Goal: Information Seeking & Learning: Learn about a topic

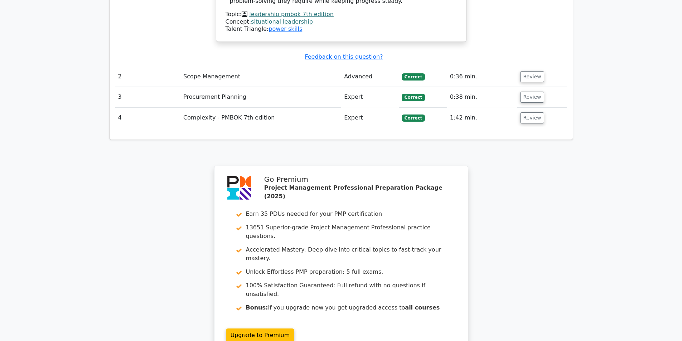
scroll to position [931, 0]
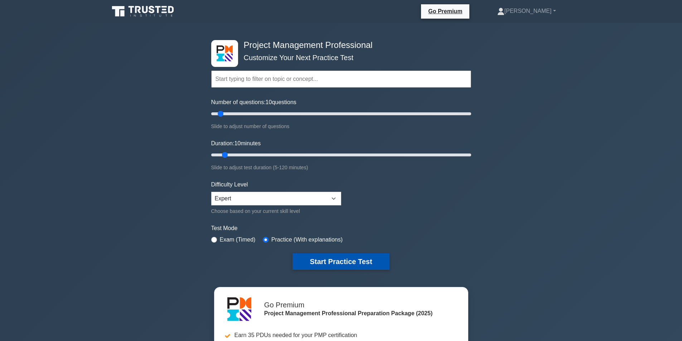
click at [307, 258] on button "Start Practice Test" at bounding box center [340, 261] width 97 height 16
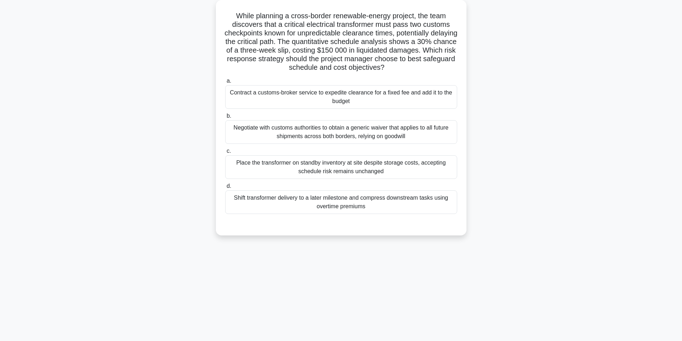
scroll to position [45, 0]
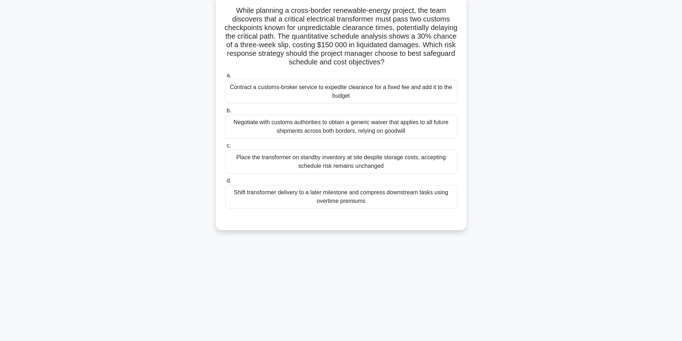
click at [328, 203] on div "Shift transformer delivery to a later milestone and compress downstream tasks u…" at bounding box center [341, 197] width 232 height 24
click at [225, 183] on input "d. Shift transformer delivery to a later milestone and compress downstream task…" at bounding box center [225, 181] width 0 height 5
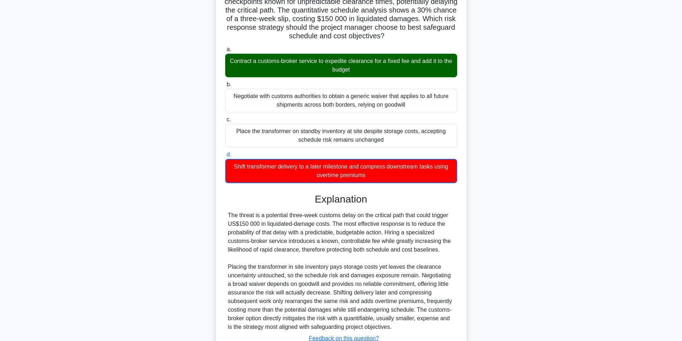
scroll to position [127, 0]
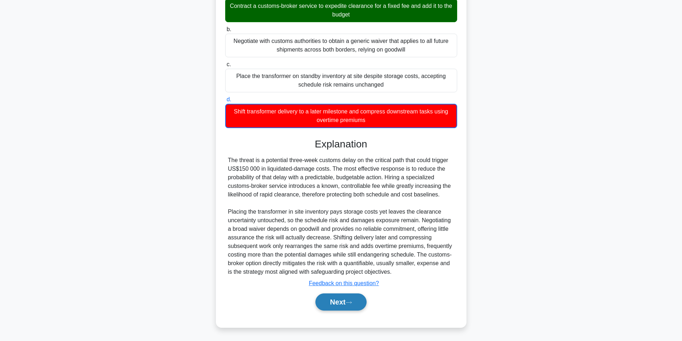
click at [336, 304] on button "Next" at bounding box center [340, 302] width 51 height 17
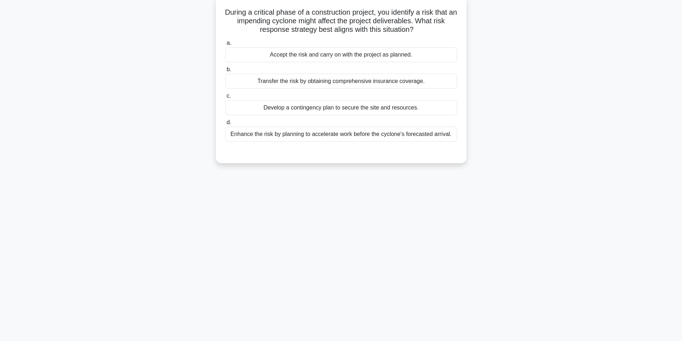
scroll to position [10, 0]
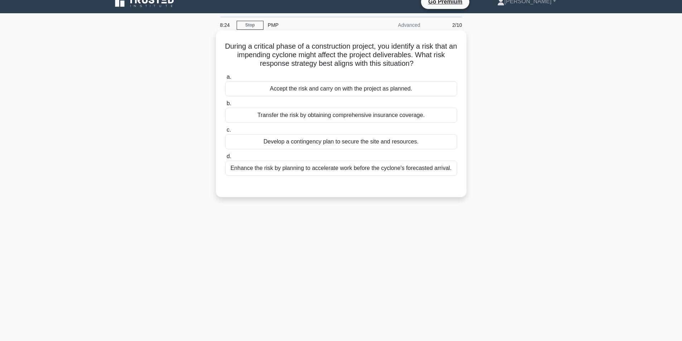
click at [344, 144] on div "Develop a contingency plan to secure the site and resources." at bounding box center [341, 141] width 232 height 15
click at [225, 132] on input "c. Develop a contingency plan to secure the site and resources." at bounding box center [225, 130] width 0 height 5
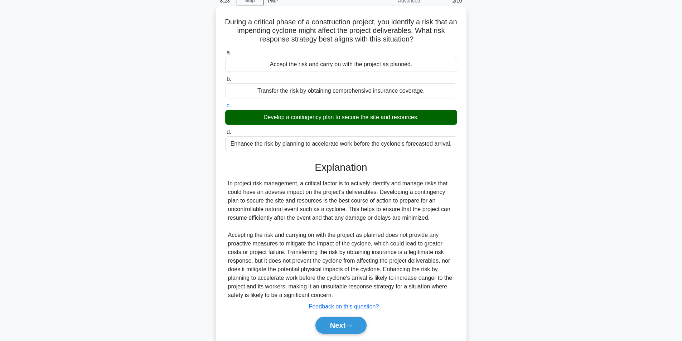
scroll to position [58, 0]
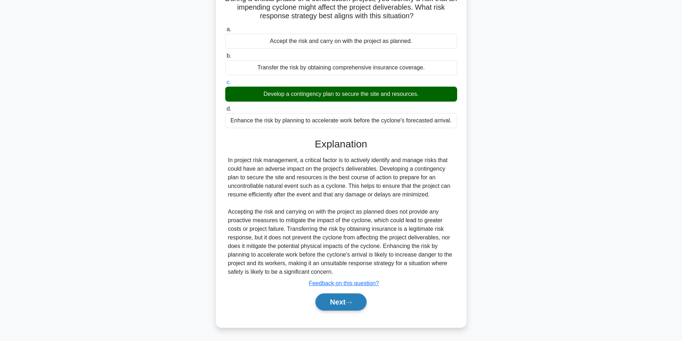
click at [343, 300] on button "Next" at bounding box center [340, 302] width 51 height 17
click at [341, 302] on button "Next" at bounding box center [340, 302] width 51 height 17
click at [336, 304] on button "Next" at bounding box center [340, 302] width 51 height 17
click at [332, 301] on button "Next" at bounding box center [340, 302] width 51 height 17
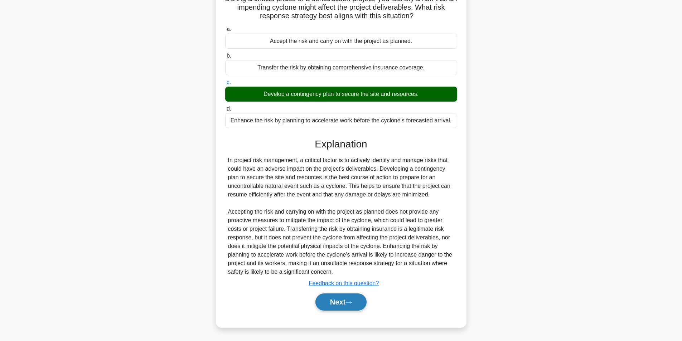
click at [348, 303] on button "Next" at bounding box center [340, 302] width 51 height 17
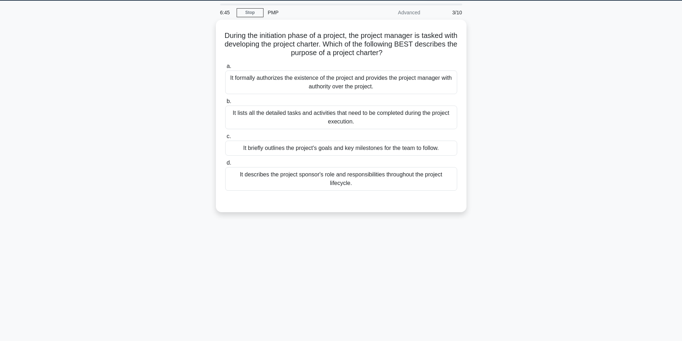
scroll to position [0, 0]
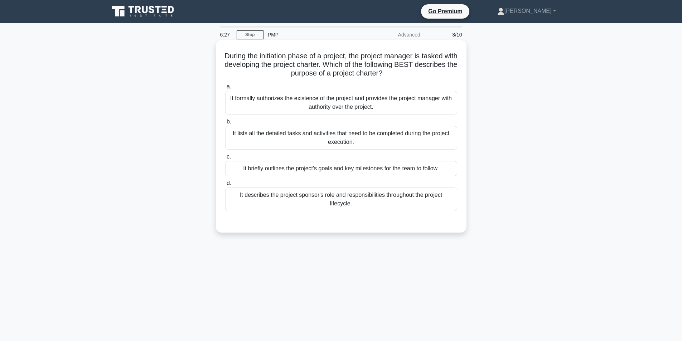
click at [314, 103] on div "It formally authorizes the existence of the project and provides the project ma…" at bounding box center [341, 103] width 232 height 24
click at [225, 89] on input "a. It formally authorizes the existence of the project and provides the project…" at bounding box center [225, 86] width 0 height 5
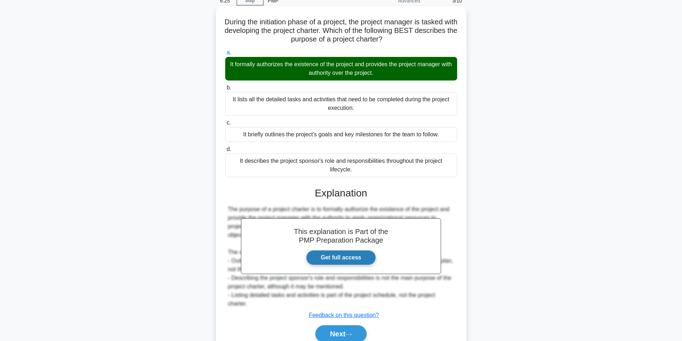
scroll to position [66, 0]
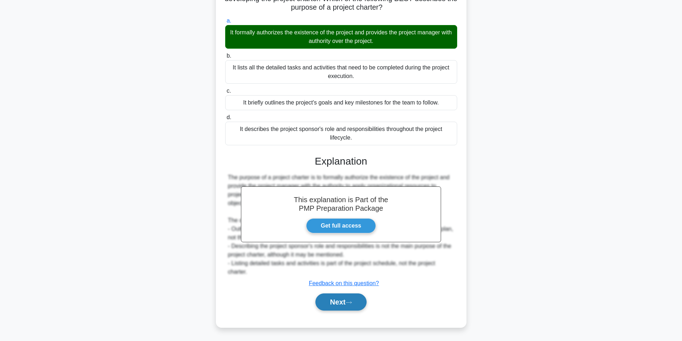
click at [351, 297] on button "Next" at bounding box center [340, 302] width 51 height 17
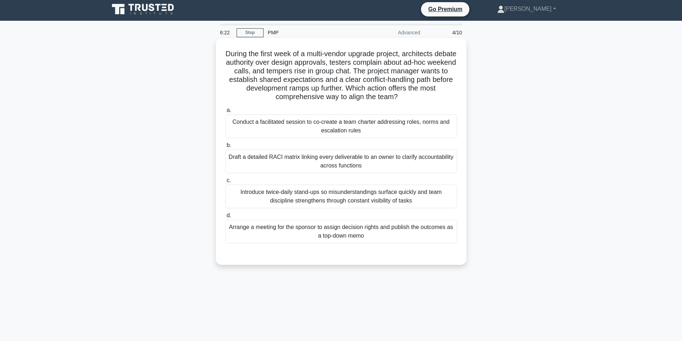
scroll to position [0, 0]
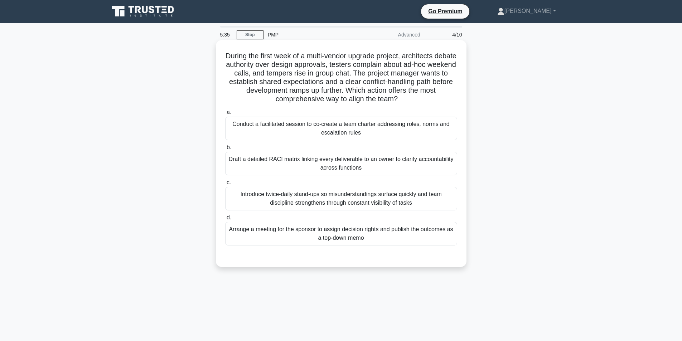
click at [331, 164] on div "Draft a detailed RACI matrix linking every deliverable to an owner to clarify a…" at bounding box center [341, 164] width 232 height 24
click at [225, 150] on input "b. Draft a detailed RACI matrix linking every deliverable to an owner to clarif…" at bounding box center [225, 147] width 0 height 5
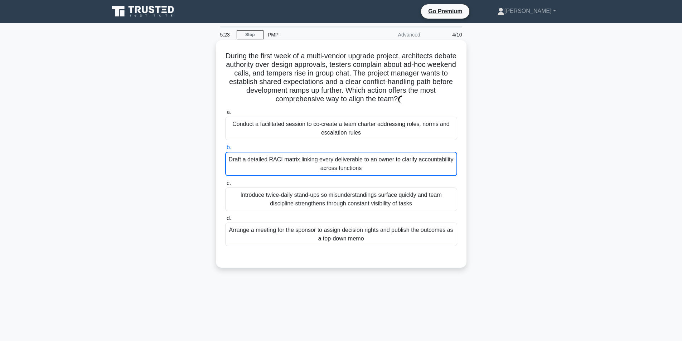
click at [329, 131] on div "Conduct a facilitated session to co-create a team charter addressing roles, nor…" at bounding box center [341, 129] width 232 height 24
click at [225, 115] on input "a. Conduct a facilitated session to co-create a team charter addressing roles, …" at bounding box center [225, 112] width 0 height 5
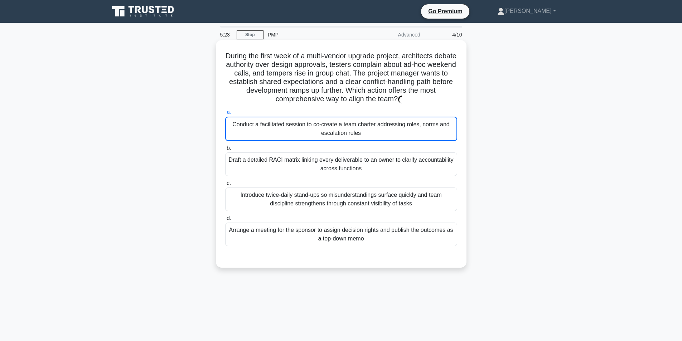
click at [329, 131] on div "Conduct a facilitated session to co-create a team charter addressing roles, nor…" at bounding box center [341, 129] width 232 height 24
click at [225, 115] on input "a. Conduct a facilitated session to co-create a team charter addressing roles, …" at bounding box center [225, 112] width 0 height 5
click at [305, 127] on div "Conduct a facilitated session to co-create a team charter addressing roles, nor…" at bounding box center [341, 129] width 232 height 24
click at [225, 115] on input "a. Conduct a facilitated session to co-create a team charter addressing roles, …" at bounding box center [225, 112] width 0 height 5
click at [305, 126] on div "Conduct a facilitated session to co-create a team charter addressing roles, nor…" at bounding box center [341, 129] width 232 height 24
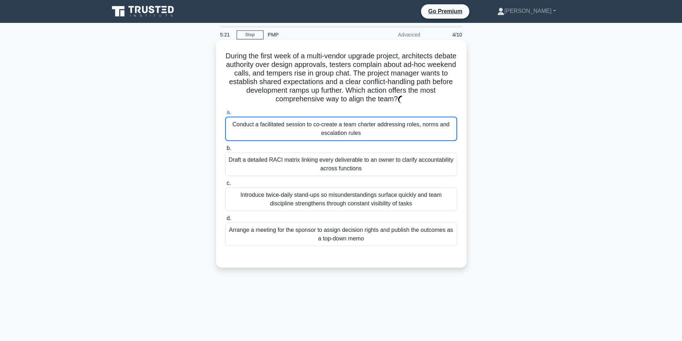
click at [225, 115] on input "a. Conduct a facilitated session to co-create a team charter addressing roles, …" at bounding box center [225, 112] width 0 height 5
click at [305, 126] on div "Conduct a facilitated session to co-create a team charter addressing roles, nor…" at bounding box center [341, 129] width 232 height 24
click at [225, 115] on input "a. Conduct a facilitated session to co-create a team charter addressing roles, …" at bounding box center [225, 112] width 0 height 5
click at [305, 126] on div "Conduct a facilitated session to co-create a team charter addressing roles, nor…" at bounding box center [341, 129] width 232 height 24
click at [225, 115] on input "a. Conduct a facilitated session to co-create a team charter addressing roles, …" at bounding box center [225, 112] width 0 height 5
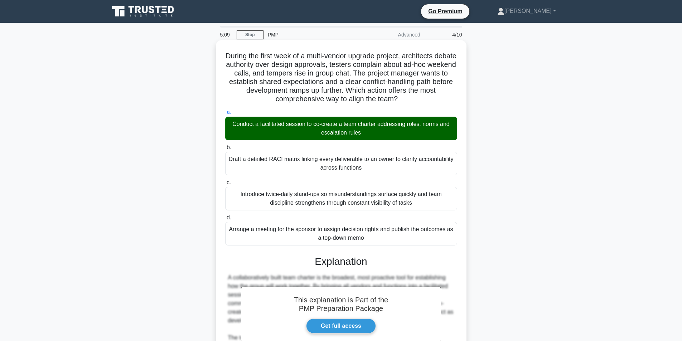
click at [403, 133] on div "Conduct a facilitated session to co-create a team charter addressing roles, nor…" at bounding box center [341, 129] width 232 height 24
click at [225, 115] on input "a. Conduct a facilitated session to co-create a team charter addressing roles, …" at bounding box center [225, 112] width 0 height 5
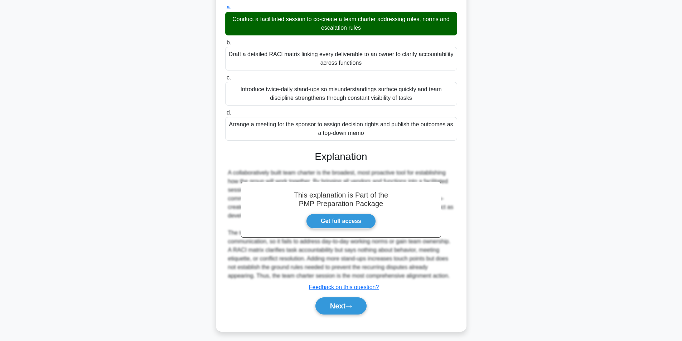
scroll to position [109, 0]
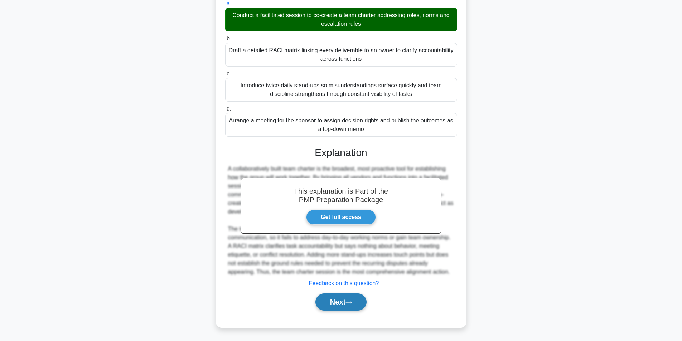
click at [352, 302] on icon at bounding box center [348, 303] width 6 height 4
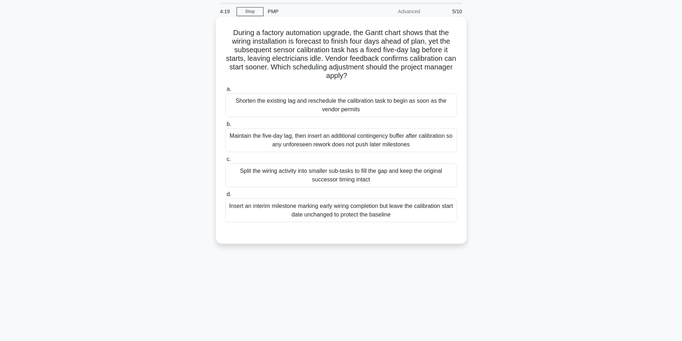
scroll to position [36, 0]
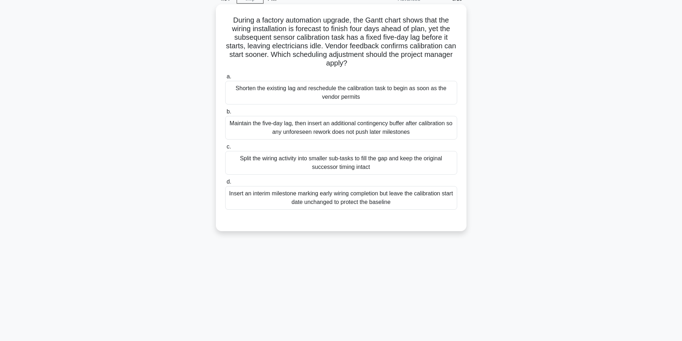
click at [353, 92] on div "Shorten the existing lag and reschedule the calibration task to begin as soon a…" at bounding box center [341, 93] width 232 height 24
click at [225, 79] on input "a. Shorten the existing lag and reschedule the calibration task to begin as soo…" at bounding box center [225, 76] width 0 height 5
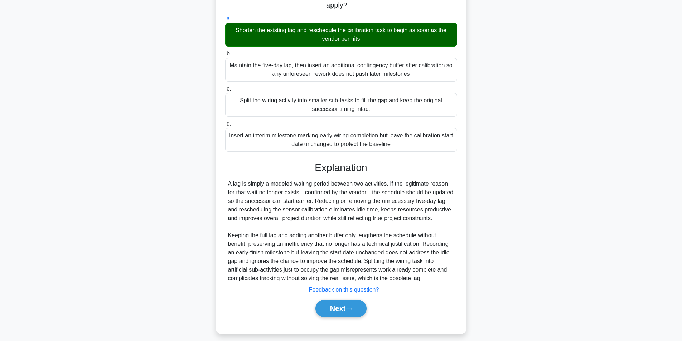
scroll to position [109, 0]
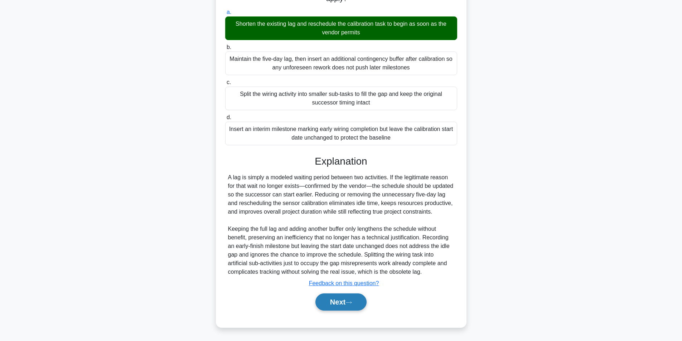
click at [341, 300] on button "Next" at bounding box center [340, 302] width 51 height 17
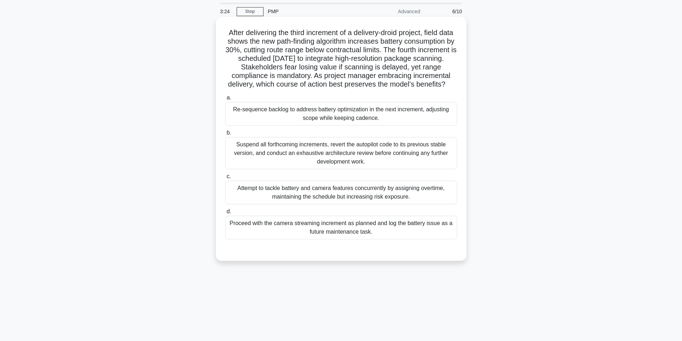
scroll to position [36, 0]
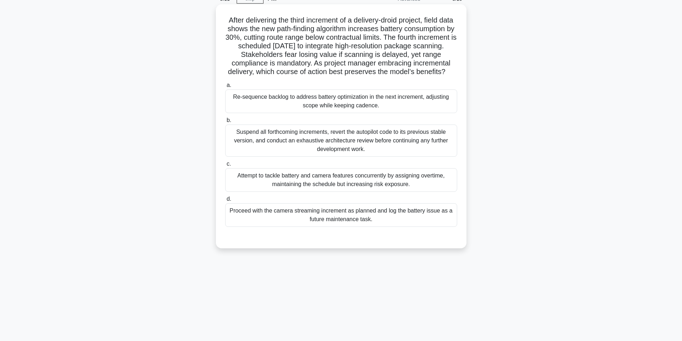
click at [315, 104] on div "Re-sequence backlog to address battery optimization in the next increment, adju…" at bounding box center [341, 101] width 232 height 24
click at [225, 88] on input "a. Re-sequence backlog to address battery optimization in the next increment, a…" at bounding box center [225, 85] width 0 height 5
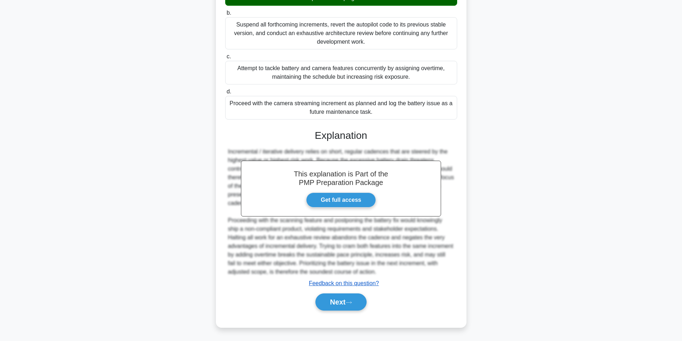
scroll to position [161, 0]
click at [330, 303] on button "Next" at bounding box center [340, 302] width 51 height 17
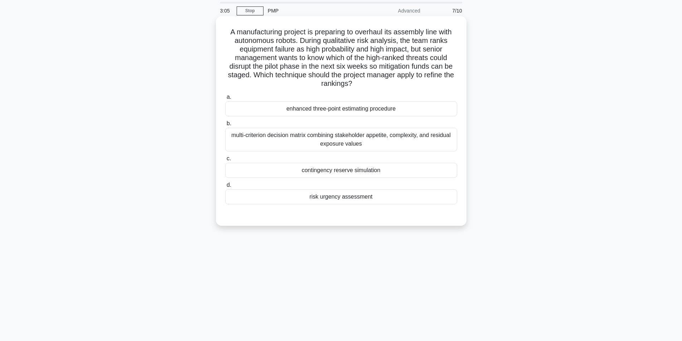
scroll to position [0, 0]
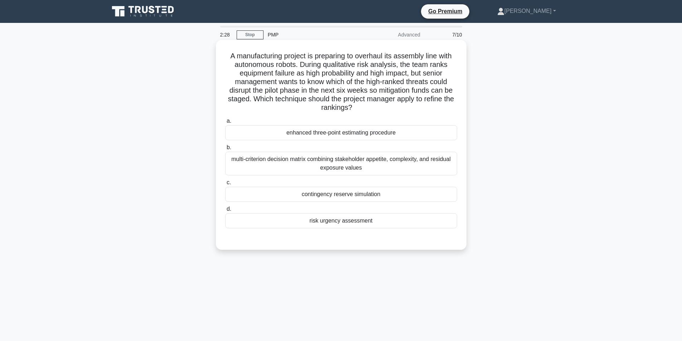
click at [345, 195] on div "contingency reserve simulation" at bounding box center [341, 194] width 232 height 15
click at [225, 185] on input "c. contingency reserve simulation" at bounding box center [225, 182] width 0 height 5
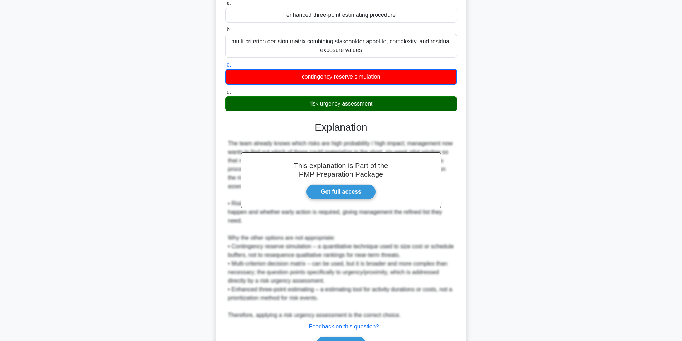
scroll to position [161, 0]
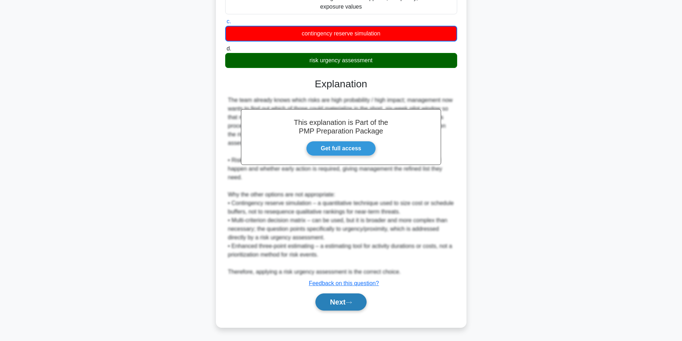
click at [344, 305] on button "Next" at bounding box center [340, 302] width 51 height 17
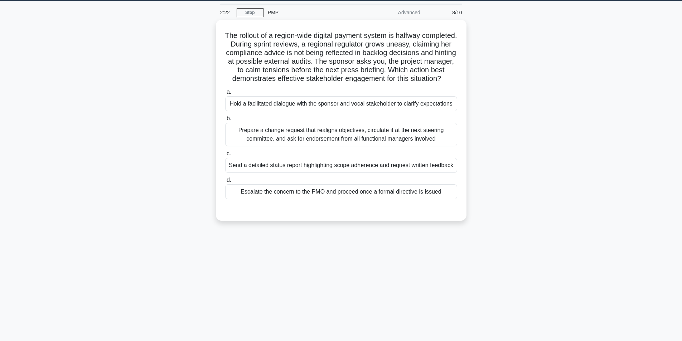
scroll to position [10, 0]
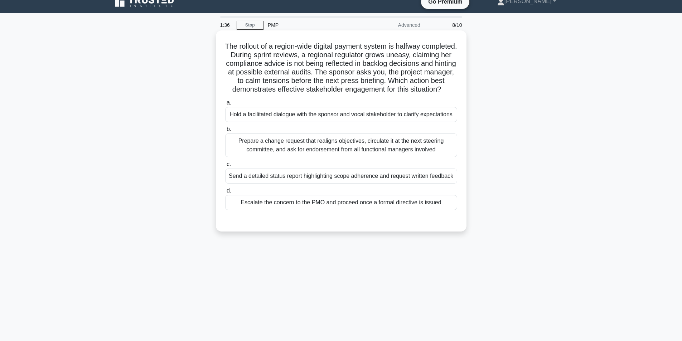
click at [320, 122] on div "Hold a facilitated dialogue with the sponsor and vocal stakeholder to clarify e…" at bounding box center [341, 114] width 232 height 15
click at [225, 105] on input "a. Hold a facilitated dialogue with the sponsor and vocal stakeholder to clarif…" at bounding box center [225, 103] width 0 height 5
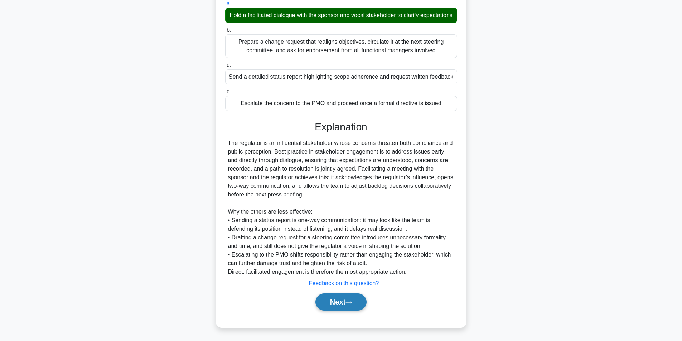
scroll to position [126, 0]
click at [344, 306] on button "Next" at bounding box center [340, 302] width 51 height 17
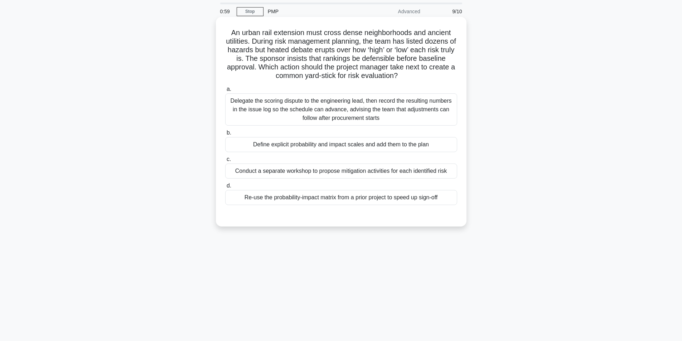
scroll to position [36, 0]
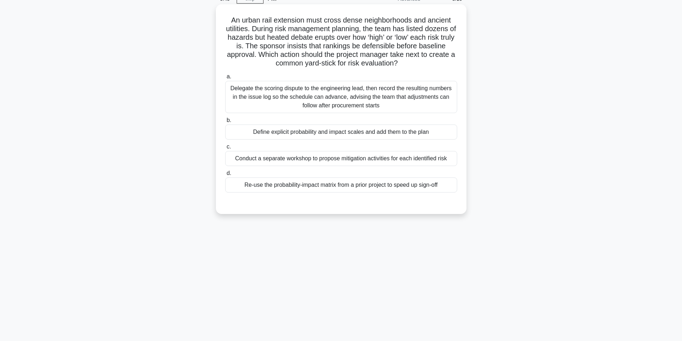
click at [344, 135] on div "Define explicit probability and impact scales and add them to the plan" at bounding box center [341, 132] width 232 height 15
click at [225, 123] on input "b. Define explicit probability and impact scales and add them to the plan" at bounding box center [225, 120] width 0 height 5
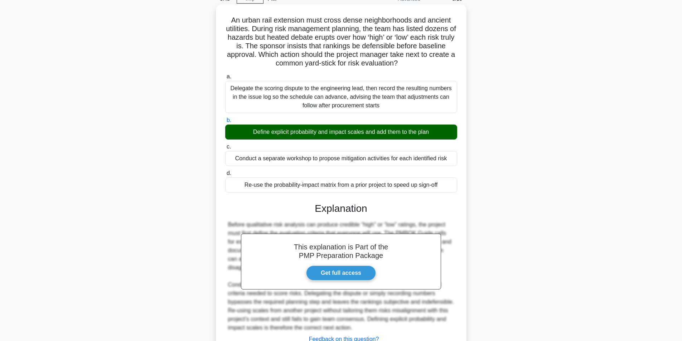
scroll to position [83, 0]
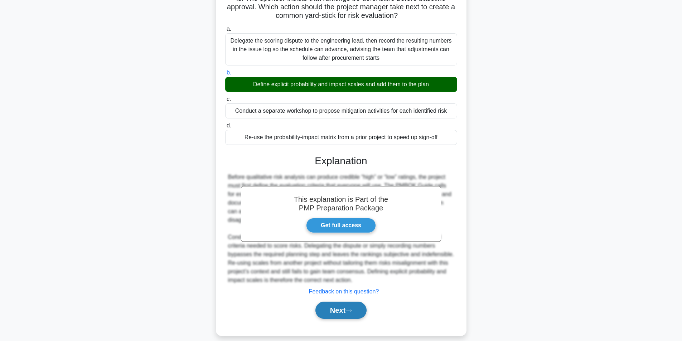
click at [341, 303] on button "Next" at bounding box center [340, 310] width 51 height 17
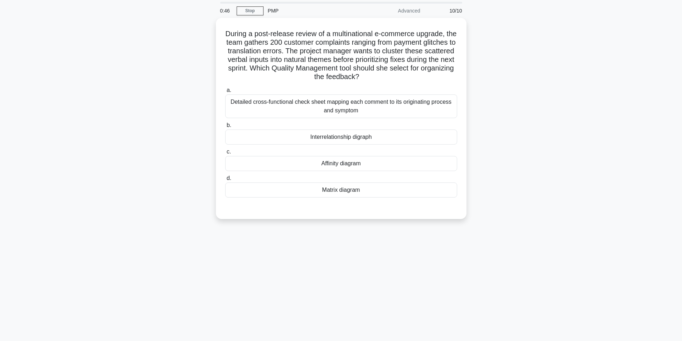
scroll to position [0, 0]
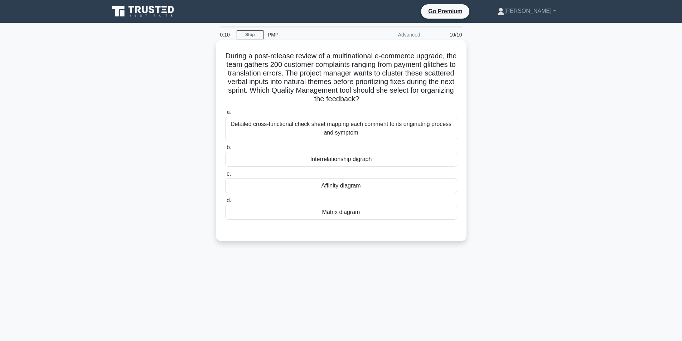
click at [351, 189] on div "Affinity diagram" at bounding box center [341, 185] width 232 height 15
click at [225, 176] on input "c. Affinity diagram" at bounding box center [225, 174] width 0 height 5
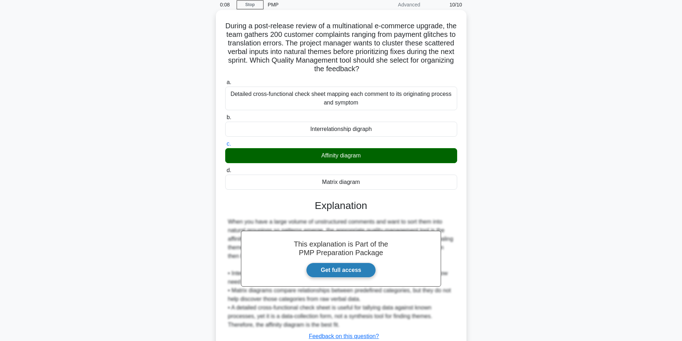
scroll to position [83, 0]
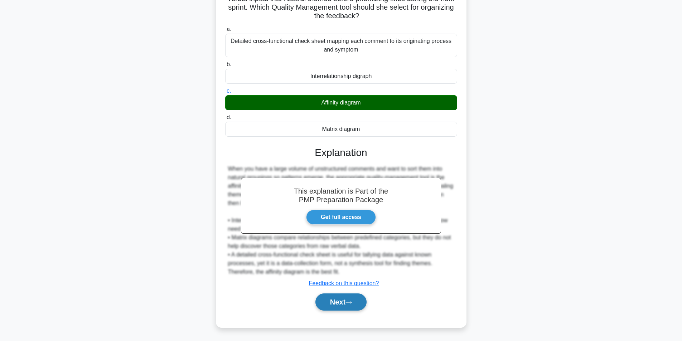
click at [339, 301] on button "Next" at bounding box center [340, 302] width 51 height 17
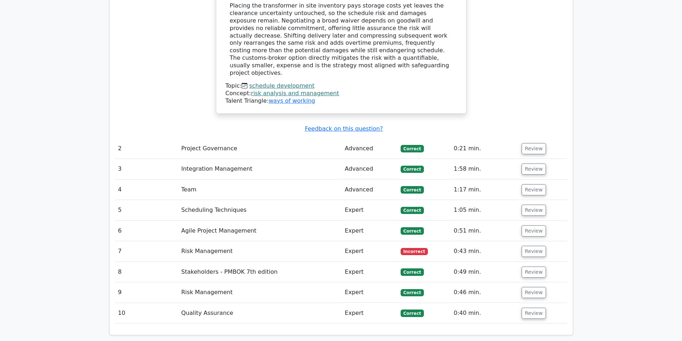
scroll to position [966, 0]
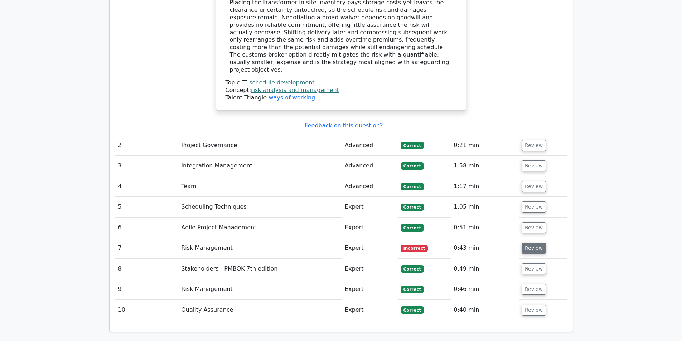
click at [529, 243] on button "Review" at bounding box center [534, 248] width 24 height 11
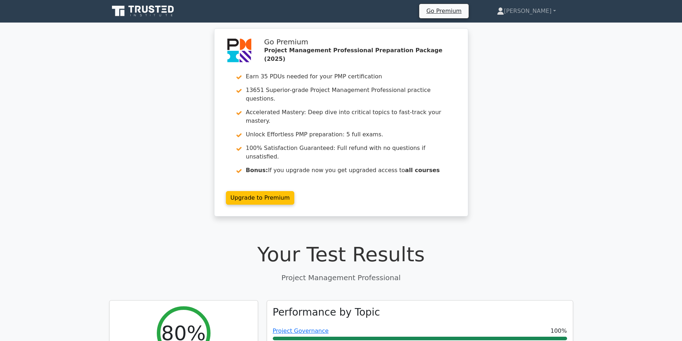
scroll to position [0, 0]
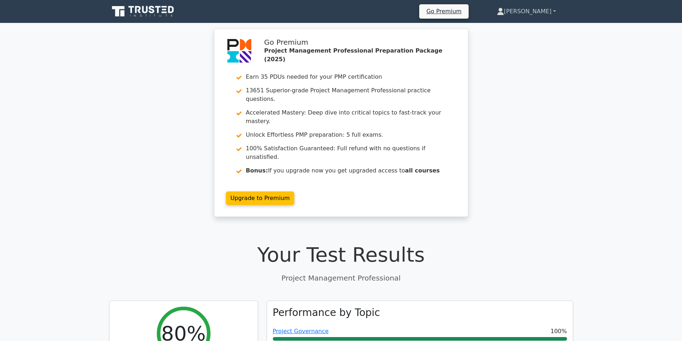
click at [536, 8] on link "[PERSON_NAME]" at bounding box center [526, 11] width 93 height 14
click at [523, 27] on link "Profile" at bounding box center [508, 28] width 57 height 11
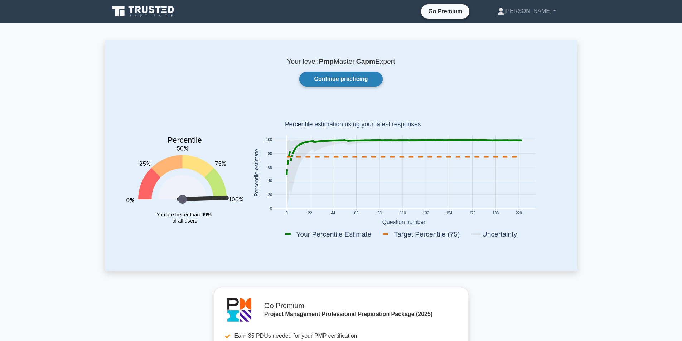
click at [327, 77] on link "Continue practicing" at bounding box center [340, 79] width 83 height 15
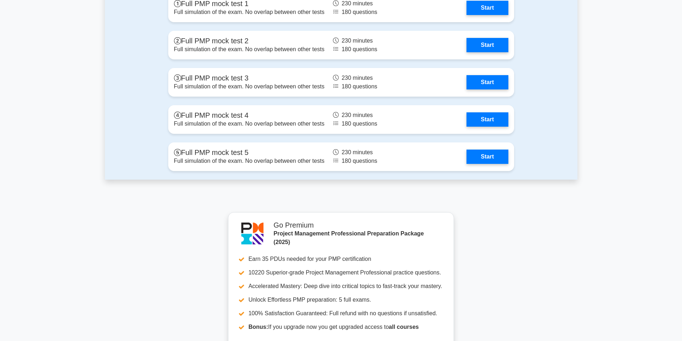
scroll to position [2811, 0]
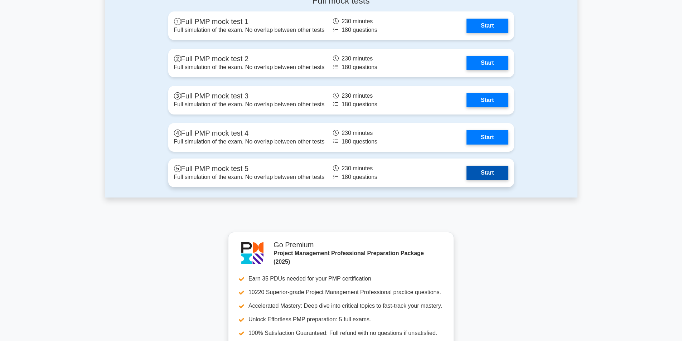
click at [470, 169] on link "Start" at bounding box center [487, 173] width 42 height 14
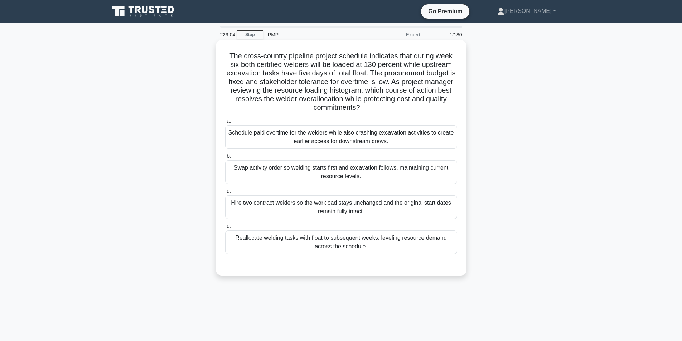
click at [364, 246] on div "Reallocate welding tasks with float to subsequent weeks, leveling resource dema…" at bounding box center [341, 243] width 232 height 24
click at [225, 229] on input "d. Reallocate welding tasks with float to subsequent weeks, leveling resource d…" at bounding box center [225, 226] width 0 height 5
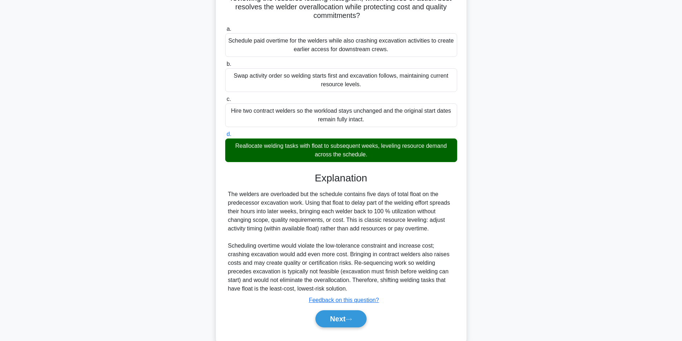
scroll to position [109, 0]
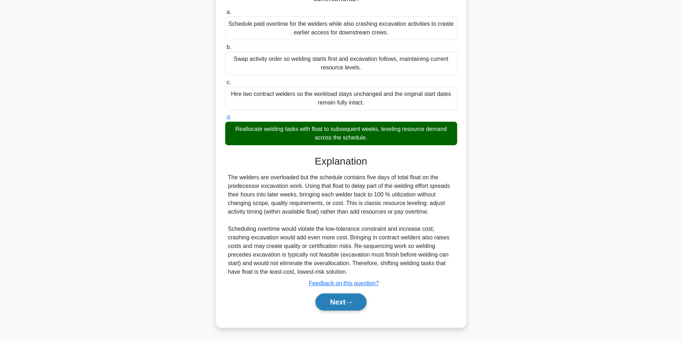
click at [348, 300] on button "Next" at bounding box center [340, 302] width 51 height 17
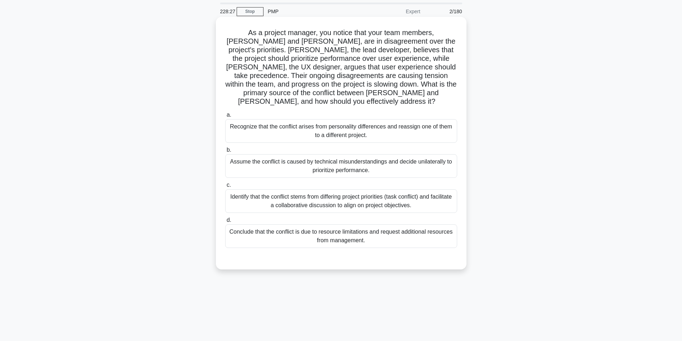
scroll to position [36, 0]
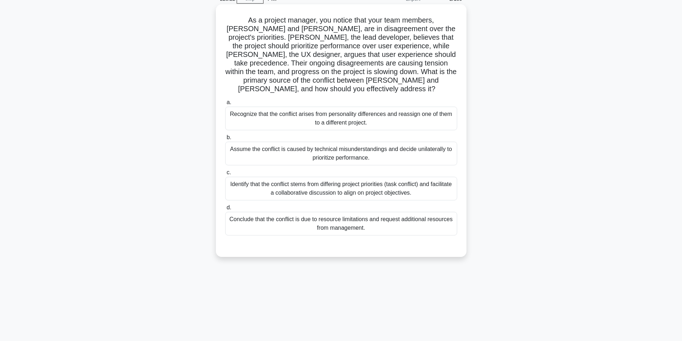
click at [353, 180] on div "Identify that the conflict stems from differing project priorities (task confli…" at bounding box center [341, 189] width 232 height 24
click at [225, 175] on input "c. Identify that the conflict stems from differing project priorities (task con…" at bounding box center [225, 172] width 0 height 5
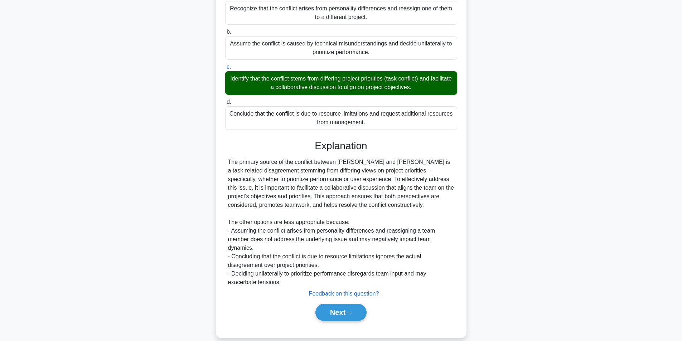
scroll to position [144, 0]
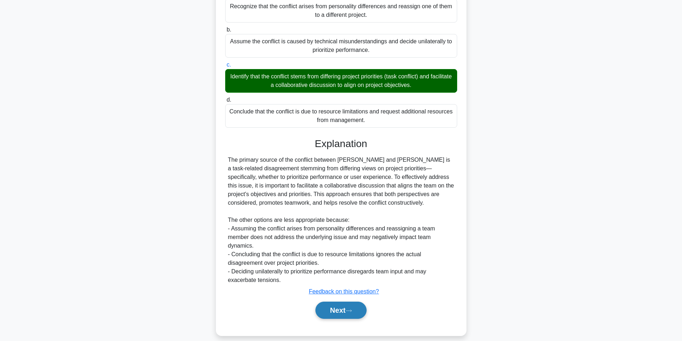
click at [342, 302] on button "Next" at bounding box center [340, 310] width 51 height 17
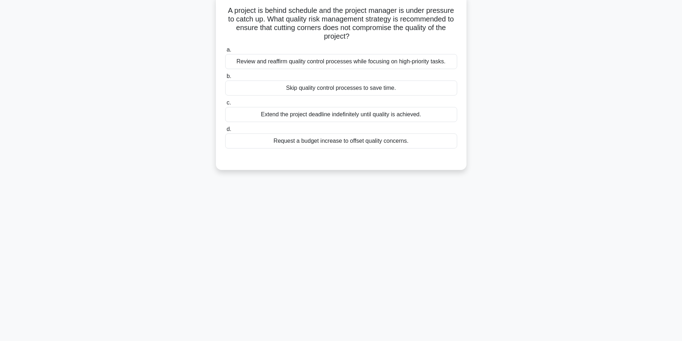
click at [345, 66] on div "Review and reaffirm quality control processes while focusing on high-priority t…" at bounding box center [341, 61] width 232 height 15
click at [225, 52] on input "a. Review and reaffirm quality control processes while focusing on high-priorit…" at bounding box center [225, 50] width 0 height 5
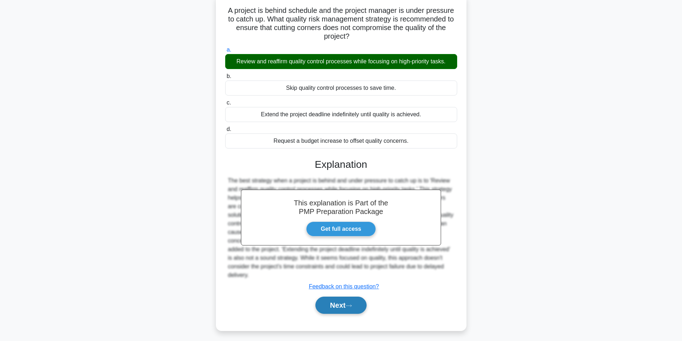
click at [350, 297] on button "Next" at bounding box center [340, 305] width 51 height 17
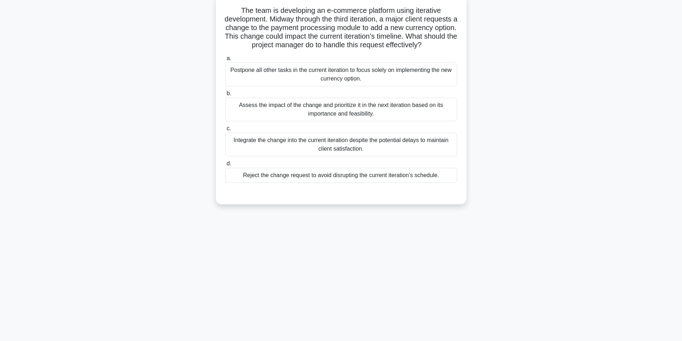
click at [343, 121] on div "Assess the impact of the change and prioritize it in the next iteration based o…" at bounding box center [341, 110] width 232 height 24
click at [225, 96] on input "b. Assess the impact of the change and prioritize it in the next iteration base…" at bounding box center [225, 93] width 0 height 5
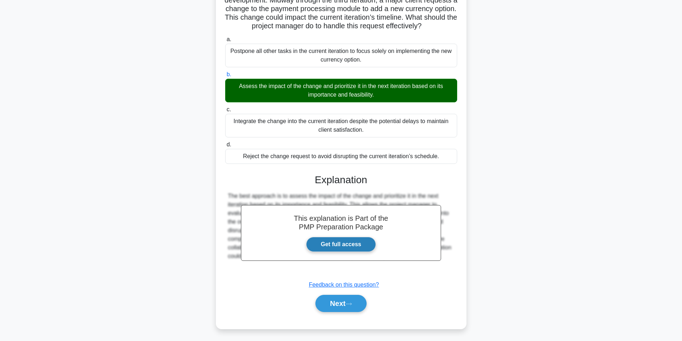
scroll to position [75, 0]
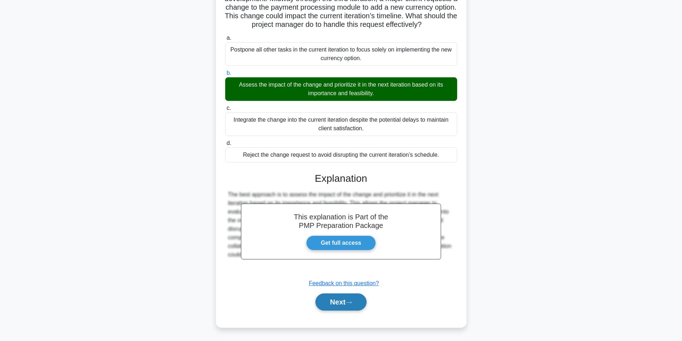
click at [347, 296] on button "Next" at bounding box center [340, 302] width 51 height 17
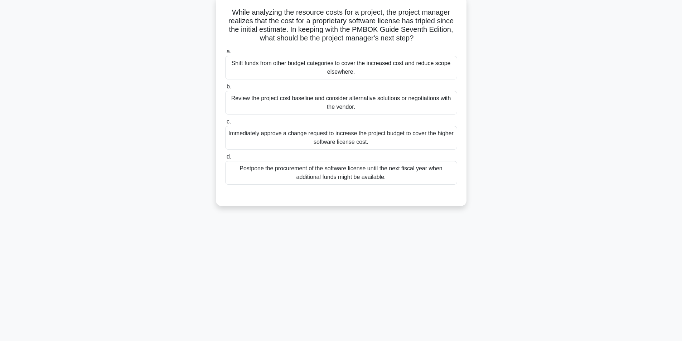
scroll to position [45, 0]
click at [341, 102] on div "Review the project cost baseline and consider alternative solutions or negotiat…" at bounding box center [341, 101] width 232 height 24
click at [225, 87] on input "b. Review the project cost baseline and consider alternative solutions or negot…" at bounding box center [225, 85] width 0 height 5
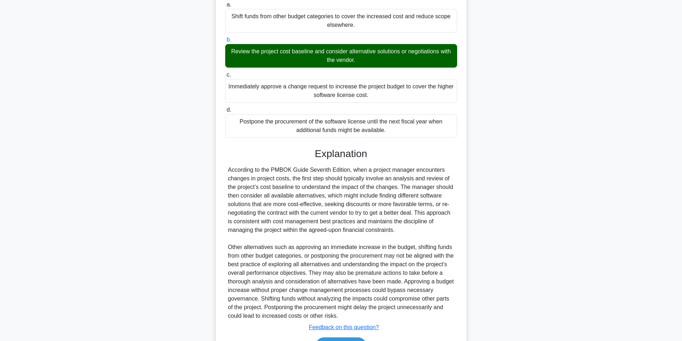
scroll to position [135, 0]
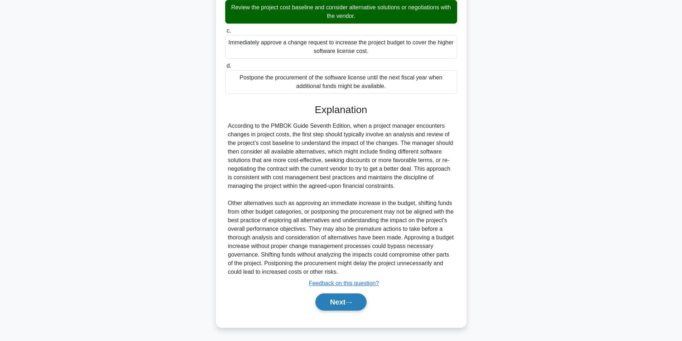
click at [347, 299] on button "Next" at bounding box center [340, 302] width 51 height 17
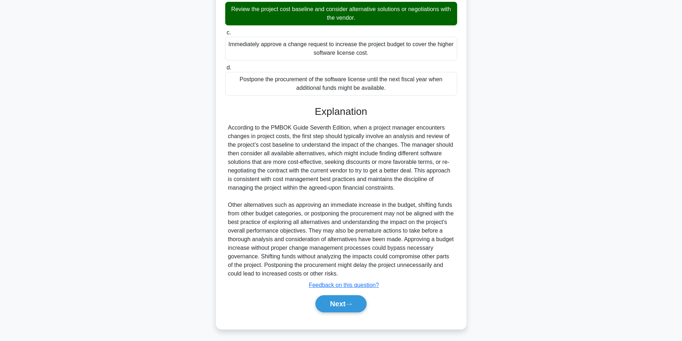
scroll to position [45, 0]
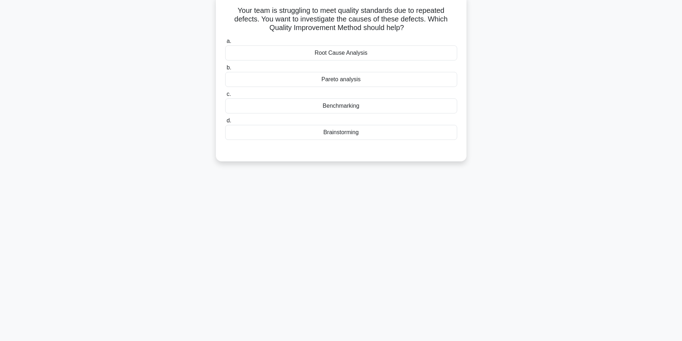
click at [337, 55] on div "Root Cause Analysis" at bounding box center [341, 52] width 232 height 15
click at [225, 44] on input "a. Root Cause Analysis" at bounding box center [225, 41] width 0 height 5
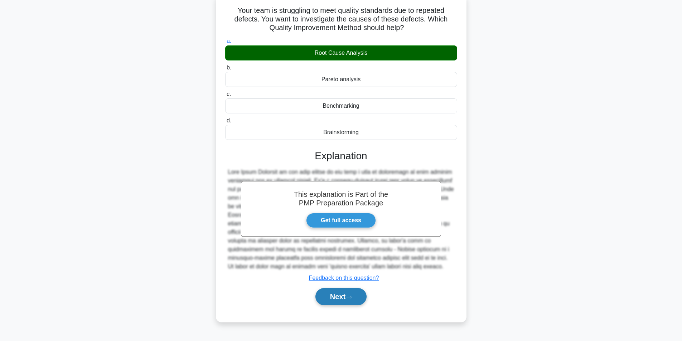
click at [349, 291] on button "Next" at bounding box center [340, 296] width 51 height 17
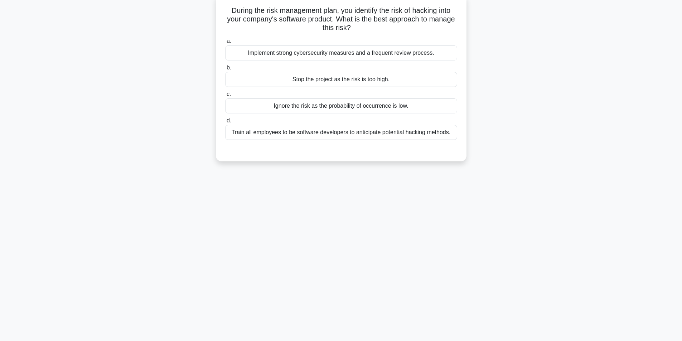
click at [361, 55] on div "Implement strong cybersecurity measures and a frequent review process." at bounding box center [341, 52] width 232 height 15
click at [225, 44] on input "a. Implement strong cybersecurity measures and a frequent review process." at bounding box center [225, 41] width 0 height 5
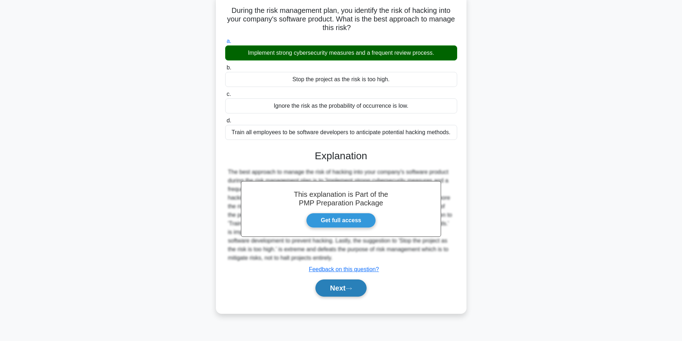
click at [340, 290] on button "Next" at bounding box center [340, 288] width 51 height 17
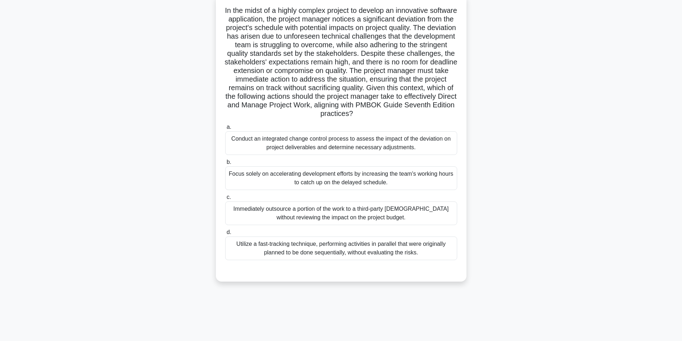
click at [334, 151] on div "Conduct an integrated change control process to assess the impact of the deviat…" at bounding box center [341, 143] width 232 height 24
click at [225, 130] on input "a. Conduct an integrated change control process to assess the impact of the dev…" at bounding box center [225, 127] width 0 height 5
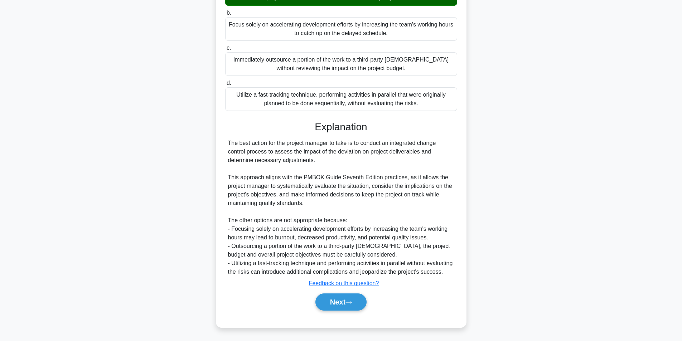
scroll to position [204, 0]
click at [326, 300] on button "Next" at bounding box center [340, 302] width 51 height 17
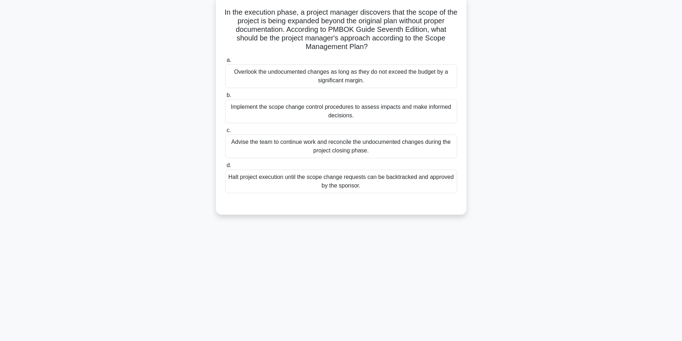
scroll to position [45, 0]
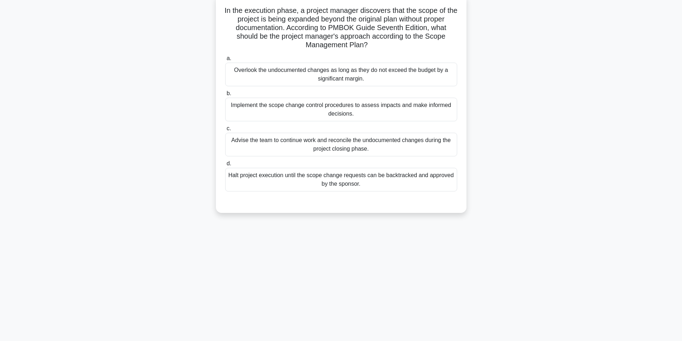
click at [329, 112] on div "Implement the scope change control procedures to assess impacts and make inform…" at bounding box center [341, 110] width 232 height 24
click at [225, 96] on input "b. Implement the scope change control procedures to assess impacts and make inf…" at bounding box center [225, 93] width 0 height 5
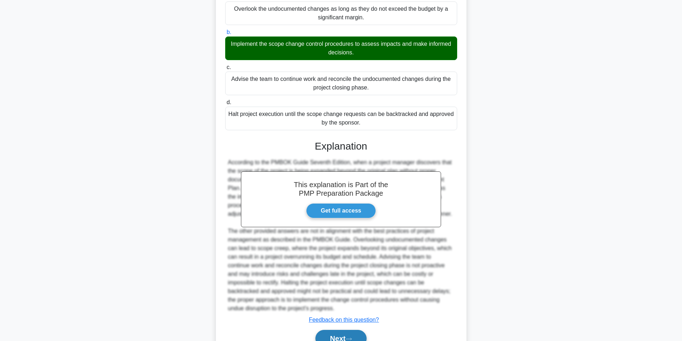
scroll to position [144, 0]
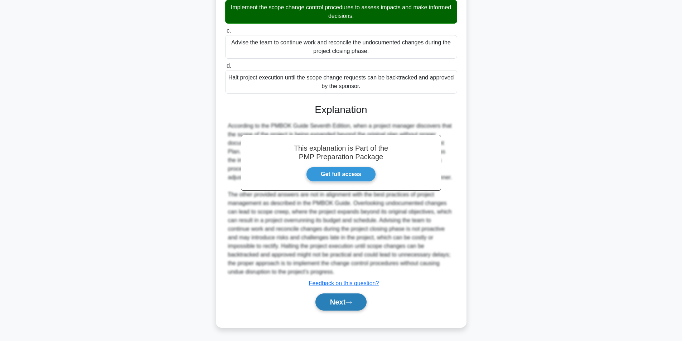
click at [347, 300] on button "Next" at bounding box center [340, 302] width 51 height 17
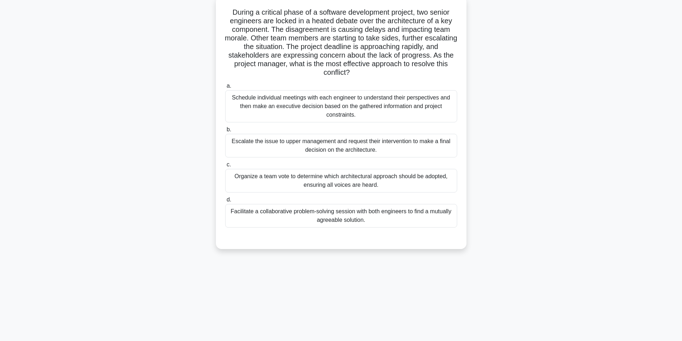
scroll to position [45, 0]
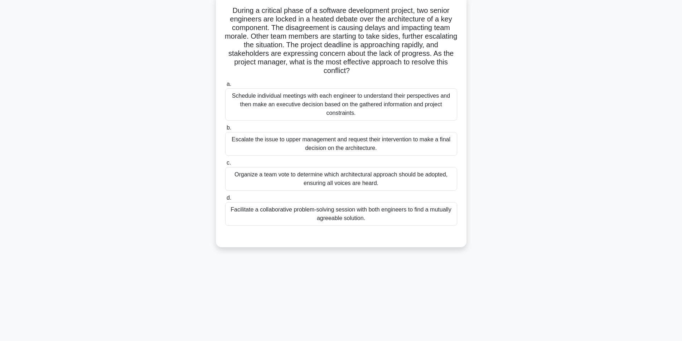
click at [321, 220] on div "Facilitate a collaborative problem-solving session with both engineers to find …" at bounding box center [341, 214] width 232 height 24
click at [225, 200] on input "d. Facilitate a collaborative problem-solving session with both engineers to fi…" at bounding box center [225, 198] width 0 height 5
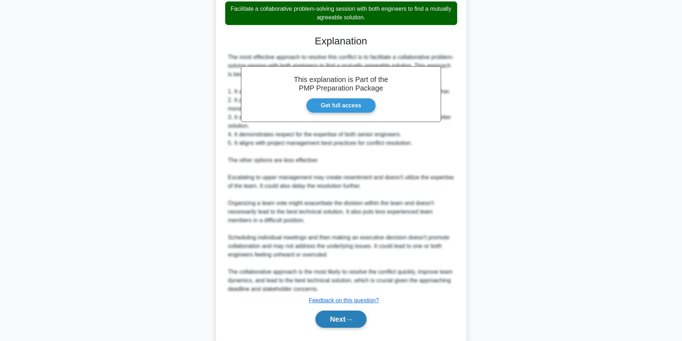
scroll to position [264, 0]
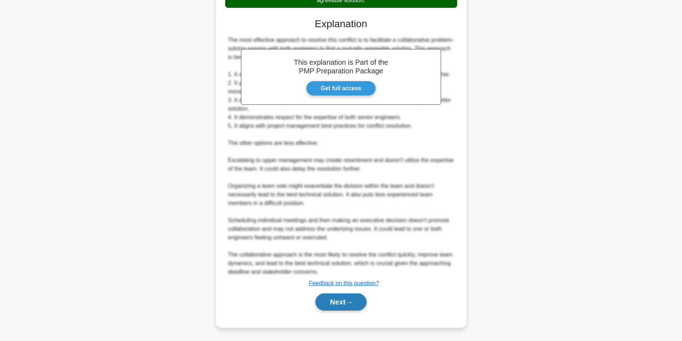
click at [340, 297] on button "Next" at bounding box center [340, 302] width 51 height 17
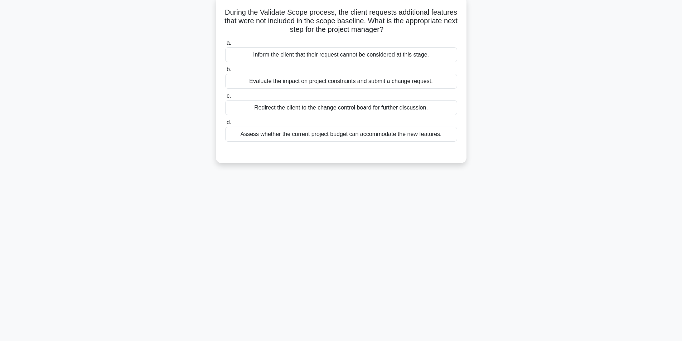
scroll to position [45, 0]
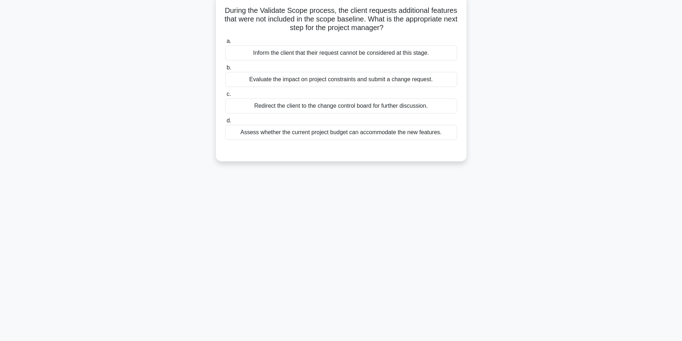
click at [336, 82] on div "Evaluate the impact on project constraints and submit a change request." at bounding box center [341, 79] width 232 height 15
click at [225, 70] on input "b. Evaluate the impact on project constraints and submit a change request." at bounding box center [225, 68] width 0 height 5
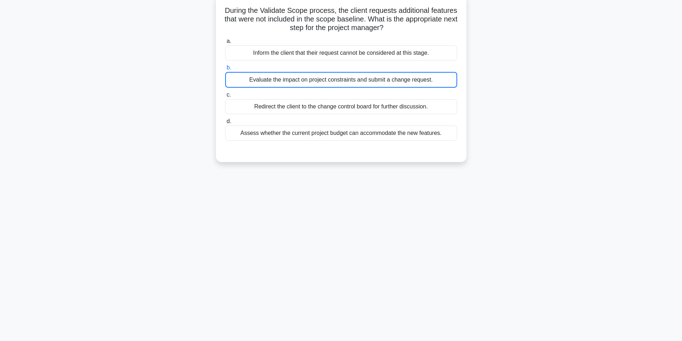
click at [403, 79] on div "Evaluate the impact on project constraints and submit a change request." at bounding box center [341, 80] width 232 height 16
click at [225, 70] on input "b. Evaluate the impact on project constraints and submit a change request." at bounding box center [225, 68] width 0 height 5
click at [403, 79] on div "Evaluate the impact on project constraints and submit a change request." at bounding box center [341, 80] width 232 height 16
click at [225, 70] on input "b. Evaluate the impact on project constraints and submit a change request." at bounding box center [225, 68] width 0 height 5
click at [369, 77] on div "Evaluate the impact on project constraints and submit a change request." at bounding box center [341, 80] width 232 height 16
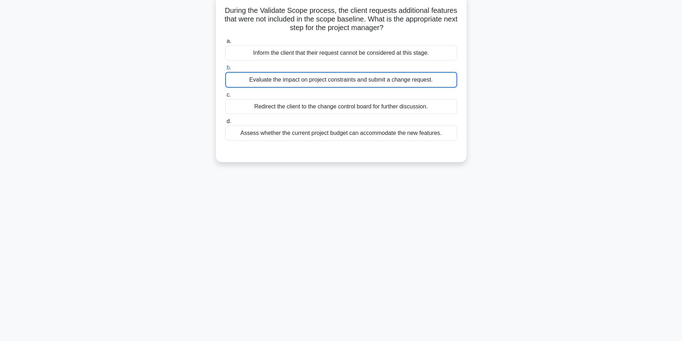
click at [225, 70] on input "b. Evaluate the impact on project constraints and submit a change request." at bounding box center [225, 68] width 0 height 5
click at [369, 77] on div "Evaluate the impact on project constraints and submit a change request." at bounding box center [341, 80] width 232 height 16
click at [225, 70] on input "b. Evaluate the impact on project constraints and submit a change request." at bounding box center [225, 68] width 0 height 5
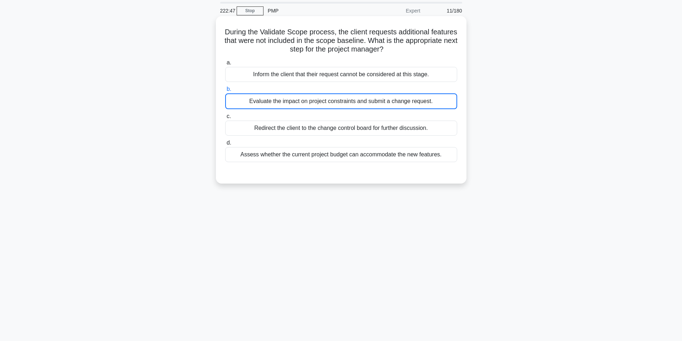
scroll to position [0, 0]
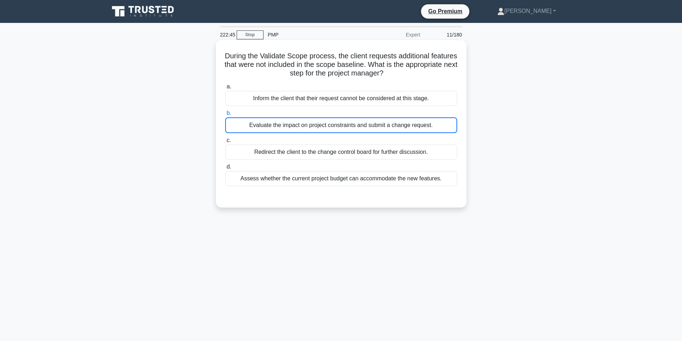
click at [416, 124] on div "Evaluate the impact on project constraints and submit a change request." at bounding box center [341, 125] width 232 height 16
click at [225, 116] on input "b. Evaluate the impact on project constraints and submit a change request." at bounding box center [225, 113] width 0 height 5
click at [416, 124] on div "Evaluate the impact on project constraints and submit a change request." at bounding box center [341, 125] width 232 height 16
click at [225, 116] on input "b. Evaluate the impact on project constraints and submit a change request." at bounding box center [225, 113] width 0 height 5
click at [416, 124] on div "Evaluate the impact on project constraints and submit a change request." at bounding box center [341, 125] width 232 height 16
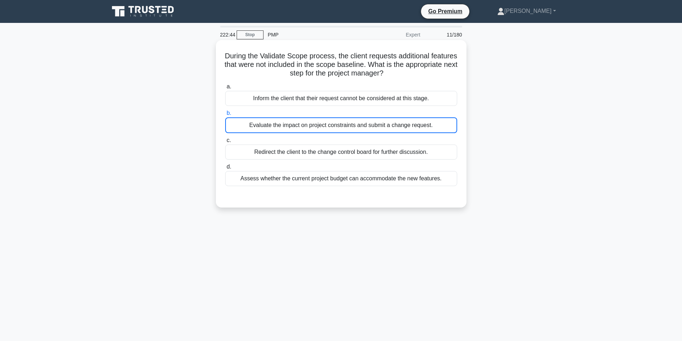
click at [225, 116] on input "b. Evaluate the impact on project constraints and submit a change request." at bounding box center [225, 113] width 0 height 5
click at [449, 125] on div "Evaluate the impact on project constraints and submit a change request." at bounding box center [341, 125] width 232 height 16
click at [225, 116] on input "b. Evaluate the impact on project constraints and submit a change request." at bounding box center [225, 113] width 0 height 5
click at [449, 125] on div "Evaluate the impact on project constraints and submit a change request." at bounding box center [341, 125] width 232 height 16
click at [225, 116] on input "b. Evaluate the impact on project constraints and submit a change request." at bounding box center [225, 113] width 0 height 5
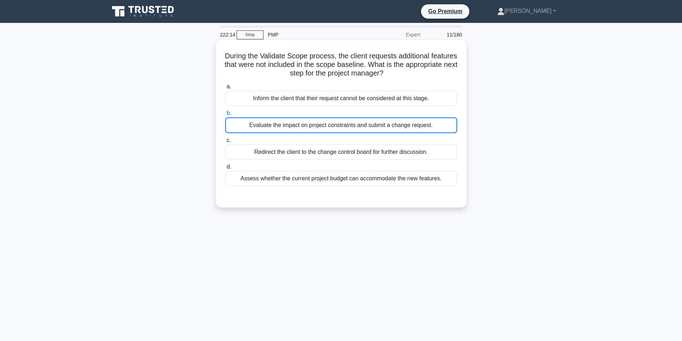
click at [340, 126] on div "Evaluate the impact on project constraints and submit a change request." at bounding box center [341, 125] width 232 height 16
click at [225, 116] on input "b. Evaluate the impact on project constraints and submit a change request." at bounding box center [225, 113] width 0 height 5
click at [340, 126] on div "Evaluate the impact on project constraints and submit a change request." at bounding box center [341, 125] width 232 height 16
click at [225, 116] on input "b. Evaluate the impact on project constraints and submit a change request." at bounding box center [225, 113] width 0 height 5
click at [340, 126] on div "Evaluate the impact on project constraints and submit a change request." at bounding box center [341, 125] width 232 height 16
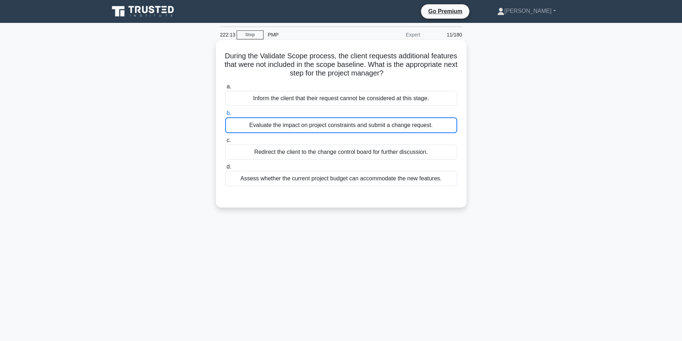
click at [225, 116] on input "b. Evaluate the impact on project constraints and submit a change request." at bounding box center [225, 113] width 0 height 5
click at [340, 125] on div "Evaluate the impact on project constraints and submit a change request." at bounding box center [341, 125] width 232 height 16
click at [225, 116] on input "b. Evaluate the impact on project constraints and submit a change request." at bounding box center [225, 113] width 0 height 5
click at [340, 125] on div "Evaluate the impact on project constraints and submit a change request." at bounding box center [341, 125] width 232 height 16
click at [225, 116] on input "b. Evaluate the impact on project constraints and submit a change request." at bounding box center [225, 113] width 0 height 5
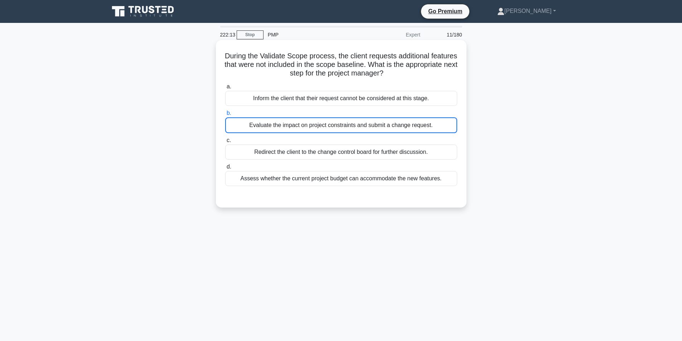
click at [340, 125] on div "Evaluate the impact on project constraints and submit a change request." at bounding box center [341, 125] width 232 height 16
click at [225, 116] on input "b. Evaluate the impact on project constraints and submit a change request." at bounding box center [225, 113] width 0 height 5
click at [341, 67] on h5 "During the Validate Scope process, the client requests additional features that…" at bounding box center [340, 65] width 233 height 26
click at [342, 67] on h5 "During the Validate Scope process, the client requests additional features that…" at bounding box center [340, 65] width 233 height 26
click at [441, 123] on div "Evaluate the impact on project constraints and submit a change request." at bounding box center [341, 125] width 232 height 16
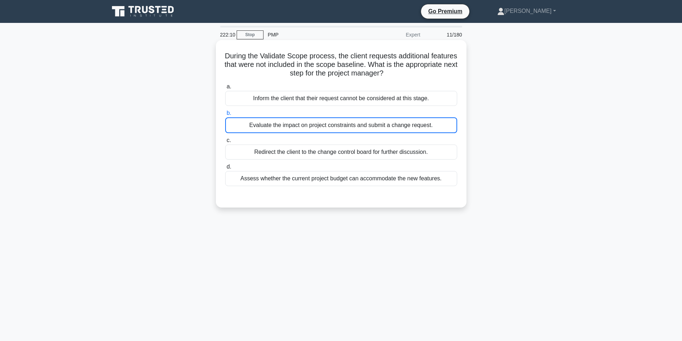
click at [225, 116] on input "b. Evaluate the impact on project constraints and submit a change request." at bounding box center [225, 113] width 0 height 5
click at [441, 123] on div "Evaluate the impact on project constraints and submit a change request." at bounding box center [341, 125] width 232 height 16
click at [225, 116] on input "b. Evaluate the impact on project constraints and submit a change request." at bounding box center [225, 113] width 0 height 5
click at [441, 123] on div "Evaluate the impact on project constraints and submit a change request." at bounding box center [341, 125] width 232 height 16
click at [225, 116] on input "b. Evaluate the impact on project constraints and submit a change request." at bounding box center [225, 113] width 0 height 5
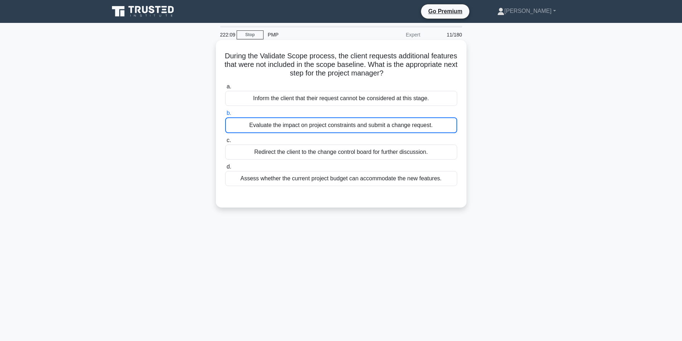
click at [441, 123] on div "Evaluate the impact on project constraints and submit a change request." at bounding box center [341, 125] width 232 height 16
click at [225, 116] on input "b. Evaluate the impact on project constraints and submit a change request." at bounding box center [225, 113] width 0 height 5
click at [441, 123] on div "Evaluate the impact on project constraints and submit a change request." at bounding box center [341, 125] width 232 height 16
click at [225, 116] on input "b. Evaluate the impact on project constraints and submit a change request." at bounding box center [225, 113] width 0 height 5
click at [441, 123] on div "Evaluate the impact on project constraints and submit a change request." at bounding box center [341, 125] width 232 height 16
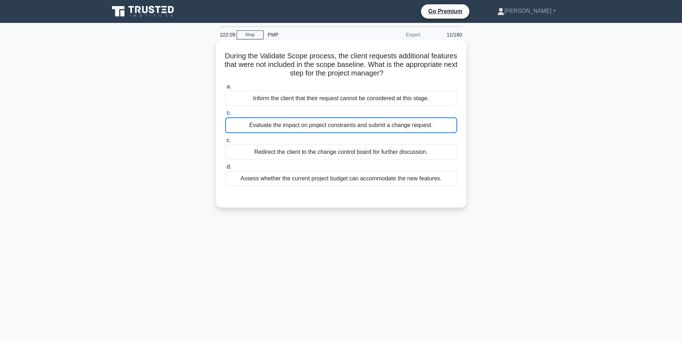
click at [225, 116] on input "b. Evaluate the impact on project constraints and submit a change request." at bounding box center [225, 113] width 0 height 5
click at [441, 123] on div "Evaluate the impact on project constraints and submit a change request." at bounding box center [341, 125] width 232 height 16
click at [225, 116] on input "b. Evaluate the impact on project constraints and submit a change request." at bounding box center [225, 113] width 0 height 5
click at [441, 123] on div "Evaluate the impact on project constraints and submit a change request." at bounding box center [341, 125] width 232 height 16
click at [225, 116] on input "b. Evaluate the impact on project constraints and submit a change request." at bounding box center [225, 113] width 0 height 5
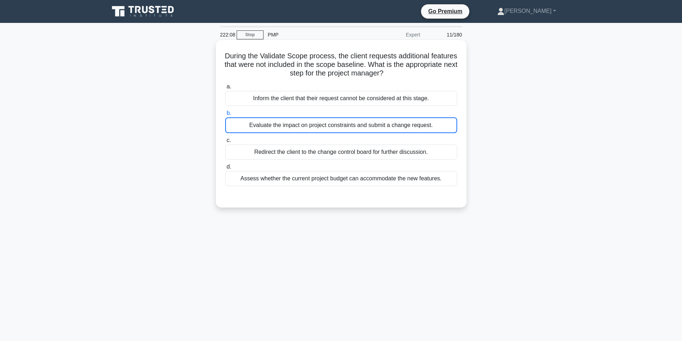
click at [441, 123] on div "Evaluate the impact on project constraints and submit a change request." at bounding box center [341, 125] width 232 height 16
click at [225, 116] on input "b. Evaluate the impact on project constraints and submit a change request." at bounding box center [225, 113] width 0 height 5
click at [441, 123] on div "Evaluate the impact on project constraints and submit a change request." at bounding box center [341, 125] width 232 height 16
click at [225, 116] on input "b. Evaluate the impact on project constraints and submit a change request." at bounding box center [225, 113] width 0 height 5
click at [390, 43] on div "During the Validate Scope process, the client requests additional features that…" at bounding box center [341, 124] width 251 height 168
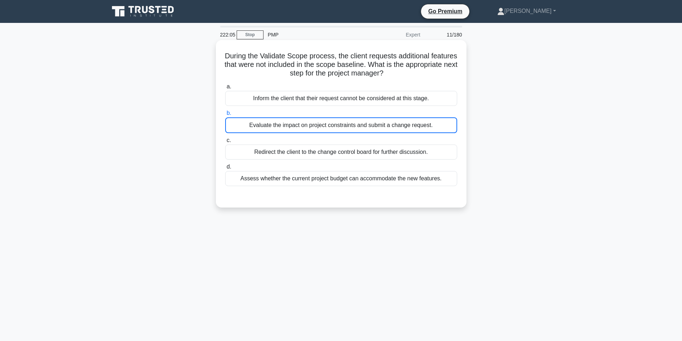
click at [388, 50] on div "During the Validate Scope process, the client requests additional features that…" at bounding box center [341, 124] width 245 height 162
click at [384, 58] on h5 "During the Validate Scope process, the client requests additional features that…" at bounding box center [340, 65] width 233 height 26
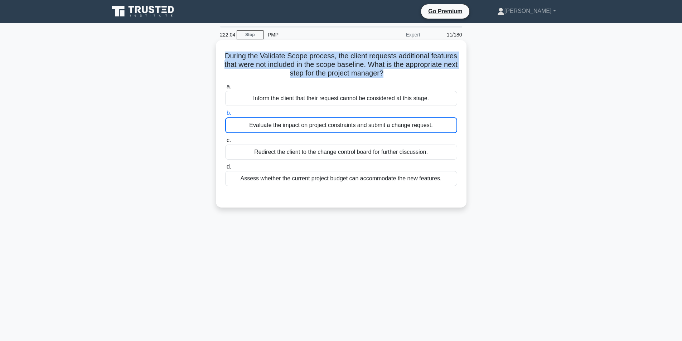
click at [384, 58] on h5 "During the Validate Scope process, the client requests additional features that…" at bounding box center [340, 65] width 233 height 26
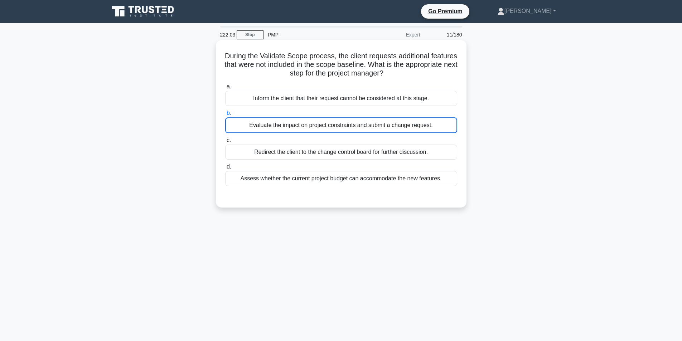
click at [418, 124] on div "Evaluate the impact on project constraints and submit a change request." at bounding box center [341, 125] width 232 height 16
click at [225, 116] on input "b. Evaluate the impact on project constraints and submit a change request." at bounding box center [225, 113] width 0 height 5
click at [418, 124] on div "Evaluate the impact on project constraints and submit a change request." at bounding box center [341, 125] width 232 height 16
click at [225, 116] on input "b. Evaluate the impact on project constraints and submit a change request." at bounding box center [225, 113] width 0 height 5
click at [418, 124] on div "Evaluate the impact on project constraints and submit a change request." at bounding box center [341, 125] width 232 height 16
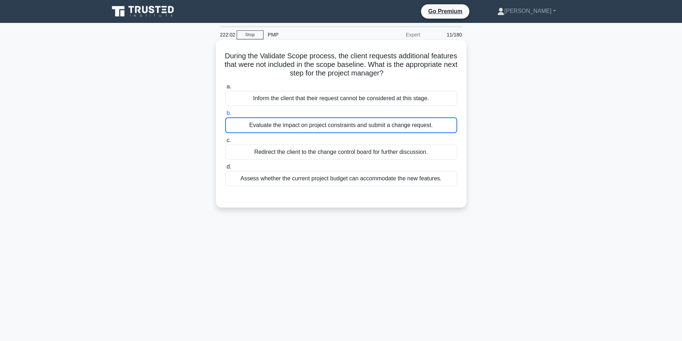
click at [225, 116] on input "b. Evaluate the impact on project constraints and submit a change request." at bounding box center [225, 113] width 0 height 5
click at [418, 124] on div "Evaluate the impact on project constraints and submit a change request." at bounding box center [341, 125] width 232 height 16
click at [225, 116] on input "b. Evaluate the impact on project constraints and submit a change request." at bounding box center [225, 113] width 0 height 5
click at [418, 124] on div "Evaluate the impact on project constraints and submit a change request." at bounding box center [341, 125] width 232 height 16
click at [225, 116] on input "b. Evaluate the impact on project constraints and submit a change request." at bounding box center [225, 113] width 0 height 5
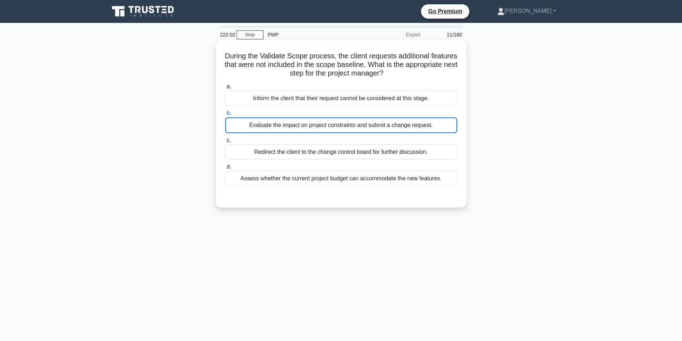
click at [418, 124] on div "Evaluate the impact on project constraints and submit a change request." at bounding box center [341, 125] width 232 height 16
click at [225, 116] on input "b. Evaluate the impact on project constraints and submit a change request." at bounding box center [225, 113] width 0 height 5
click at [417, 124] on div "Evaluate the impact on project constraints and submit a change request." at bounding box center [341, 125] width 232 height 16
click at [225, 116] on input "b. Evaluate the impact on project constraints and submit a change request." at bounding box center [225, 113] width 0 height 5
click at [299, 125] on div "Evaluate the impact on project constraints and submit a change request." at bounding box center [341, 125] width 232 height 16
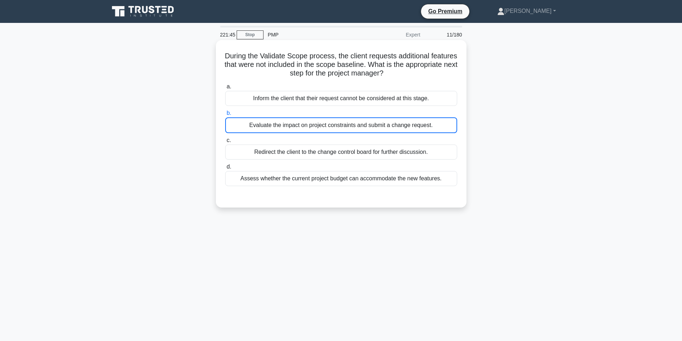
click at [225, 116] on input "b. Evaluate the impact on project constraints and submit a change request." at bounding box center [225, 113] width 0 height 5
click at [299, 125] on div "Evaluate the impact on project constraints and submit a change request." at bounding box center [341, 125] width 232 height 16
click at [225, 116] on input "b. Evaluate the impact on project constraints and submit a change request." at bounding box center [225, 113] width 0 height 5
click at [298, 125] on div "Evaluate the impact on project constraints and submit a change request." at bounding box center [341, 125] width 232 height 16
click at [225, 116] on input "b. Evaluate the impact on project constraints and submit a change request." at bounding box center [225, 113] width 0 height 5
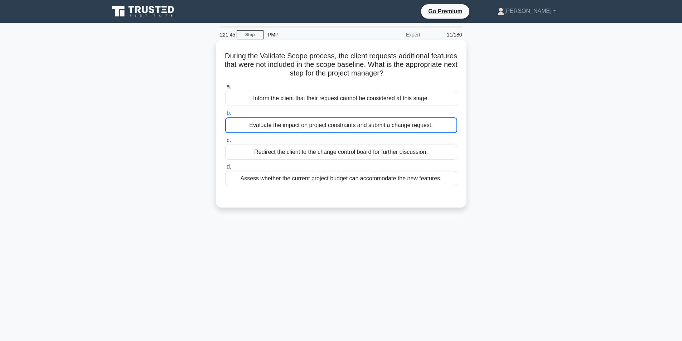
click at [298, 126] on div "Evaluate the impact on project constraints and submit a change request." at bounding box center [341, 125] width 232 height 16
click at [225, 116] on input "b. Evaluate the impact on project constraints and submit a change request." at bounding box center [225, 113] width 0 height 5
click at [297, 126] on div "Evaluate the impact on project constraints and submit a change request." at bounding box center [341, 125] width 232 height 16
click at [225, 116] on input "b. Evaluate the impact on project constraints and submit a change request." at bounding box center [225, 113] width 0 height 5
click at [296, 126] on div "Evaluate the impact on project constraints and submit a change request." at bounding box center [341, 125] width 232 height 16
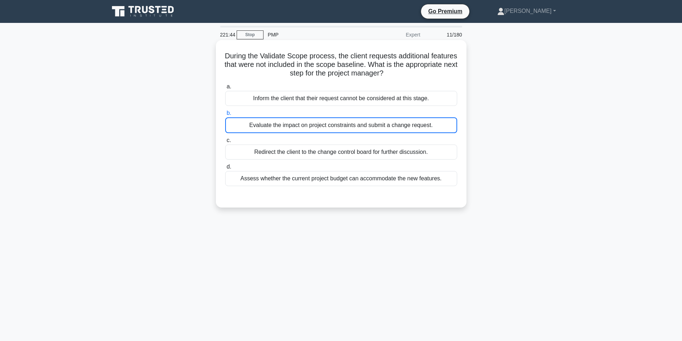
click at [225, 116] on input "b. Evaluate the impact on project constraints and submit a change request." at bounding box center [225, 113] width 0 height 5
click at [296, 126] on div "Evaluate the impact on project constraints and submit a change request." at bounding box center [341, 125] width 232 height 16
click at [225, 116] on input "b. Evaluate the impact on project constraints and submit a change request." at bounding box center [225, 113] width 0 height 5
click at [296, 126] on div "Evaluate the impact on project constraints and submit a change request." at bounding box center [341, 125] width 232 height 16
click at [225, 116] on input "b. Evaluate the impact on project constraints and submit a change request." at bounding box center [225, 113] width 0 height 5
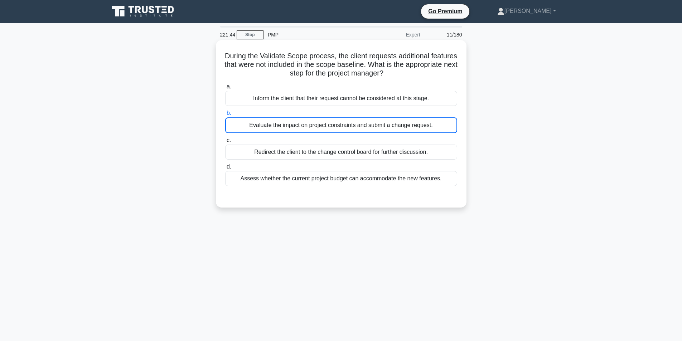
click at [296, 126] on div "Evaluate the impact on project constraints and submit a change request." at bounding box center [341, 125] width 232 height 16
click at [225, 116] on input "b. Evaluate the impact on project constraints and submit a change request." at bounding box center [225, 113] width 0 height 5
click at [295, 126] on div "Evaluate the impact on project constraints and submit a change request." at bounding box center [341, 125] width 232 height 16
click at [225, 116] on input "b. Evaluate the impact on project constraints and submit a change request." at bounding box center [225, 113] width 0 height 5
click at [447, 127] on div "Evaluate the impact on project constraints and submit a change request." at bounding box center [341, 125] width 232 height 16
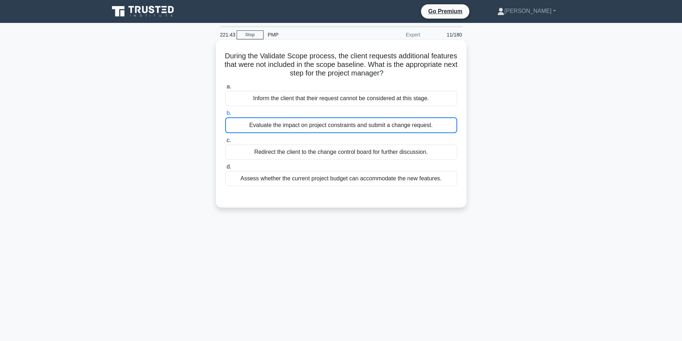
click at [225, 116] on input "b. Evaluate the impact on project constraints and submit a change request." at bounding box center [225, 113] width 0 height 5
click at [447, 127] on div "Evaluate the impact on project constraints and submit a change request." at bounding box center [341, 125] width 232 height 16
click at [225, 116] on input "b. Evaluate the impact on project constraints and submit a change request." at bounding box center [225, 113] width 0 height 5
click at [447, 127] on div "Evaluate the impact on project constraints and submit a change request." at bounding box center [341, 125] width 232 height 16
click at [225, 116] on input "b. Evaluate the impact on project constraints and submit a change request." at bounding box center [225, 113] width 0 height 5
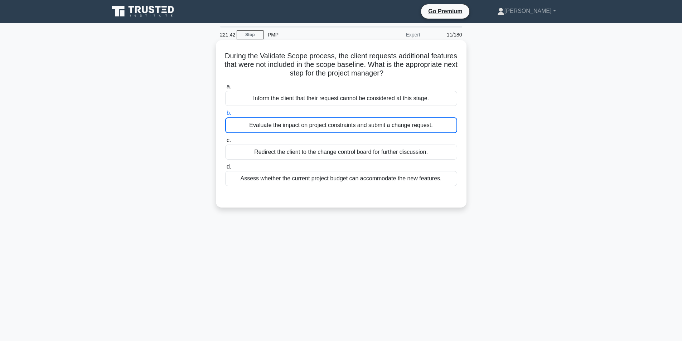
click at [447, 127] on div "Evaluate the impact on project constraints and submit a change request." at bounding box center [341, 125] width 232 height 16
click at [225, 116] on input "b. Evaluate the impact on project constraints and submit a change request." at bounding box center [225, 113] width 0 height 5
click at [447, 127] on div "Evaluate the impact on project constraints and submit a change request." at bounding box center [341, 125] width 232 height 16
click at [225, 116] on input "b. Evaluate the impact on project constraints and submit a change request." at bounding box center [225, 113] width 0 height 5
click at [447, 127] on div "Evaluate the impact on project constraints and submit a change request." at bounding box center [341, 125] width 232 height 16
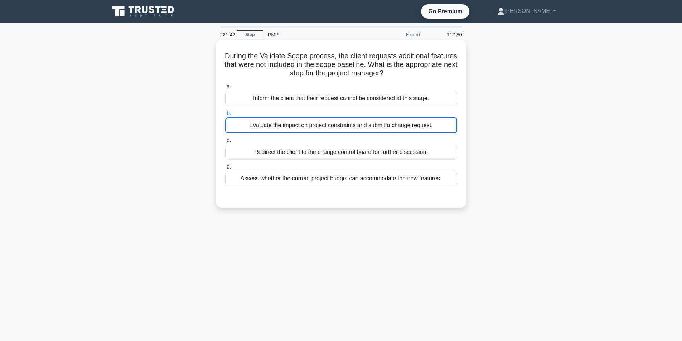
click at [225, 116] on input "b. Evaluate the impact on project constraints and submit a change request." at bounding box center [225, 113] width 0 height 5
click at [447, 127] on div "Evaluate the impact on project constraints and submit a change request." at bounding box center [341, 125] width 232 height 16
click at [225, 116] on input "b. Evaluate the impact on project constraints and submit a change request." at bounding box center [225, 113] width 0 height 5
click at [393, 47] on div "During the Validate Scope process, the client requests additional features that…" at bounding box center [341, 124] width 245 height 162
click at [362, 73] on h5 "During the Validate Scope process, the client requests additional features that…" at bounding box center [340, 65] width 233 height 26
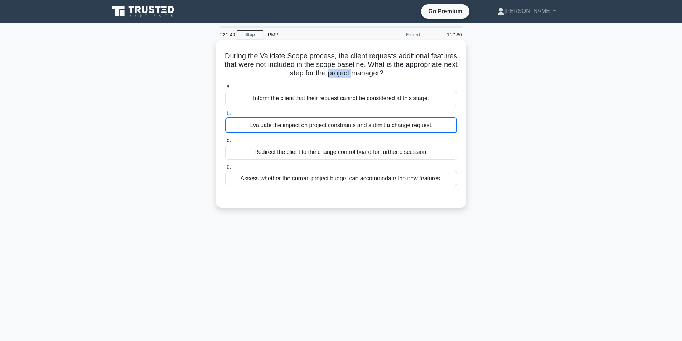
click at [362, 73] on h5 "During the Validate Scope process, the client requests additional features that…" at bounding box center [340, 65] width 233 height 26
click at [324, 129] on div "Evaluate the impact on project constraints and submit a change request." at bounding box center [341, 125] width 232 height 16
click at [225, 116] on input "b. Evaluate the impact on project constraints and submit a change request." at bounding box center [225, 113] width 0 height 5
click at [324, 129] on div "Evaluate the impact on project constraints and submit a change request." at bounding box center [341, 125] width 232 height 16
click at [225, 116] on input "b. Evaluate the impact on project constraints and submit a change request." at bounding box center [225, 113] width 0 height 5
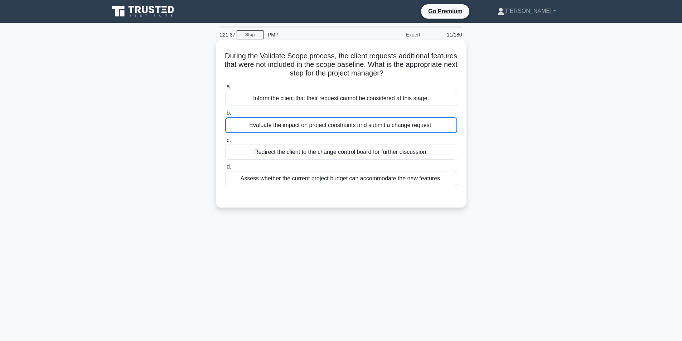
click at [324, 129] on div "Evaluate the impact on project constraints and submit a change request." at bounding box center [341, 125] width 232 height 16
click at [225, 116] on input "b. Evaluate the impact on project constraints and submit a change request." at bounding box center [225, 113] width 0 height 5
click at [324, 129] on div "Evaluate the impact on project constraints and submit a change request." at bounding box center [341, 125] width 232 height 16
click at [225, 116] on input "b. Evaluate the impact on project constraints and submit a change request." at bounding box center [225, 113] width 0 height 5
click at [324, 129] on div "Evaluate the impact on project constraints and submit a change request." at bounding box center [341, 125] width 232 height 16
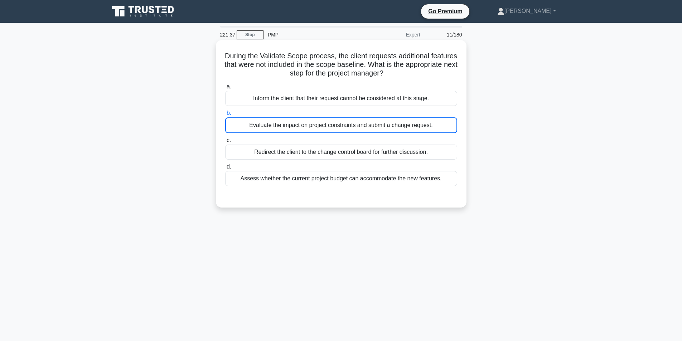
click at [225, 116] on input "b. Evaluate the impact on project constraints and submit a change request." at bounding box center [225, 113] width 0 height 5
click at [324, 129] on div "Evaluate the impact on project constraints and submit a change request." at bounding box center [341, 125] width 232 height 16
click at [225, 116] on input "b. Evaluate the impact on project constraints and submit a change request." at bounding box center [225, 113] width 0 height 5
click at [324, 128] on div "Evaluate the impact on project constraints and submit a change request." at bounding box center [341, 125] width 232 height 16
click at [225, 116] on input "b. Evaluate the impact on project constraints and submit a change request." at bounding box center [225, 113] width 0 height 5
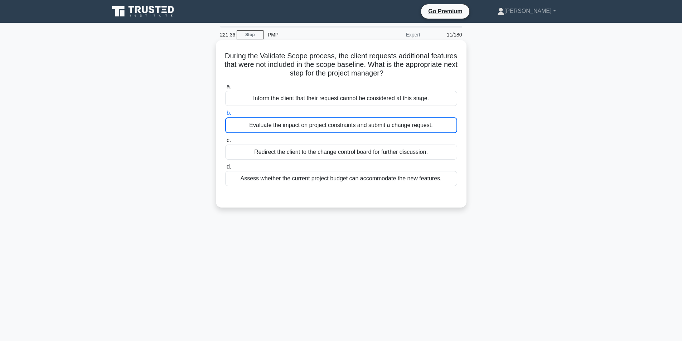
click at [324, 128] on div "Evaluate the impact on project constraints and submit a change request." at bounding box center [341, 125] width 232 height 16
click at [225, 116] on input "b. Evaluate the impact on project constraints and submit a change request." at bounding box center [225, 113] width 0 height 5
click at [323, 128] on div "Evaluate the impact on project constraints and submit a change request." at bounding box center [341, 125] width 232 height 16
click at [225, 116] on input "b. Evaluate the impact on project constraints and submit a change request." at bounding box center [225, 113] width 0 height 5
click at [323, 128] on div "Evaluate the impact on project constraints and submit a change request." at bounding box center [341, 125] width 232 height 16
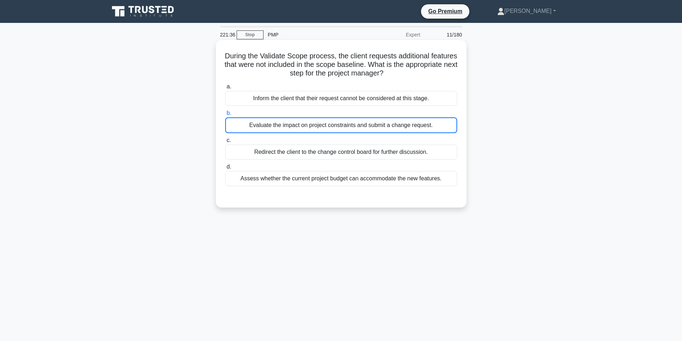
click at [225, 116] on input "b. Evaluate the impact on project constraints and submit a change request." at bounding box center [225, 113] width 0 height 5
click at [440, 123] on div "Evaluate the impact on project constraints and submit a change request." at bounding box center [341, 125] width 232 height 16
click at [225, 116] on input "b. Evaluate the impact on project constraints and submit a change request." at bounding box center [225, 113] width 0 height 5
click at [441, 123] on div "Evaluate the impact on project constraints and submit a change request." at bounding box center [341, 125] width 232 height 16
click at [225, 116] on input "b. Evaluate the impact on project constraints and submit a change request." at bounding box center [225, 113] width 0 height 5
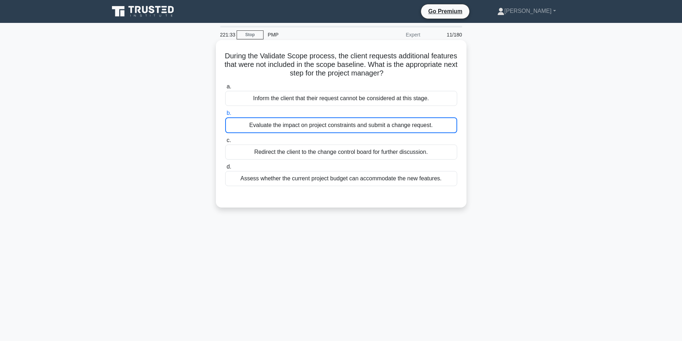
click at [441, 123] on div "Evaluate the impact on project constraints and submit a change request." at bounding box center [341, 125] width 232 height 16
click at [225, 116] on input "b. Evaluate the impact on project constraints and submit a change request." at bounding box center [225, 113] width 0 height 5
click at [440, 123] on div "Evaluate the impact on project constraints and submit a change request." at bounding box center [341, 125] width 232 height 16
click at [225, 116] on input "b. Evaluate the impact on project constraints and submit a change request." at bounding box center [225, 113] width 0 height 5
click at [440, 122] on div "Evaluate the impact on project constraints and submit a change request." at bounding box center [341, 125] width 232 height 16
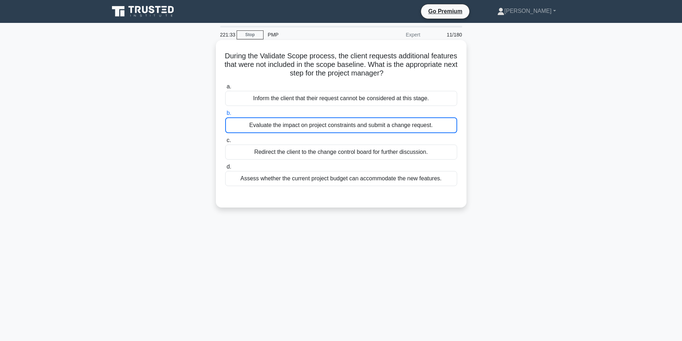
click at [225, 116] on input "b. Evaluate the impact on project constraints and submit a change request." at bounding box center [225, 113] width 0 height 5
click at [440, 122] on div "Evaluate the impact on project constraints and submit a change request." at bounding box center [341, 125] width 232 height 16
click at [225, 116] on input "b. Evaluate the impact on project constraints and submit a change request." at bounding box center [225, 113] width 0 height 5
click at [440, 122] on div "Evaluate the impact on project constraints and submit a change request." at bounding box center [341, 125] width 232 height 16
click at [225, 116] on input "b. Evaluate the impact on project constraints and submit a change request." at bounding box center [225, 113] width 0 height 5
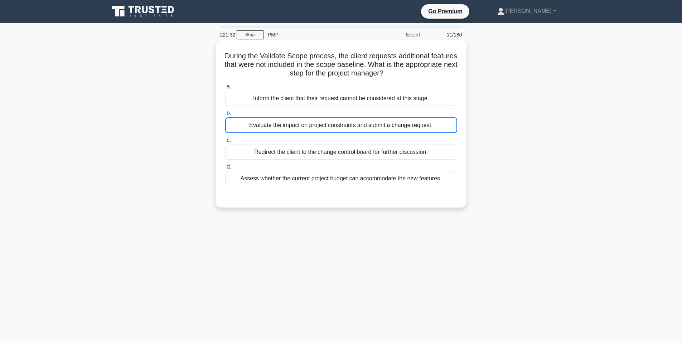
click at [425, 121] on div "Evaluate the impact on project constraints and submit a change request." at bounding box center [341, 125] width 232 height 16
click at [225, 116] on input "b. Evaluate the impact on project constraints and submit a change request." at bounding box center [225, 113] width 0 height 5
click at [425, 121] on div "Evaluate the impact on project constraints and submit a change request." at bounding box center [341, 125] width 232 height 16
click at [225, 116] on input "b. Evaluate the impact on project constraints and submit a change request." at bounding box center [225, 113] width 0 height 5
drag, startPoint x: 425, startPoint y: 121, endPoint x: 417, endPoint y: 122, distance: 7.9
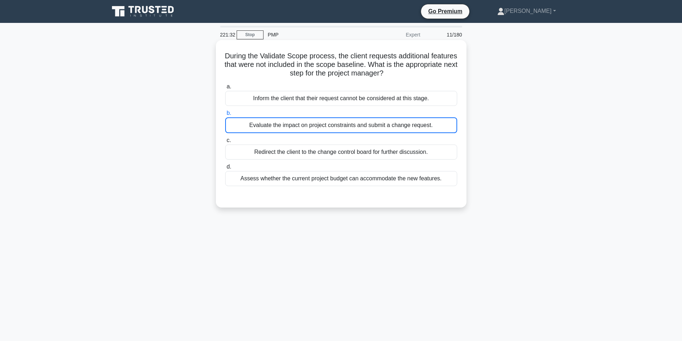
click at [425, 121] on div "Evaluate the impact on project constraints and submit a change request." at bounding box center [341, 125] width 232 height 16
click at [225, 116] on input "b. Evaluate the impact on project constraints and submit a change request." at bounding box center [225, 113] width 0 height 5
click at [417, 122] on div "Evaluate the impact on project constraints and submit a change request." at bounding box center [341, 125] width 232 height 16
click at [225, 116] on input "b. Evaluate the impact on project constraints and submit a change request." at bounding box center [225, 113] width 0 height 5
drag, startPoint x: 403, startPoint y: 114, endPoint x: 408, endPoint y: 123, distance: 10.4
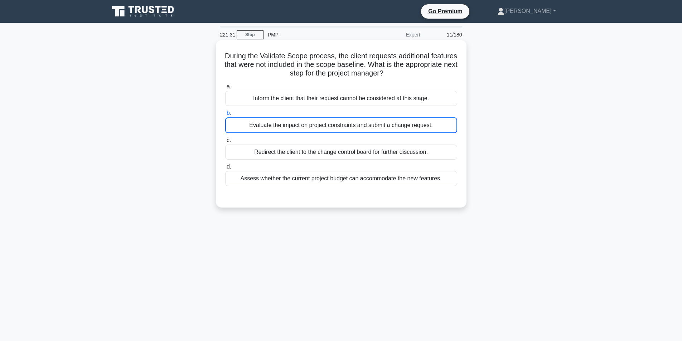
click at [409, 123] on label "b. Evaluate the impact on project constraints and submit a change request." at bounding box center [341, 121] width 232 height 24
click at [443, 127] on div "Evaluate the impact on project constraints and submit a change request." at bounding box center [341, 125] width 232 height 16
click at [225, 116] on input "b. Evaluate the impact on project constraints and submit a change request." at bounding box center [225, 113] width 0 height 5
drag, startPoint x: 443, startPoint y: 127, endPoint x: 437, endPoint y: 126, distance: 5.5
click at [444, 127] on div "Evaluate the impact on project constraints and submit a change request." at bounding box center [341, 125] width 232 height 16
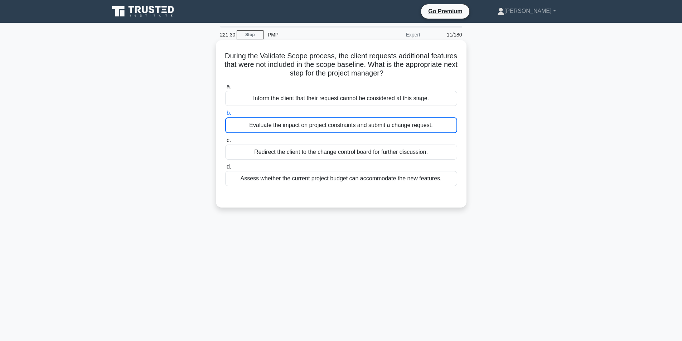
click at [225, 116] on input "b. Evaluate the impact on project constraints and submit a change request." at bounding box center [225, 113] width 0 height 5
click at [437, 126] on div "Evaluate the impact on project constraints and submit a change request." at bounding box center [341, 125] width 232 height 16
click at [225, 116] on input "b. Evaluate the impact on project constraints and submit a change request." at bounding box center [225, 113] width 0 height 5
click at [437, 127] on div "Evaluate the impact on project constraints and submit a change request." at bounding box center [341, 125] width 232 height 16
click at [225, 116] on input "b. Evaluate the impact on project constraints and submit a change request." at bounding box center [225, 113] width 0 height 5
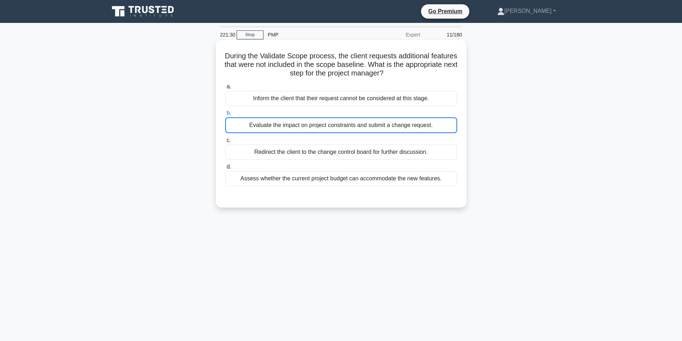
click at [440, 125] on div "Evaluate the impact on project constraints and submit a change request." at bounding box center [341, 125] width 232 height 16
click at [225, 116] on input "b. Evaluate the impact on project constraints and submit a change request." at bounding box center [225, 113] width 0 height 5
click at [440, 125] on div "Evaluate the impact on project constraints and submit a change request." at bounding box center [341, 125] width 232 height 16
click at [225, 116] on input "b. Evaluate the impact on project constraints and submit a change request." at bounding box center [225, 113] width 0 height 5
click at [435, 98] on div "Inform the client that their request cannot be considered at this stage." at bounding box center [341, 98] width 232 height 15
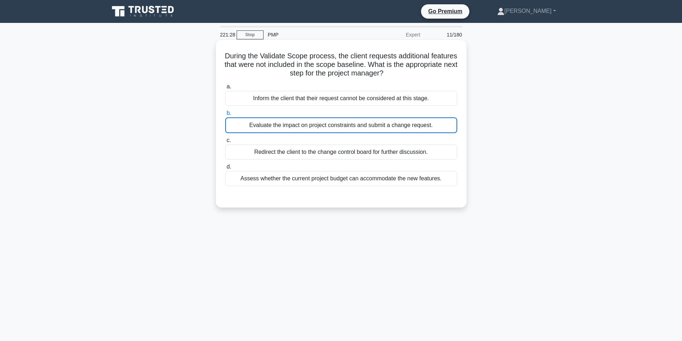
click at [225, 89] on input "a. Inform the client that their request cannot be considered at this stage." at bounding box center [225, 86] width 0 height 5
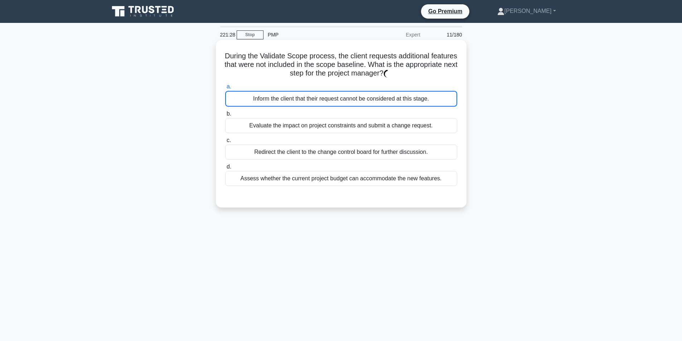
click at [440, 120] on div "Evaluate the impact on project constraints and submit a change request." at bounding box center [341, 125] width 232 height 15
click at [225, 116] on input "b. Evaluate the impact on project constraints and submit a change request." at bounding box center [225, 114] width 0 height 5
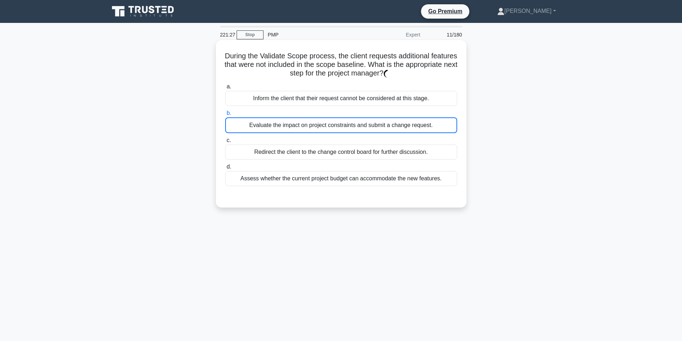
click at [439, 125] on div "Evaluate the impact on project constraints and submit a change request." at bounding box center [341, 125] width 232 height 16
click at [225, 116] on input "b. Evaluate the impact on project constraints and submit a change request." at bounding box center [225, 113] width 0 height 5
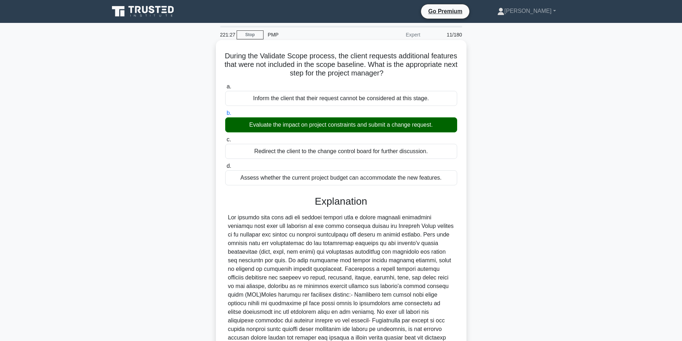
click at [438, 125] on div "Evaluate the impact on project constraints and submit a change request." at bounding box center [341, 124] width 232 height 15
click at [225, 116] on input "b. Evaluate the impact on project constraints and submit a change request." at bounding box center [225, 113] width 0 height 5
click at [438, 125] on div "Evaluate the impact on project constraints and submit a change request." at bounding box center [341, 124] width 232 height 15
click at [225, 116] on input "b. Evaluate the impact on project constraints and submit a change request." at bounding box center [225, 113] width 0 height 5
click at [438, 125] on div "Evaluate the impact on project constraints and submit a change request." at bounding box center [341, 124] width 232 height 15
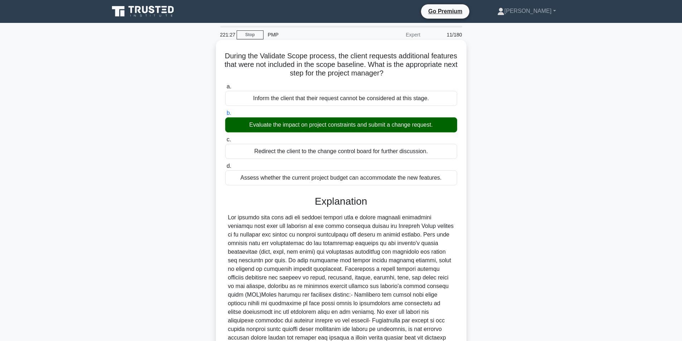
click at [225, 116] on input "b. Evaluate the impact on project constraints and submit a change request." at bounding box center [225, 113] width 0 height 5
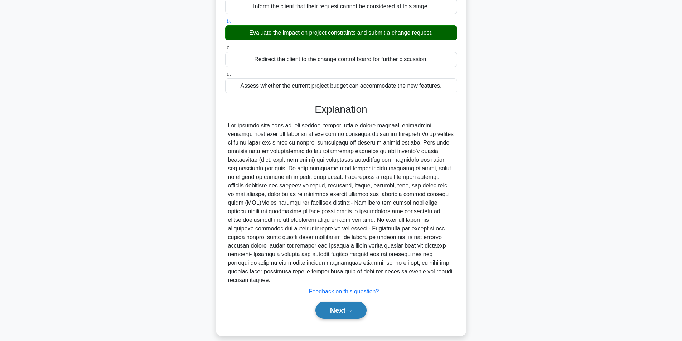
click at [341, 307] on button "Next" at bounding box center [340, 310] width 51 height 17
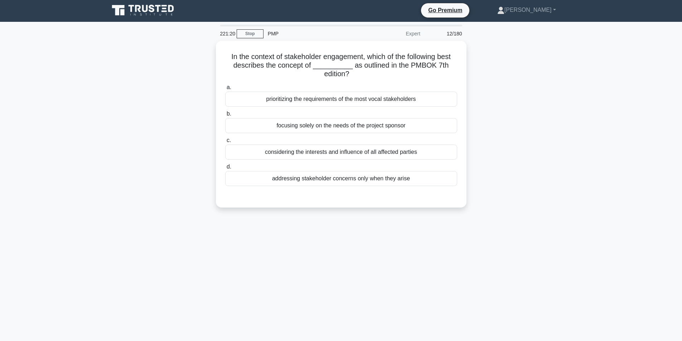
scroll to position [0, 0]
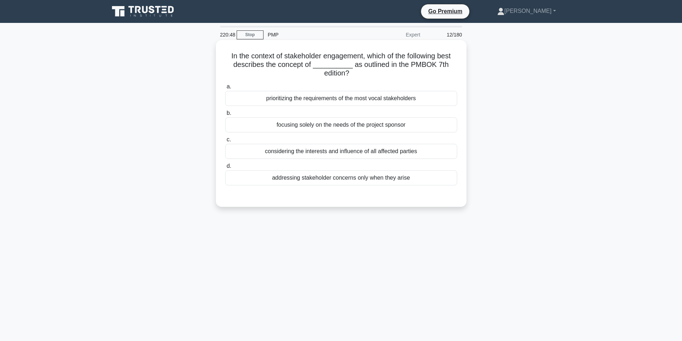
click at [335, 151] on div "considering the interests and influence of all affected parties" at bounding box center [341, 151] width 232 height 15
click at [225, 142] on input "c. considering the interests and influence of all affected parties" at bounding box center [225, 139] width 0 height 5
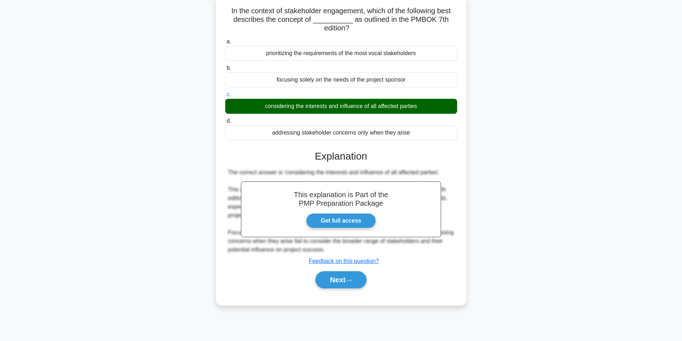
scroll to position [45, 0]
click at [344, 285] on button "Next" at bounding box center [340, 279] width 51 height 17
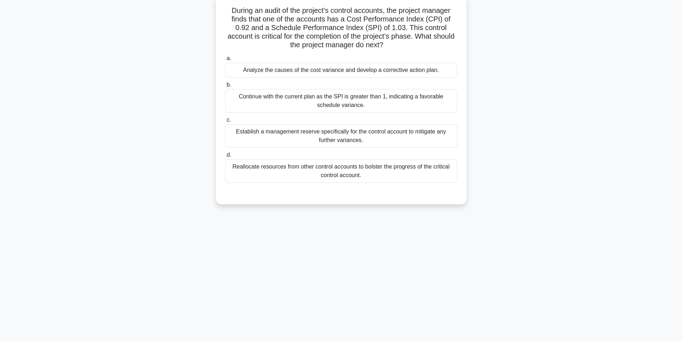
click at [316, 74] on div "Analyze the causes of the cost variance and develop a corrective action plan." at bounding box center [341, 70] width 232 height 15
click at [225, 61] on input "a. Analyze the causes of the cost variance and develop a corrective action plan." at bounding box center [225, 58] width 0 height 5
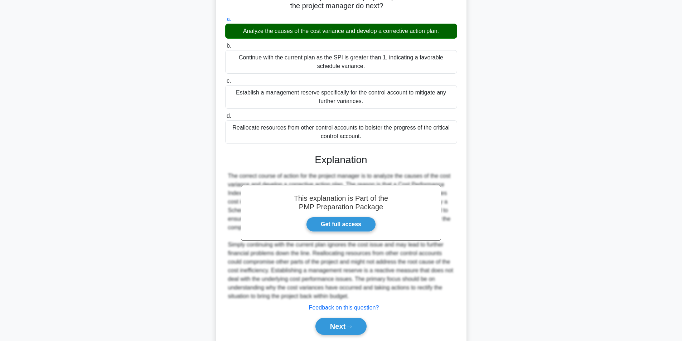
scroll to position [109, 0]
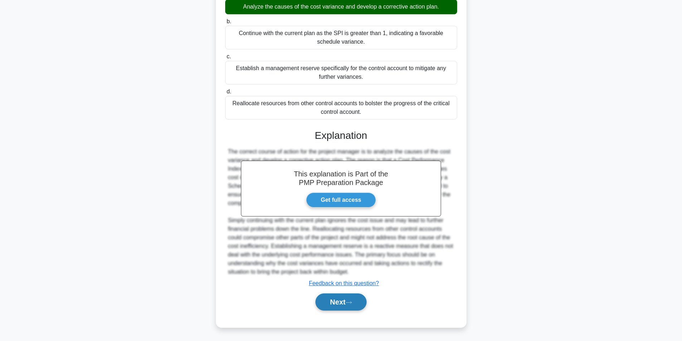
click at [341, 302] on button "Next" at bounding box center [340, 302] width 51 height 17
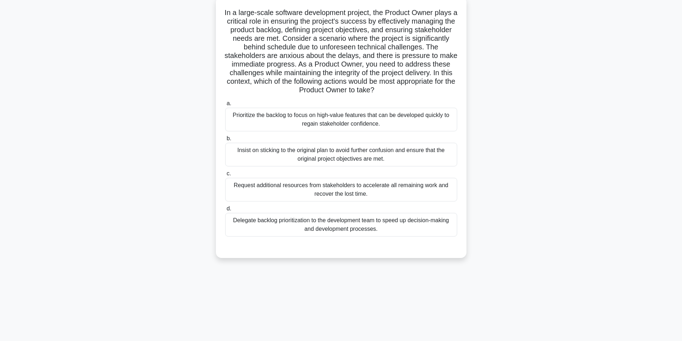
scroll to position [45, 0]
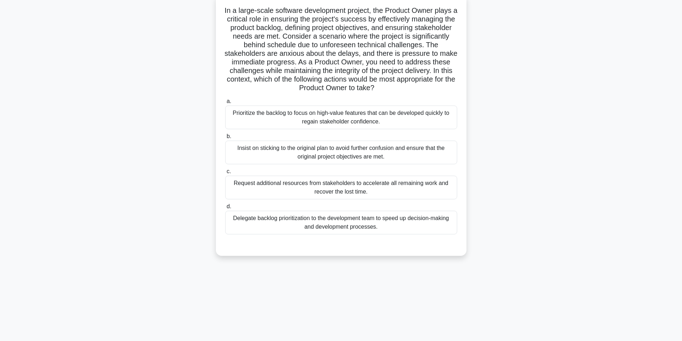
click at [401, 119] on div "Prioritize the backlog to focus on high-value features that can be developed qu…" at bounding box center [341, 118] width 232 height 24
click at [225, 104] on input "a. Prioritize the backlog to focus on high-value features that can be developed…" at bounding box center [225, 101] width 0 height 5
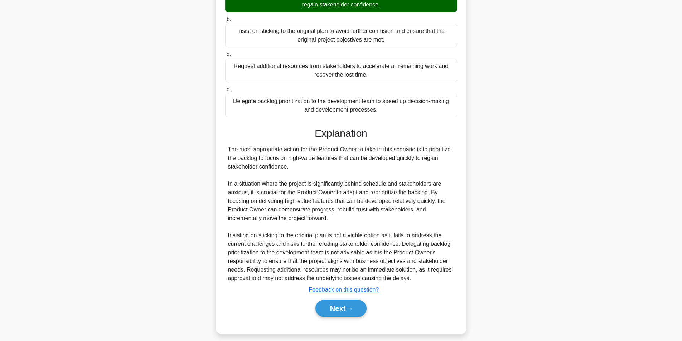
scroll to position [169, 0]
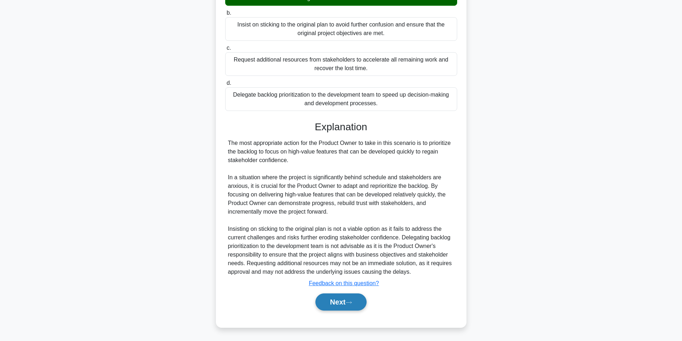
click at [344, 305] on button "Next" at bounding box center [340, 302] width 51 height 17
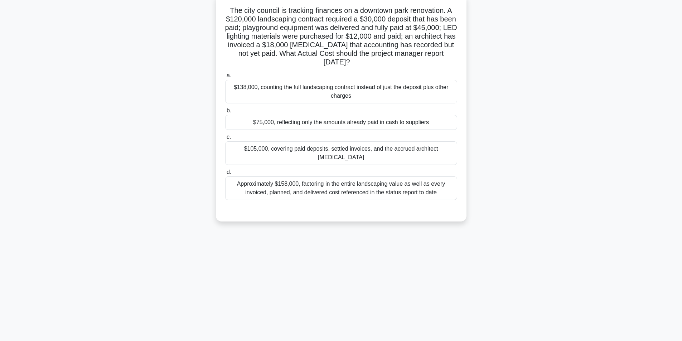
click at [327, 151] on div "$105,000, covering paid deposits, settled invoices, and the accrued architect r…" at bounding box center [341, 153] width 232 height 24
click at [225, 140] on input "c. $105,000, covering paid deposits, settled invoices, and the accrued architec…" at bounding box center [225, 137] width 0 height 5
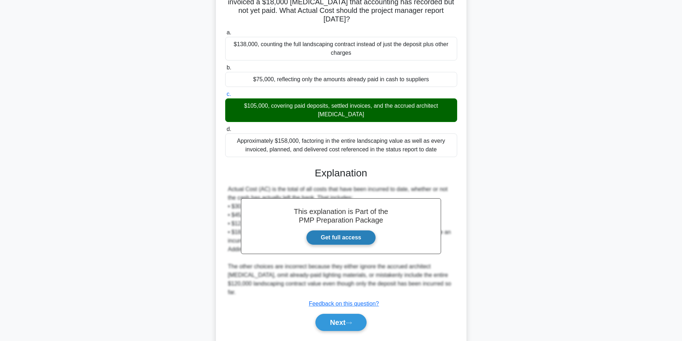
scroll to position [92, 0]
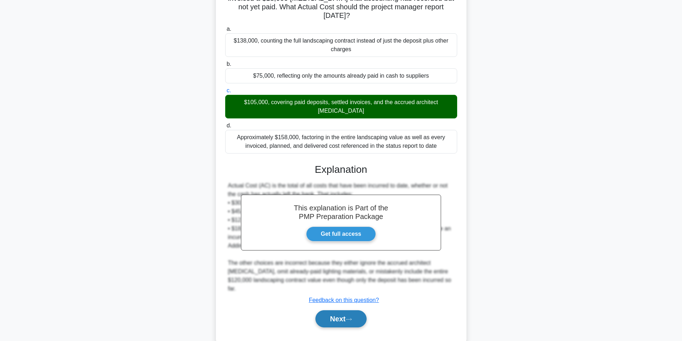
click at [339, 310] on button "Next" at bounding box center [340, 318] width 51 height 17
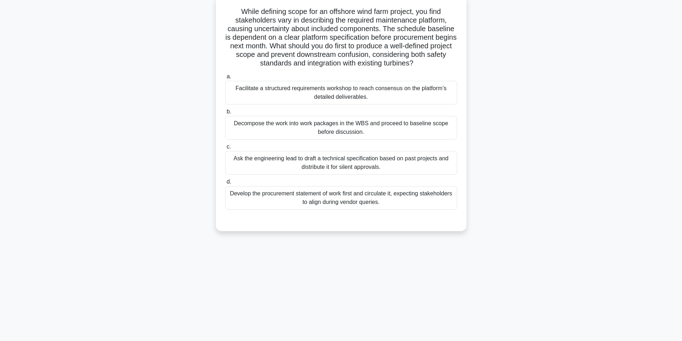
scroll to position [45, 0]
click at [321, 92] on div "Facilitate a structured requirements workshop to reach consensus on the platfor…" at bounding box center [341, 92] width 232 height 24
click at [225, 78] on input "a. Facilitate a structured requirements workshop to reach consensus on the plat…" at bounding box center [225, 75] width 0 height 5
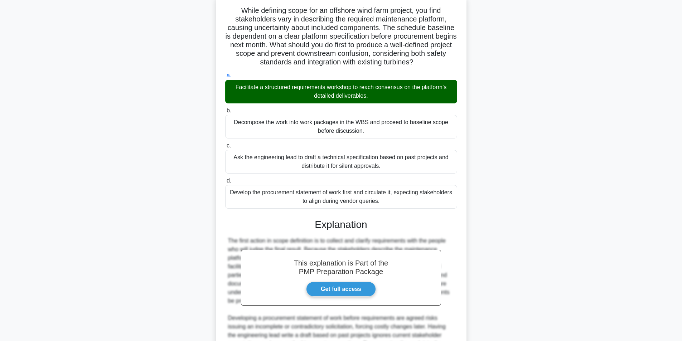
scroll to position [144, 0]
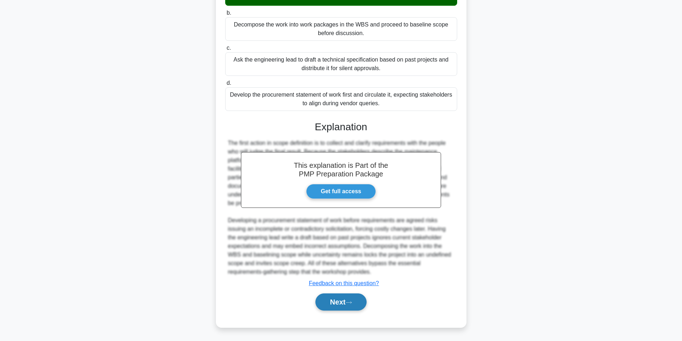
click at [347, 304] on button "Next" at bounding box center [340, 302] width 51 height 17
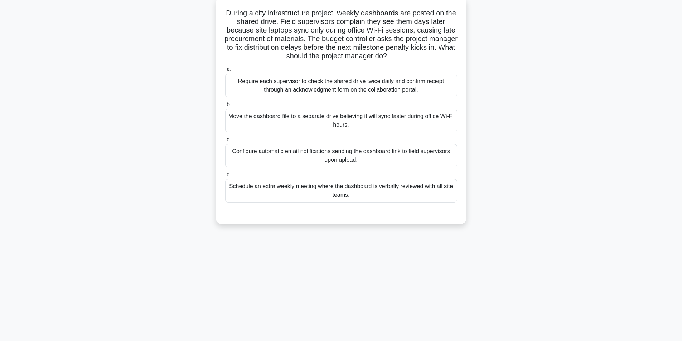
scroll to position [45, 0]
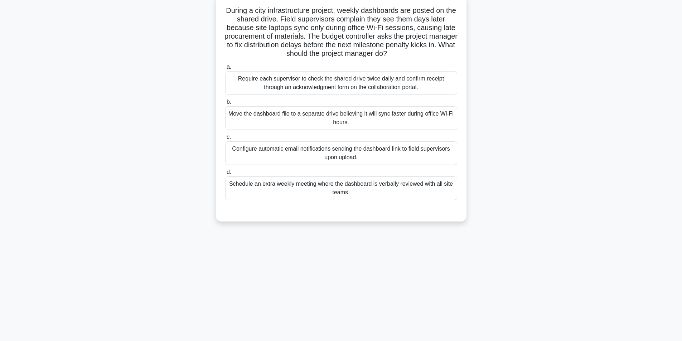
click at [324, 89] on div "Require each supervisor to check the shared drive twice daily and confirm recei…" at bounding box center [341, 83] width 232 height 24
click at [225, 69] on input "a. Require each supervisor to check the shared drive twice daily and confirm re…" at bounding box center [225, 67] width 0 height 5
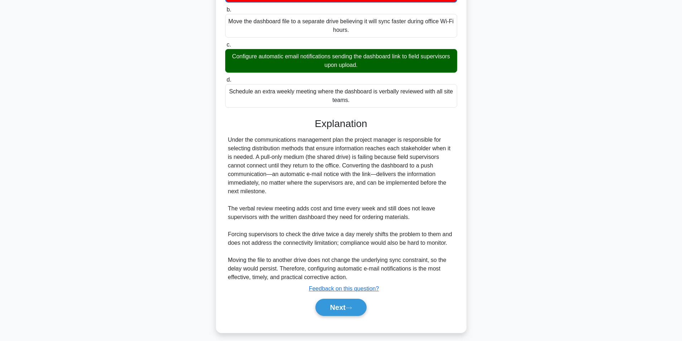
scroll to position [144, 0]
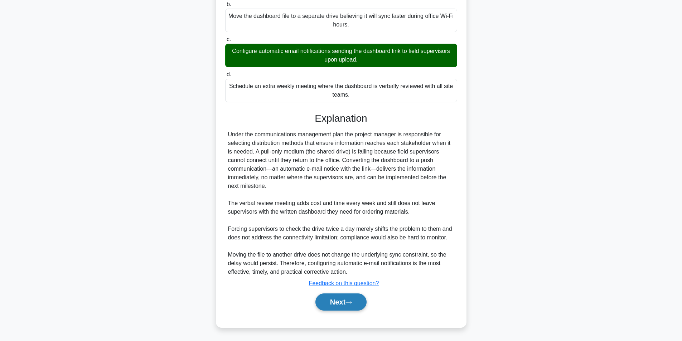
click at [337, 303] on button "Next" at bounding box center [340, 302] width 51 height 17
click at [339, 301] on button "Next" at bounding box center [340, 302] width 51 height 17
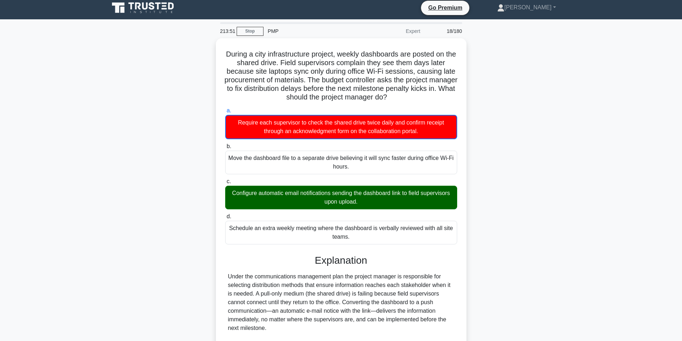
scroll to position [1, 0]
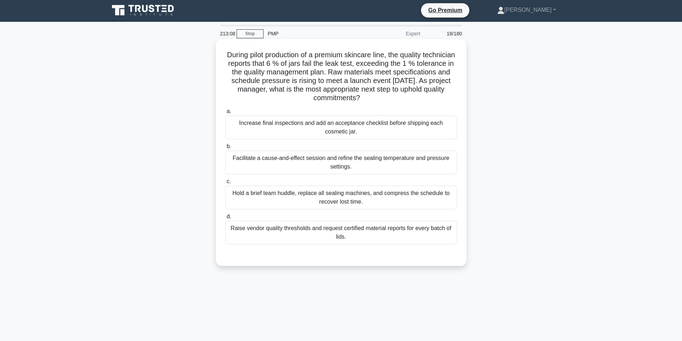
click at [310, 161] on div "Facilitate a cause-and-effect session and refine the sealing temperature and pr…" at bounding box center [341, 163] width 232 height 24
click at [225, 149] on input "b. Facilitate a cause-and-effect session and refine the sealing temperature and…" at bounding box center [225, 146] width 0 height 5
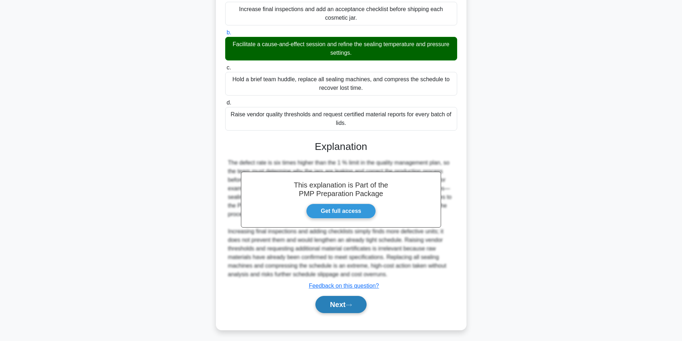
scroll to position [118, 0]
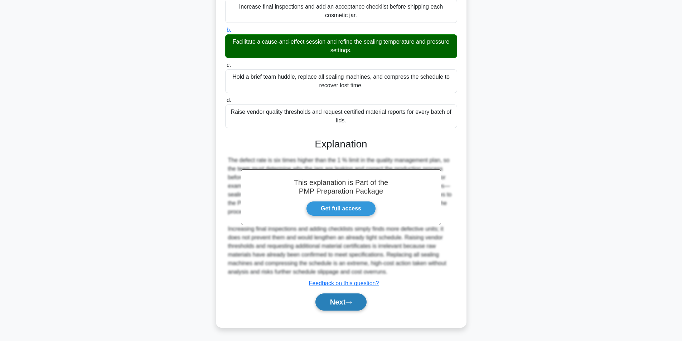
click at [326, 304] on button "Next" at bounding box center [340, 302] width 51 height 17
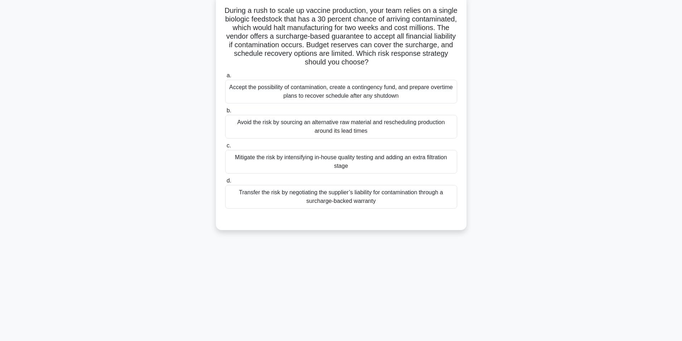
click at [345, 127] on div "Avoid the risk by sourcing an alternative raw material and rescheduling product…" at bounding box center [341, 127] width 232 height 24
click at [225, 113] on input "b. Avoid the risk by sourcing an alternative raw material and rescheduling prod…" at bounding box center [225, 110] width 0 height 5
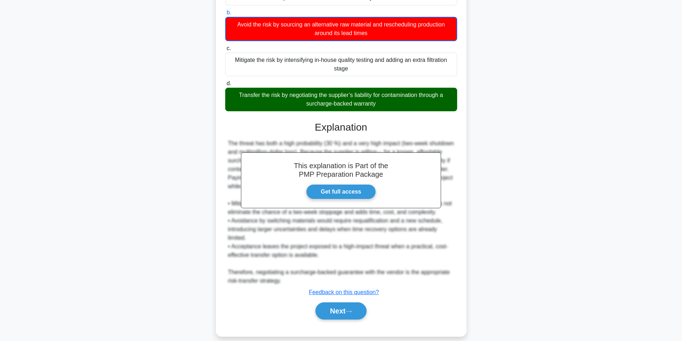
scroll to position [153, 0]
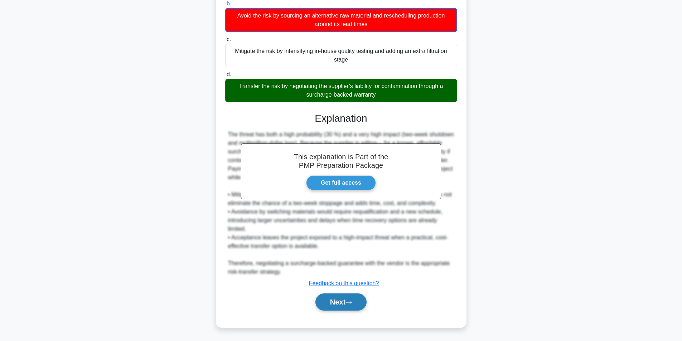
click at [343, 301] on button "Next" at bounding box center [340, 302] width 51 height 17
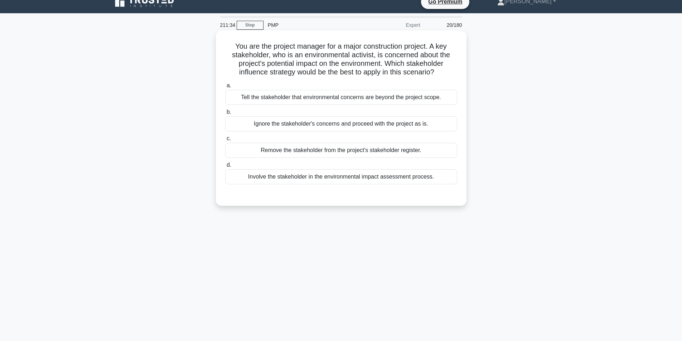
scroll to position [45, 0]
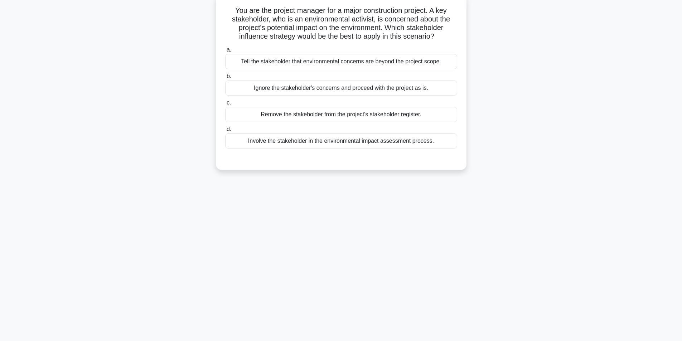
click at [331, 144] on div "Involve the stakeholder in the environmental impact assessment process." at bounding box center [341, 141] width 232 height 15
click at [225, 132] on input "d. Involve the stakeholder in the environmental impact assessment process." at bounding box center [225, 129] width 0 height 5
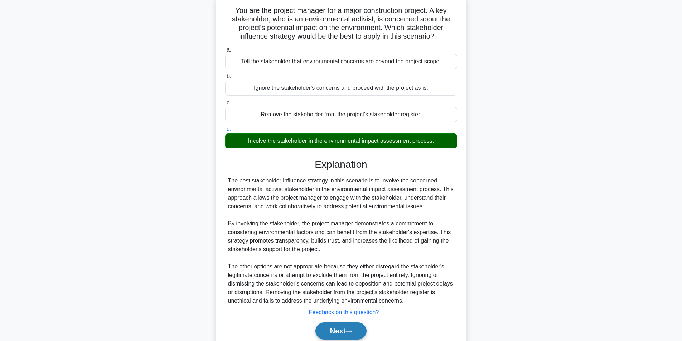
click at [347, 333] on button "Next" at bounding box center [340, 331] width 51 height 17
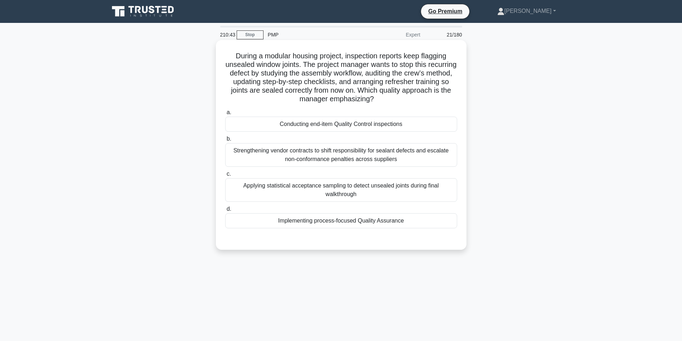
scroll to position [36, 0]
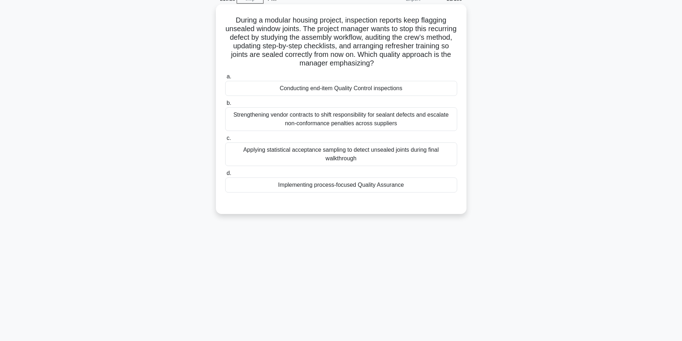
click at [342, 184] on div "Implementing process-focused Quality Assurance" at bounding box center [341, 185] width 232 height 15
click at [225, 176] on input "d. Implementing process-focused Quality Assurance" at bounding box center [225, 173] width 0 height 5
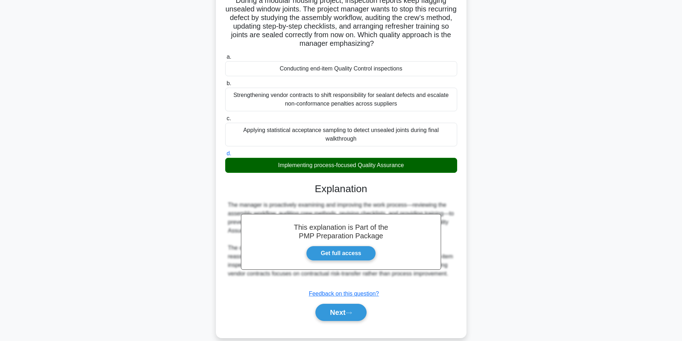
scroll to position [66, 0]
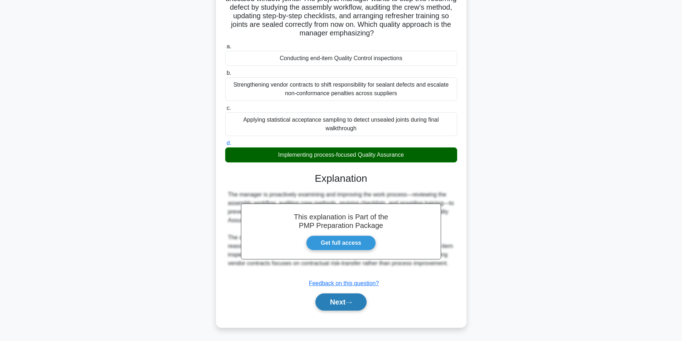
click at [341, 296] on button "Next" at bounding box center [340, 302] width 51 height 17
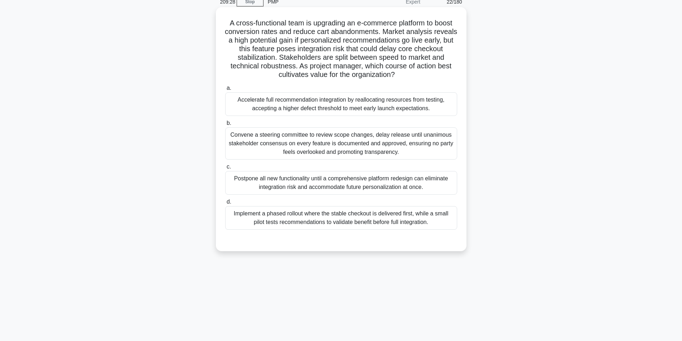
scroll to position [45, 0]
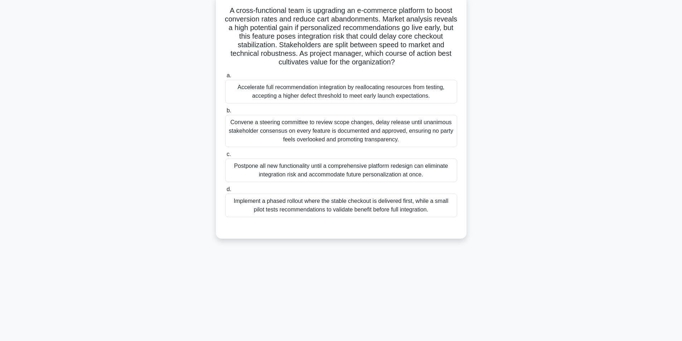
click at [328, 210] on div "Implement a phased rollout where the stable checkout is delivered first, while …" at bounding box center [341, 206] width 232 height 24
click at [225, 192] on input "d. Implement a phased rollout where the stable checkout is delivered first, whi…" at bounding box center [225, 189] width 0 height 5
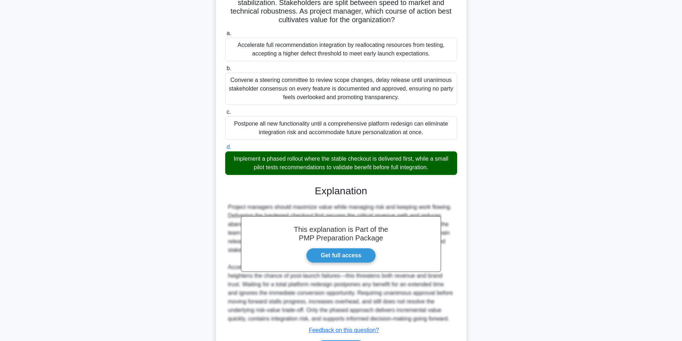
scroll to position [135, 0]
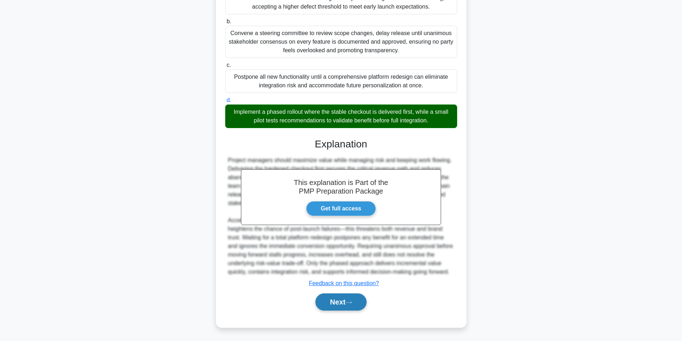
click at [345, 299] on button "Next" at bounding box center [340, 302] width 51 height 17
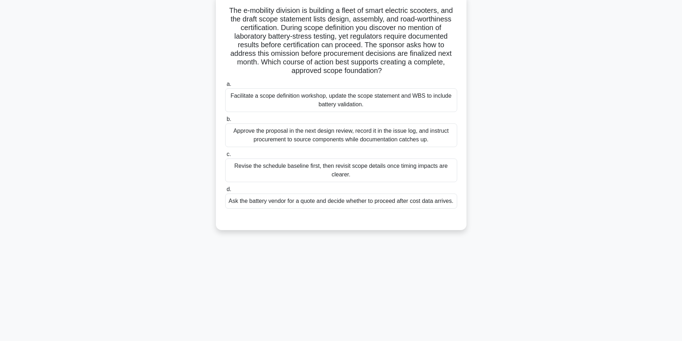
click at [389, 106] on div "Facilitate a scope definition workshop, update the scope statement and WBS to i…" at bounding box center [341, 100] width 232 height 24
click at [225, 87] on input "a. Facilitate a scope definition workshop, update the scope statement and WBS t…" at bounding box center [225, 84] width 0 height 5
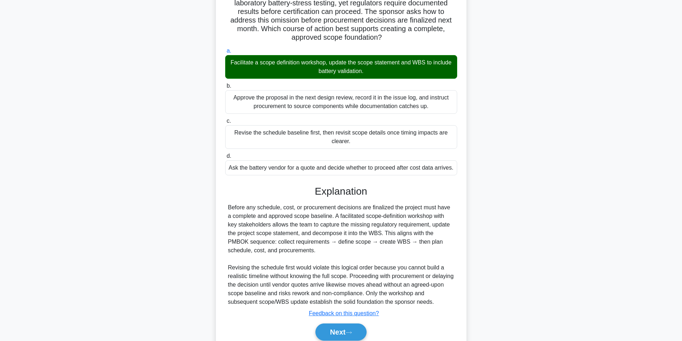
scroll to position [109, 0]
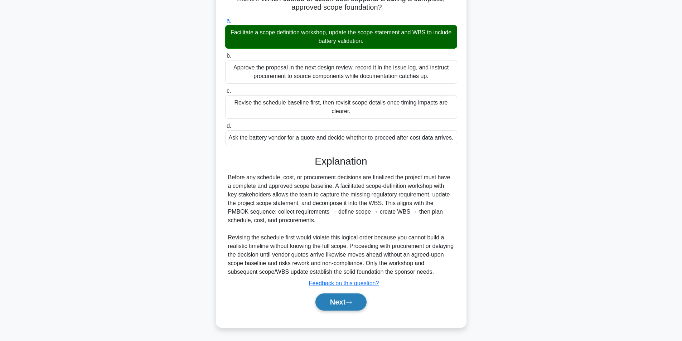
click at [342, 306] on button "Next" at bounding box center [340, 302] width 51 height 17
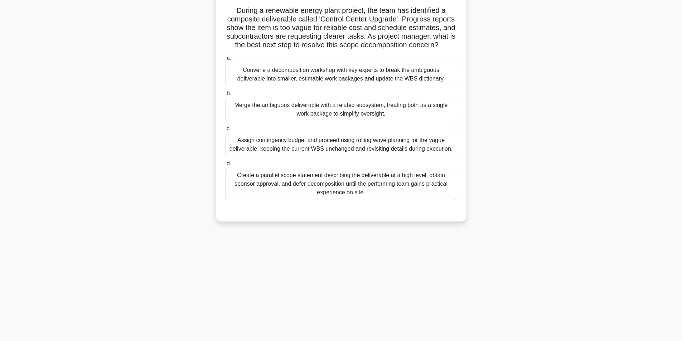
click at [375, 83] on div "Convene a decomposition workshop with key experts to break the ambiguous delive…" at bounding box center [341, 75] width 232 height 24
click at [225, 61] on input "a. Convene a decomposition workshop with key experts to break the ambiguous del…" at bounding box center [225, 58] width 0 height 5
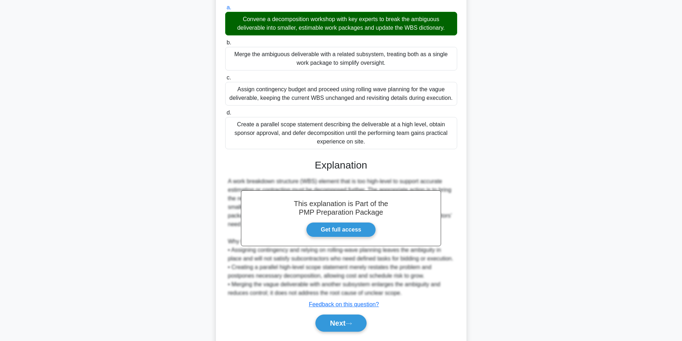
scroll to position [126, 0]
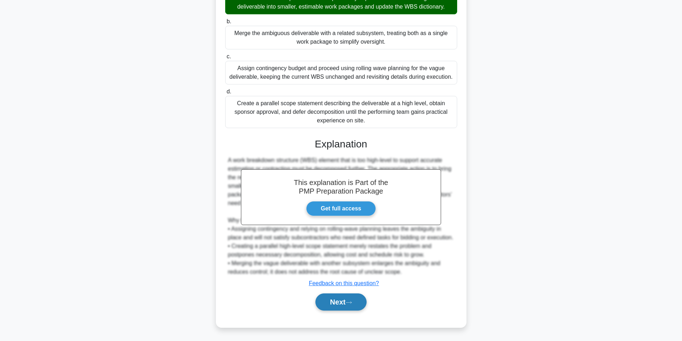
click at [346, 303] on button "Next" at bounding box center [340, 302] width 51 height 17
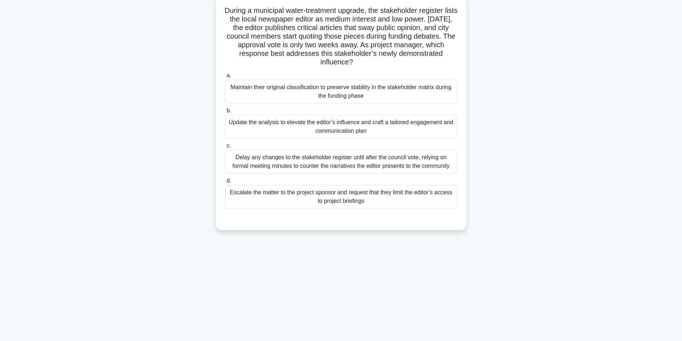
click at [340, 131] on div "Update the analysis to elevate the editor’s influence and craft a tailored enga…" at bounding box center [341, 127] width 232 height 24
click at [225, 113] on input "b. Update the analysis to elevate the editor’s influence and craft a tailored e…" at bounding box center [225, 110] width 0 height 5
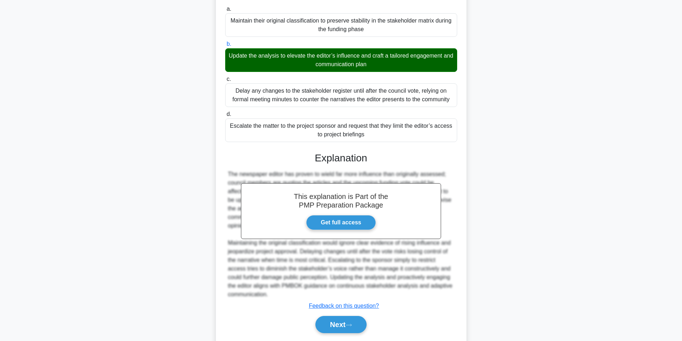
scroll to position [135, 0]
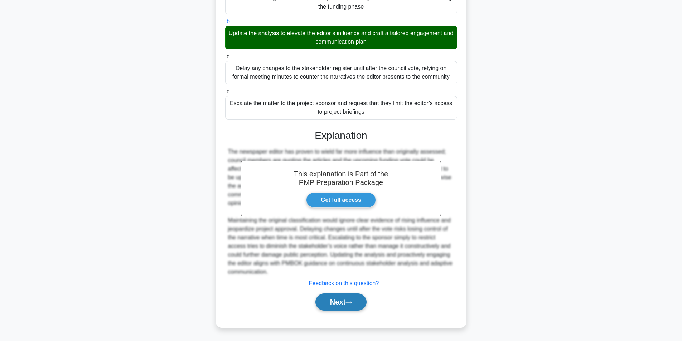
click at [347, 300] on button "Next" at bounding box center [340, 302] width 51 height 17
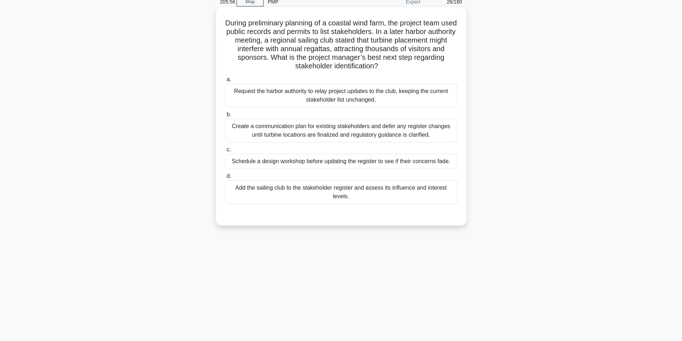
scroll to position [45, 0]
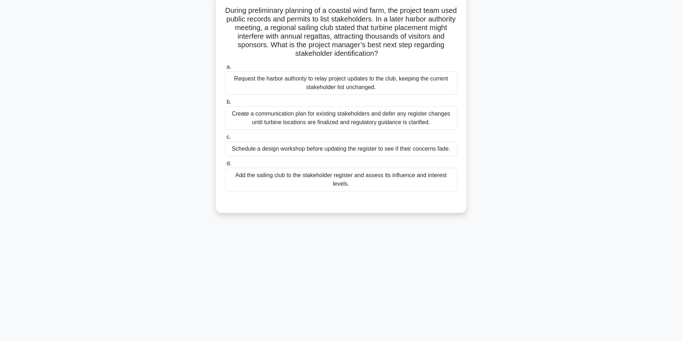
click at [365, 180] on div "Add the sailing club to the stakeholder register and assess its influence and i…" at bounding box center [341, 180] width 232 height 24
click at [225, 166] on input "d. Add the sailing club to the stakeholder register and assess its influence an…" at bounding box center [225, 163] width 0 height 5
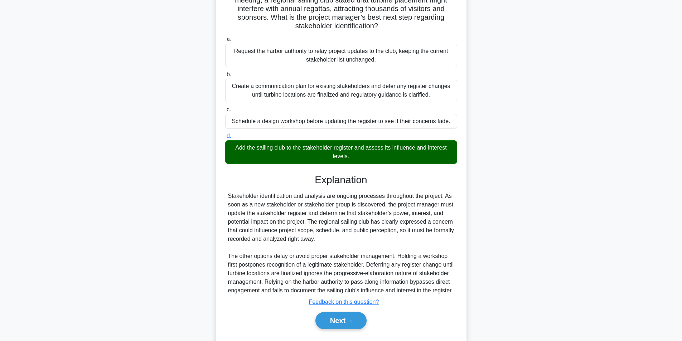
scroll to position [101, 0]
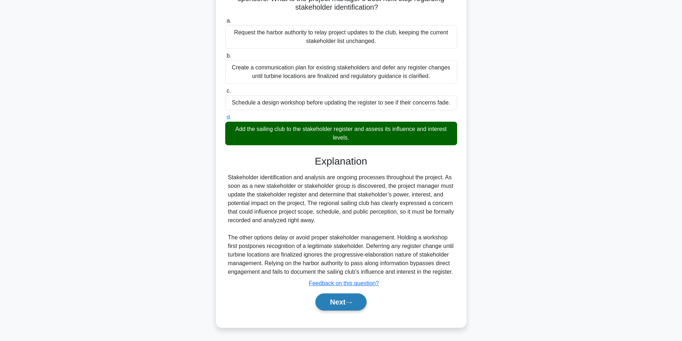
click at [329, 299] on button "Next" at bounding box center [340, 302] width 51 height 17
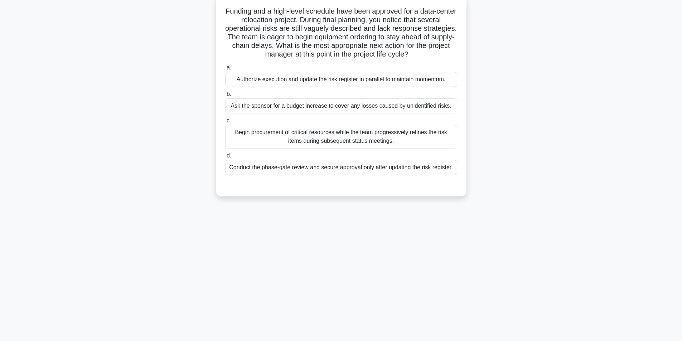
scroll to position [45, 0]
click at [301, 169] on div "Conduct the phase-gate review and secure approval only after updating the risk …" at bounding box center [341, 166] width 232 height 15
click at [225, 158] on input "d. Conduct the phase-gate review and secure approval only after updating the ri…" at bounding box center [225, 155] width 0 height 5
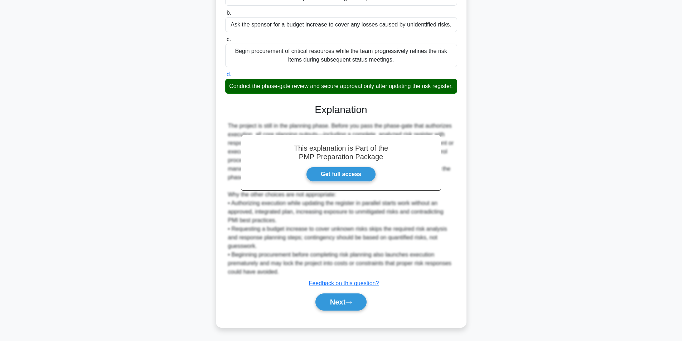
scroll to position [135, 0]
click at [335, 303] on button "Next" at bounding box center [340, 302] width 51 height 17
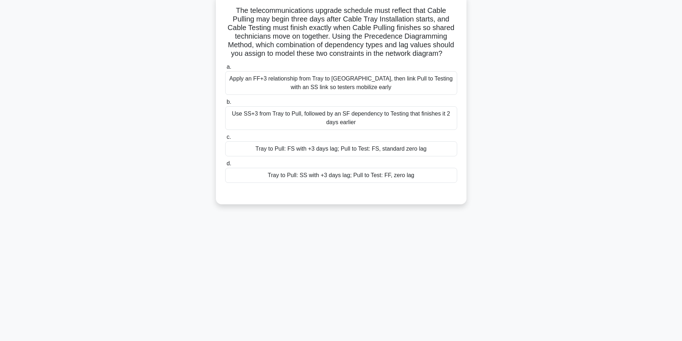
click at [345, 176] on div "Tray to Pull: SS with +3 days lag; Pull to Test: FF, zero lag" at bounding box center [341, 175] width 232 height 15
click at [225, 166] on input "d. Tray to Pull: SS with +3 days lag; Pull to Test: FF, zero lag" at bounding box center [225, 163] width 0 height 5
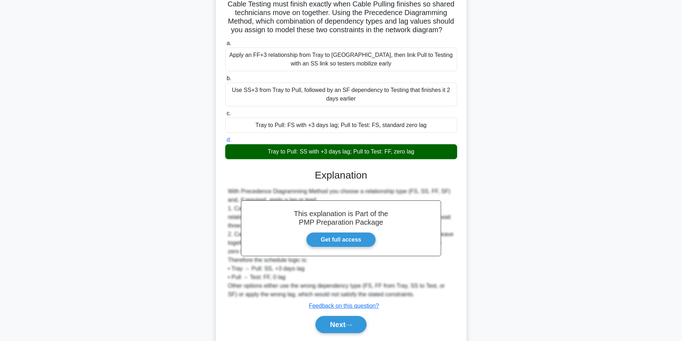
scroll to position [92, 0]
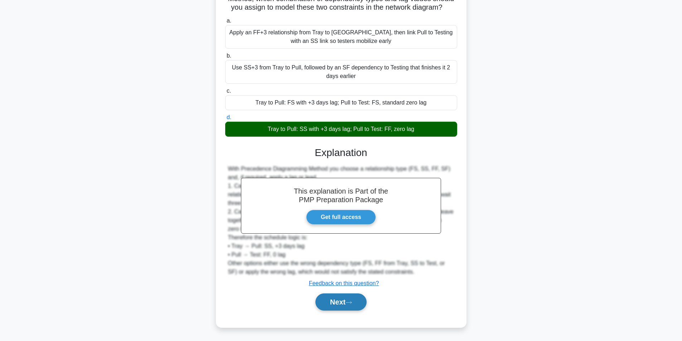
click at [354, 307] on button "Next" at bounding box center [340, 302] width 51 height 17
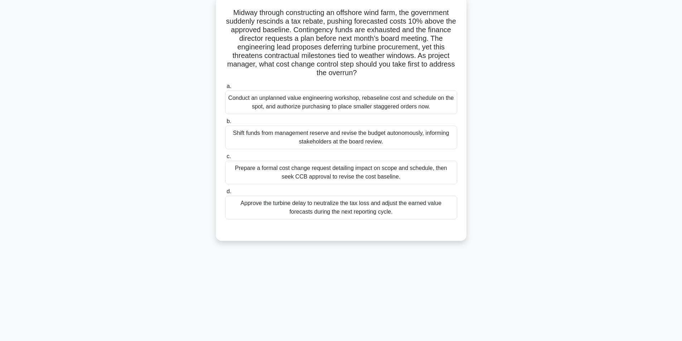
scroll to position [45, 0]
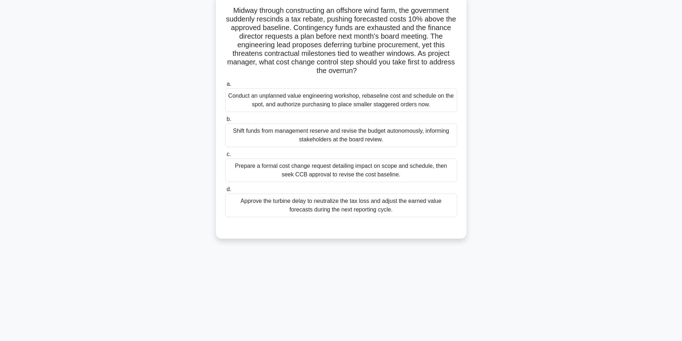
click at [325, 173] on div "Prepare a formal cost change request detailing impact on scope and schedule, th…" at bounding box center [341, 171] width 232 height 24
click at [225, 157] on input "c. Prepare a formal cost change request detailing impact on scope and schedule,…" at bounding box center [225, 154] width 0 height 5
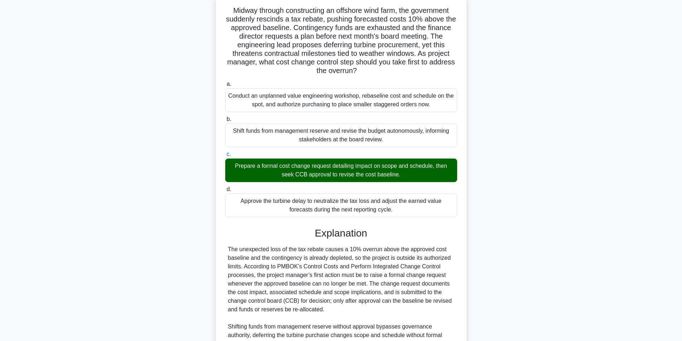
scroll to position [135, 0]
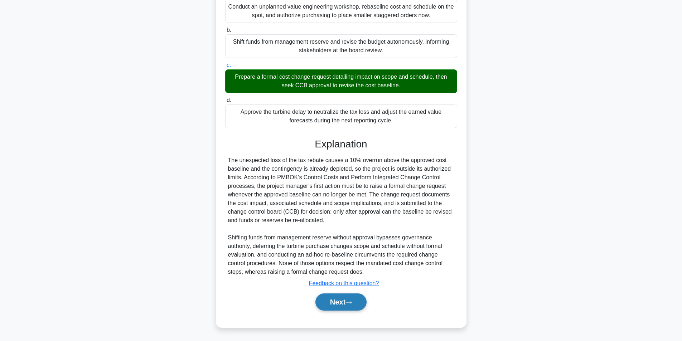
click at [332, 307] on button "Next" at bounding box center [340, 302] width 51 height 17
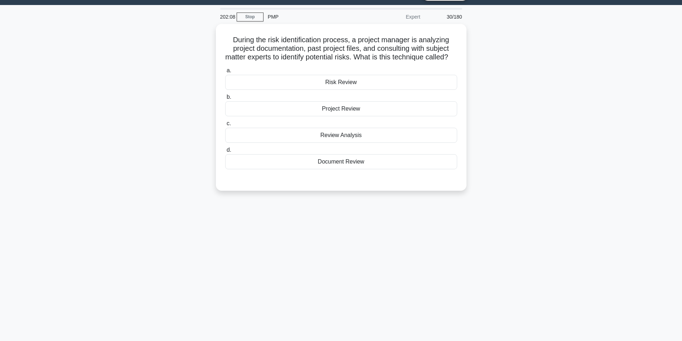
scroll to position [10, 0]
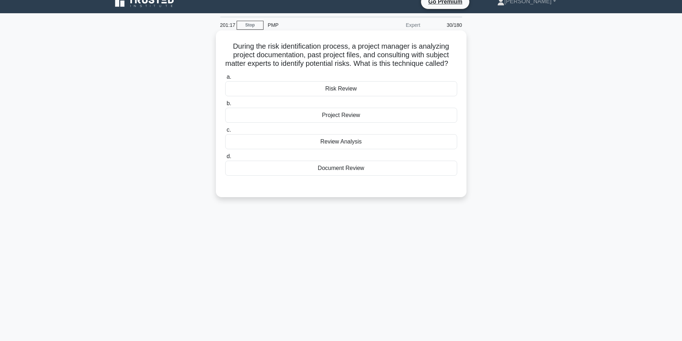
click at [348, 149] on div "Review Analysis" at bounding box center [341, 141] width 232 height 15
click at [225, 132] on input "c. Review Analysis" at bounding box center [225, 130] width 0 height 5
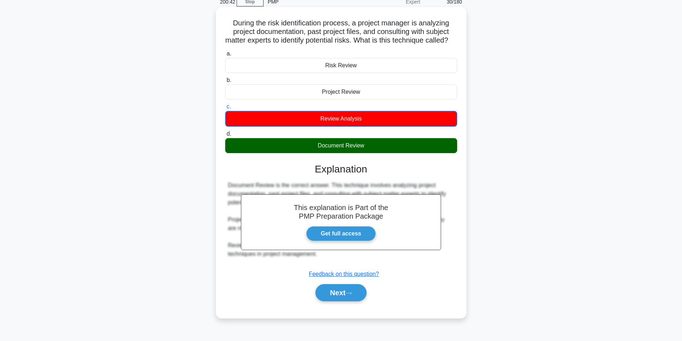
scroll to position [45, 0]
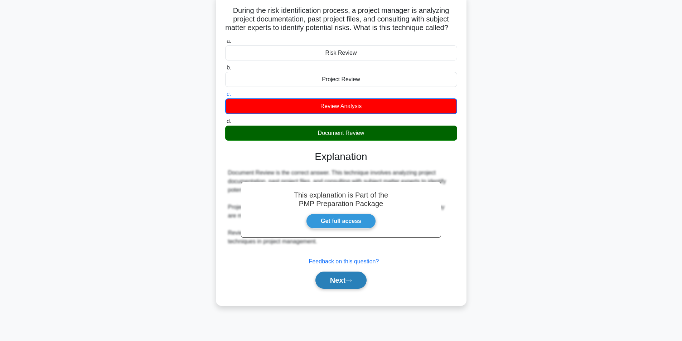
click at [342, 289] on button "Next" at bounding box center [340, 280] width 51 height 17
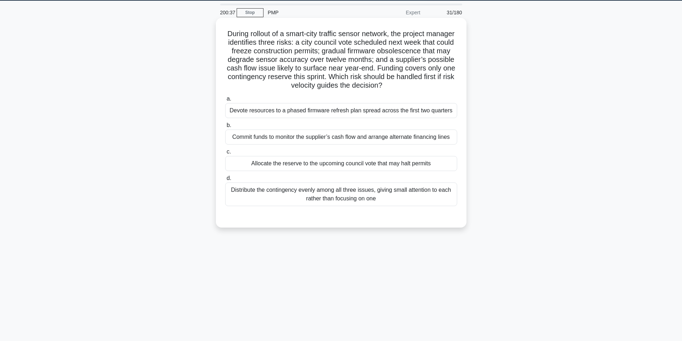
scroll to position [10, 0]
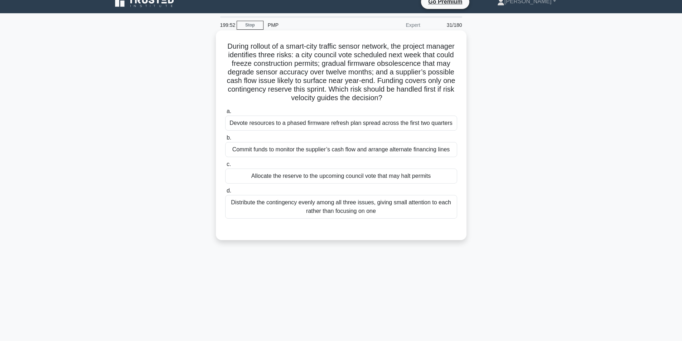
click at [321, 178] on div "Allocate the reserve to the upcoming council vote that may halt permits" at bounding box center [341, 176] width 232 height 15
click at [225, 167] on input "c. Allocate the reserve to the upcoming council vote that may halt permits" at bounding box center [225, 164] width 0 height 5
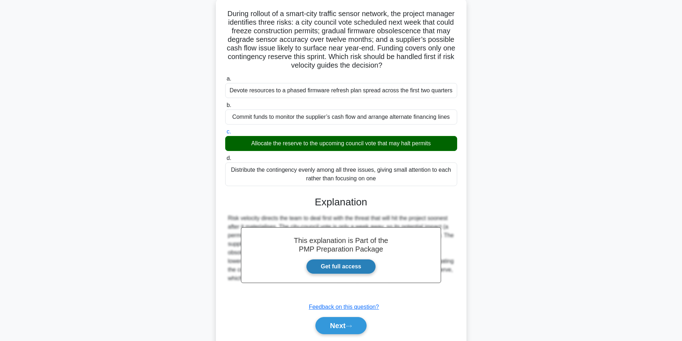
scroll to position [66, 0]
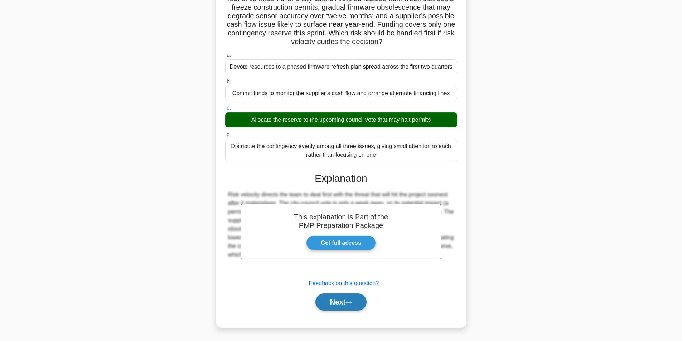
click at [335, 298] on button "Next" at bounding box center [340, 302] width 51 height 17
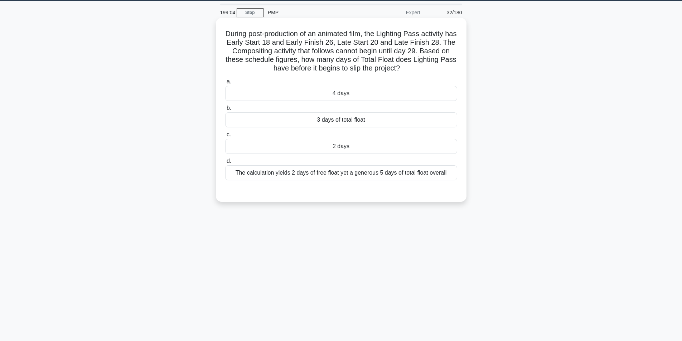
scroll to position [10, 0]
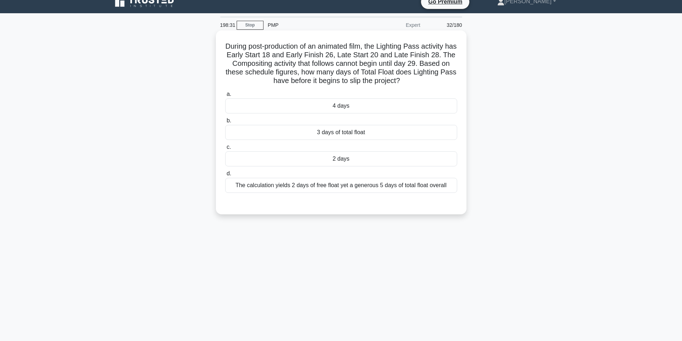
click at [341, 134] on div "3 days of total float" at bounding box center [341, 132] width 232 height 15
click at [225, 123] on input "b. 3 days of total float" at bounding box center [225, 120] width 0 height 5
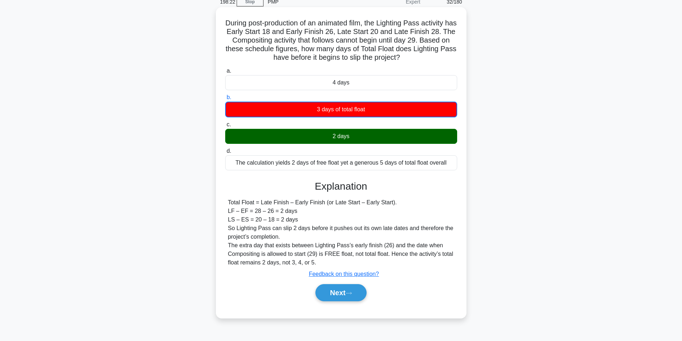
scroll to position [45, 0]
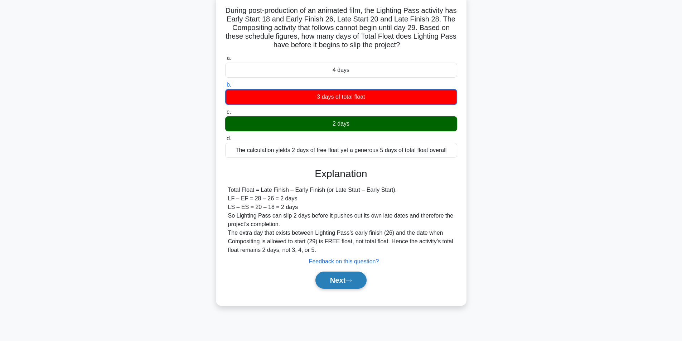
click at [333, 280] on button "Next" at bounding box center [340, 280] width 51 height 17
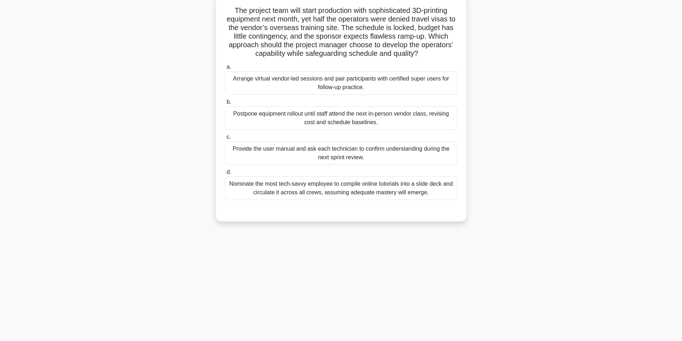
scroll to position [10, 0]
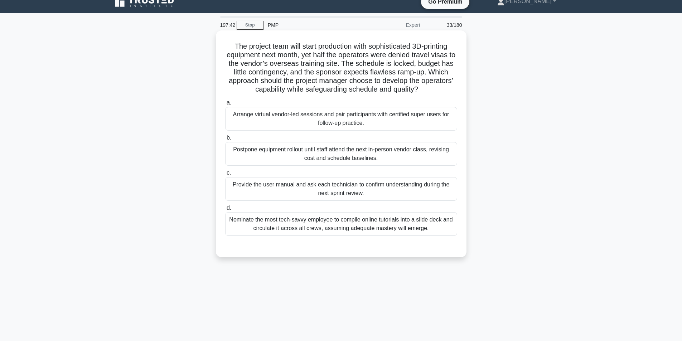
click at [368, 123] on div "Arrange virtual vendor-led sessions and pair participants with certified super …" at bounding box center [341, 119] width 232 height 24
click at [225, 105] on input "a. Arrange virtual vendor-led sessions and pair participants with certified sup…" at bounding box center [225, 103] width 0 height 5
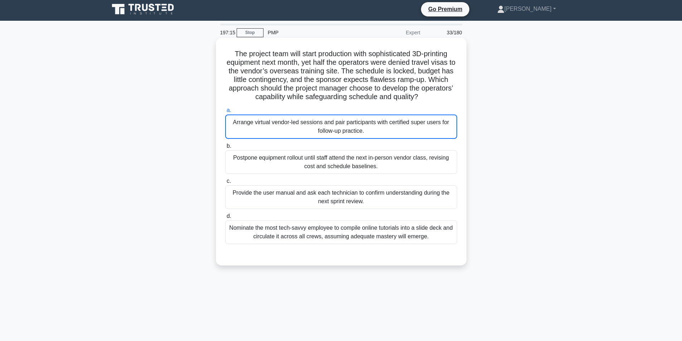
scroll to position [0, 0]
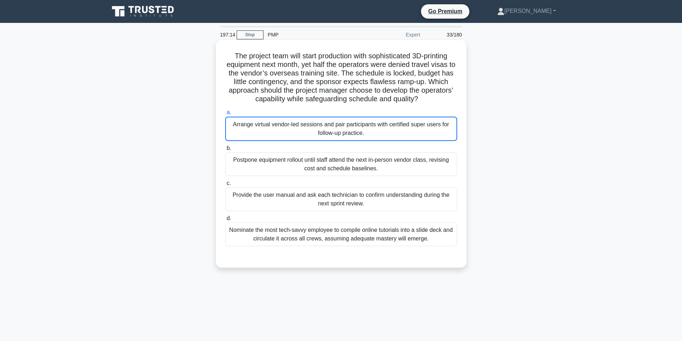
click at [333, 131] on div "Arrange virtual vendor-led sessions and pair participants with certified super …" at bounding box center [341, 129] width 232 height 24
click at [225, 115] on input "a. Arrange virtual vendor-led sessions and pair participants with certified sup…" at bounding box center [225, 112] width 0 height 5
click at [333, 131] on div "Arrange virtual vendor-led sessions and pair participants with certified super …" at bounding box center [341, 129] width 232 height 24
click at [225, 115] on input "a. Arrange virtual vendor-led sessions and pair participants with certified sup…" at bounding box center [225, 112] width 0 height 5
click at [339, 103] on h5 "The project team will start production with sophisticated 3D-printing equipment…" at bounding box center [340, 78] width 233 height 52
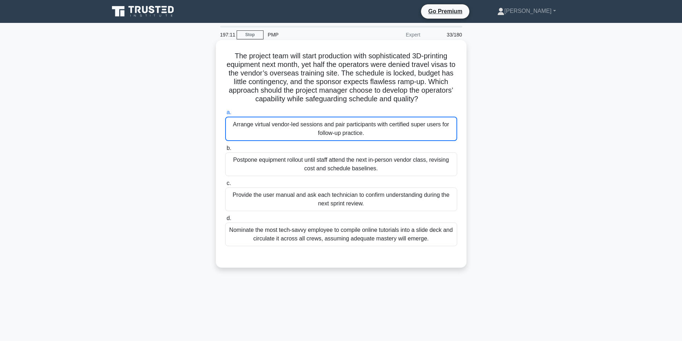
drag, startPoint x: 336, startPoint y: 165, endPoint x: 338, endPoint y: 137, distance: 27.6
click at [337, 165] on div "Postpone equipment rollout until staff attend the next in-person vendor class, …" at bounding box center [341, 164] width 232 height 24
click at [225, 151] on input "b. Postpone equipment rollout until staff attend the next in-person vendor clas…" at bounding box center [225, 148] width 0 height 5
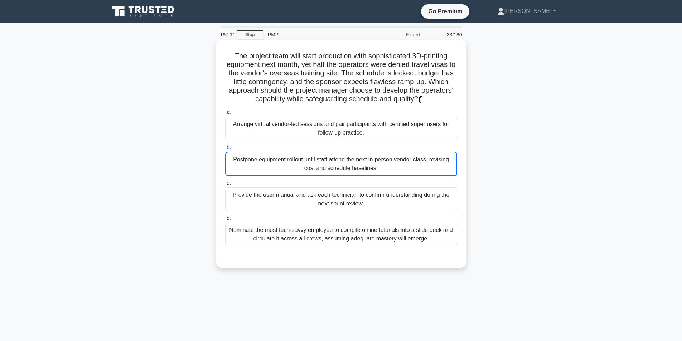
click at [336, 129] on div "Arrange virtual vendor-led sessions and pair participants with certified super …" at bounding box center [341, 129] width 232 height 24
click at [225, 115] on input "a. Arrange virtual vendor-led sessions and pair participants with certified sup…" at bounding box center [225, 112] width 0 height 5
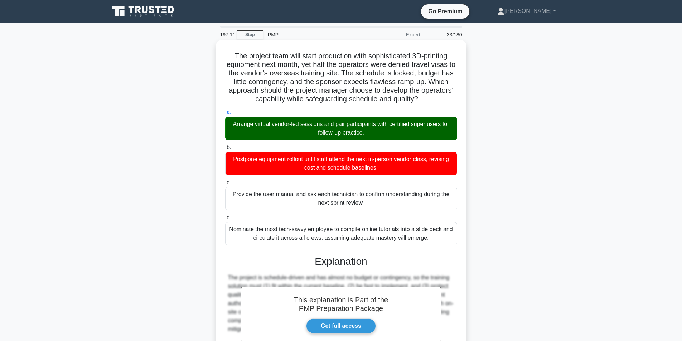
click at [336, 129] on div "Arrange virtual vendor-led sessions and pair participants with certified super …" at bounding box center [341, 129] width 232 height 24
click at [225, 115] on input "a. Arrange virtual vendor-led sessions and pair participants with certified sup…" at bounding box center [225, 112] width 0 height 5
click at [336, 129] on div "Arrange virtual vendor-led sessions and pair participants with certified super …" at bounding box center [341, 129] width 232 height 24
click at [225, 115] on input "a. Arrange virtual vendor-led sessions and pair participants with certified sup…" at bounding box center [225, 112] width 0 height 5
click at [390, 131] on div "Arrange virtual vendor-led sessions and pair participants with certified super …" at bounding box center [341, 129] width 232 height 24
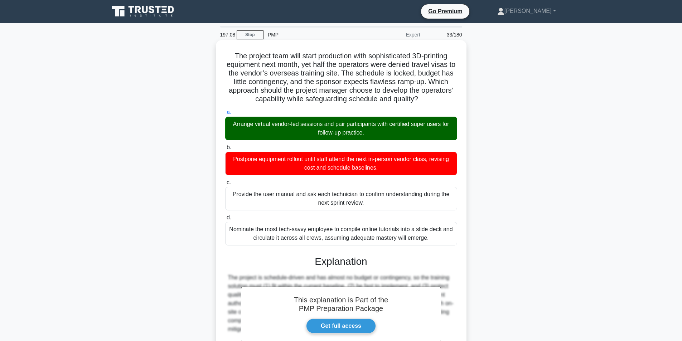
click at [225, 115] on input "a. Arrange virtual vendor-led sessions and pair participants with certified sup…" at bounding box center [225, 112] width 0 height 5
click at [391, 131] on div "Arrange virtual vendor-led sessions and pair participants with certified super …" at bounding box center [341, 129] width 232 height 24
click at [225, 115] on input "a. Arrange virtual vendor-led sessions and pair participants with certified sup…" at bounding box center [225, 112] width 0 height 5
click at [391, 131] on div "Arrange virtual vendor-led sessions and pair participants with certified super …" at bounding box center [341, 129] width 232 height 24
click at [225, 115] on input "a. Arrange virtual vendor-led sessions and pair participants with certified sup…" at bounding box center [225, 112] width 0 height 5
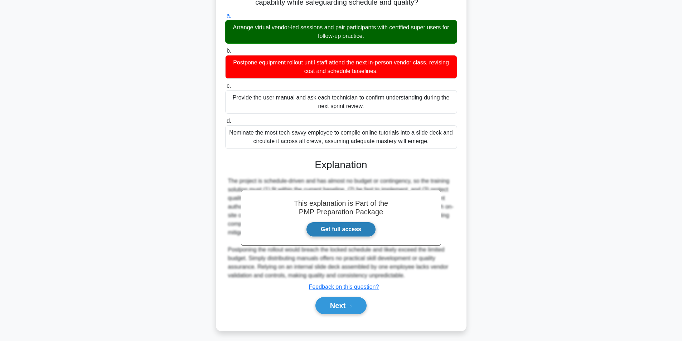
scroll to position [101, 0]
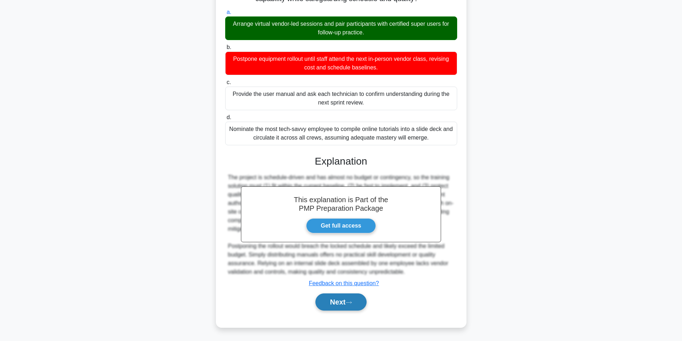
click at [337, 306] on button "Next" at bounding box center [340, 302] width 51 height 17
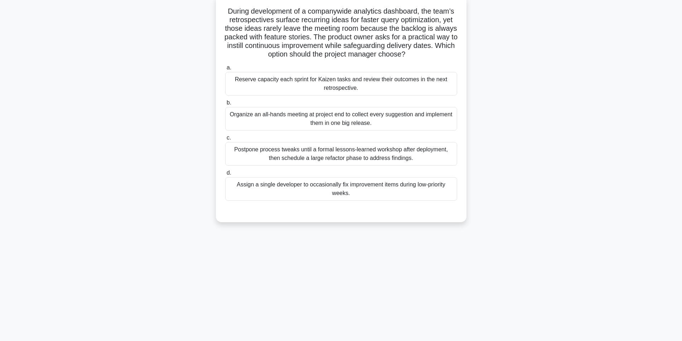
scroll to position [45, 0]
click at [294, 117] on div "Organize an all-hands meeting at project end to collect every suggestion and im…" at bounding box center [341, 118] width 232 height 24
click at [225, 105] on input "b. Organize an all-hands meeting at project end to collect every suggestion and…" at bounding box center [225, 102] width 0 height 5
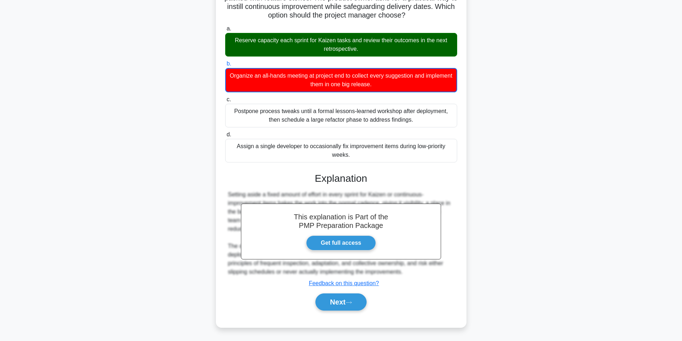
scroll to position [84, 0]
click at [339, 301] on button "Next" at bounding box center [340, 302] width 51 height 17
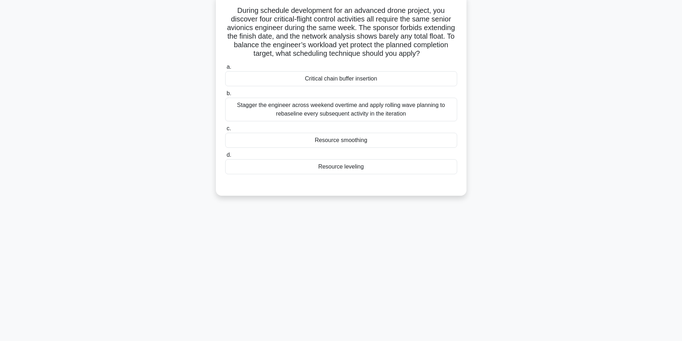
click at [330, 110] on div "Stagger the engineer across weekend overtime and apply rolling wave planning to…" at bounding box center [341, 110] width 232 height 24
click at [225, 96] on input "b. Stagger the engineer across weekend overtime and apply rolling wave planning…" at bounding box center [225, 93] width 0 height 5
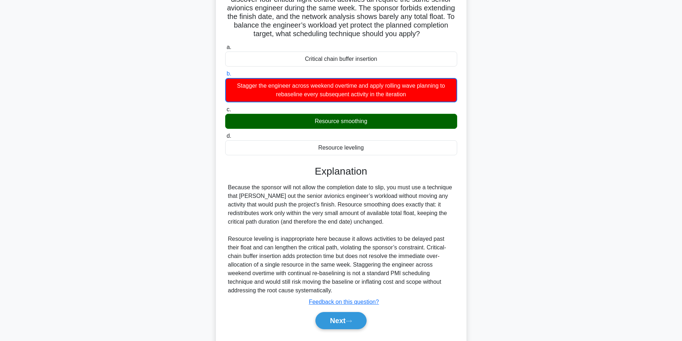
scroll to position [84, 0]
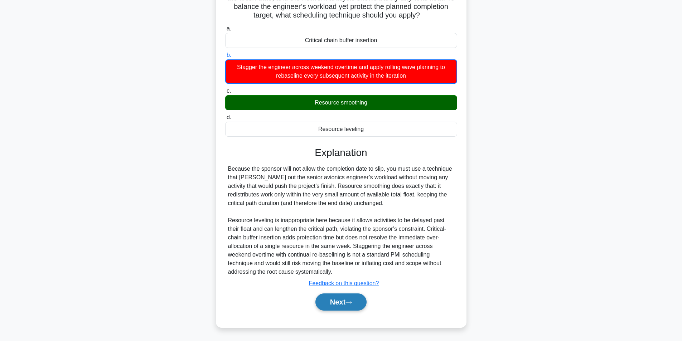
click at [333, 304] on button "Next" at bounding box center [340, 302] width 51 height 17
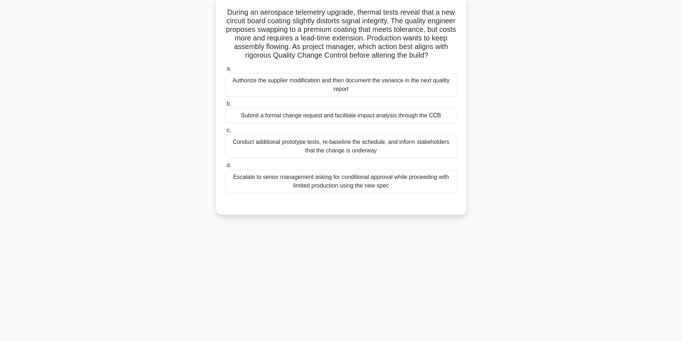
scroll to position [45, 0]
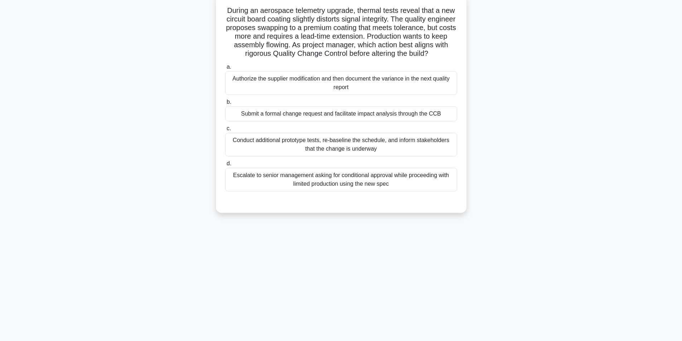
click at [317, 121] on div "Submit a formal change request and facilitate impact analysis through the CCB" at bounding box center [341, 113] width 232 height 15
click at [225, 105] on input "b. Submit a formal change request and facilitate impact analysis through the CCB" at bounding box center [225, 102] width 0 height 5
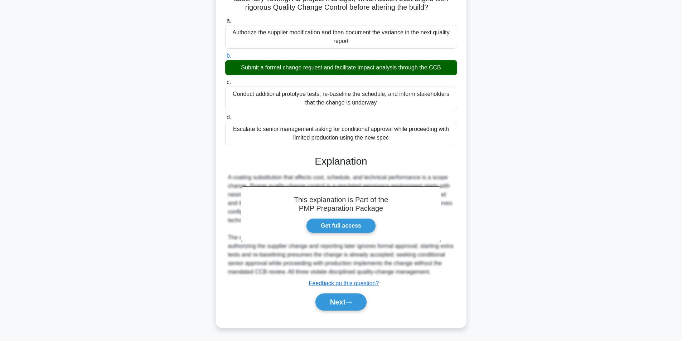
scroll to position [109, 0]
click at [345, 299] on button "Next" at bounding box center [340, 302] width 51 height 17
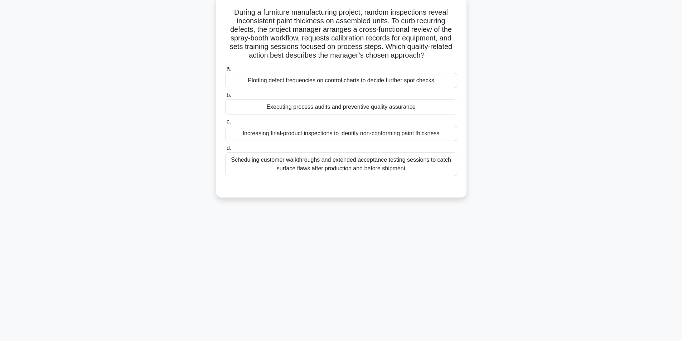
scroll to position [45, 0]
click at [391, 106] on div "Executing process audits and preventive quality assurance" at bounding box center [341, 105] width 232 height 15
click at [225, 96] on input "b. Executing process audits and preventive quality assurance" at bounding box center [225, 93] width 0 height 5
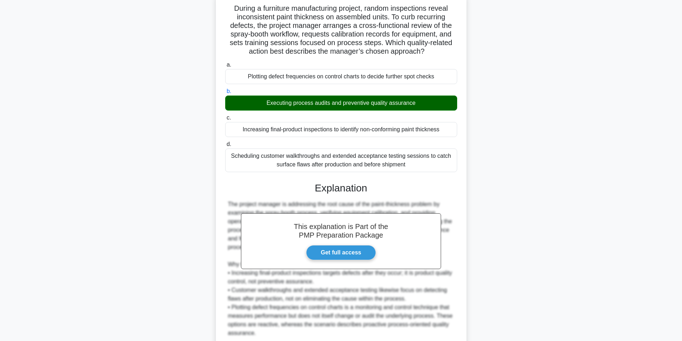
scroll to position [109, 0]
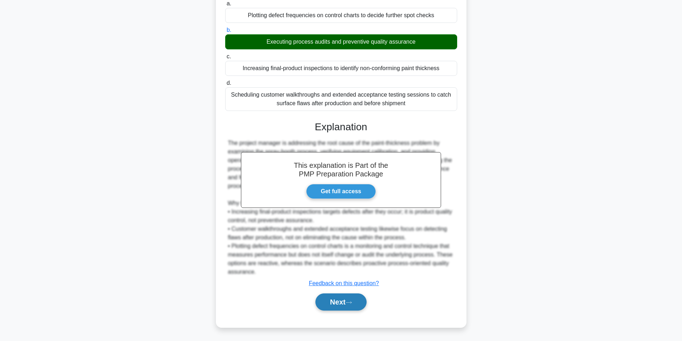
click at [339, 306] on button "Next" at bounding box center [340, 302] width 51 height 17
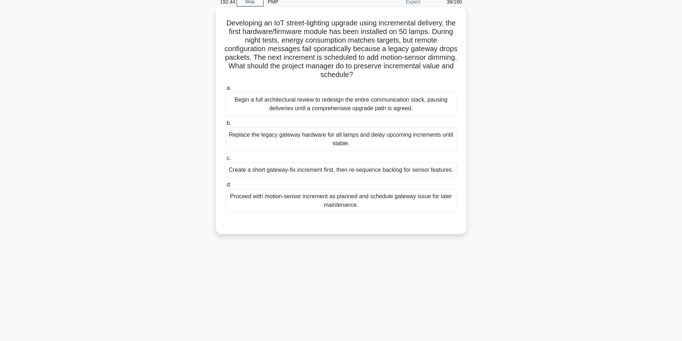
scroll to position [45, 0]
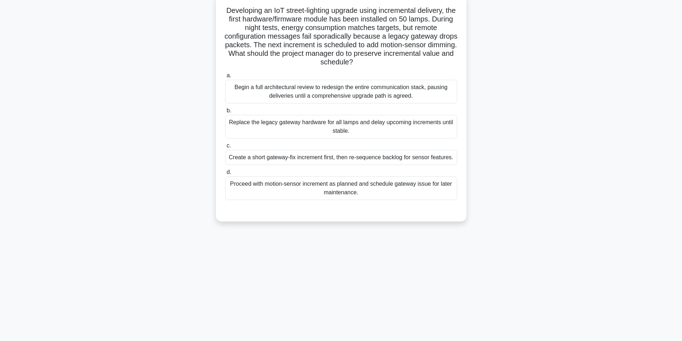
click at [314, 159] on div "Create a short gateway-fix increment first, then re-sequence backlog for sensor…" at bounding box center [341, 157] width 232 height 15
click at [225, 148] on input "c. Create a short gateway-fix increment first, then re-sequence backlog for sen…" at bounding box center [225, 146] width 0 height 5
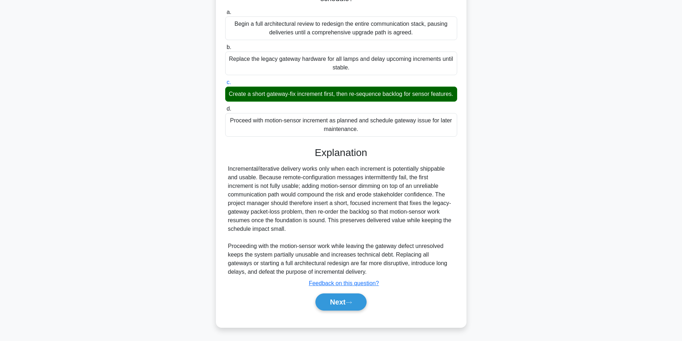
scroll to position [118, 0]
click at [331, 301] on button "Next" at bounding box center [340, 302] width 51 height 17
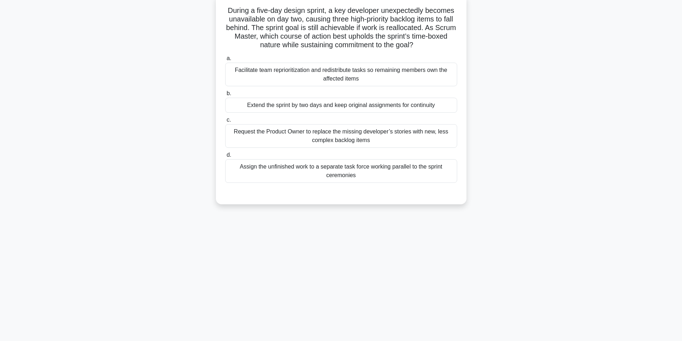
click at [317, 76] on div "Facilitate team reprioritization and redistribute tasks so remaining members ow…" at bounding box center [341, 75] width 232 height 24
click at [225, 61] on input "a. Facilitate team reprioritization and redistribute tasks so remaining members…" at bounding box center [225, 58] width 0 height 5
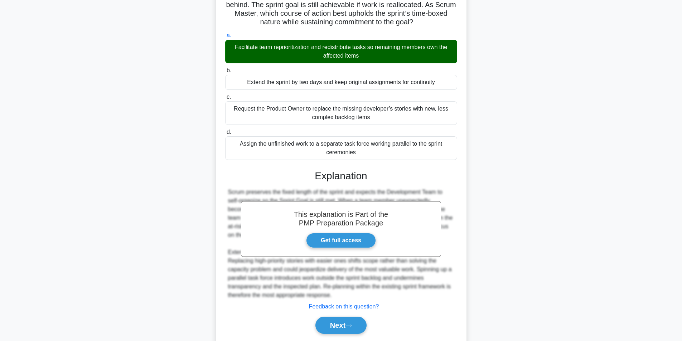
scroll to position [92, 0]
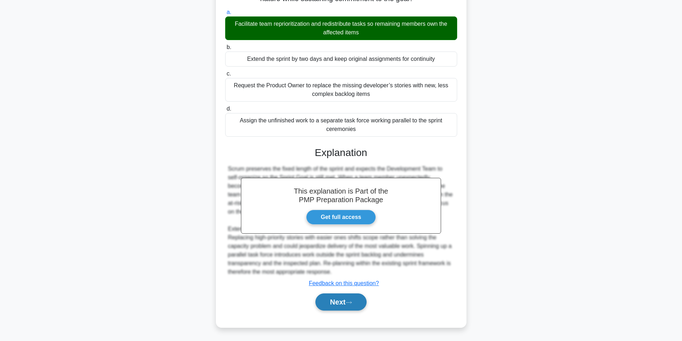
click at [327, 301] on button "Next" at bounding box center [340, 302] width 51 height 17
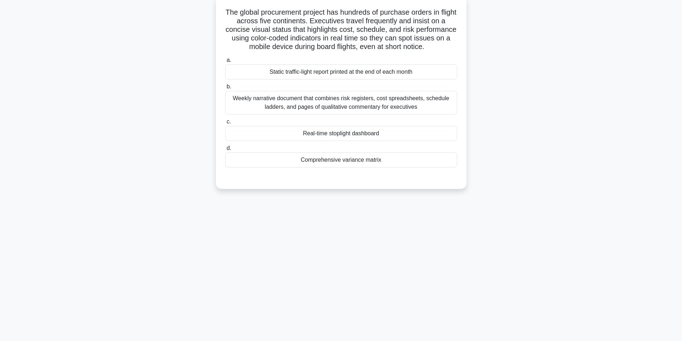
scroll to position [45, 0]
click at [350, 133] on div "Real-time stoplight dashboard" at bounding box center [341, 131] width 232 height 15
click at [225, 122] on input "c. Real-time stoplight dashboard" at bounding box center [225, 120] width 0 height 5
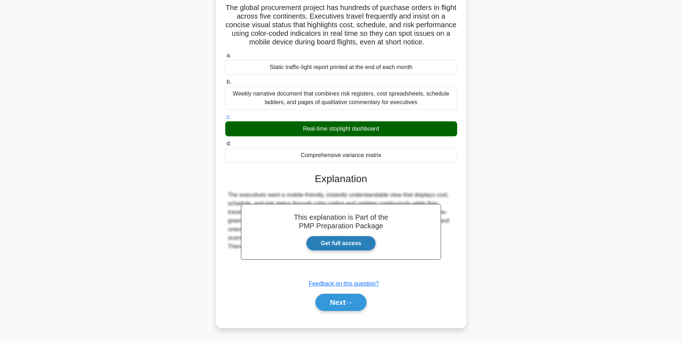
scroll to position [49, 0]
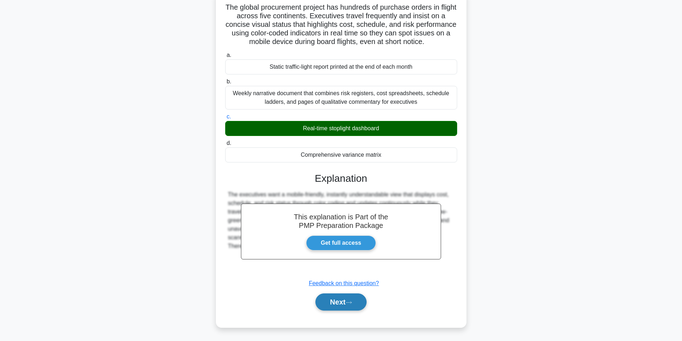
click at [353, 305] on button "Next" at bounding box center [340, 302] width 51 height 17
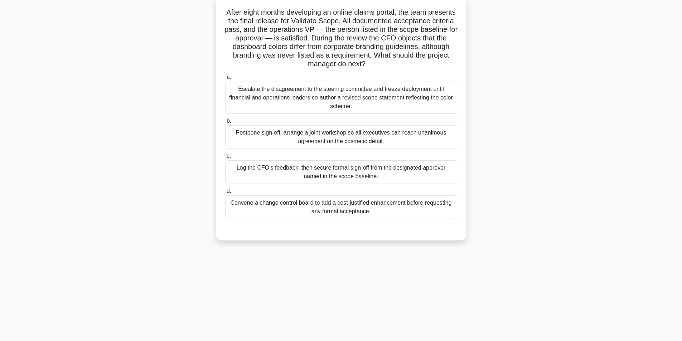
scroll to position [45, 0]
click at [363, 166] on div "Log the CFO’s feedback, then secure formal sign-off from the designated approve…" at bounding box center [341, 171] width 232 height 24
click at [225, 157] on input "c. Log the CFO’s feedback, then secure formal sign-off from the designated appr…" at bounding box center [225, 154] width 0 height 5
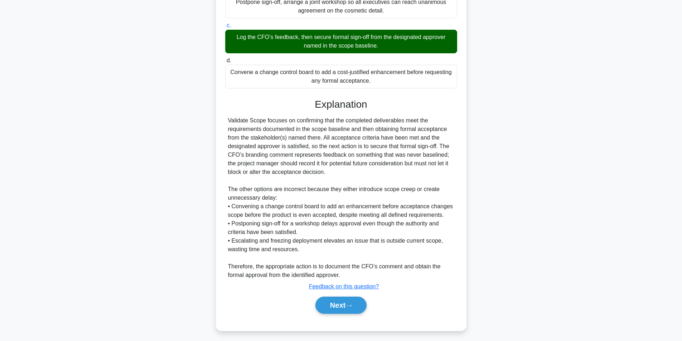
scroll to position [178, 0]
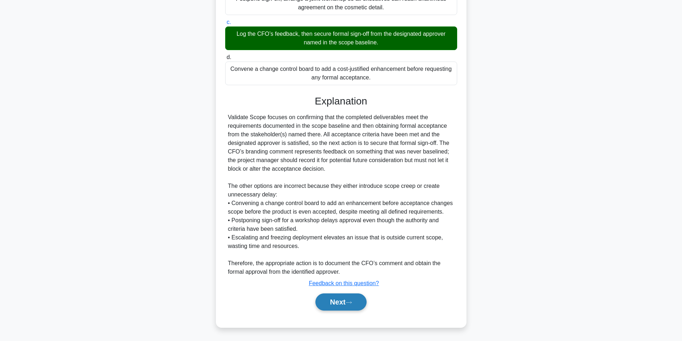
click at [350, 303] on icon at bounding box center [348, 303] width 6 height 4
click at [336, 300] on button "Next" at bounding box center [340, 302] width 51 height 17
click at [334, 300] on button "Next" at bounding box center [340, 302] width 51 height 17
click at [345, 301] on button "Next" at bounding box center [340, 302] width 51 height 17
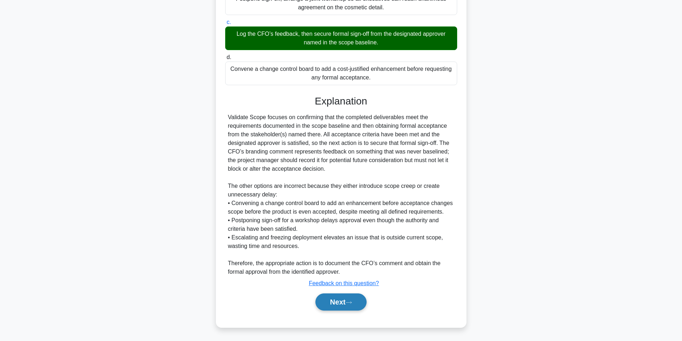
click at [347, 302] on button "Next" at bounding box center [340, 302] width 51 height 17
click at [338, 302] on button "Next" at bounding box center [340, 302] width 51 height 17
click at [330, 305] on button "Next" at bounding box center [340, 302] width 51 height 17
click at [324, 299] on button "Next" at bounding box center [340, 302] width 51 height 17
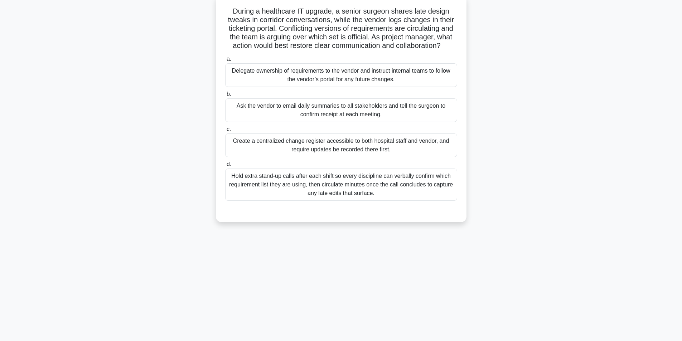
scroll to position [45, 0]
click at [289, 146] on div "Create a centralized change register accessible to both hospital staff and vend…" at bounding box center [341, 145] width 232 height 24
click at [225, 131] on input "c. Create a centralized change register accessible to both hospital staff and v…" at bounding box center [225, 128] width 0 height 5
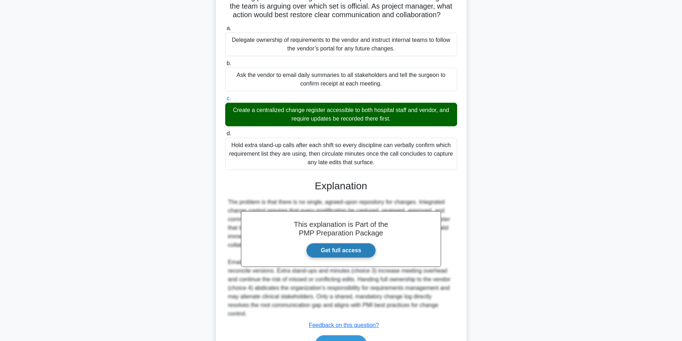
scroll to position [109, 0]
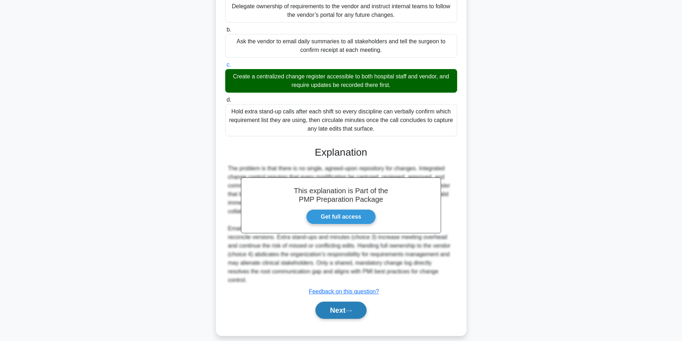
click at [342, 302] on button "Next" at bounding box center [340, 310] width 51 height 17
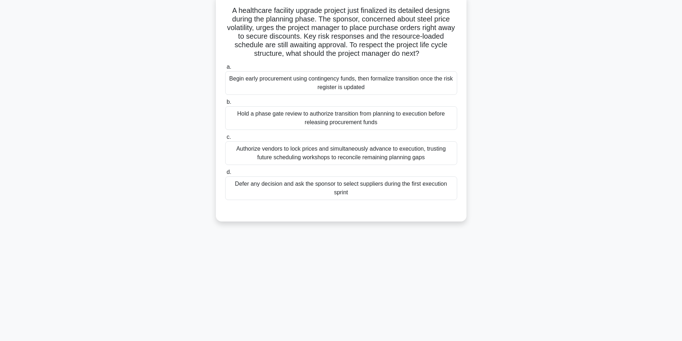
click at [311, 116] on div "Hold a phase gate review to authorize transition from planning to execution bef…" at bounding box center [341, 118] width 232 height 24
click at [225, 105] on input "b. Hold a phase gate review to authorize transition from planning to execution …" at bounding box center [225, 102] width 0 height 5
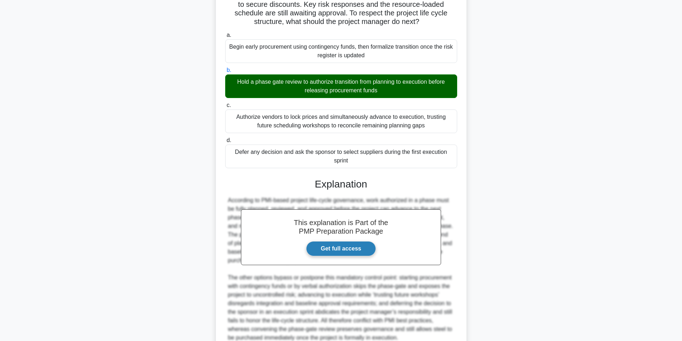
scroll to position [144, 0]
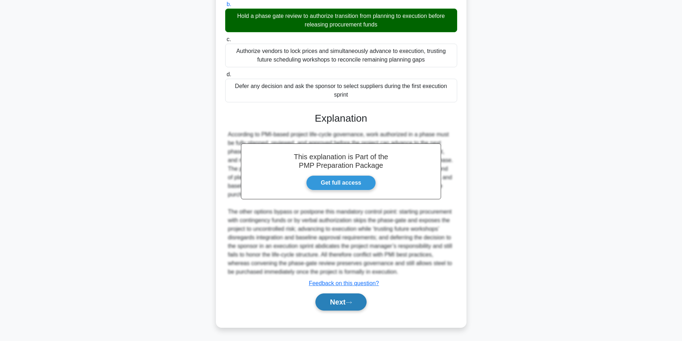
click at [339, 300] on button "Next" at bounding box center [340, 302] width 51 height 17
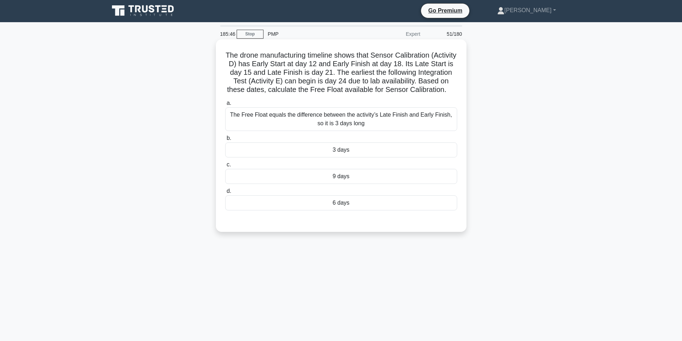
scroll to position [0, 0]
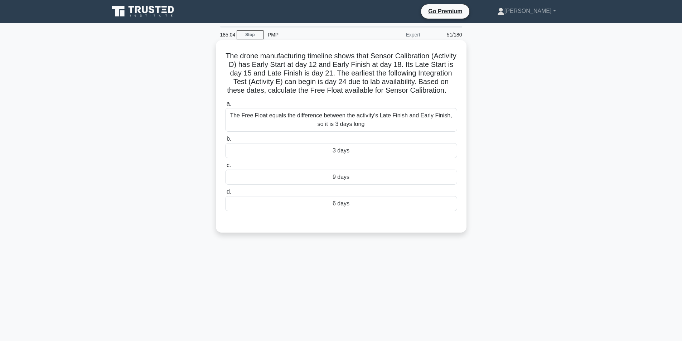
click at [340, 158] on div "3 days" at bounding box center [341, 150] width 232 height 15
click at [225, 141] on input "b. 3 days" at bounding box center [225, 139] width 0 height 5
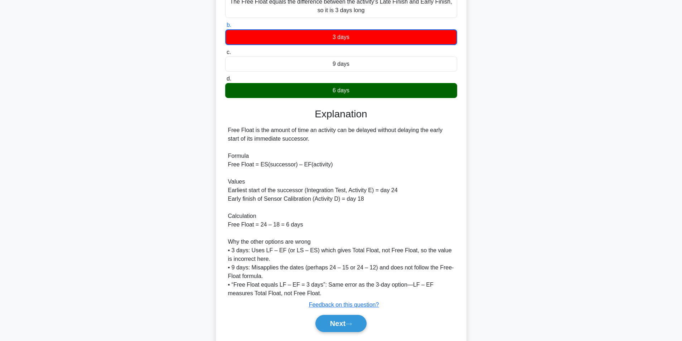
scroll to position [144, 0]
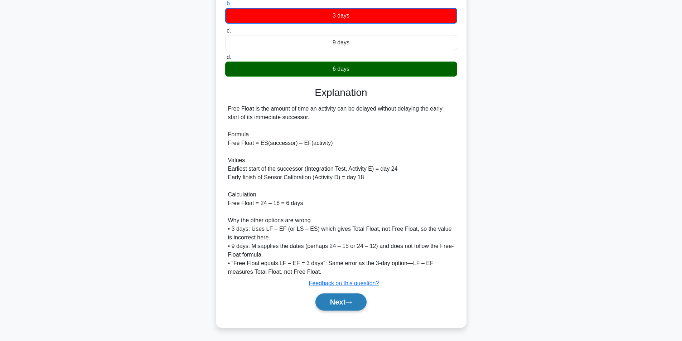
click at [334, 302] on button "Next" at bounding box center [340, 302] width 51 height 17
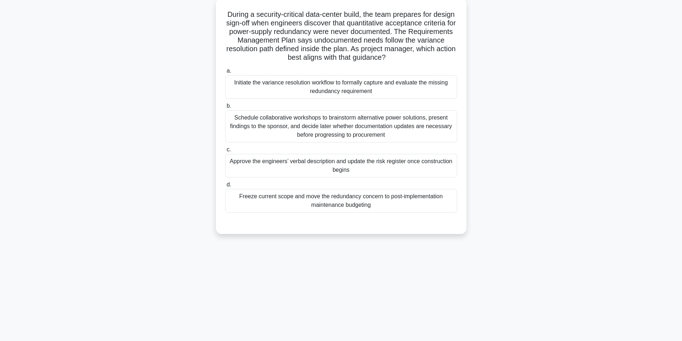
scroll to position [10, 0]
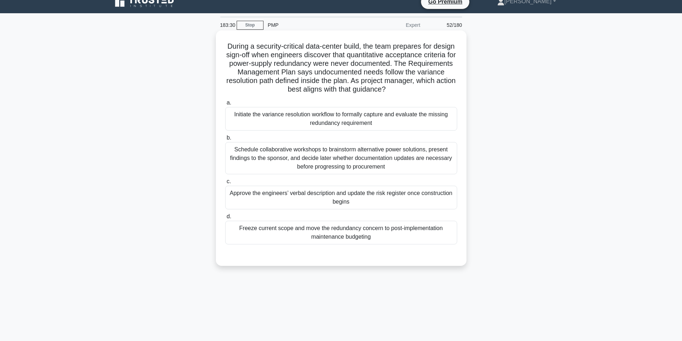
click at [330, 157] on div "Schedule collaborative workshops to brainstorm alternative power solutions, pre…" at bounding box center [341, 158] width 232 height 32
click at [225, 140] on input "b. Schedule collaborative workshops to brainstorm alternative power solutions, …" at bounding box center [225, 138] width 0 height 5
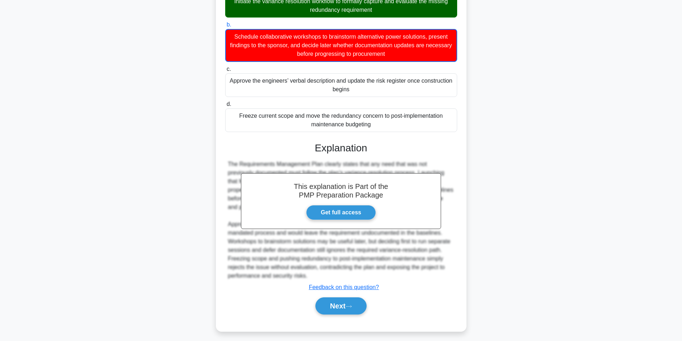
scroll to position [127, 0]
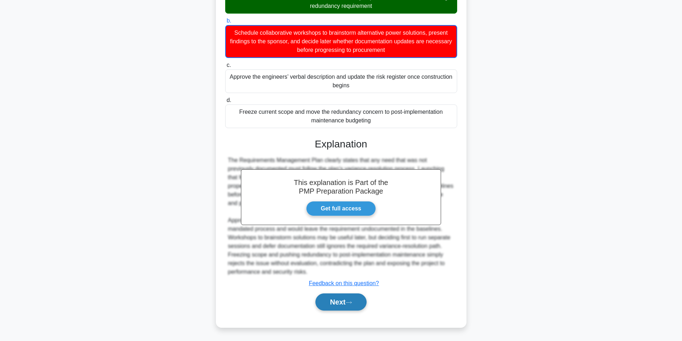
click at [339, 296] on button "Next" at bounding box center [340, 302] width 51 height 17
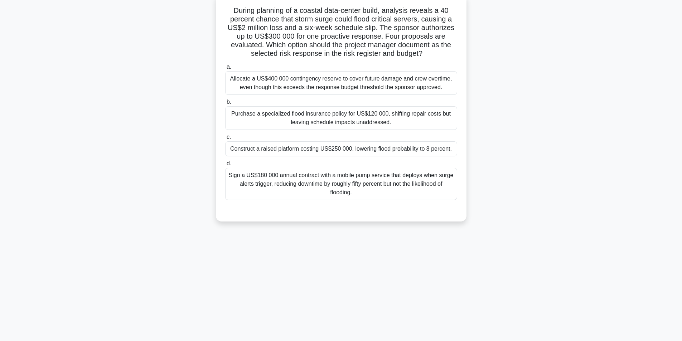
click at [317, 150] on div "Construct a raised platform costing US$250 000, lowering flood probability to 8…" at bounding box center [341, 148] width 232 height 15
click at [225, 140] on input "c. Construct a raised platform costing US$250 000, lowering flood probability t…" at bounding box center [225, 137] width 0 height 5
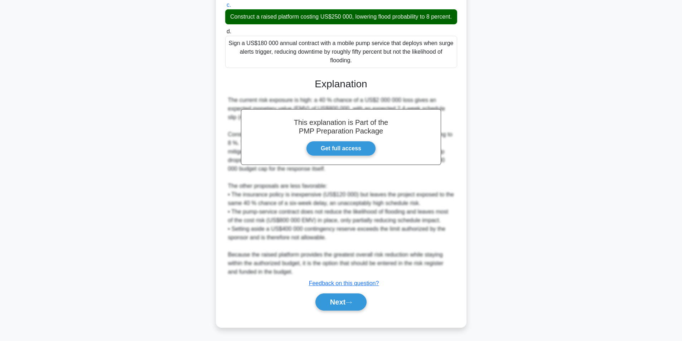
scroll to position [186, 0]
click at [339, 304] on button "Next" at bounding box center [340, 302] width 51 height 17
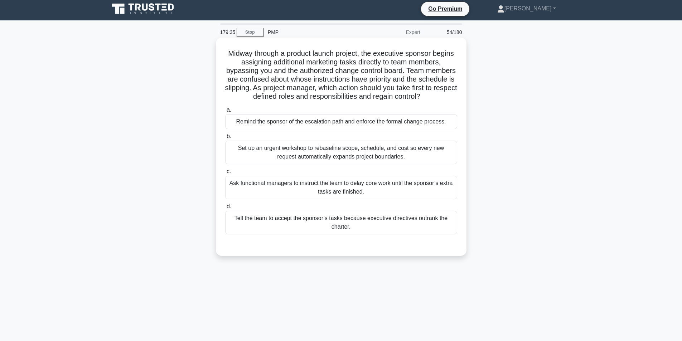
scroll to position [0, 0]
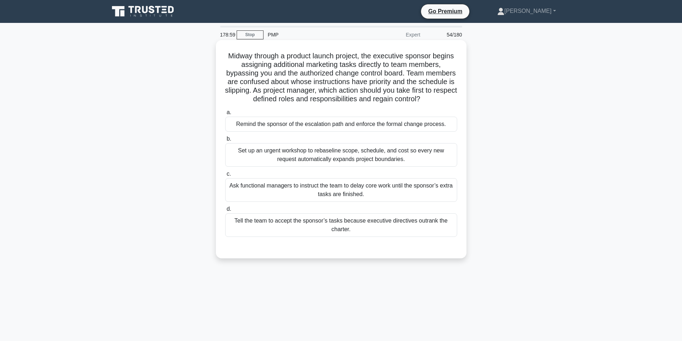
click at [375, 127] on div "Remind the sponsor of the escalation path and enforce the formal change process." at bounding box center [341, 124] width 232 height 15
click at [225, 115] on input "a. Remind the sponsor of the escalation path and enforce the formal change proc…" at bounding box center [225, 112] width 0 height 5
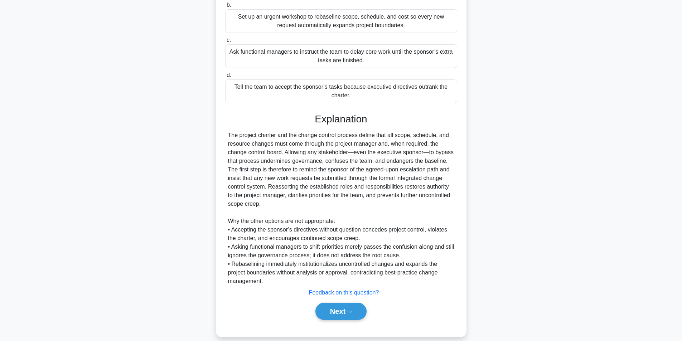
scroll to position [144, 0]
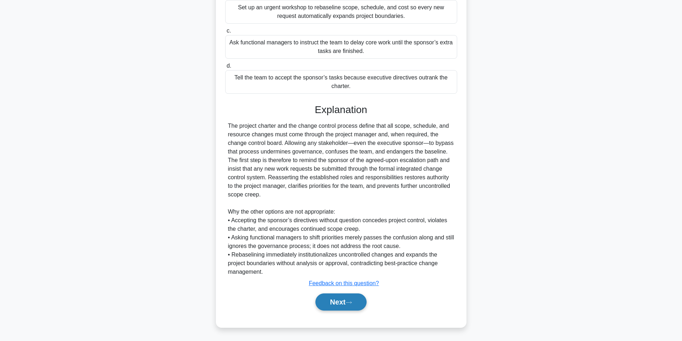
click at [341, 301] on button "Next" at bounding box center [340, 302] width 51 height 17
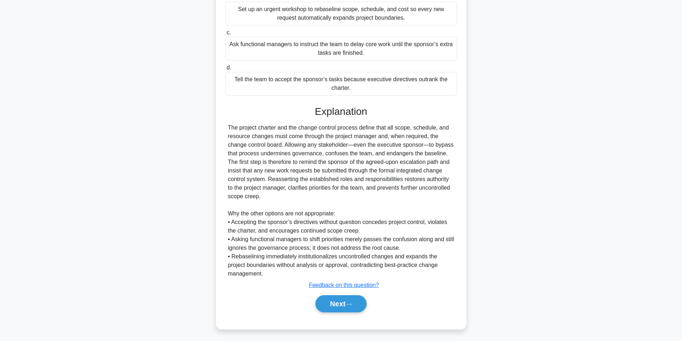
scroll to position [45, 0]
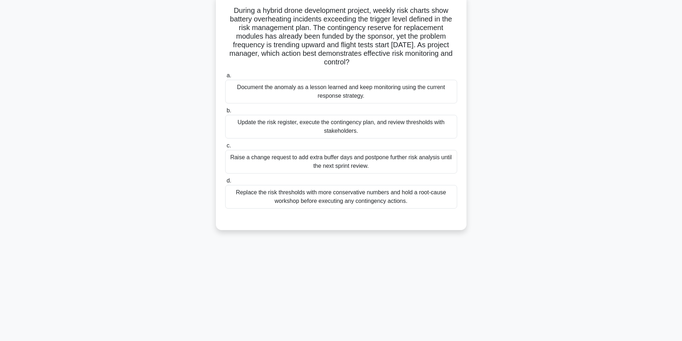
click at [373, 127] on div "Update the risk register, execute the contingency plan, and review thresholds w…" at bounding box center [341, 127] width 232 height 24
click at [225, 113] on input "b. Update the risk register, execute the contingency plan, and review threshold…" at bounding box center [225, 110] width 0 height 5
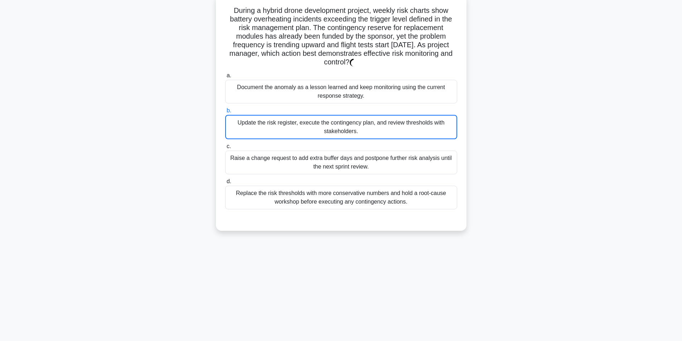
click at [372, 194] on div "Replace the risk thresholds with more conservative numbers and hold a root-caus…" at bounding box center [341, 198] width 232 height 24
click at [225, 184] on input "d. Replace the risk thresholds with more conservative numbers and hold a root-c…" at bounding box center [225, 181] width 0 height 5
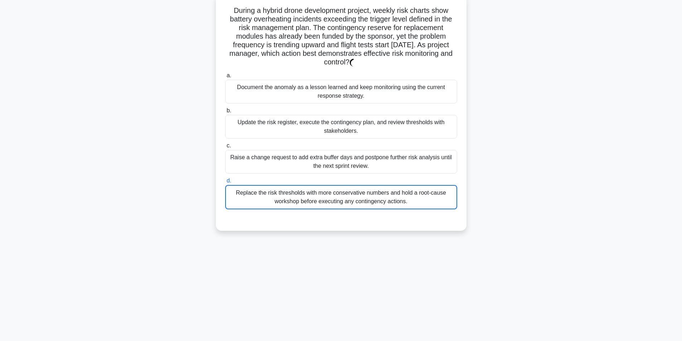
click at [372, 194] on div "Replace the risk thresholds with more conservative numbers and hold a root-caus…" at bounding box center [341, 197] width 232 height 24
click at [225, 183] on input "d. Replace the risk thresholds with more conservative numbers and hold a root-c…" at bounding box center [225, 181] width 0 height 5
click at [372, 194] on div "Replace the risk thresholds with more conservative numbers and hold a root-caus…" at bounding box center [341, 197] width 232 height 24
click at [225, 183] on input "d. Replace the risk thresholds with more conservative numbers and hold a root-c…" at bounding box center [225, 181] width 0 height 5
click at [372, 194] on div "Replace the risk thresholds with more conservative numbers and hold a root-caus…" at bounding box center [341, 197] width 232 height 24
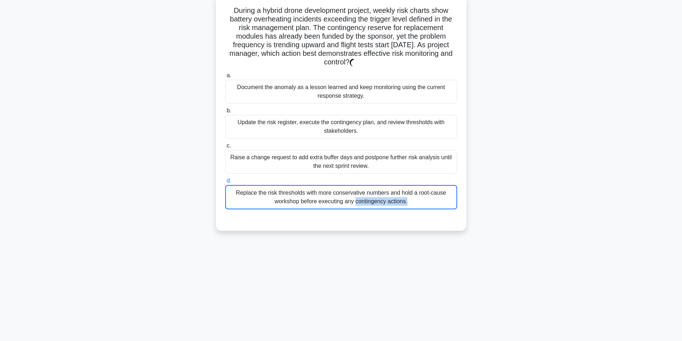
click at [225, 183] on input "d. Replace the risk thresholds with more conservative numbers and hold a root-c…" at bounding box center [225, 181] width 0 height 5
click at [372, 194] on div "Replace the risk thresholds with more conservative numbers and hold a root-caus…" at bounding box center [341, 197] width 232 height 24
click at [225, 183] on input "d. Replace the risk thresholds with more conservative numbers and hold a root-c…" at bounding box center [225, 181] width 0 height 5
click at [372, 194] on div "Replace the risk thresholds with more conservative numbers and hold a root-caus…" at bounding box center [341, 197] width 232 height 24
click at [225, 183] on input "d. Replace the risk thresholds with more conservative numbers and hold a root-c…" at bounding box center [225, 181] width 0 height 5
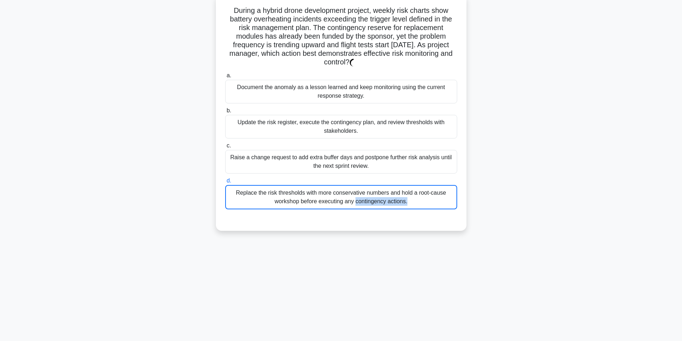
click at [372, 194] on div "Replace the risk thresholds with more conservative numbers and hold a root-caus…" at bounding box center [341, 197] width 232 height 24
click at [225, 183] on input "d. Replace the risk thresholds with more conservative numbers and hold a root-c…" at bounding box center [225, 181] width 0 height 5
click at [372, 194] on div "Replace the risk thresholds with more conservative numbers and hold a root-caus…" at bounding box center [341, 197] width 232 height 24
click at [225, 183] on input "d. Replace the risk thresholds with more conservative numbers and hold a root-c…" at bounding box center [225, 181] width 0 height 5
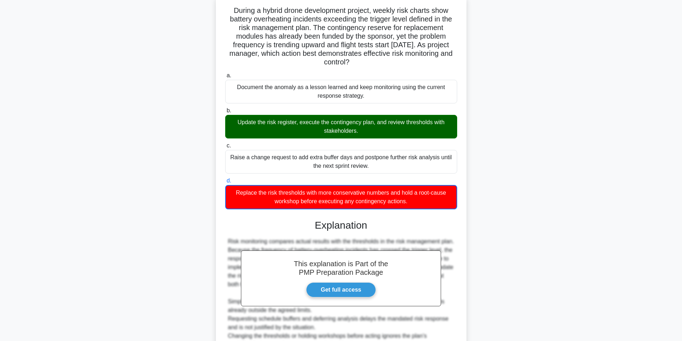
click at [360, 135] on div "Update the risk register, execute the contingency plan, and review thresholds w…" at bounding box center [341, 127] width 232 height 24
click at [225, 113] on input "b. Update the risk register, execute the contingency plan, and review threshold…" at bounding box center [225, 110] width 0 height 5
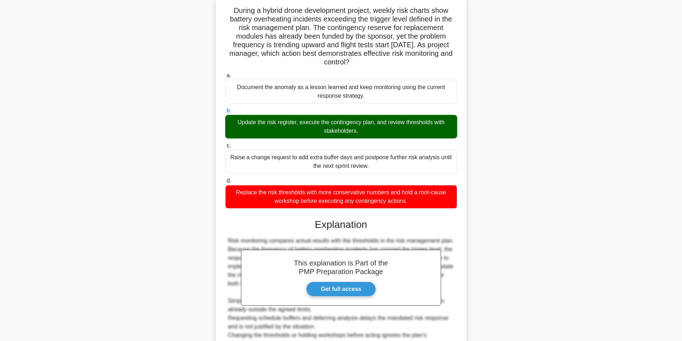
click at [360, 135] on div "Update the risk register, execute the contingency plan, and review thresholds w…" at bounding box center [341, 127] width 232 height 24
click at [225, 113] on input "b. Update the risk register, execute the contingency plan, and review threshold…" at bounding box center [225, 110] width 0 height 5
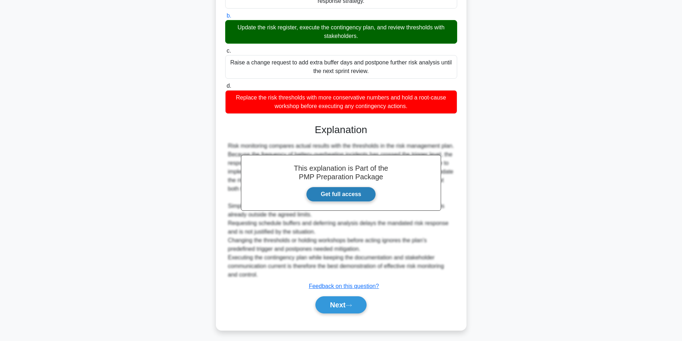
scroll to position [144, 0]
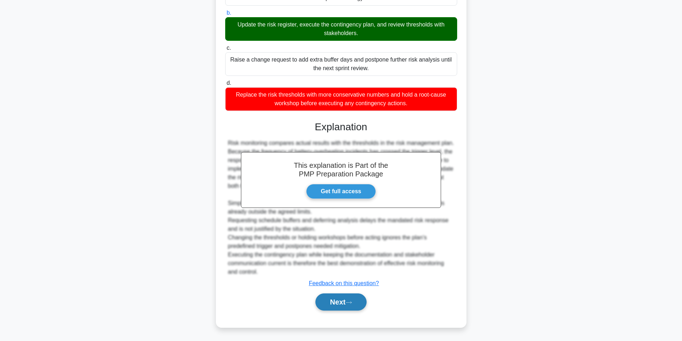
click at [325, 304] on button "Next" at bounding box center [340, 302] width 51 height 17
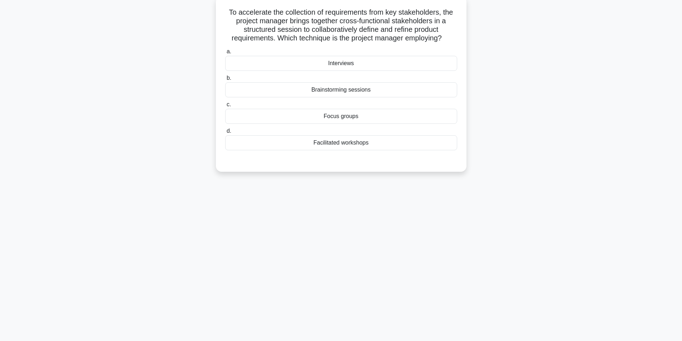
scroll to position [45, 0]
click at [362, 142] on div "Facilitated workshops" at bounding box center [341, 141] width 232 height 15
click at [225, 132] on input "d. Facilitated workshops" at bounding box center [225, 129] width 0 height 5
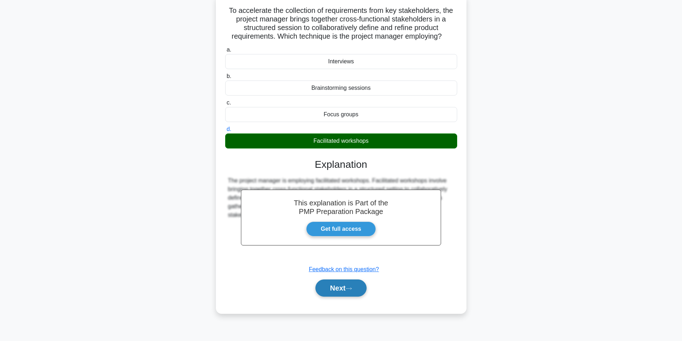
click at [336, 290] on button "Next" at bounding box center [340, 288] width 51 height 17
click at [336, 287] on button "Next" at bounding box center [340, 288] width 51 height 17
click at [335, 287] on button "Next" at bounding box center [340, 288] width 51 height 17
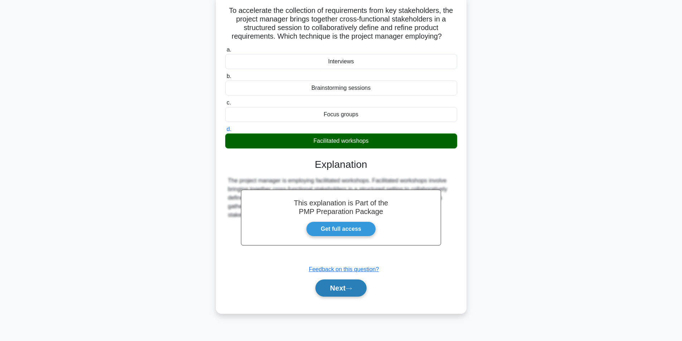
click at [335, 286] on button "Next" at bounding box center [340, 288] width 51 height 17
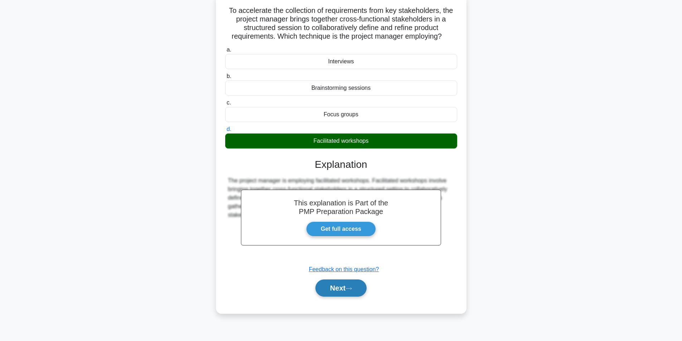
click at [335, 286] on button "Next" at bounding box center [340, 288] width 51 height 17
click at [336, 286] on button "Next" at bounding box center [340, 288] width 51 height 17
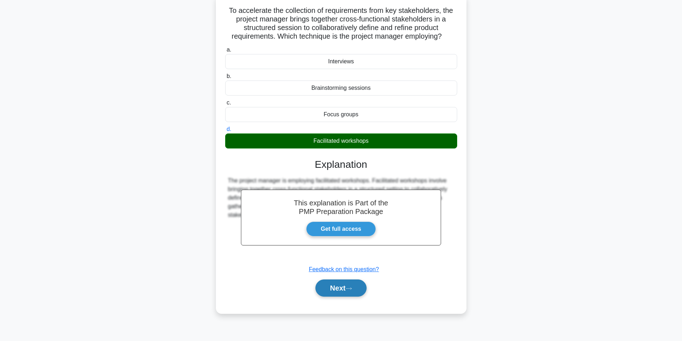
click at [336, 286] on button "Next" at bounding box center [340, 288] width 51 height 17
click at [336, 287] on button "Next" at bounding box center [340, 288] width 51 height 17
click at [335, 287] on button "Next" at bounding box center [340, 288] width 51 height 17
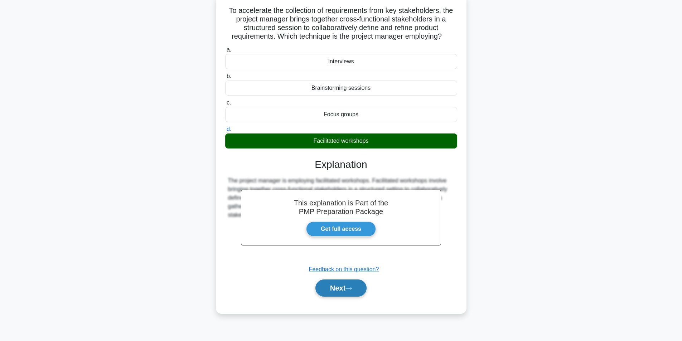
click at [335, 287] on button "Next" at bounding box center [340, 288] width 51 height 17
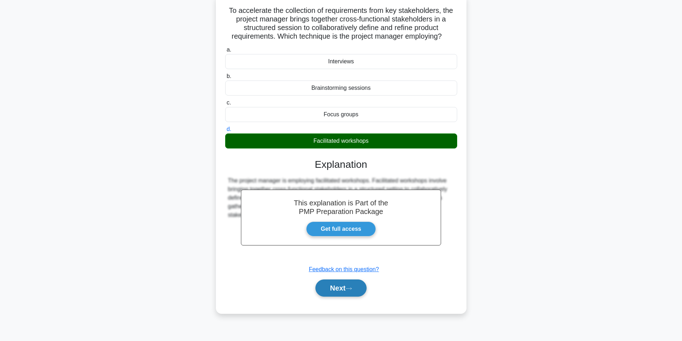
click at [340, 286] on button "Next" at bounding box center [340, 288] width 51 height 17
click at [340, 287] on button "Next" at bounding box center [340, 288] width 51 height 17
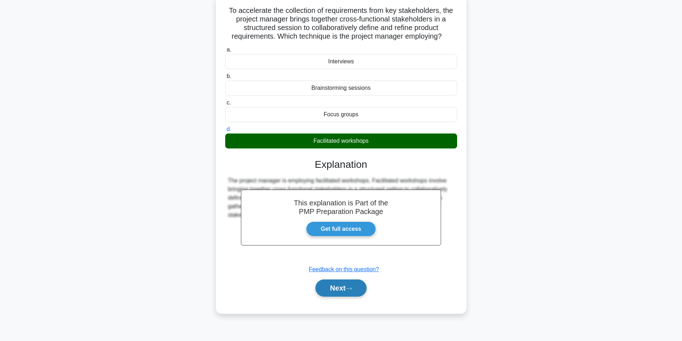
click at [340, 287] on button "Next" at bounding box center [340, 288] width 51 height 17
click at [339, 288] on button "Next" at bounding box center [340, 288] width 51 height 17
click at [340, 288] on button "Next" at bounding box center [340, 288] width 51 height 17
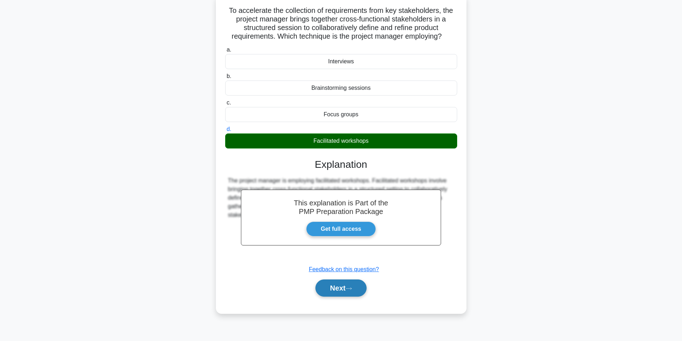
click at [340, 287] on button "Next" at bounding box center [340, 288] width 51 height 17
click at [341, 287] on button "Next" at bounding box center [340, 288] width 51 height 17
click at [341, 288] on button "Next" at bounding box center [340, 288] width 51 height 17
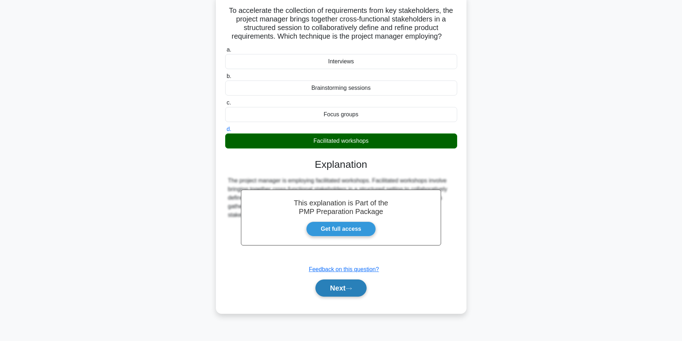
click at [340, 288] on button "Next" at bounding box center [340, 288] width 51 height 17
click at [339, 288] on button "Next" at bounding box center [340, 288] width 51 height 17
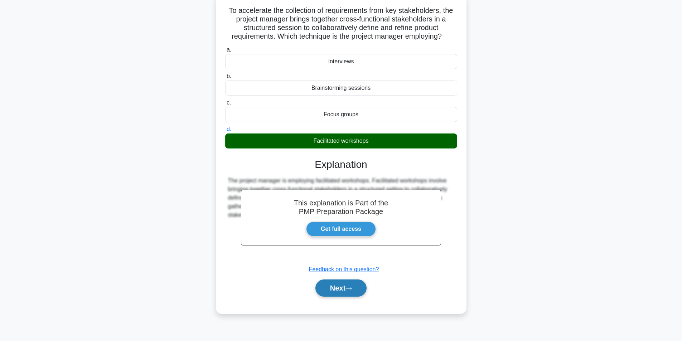
click at [339, 288] on button "Next" at bounding box center [340, 288] width 51 height 17
click at [345, 291] on button "Next" at bounding box center [340, 288] width 51 height 17
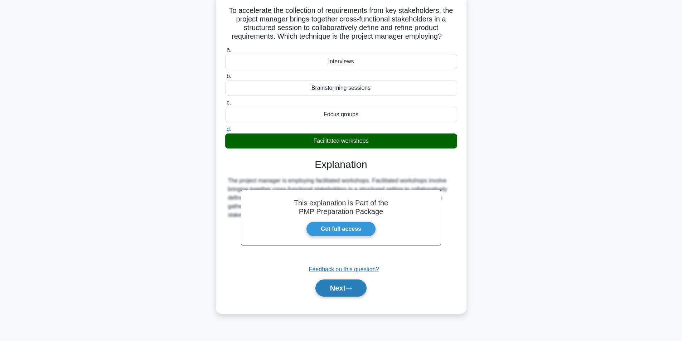
click at [345, 291] on button "Next" at bounding box center [340, 288] width 51 height 17
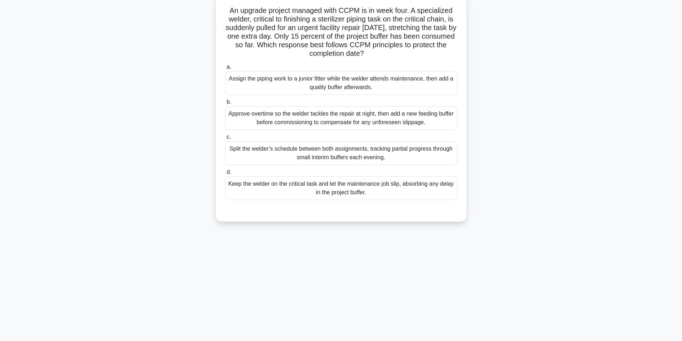
click at [358, 159] on div "Split the welder’s schedule between both assignments, tracking partial progress…" at bounding box center [341, 153] width 232 height 24
click at [225, 140] on input "c. Split the welder’s schedule between both assignments, tracking partial progr…" at bounding box center [225, 137] width 0 height 5
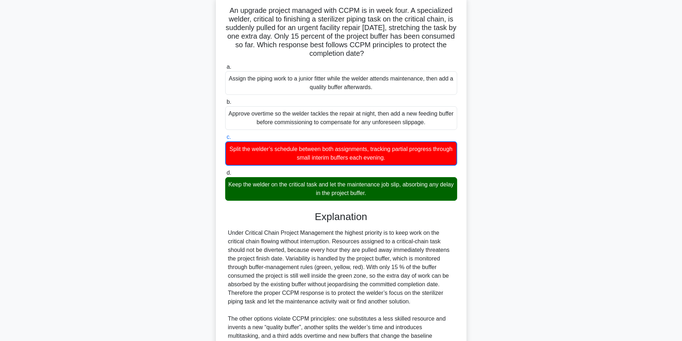
click at [328, 185] on div "Keep the welder on the critical task and let the maintenance job slip, absorbin…" at bounding box center [341, 189] width 232 height 24
click at [225, 175] on input "d. Keep the welder on the critical task and let the maintenance job slip, absor…" at bounding box center [225, 173] width 0 height 5
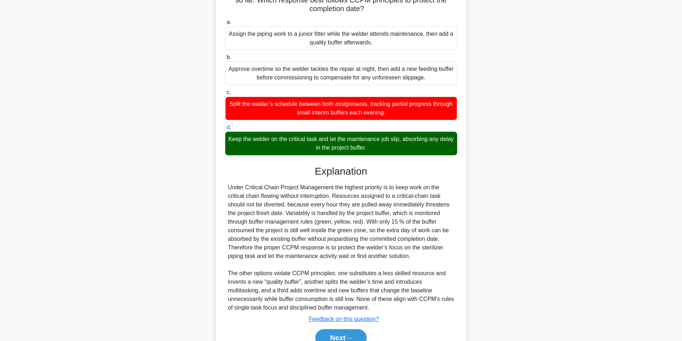
scroll to position [126, 0]
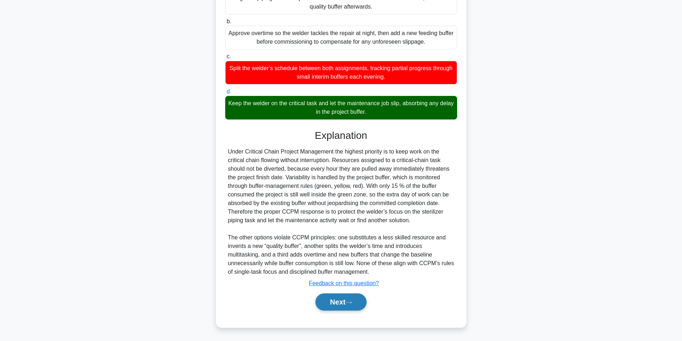
click at [332, 298] on button "Next" at bounding box center [340, 302] width 51 height 17
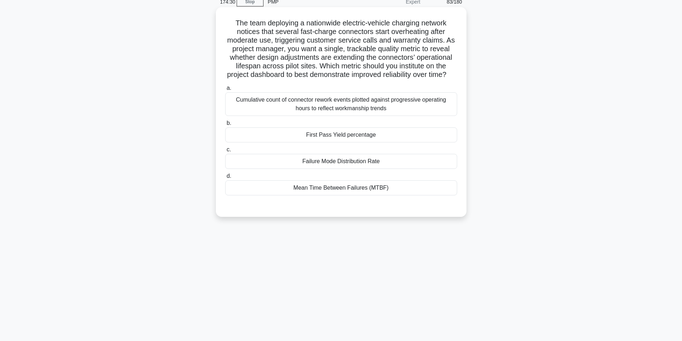
scroll to position [45, 0]
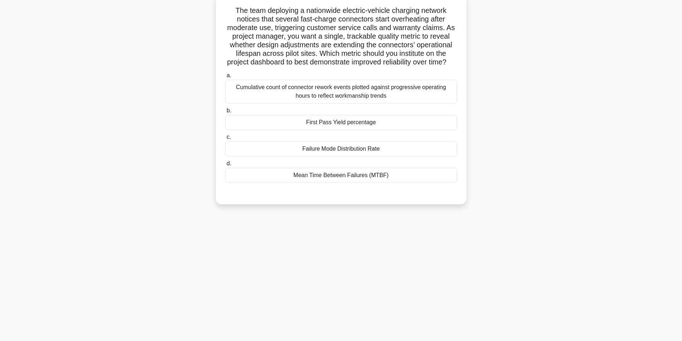
click at [396, 183] on div "Mean Time Between Failures (MTBF)" at bounding box center [341, 175] width 232 height 15
click at [225, 166] on input "d. Mean Time Between Failures (MTBF)" at bounding box center [225, 163] width 0 height 5
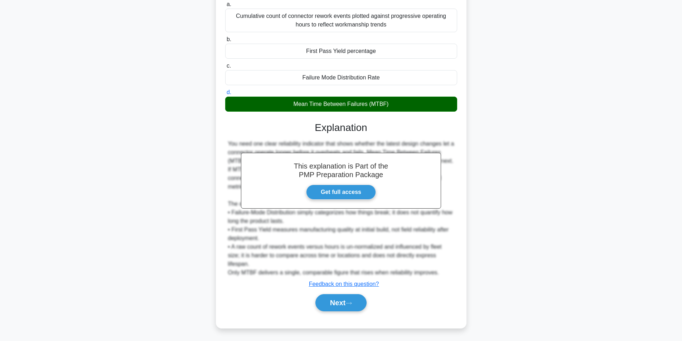
scroll to position [118, 0]
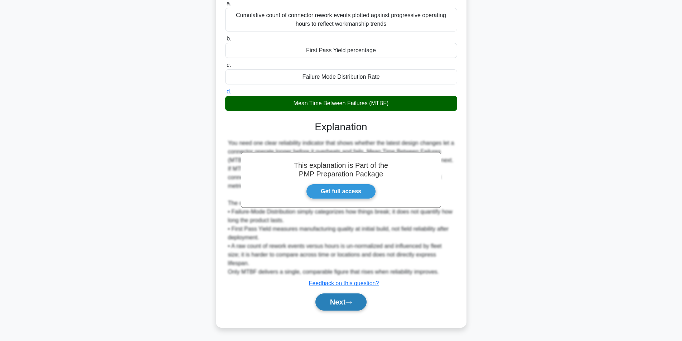
click at [334, 299] on button "Next" at bounding box center [340, 302] width 51 height 17
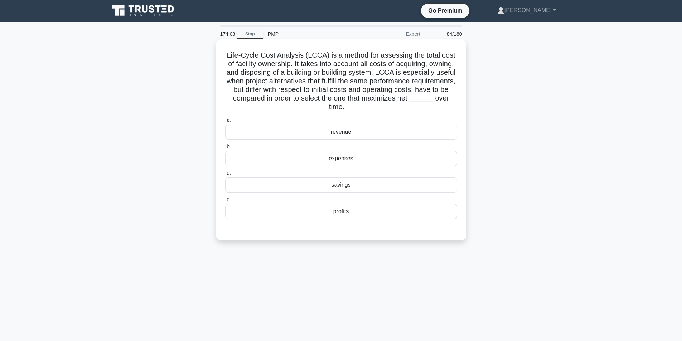
scroll to position [0, 0]
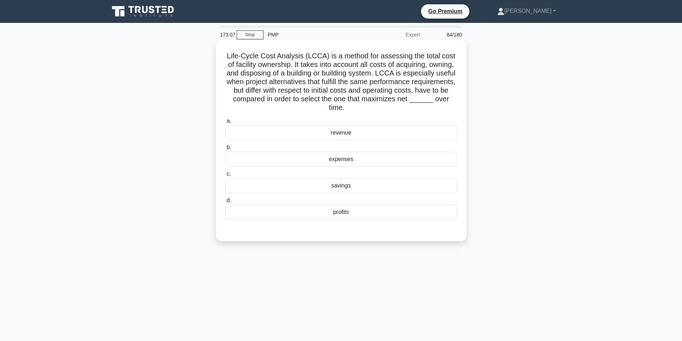
click at [330, 161] on div "expenses" at bounding box center [341, 159] width 232 height 15
click at [225, 150] on input "b. expenses" at bounding box center [225, 147] width 0 height 5
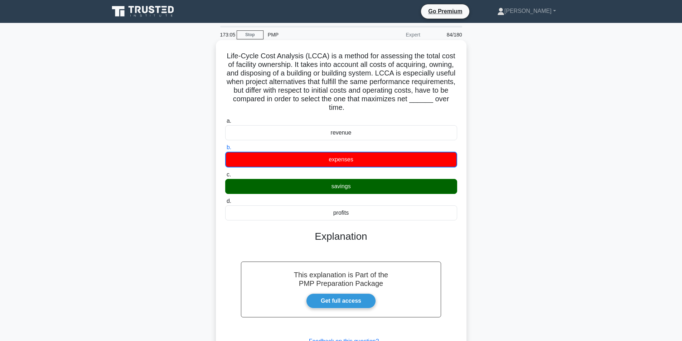
click at [341, 187] on div "savings" at bounding box center [341, 186] width 232 height 15
click at [225, 177] on input "c. savings" at bounding box center [225, 175] width 0 height 5
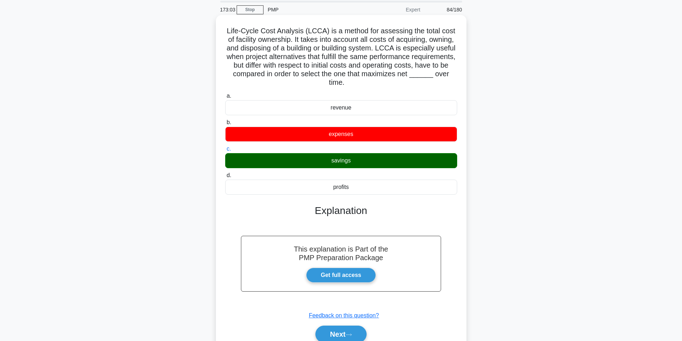
scroll to position [58, 0]
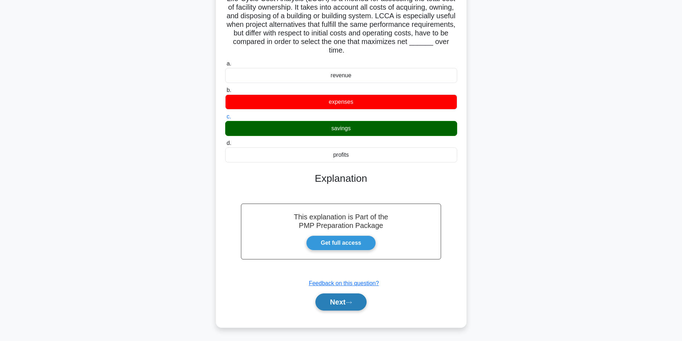
click at [341, 306] on button "Next" at bounding box center [340, 302] width 51 height 17
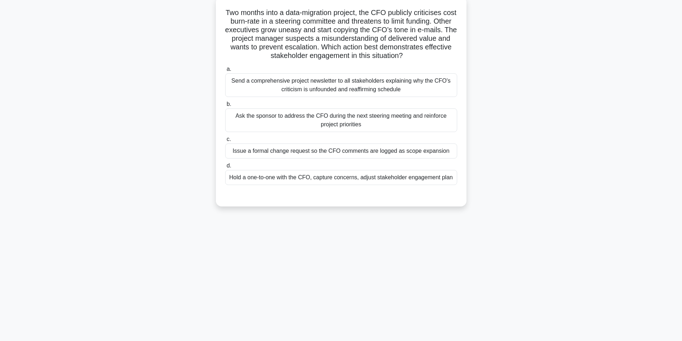
scroll to position [45, 0]
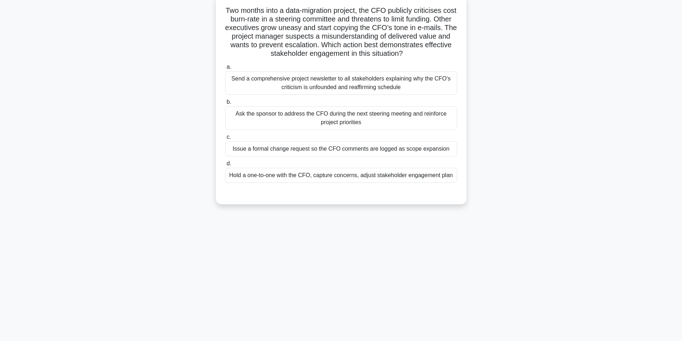
click at [345, 179] on div "Hold a one-to-one with the CFO, capture concerns, adjust stakeholder engagement…" at bounding box center [341, 175] width 232 height 15
click at [225, 166] on input "d. Hold a one-to-one with the CFO, capture concerns, adjust stakeholder engagem…" at bounding box center [225, 163] width 0 height 5
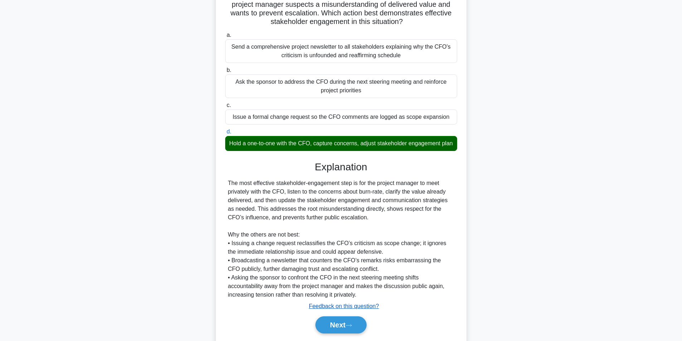
scroll to position [109, 0]
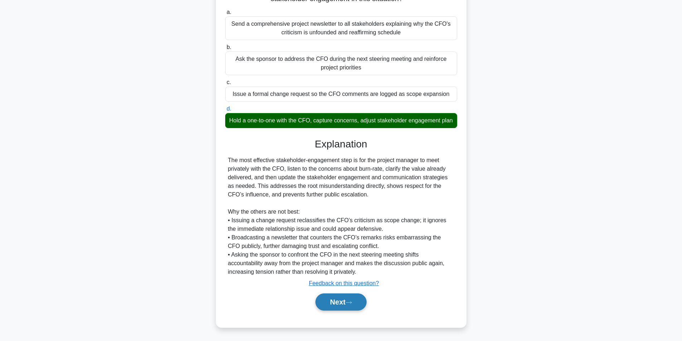
click at [333, 304] on button "Next" at bounding box center [340, 302] width 51 height 17
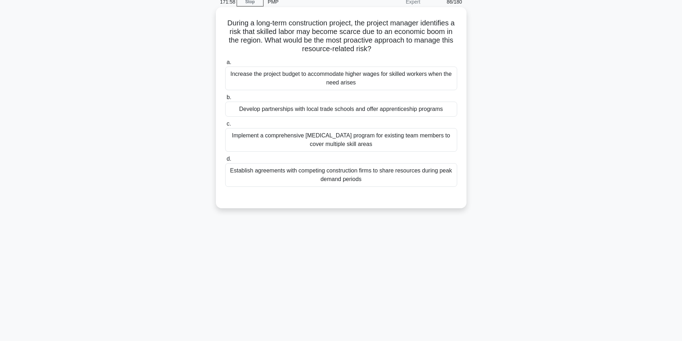
scroll to position [45, 0]
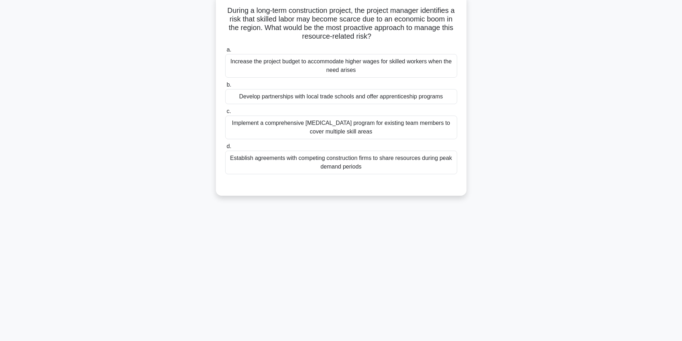
click at [351, 130] on div "Implement a comprehensive cross-training program for existing team members to c…" at bounding box center [341, 128] width 232 height 24
click at [225, 114] on input "c. Implement a comprehensive cross-training program for existing team members t…" at bounding box center [225, 111] width 0 height 5
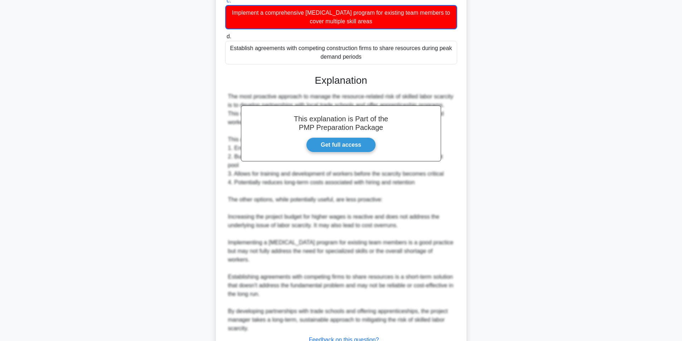
scroll to position [204, 0]
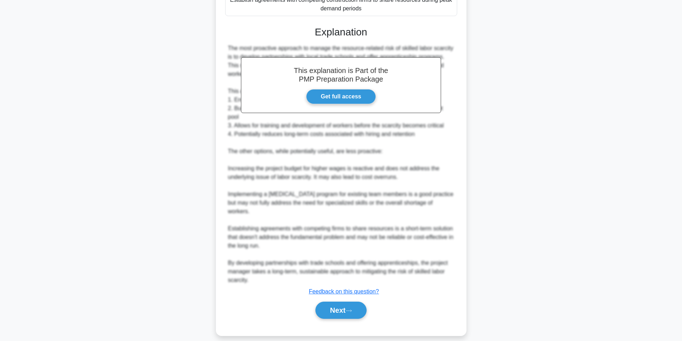
click at [331, 311] on div "Next" at bounding box center [341, 310] width 232 height 23
click at [336, 302] on button "Next" at bounding box center [340, 310] width 51 height 17
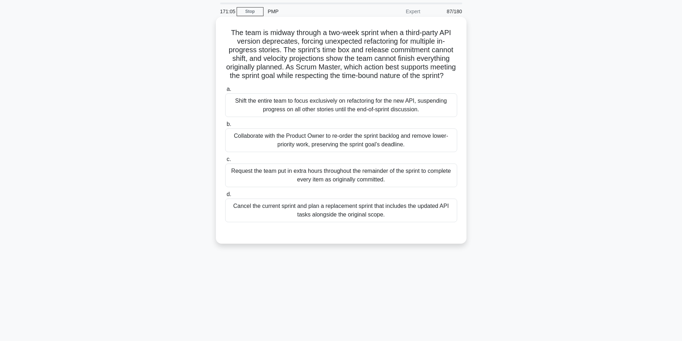
scroll to position [36, 0]
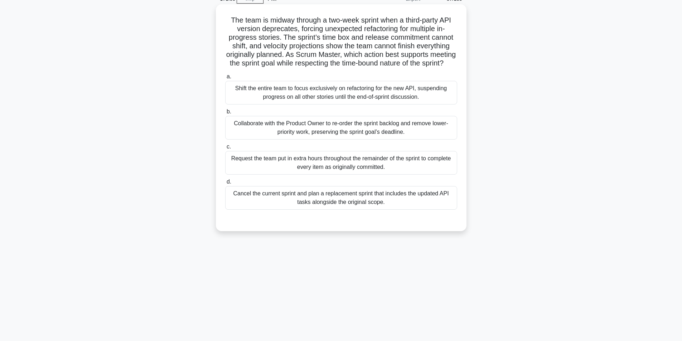
click at [301, 135] on div "Collaborate with the Product Owner to re-order the sprint backlog and remove lo…" at bounding box center [341, 128] width 232 height 24
click at [225, 114] on input "b. Collaborate with the Product Owner to re-order the sprint backlog and remove…" at bounding box center [225, 112] width 0 height 5
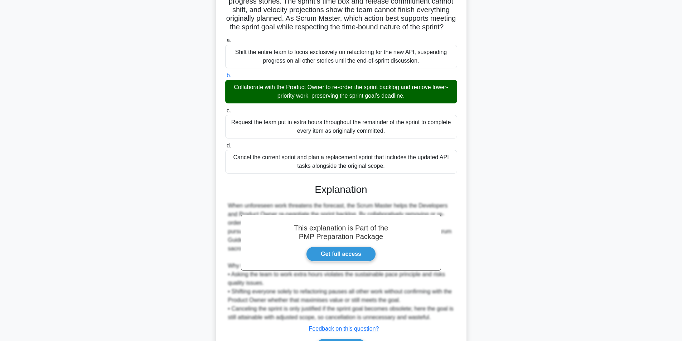
scroll to position [126, 0]
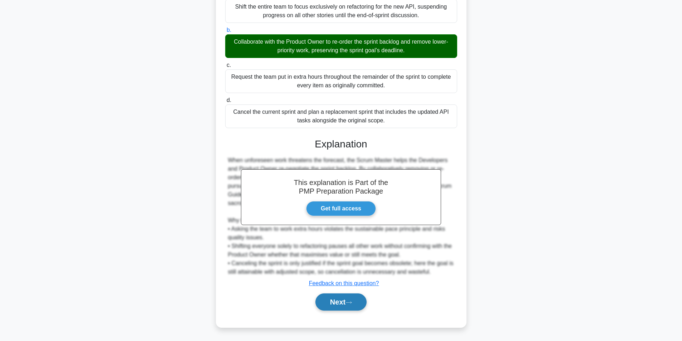
click at [339, 304] on button "Next" at bounding box center [340, 302] width 51 height 17
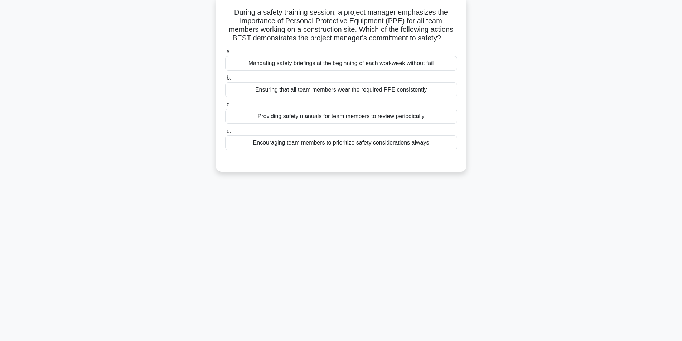
scroll to position [45, 0]
click at [329, 149] on div "Encouraging team members to prioritize safety considerations always" at bounding box center [341, 141] width 232 height 15
click at [225, 132] on input "d. Encouraging team members to prioritize safety considerations always" at bounding box center [225, 129] width 0 height 5
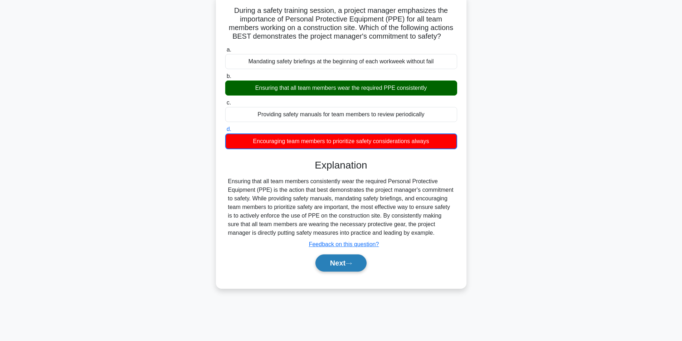
click at [338, 270] on button "Next" at bounding box center [340, 263] width 51 height 17
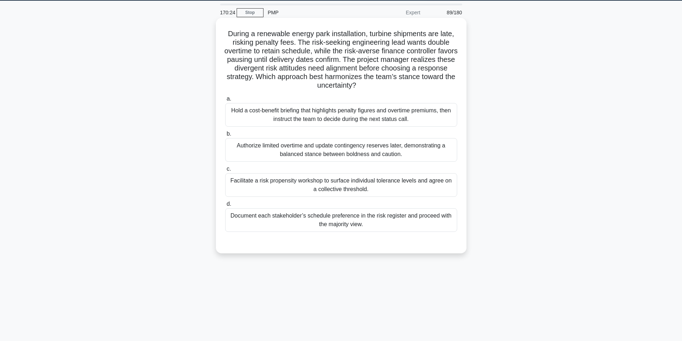
scroll to position [10, 0]
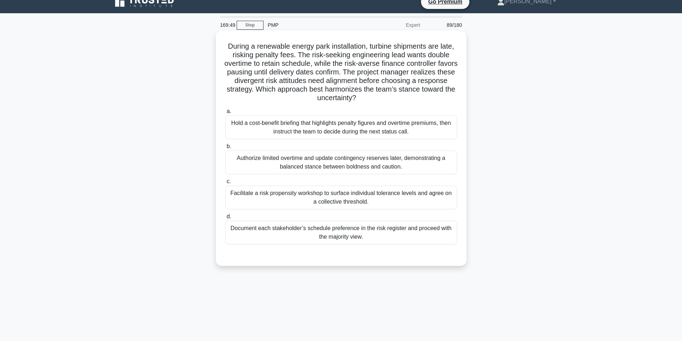
click at [318, 198] on div "Facilitate a risk propensity workshop to surface individual tolerance levels an…" at bounding box center [341, 198] width 232 height 24
click at [225, 184] on input "c. Facilitate a risk propensity workshop to surface individual tolerance levels…" at bounding box center [225, 181] width 0 height 5
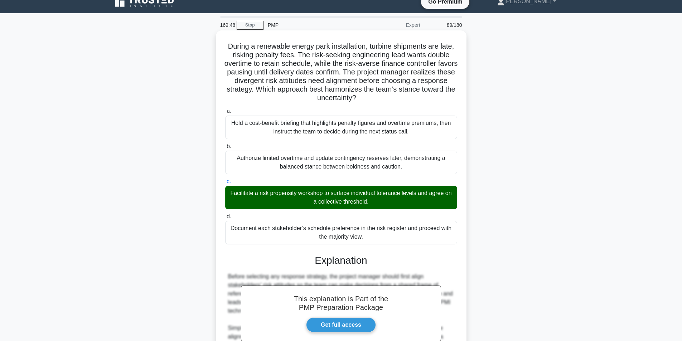
scroll to position [118, 0]
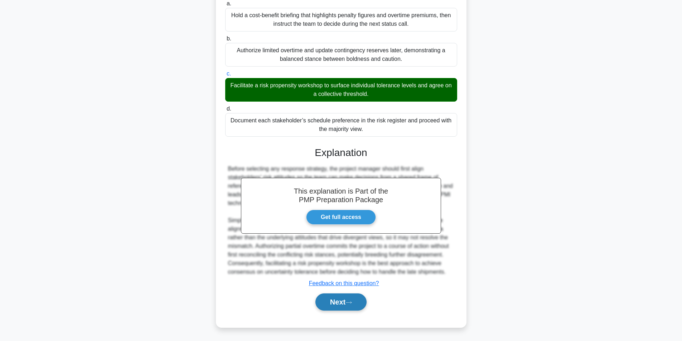
click at [333, 300] on button "Next" at bounding box center [340, 302] width 51 height 17
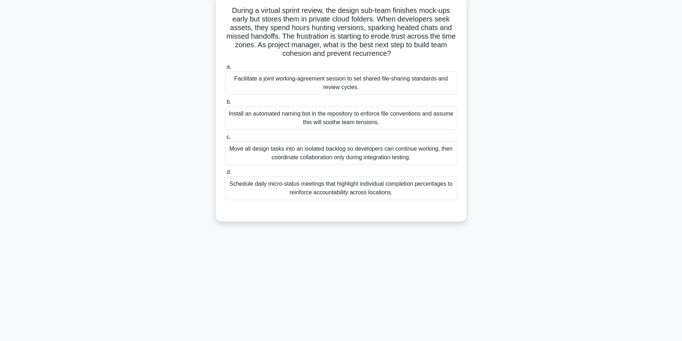
click at [348, 84] on div "Facilitate a joint working-agreement session to set shared file-sharing standar…" at bounding box center [341, 83] width 232 height 24
click at [225, 69] on input "a. Facilitate a joint working-agreement session to set shared file-sharing stan…" at bounding box center [225, 67] width 0 height 5
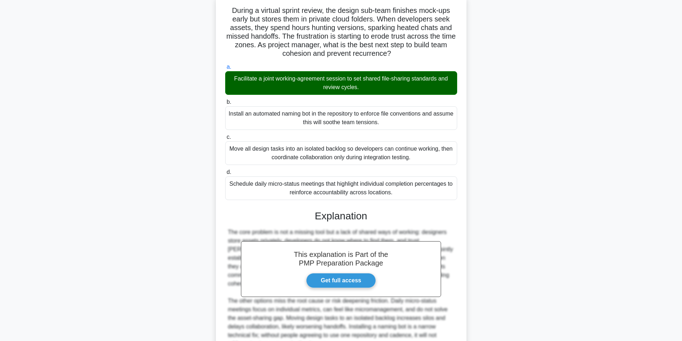
scroll to position [118, 0]
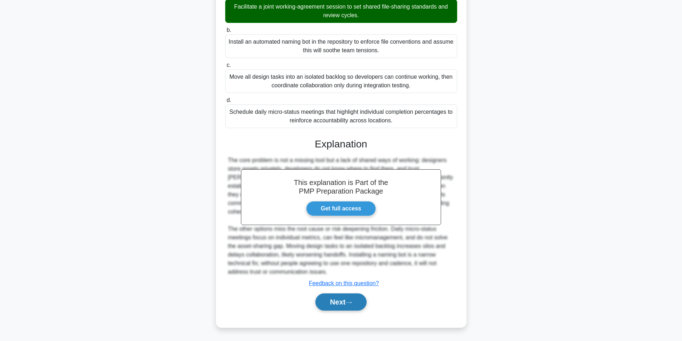
click at [344, 303] on button "Next" at bounding box center [340, 302] width 51 height 17
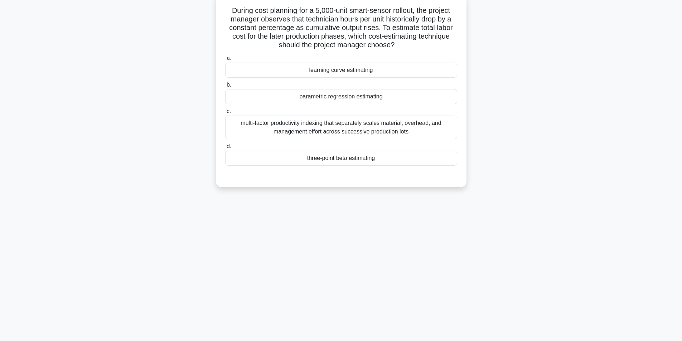
click at [396, 72] on div "learning curve estimating" at bounding box center [341, 70] width 232 height 15
click at [225, 61] on input "a. learning curve estimating" at bounding box center [225, 58] width 0 height 5
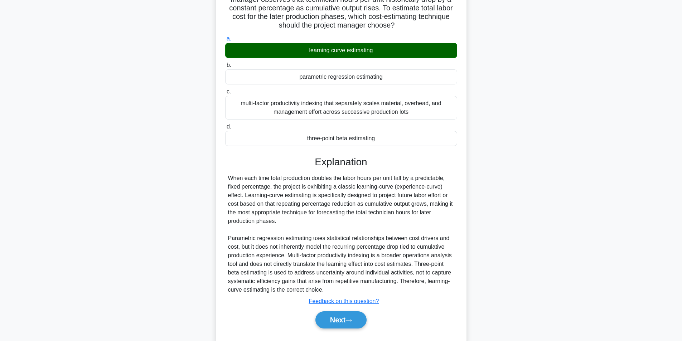
scroll to position [83, 0]
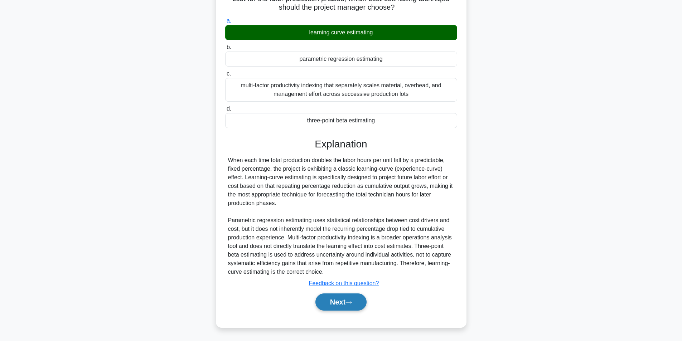
click at [349, 305] on button "Next" at bounding box center [340, 302] width 51 height 17
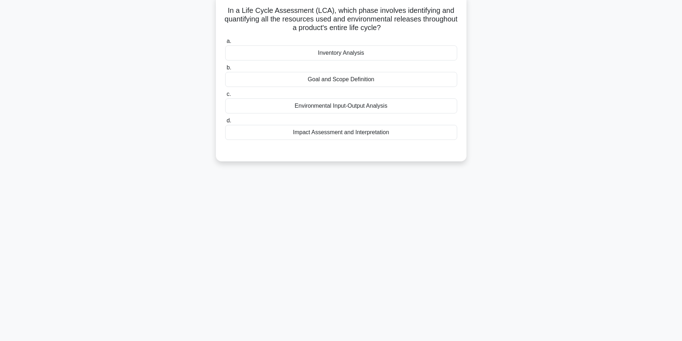
click at [377, 108] on div "Environmental Input-Output Analysis" at bounding box center [341, 105] width 232 height 15
click at [225, 97] on input "c. Environmental Input-Output Analysis" at bounding box center [225, 94] width 0 height 5
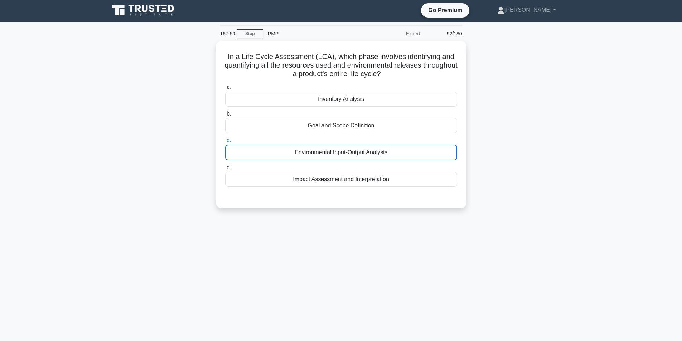
scroll to position [0, 0]
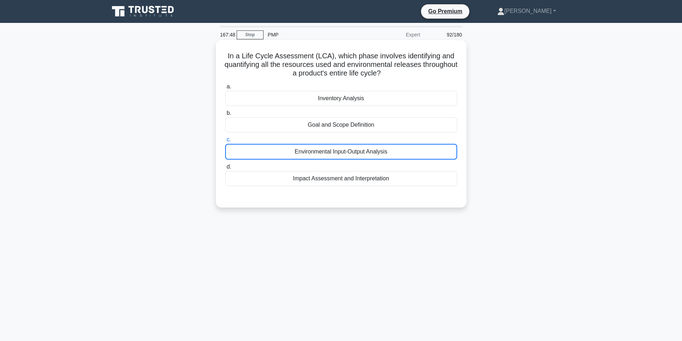
click at [410, 152] on div "Environmental Input-Output Analysis" at bounding box center [341, 152] width 232 height 16
click at [225, 142] on input "c. Environmental Input-Output Analysis" at bounding box center [225, 139] width 0 height 5
click at [410, 152] on div "Environmental Input-Output Analysis" at bounding box center [341, 152] width 232 height 16
click at [225, 142] on input "c. Environmental Input-Output Analysis" at bounding box center [225, 139] width 0 height 5
click at [410, 152] on div "Environmental Input-Output Analysis" at bounding box center [341, 152] width 232 height 16
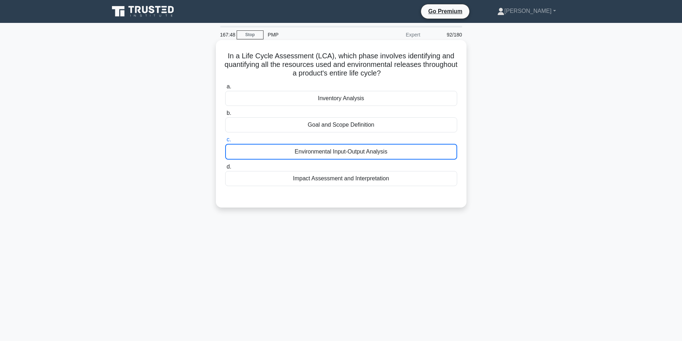
click at [225, 142] on input "c. Environmental Input-Output Analysis" at bounding box center [225, 139] width 0 height 5
click at [410, 152] on div "Environmental Input-Output Analysis" at bounding box center [341, 152] width 232 height 16
click at [225, 142] on input "c. Environmental Input-Output Analysis" at bounding box center [225, 139] width 0 height 5
click at [410, 152] on div "Environmental Input-Output Analysis" at bounding box center [341, 152] width 232 height 16
click at [225, 142] on input "c. Environmental Input-Output Analysis" at bounding box center [225, 139] width 0 height 5
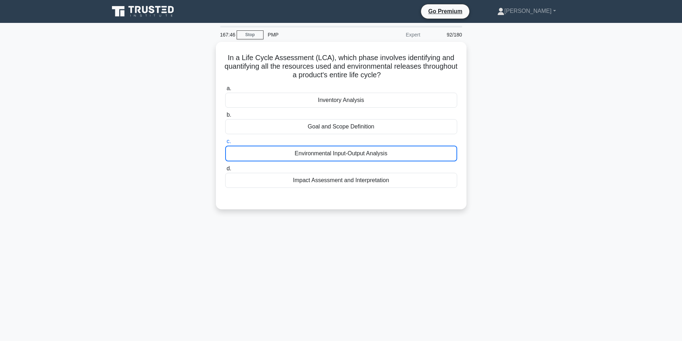
click at [416, 243] on div "167:46 Stop PMP Expert 92/180 In a Life Cycle Assessment (LCA), which phase inv…" at bounding box center [341, 205] width 473 height 358
drag, startPoint x: 308, startPoint y: 178, endPoint x: 309, endPoint y: 174, distance: 4.0
click at [308, 176] on div "Impact Assessment and Interpretation" at bounding box center [341, 178] width 232 height 15
click at [225, 169] on input "d. Impact Assessment and Interpretation" at bounding box center [225, 167] width 0 height 5
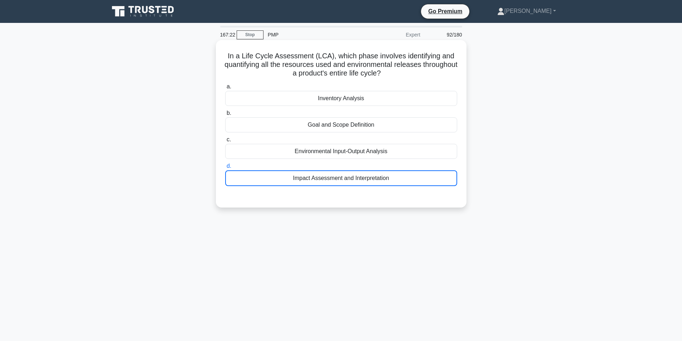
click at [313, 156] on div "Environmental Input-Output Analysis" at bounding box center [341, 151] width 232 height 15
click at [225, 142] on input "c. Environmental Input-Output Analysis" at bounding box center [225, 139] width 0 height 5
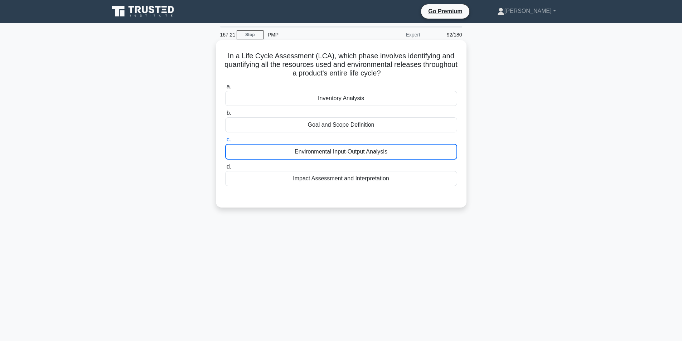
click at [313, 154] on div "Environmental Input-Output Analysis" at bounding box center [341, 152] width 232 height 16
click at [225, 142] on input "c. Environmental Input-Output Analysis" at bounding box center [225, 139] width 0 height 5
click at [313, 154] on div "Environmental Input-Output Analysis" at bounding box center [341, 152] width 232 height 16
click at [225, 142] on input "c. Environmental Input-Output Analysis" at bounding box center [225, 139] width 0 height 5
click at [313, 154] on div "Environmental Input-Output Analysis" at bounding box center [341, 152] width 232 height 16
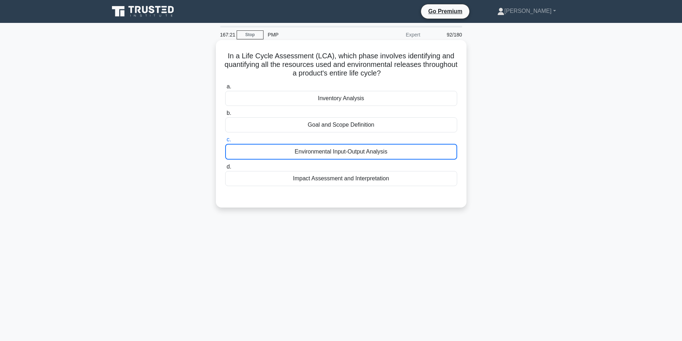
click at [225, 142] on input "c. Environmental Input-Output Analysis" at bounding box center [225, 139] width 0 height 5
click at [313, 154] on div "Environmental Input-Output Analysis" at bounding box center [341, 152] width 232 height 16
click at [225, 142] on input "c. Environmental Input-Output Analysis" at bounding box center [225, 139] width 0 height 5
click at [314, 153] on div "Environmental Input-Output Analysis" at bounding box center [341, 152] width 232 height 16
click at [225, 142] on input "c. Environmental Input-Output Analysis" at bounding box center [225, 139] width 0 height 5
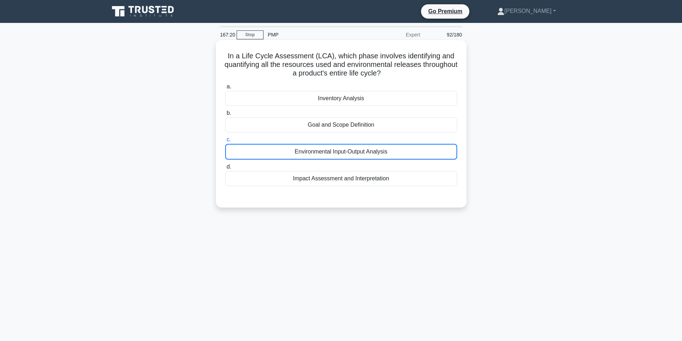
click at [314, 153] on div "Environmental Input-Output Analysis" at bounding box center [341, 152] width 232 height 16
click at [225, 142] on input "c. Environmental Input-Output Analysis" at bounding box center [225, 139] width 0 height 5
click at [406, 150] on div "Environmental Input-Output Analysis" at bounding box center [341, 152] width 232 height 16
click at [225, 142] on input "c. Environmental Input-Output Analysis" at bounding box center [225, 139] width 0 height 5
click at [406, 151] on div "Environmental Input-Output Analysis" at bounding box center [341, 152] width 232 height 16
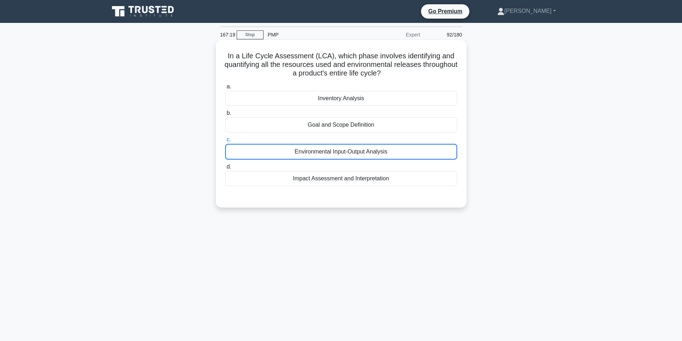
click at [225, 142] on input "c. Environmental Input-Output Analysis" at bounding box center [225, 139] width 0 height 5
click at [406, 151] on div "Environmental Input-Output Analysis" at bounding box center [341, 152] width 232 height 16
click at [225, 142] on input "c. Environmental Input-Output Analysis" at bounding box center [225, 139] width 0 height 5
click at [406, 151] on div "Environmental Input-Output Analysis" at bounding box center [341, 152] width 232 height 16
click at [225, 142] on input "c. Environmental Input-Output Analysis" at bounding box center [225, 139] width 0 height 5
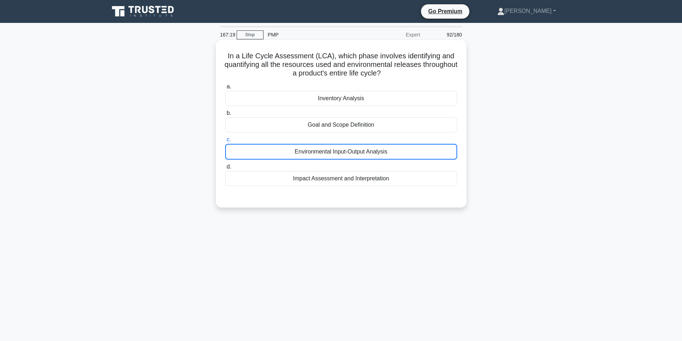
click at [406, 151] on div "Environmental Input-Output Analysis" at bounding box center [341, 152] width 232 height 16
click at [225, 142] on input "c. Environmental Input-Output Analysis" at bounding box center [225, 139] width 0 height 5
click at [406, 151] on div "Environmental Input-Output Analysis" at bounding box center [341, 152] width 232 height 16
click at [225, 142] on input "c. Environmental Input-Output Analysis" at bounding box center [225, 139] width 0 height 5
click at [406, 151] on div "Environmental Input-Output Analysis" at bounding box center [341, 152] width 232 height 16
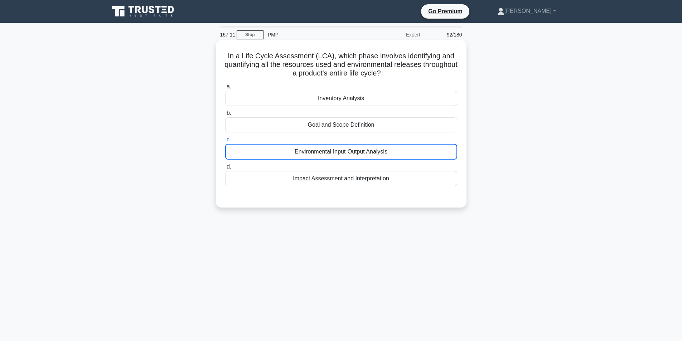
click at [225, 142] on input "c. Environmental Input-Output Analysis" at bounding box center [225, 139] width 0 height 5
click at [406, 151] on div "Environmental Input-Output Analysis" at bounding box center [341, 152] width 232 height 16
click at [225, 142] on input "c. Environmental Input-Output Analysis" at bounding box center [225, 139] width 0 height 5
click at [406, 151] on div "Environmental Input-Output Analysis" at bounding box center [341, 152] width 232 height 16
click at [225, 142] on input "c. Environmental Input-Output Analysis" at bounding box center [225, 139] width 0 height 5
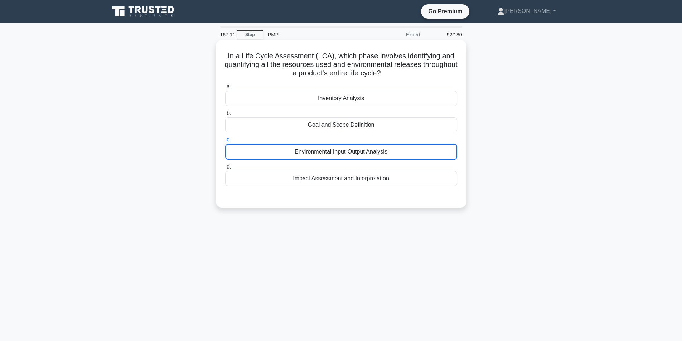
click at [406, 151] on div "Environmental Input-Output Analysis" at bounding box center [341, 152] width 232 height 16
click at [225, 142] on input "c. Environmental Input-Output Analysis" at bounding box center [225, 139] width 0 height 5
click at [406, 151] on div "Environmental Input-Output Analysis" at bounding box center [341, 152] width 232 height 16
click at [225, 142] on input "c. Environmental Input-Output Analysis" at bounding box center [225, 139] width 0 height 5
click at [406, 151] on div "Environmental Input-Output Analysis" at bounding box center [341, 152] width 232 height 16
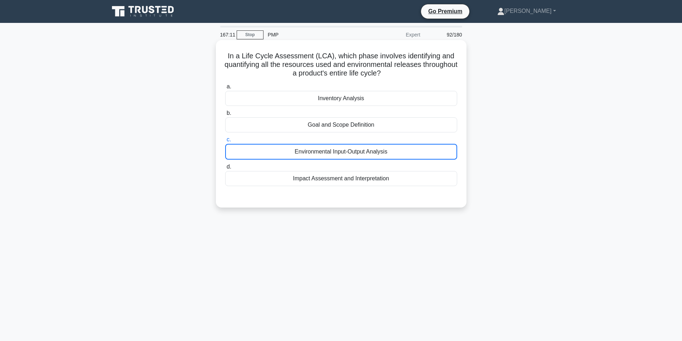
click at [225, 142] on input "c. Environmental Input-Output Analysis" at bounding box center [225, 139] width 0 height 5
click at [406, 151] on div "Environmental Input-Output Analysis" at bounding box center [341, 152] width 232 height 16
click at [225, 142] on input "c. Environmental Input-Output Analysis" at bounding box center [225, 139] width 0 height 5
click at [406, 151] on div "Environmental Input-Output Analysis" at bounding box center [341, 152] width 232 height 16
click at [225, 142] on input "c. Environmental Input-Output Analysis" at bounding box center [225, 139] width 0 height 5
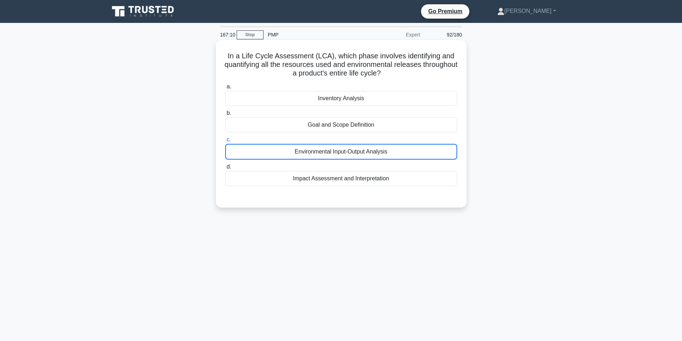
click at [406, 152] on div "Environmental Input-Output Analysis" at bounding box center [341, 152] width 232 height 16
click at [225, 142] on input "c. Environmental Input-Output Analysis" at bounding box center [225, 139] width 0 height 5
click at [406, 152] on div "Environmental Input-Output Analysis" at bounding box center [341, 152] width 232 height 16
click at [225, 142] on input "c. Environmental Input-Output Analysis" at bounding box center [225, 139] width 0 height 5
click at [406, 152] on div "Environmental Input-Output Analysis" at bounding box center [341, 152] width 232 height 16
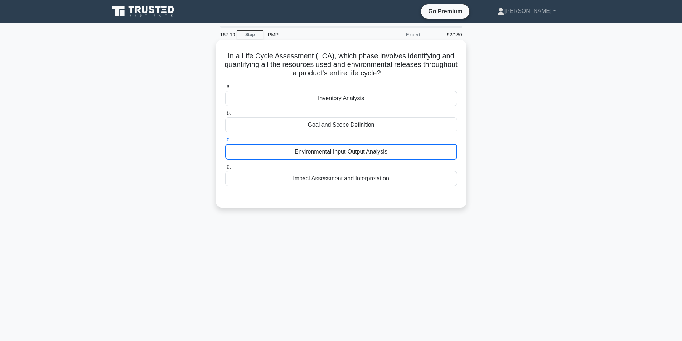
click at [225, 142] on input "c. Environmental Input-Output Analysis" at bounding box center [225, 139] width 0 height 5
click at [406, 152] on div "Environmental Input-Output Analysis" at bounding box center [341, 152] width 232 height 16
click at [225, 142] on input "c. Environmental Input-Output Analysis" at bounding box center [225, 139] width 0 height 5
click at [406, 152] on div "Environmental Input-Output Analysis" at bounding box center [341, 152] width 232 height 16
click at [225, 142] on input "c. Environmental Input-Output Analysis" at bounding box center [225, 139] width 0 height 5
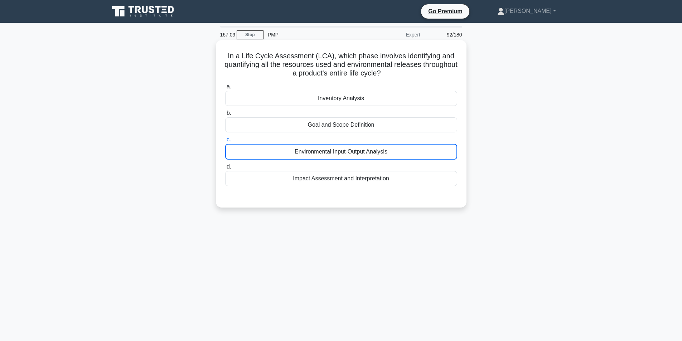
click at [406, 152] on div "Environmental Input-Output Analysis" at bounding box center [341, 152] width 232 height 16
click at [225, 142] on input "c. Environmental Input-Output Analysis" at bounding box center [225, 139] width 0 height 5
click at [406, 152] on div "Environmental Input-Output Analysis" at bounding box center [341, 152] width 232 height 16
click at [225, 142] on input "c. Environmental Input-Output Analysis" at bounding box center [225, 139] width 0 height 5
click at [406, 152] on div "Environmental Input-Output Analysis" at bounding box center [341, 152] width 232 height 16
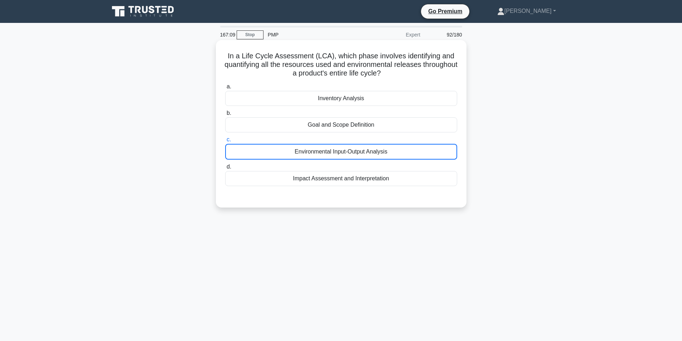
click at [225, 142] on input "c. Environmental Input-Output Analysis" at bounding box center [225, 139] width 0 height 5
click at [406, 152] on div "Environmental Input-Output Analysis" at bounding box center [341, 152] width 232 height 16
click at [225, 142] on input "c. Environmental Input-Output Analysis" at bounding box center [225, 139] width 0 height 5
click at [406, 152] on div "Environmental Input-Output Analysis" at bounding box center [341, 152] width 232 height 16
click at [225, 142] on input "c. Environmental Input-Output Analysis" at bounding box center [225, 139] width 0 height 5
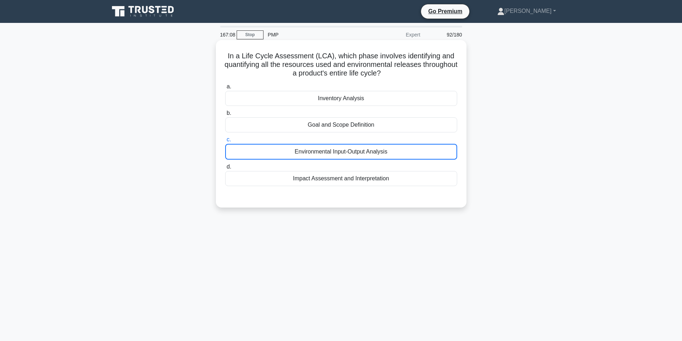
click at [406, 152] on div "Environmental Input-Output Analysis" at bounding box center [341, 152] width 232 height 16
click at [225, 142] on input "c. Environmental Input-Output Analysis" at bounding box center [225, 139] width 0 height 5
click at [406, 152] on div "Environmental Input-Output Analysis" at bounding box center [341, 152] width 232 height 16
click at [225, 142] on input "c. Environmental Input-Output Analysis" at bounding box center [225, 139] width 0 height 5
click at [406, 152] on div "Environmental Input-Output Analysis" at bounding box center [341, 152] width 232 height 16
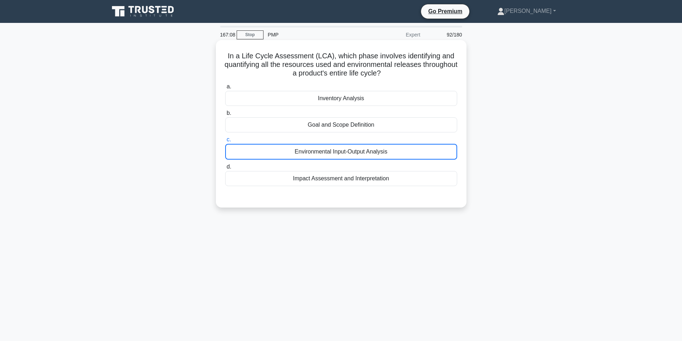
click at [225, 142] on input "c. Environmental Input-Output Analysis" at bounding box center [225, 139] width 0 height 5
click at [406, 152] on div "Environmental Input-Output Analysis" at bounding box center [341, 152] width 232 height 16
click at [225, 142] on input "c. Environmental Input-Output Analysis" at bounding box center [225, 139] width 0 height 5
click at [406, 152] on div "Environmental Input-Output Analysis" at bounding box center [341, 152] width 232 height 16
click at [225, 142] on input "c. Environmental Input-Output Analysis" at bounding box center [225, 139] width 0 height 5
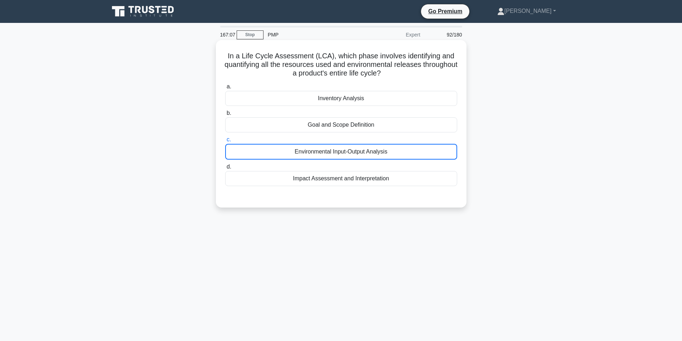
click at [406, 151] on div "Environmental Input-Output Analysis" at bounding box center [341, 152] width 232 height 16
click at [225, 142] on input "c. Environmental Input-Output Analysis" at bounding box center [225, 139] width 0 height 5
click at [406, 151] on div "Environmental Input-Output Analysis" at bounding box center [341, 152] width 232 height 16
click at [225, 142] on input "c. Environmental Input-Output Analysis" at bounding box center [225, 139] width 0 height 5
click at [406, 151] on div "Environmental Input-Output Analysis" at bounding box center [341, 152] width 232 height 16
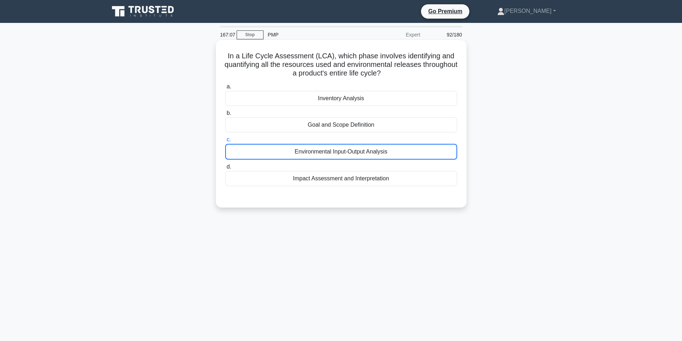
click at [225, 142] on input "c. Environmental Input-Output Analysis" at bounding box center [225, 139] width 0 height 5
click at [406, 151] on div "Environmental Input-Output Analysis" at bounding box center [341, 152] width 232 height 16
click at [225, 142] on input "c. Environmental Input-Output Analysis" at bounding box center [225, 139] width 0 height 5
click at [406, 151] on div "Environmental Input-Output Analysis" at bounding box center [341, 152] width 232 height 16
click at [225, 142] on input "c. Environmental Input-Output Analysis" at bounding box center [225, 139] width 0 height 5
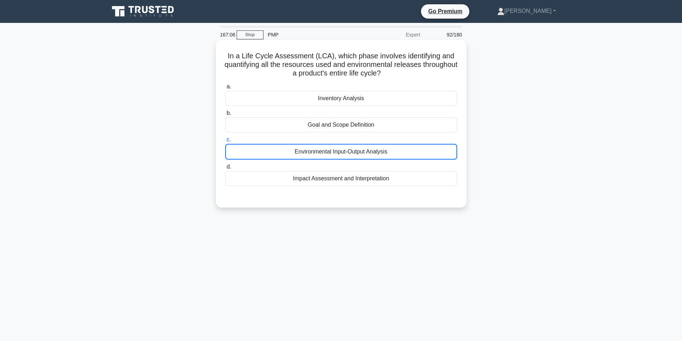
click at [406, 151] on div "Environmental Input-Output Analysis" at bounding box center [341, 152] width 232 height 16
click at [225, 142] on input "c. Environmental Input-Output Analysis" at bounding box center [225, 139] width 0 height 5
click at [406, 151] on div "Environmental Input-Output Analysis" at bounding box center [341, 152] width 232 height 16
click at [225, 142] on input "c. Environmental Input-Output Analysis" at bounding box center [225, 139] width 0 height 5
click at [406, 151] on div "Environmental Input-Output Analysis" at bounding box center [341, 152] width 232 height 16
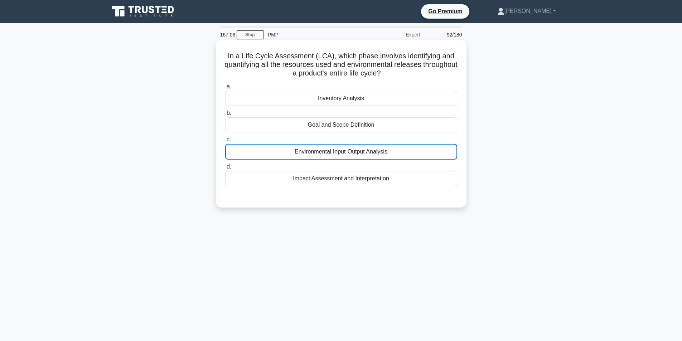
click at [225, 142] on input "c. Environmental Input-Output Analysis" at bounding box center [225, 139] width 0 height 5
click at [406, 151] on div "Environmental Input-Output Analysis" at bounding box center [341, 152] width 232 height 16
click at [225, 142] on input "c. Environmental Input-Output Analysis" at bounding box center [225, 139] width 0 height 5
click at [406, 151] on div "Environmental Input-Output Analysis" at bounding box center [341, 152] width 232 height 16
click at [225, 142] on input "c. Environmental Input-Output Analysis" at bounding box center [225, 139] width 0 height 5
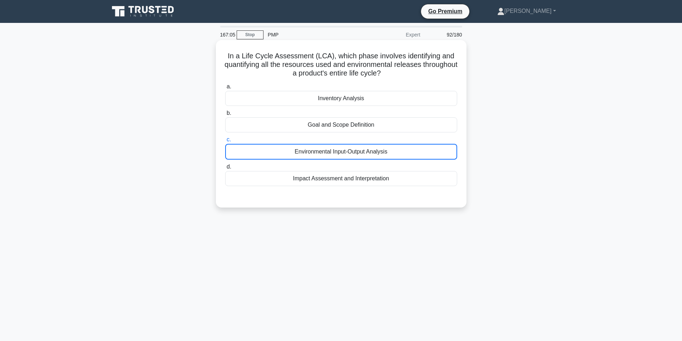
click at [406, 151] on div "Environmental Input-Output Analysis" at bounding box center [341, 152] width 232 height 16
click at [225, 142] on input "c. Environmental Input-Output Analysis" at bounding box center [225, 139] width 0 height 5
click at [406, 151] on div "Environmental Input-Output Analysis" at bounding box center [341, 152] width 232 height 16
click at [225, 142] on input "c. Environmental Input-Output Analysis" at bounding box center [225, 139] width 0 height 5
click at [406, 151] on div "Environmental Input-Output Analysis" at bounding box center [341, 152] width 232 height 16
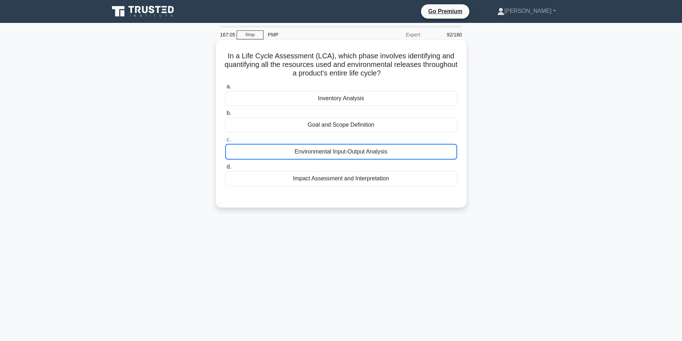
click at [225, 142] on input "c. Environmental Input-Output Analysis" at bounding box center [225, 139] width 0 height 5
click at [406, 151] on div "Environmental Input-Output Analysis" at bounding box center [341, 152] width 232 height 16
click at [225, 142] on input "c. Environmental Input-Output Analysis" at bounding box center [225, 139] width 0 height 5
click at [406, 151] on div "Environmental Input-Output Analysis" at bounding box center [341, 152] width 232 height 16
click at [225, 142] on input "c. Environmental Input-Output Analysis" at bounding box center [225, 139] width 0 height 5
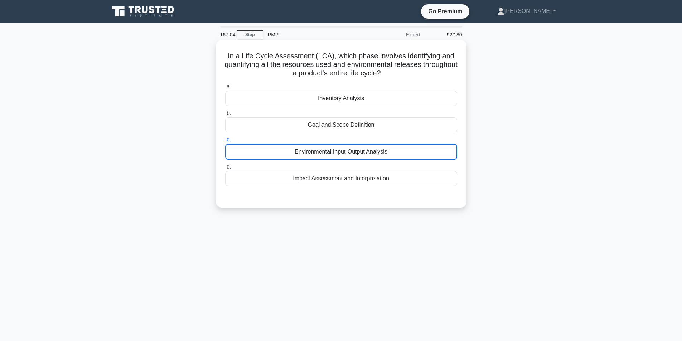
click at [406, 151] on div "Environmental Input-Output Analysis" at bounding box center [341, 152] width 232 height 16
click at [225, 142] on input "c. Environmental Input-Output Analysis" at bounding box center [225, 139] width 0 height 5
click at [406, 151] on div "Environmental Input-Output Analysis" at bounding box center [341, 152] width 232 height 16
click at [225, 142] on input "c. Environmental Input-Output Analysis" at bounding box center [225, 139] width 0 height 5
click at [406, 151] on div "Environmental Input-Output Analysis" at bounding box center [341, 152] width 232 height 16
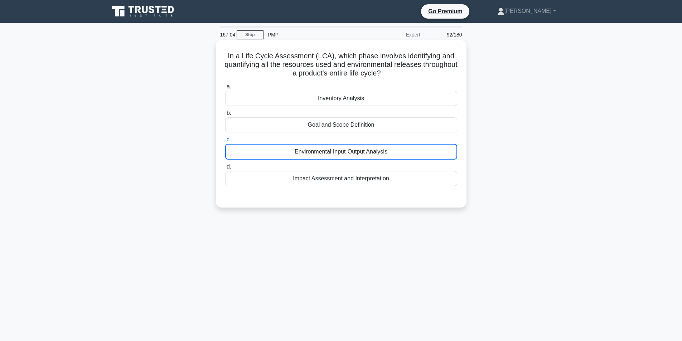
click at [225, 142] on input "c. Environmental Input-Output Analysis" at bounding box center [225, 139] width 0 height 5
click at [406, 151] on div "Environmental Input-Output Analysis" at bounding box center [341, 152] width 232 height 16
click at [225, 142] on input "c. Environmental Input-Output Analysis" at bounding box center [225, 139] width 0 height 5
click at [406, 151] on div "Environmental Input-Output Analysis" at bounding box center [341, 152] width 232 height 16
click at [225, 142] on input "c. Environmental Input-Output Analysis" at bounding box center [225, 139] width 0 height 5
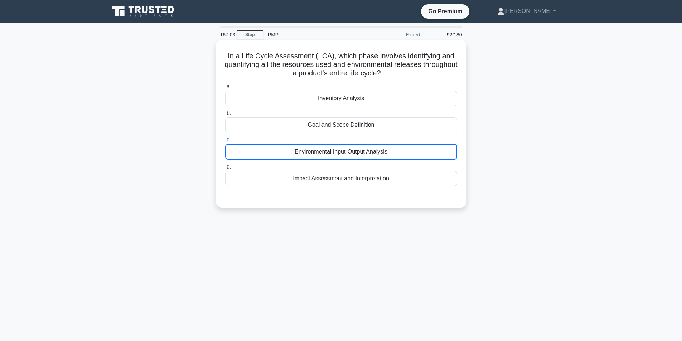
click at [406, 151] on div "Environmental Input-Output Analysis" at bounding box center [341, 152] width 232 height 16
click at [225, 142] on input "c. Environmental Input-Output Analysis" at bounding box center [225, 139] width 0 height 5
click at [406, 151] on div "Environmental Input-Output Analysis" at bounding box center [341, 152] width 232 height 16
click at [225, 142] on input "c. Environmental Input-Output Analysis" at bounding box center [225, 139] width 0 height 5
click at [406, 151] on div "Environmental Input-Output Analysis" at bounding box center [341, 152] width 232 height 16
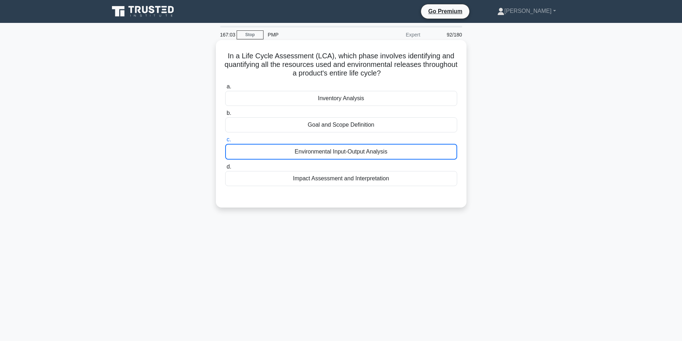
click at [225, 142] on input "c. Environmental Input-Output Analysis" at bounding box center [225, 139] width 0 height 5
click at [406, 151] on div "Environmental Input-Output Analysis" at bounding box center [341, 152] width 232 height 16
click at [225, 142] on input "c. Environmental Input-Output Analysis" at bounding box center [225, 139] width 0 height 5
click at [406, 151] on div "Environmental Input-Output Analysis" at bounding box center [341, 152] width 232 height 16
click at [225, 142] on input "c. Environmental Input-Output Analysis" at bounding box center [225, 139] width 0 height 5
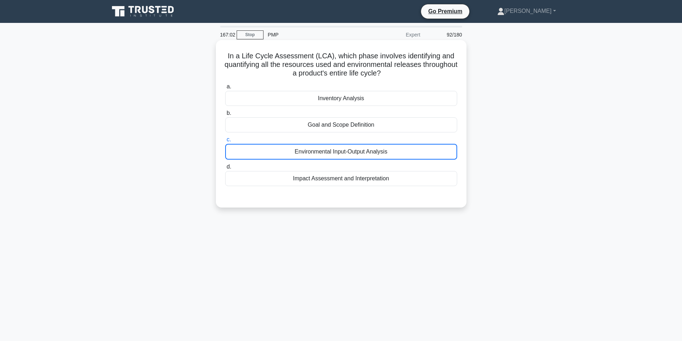
click at [406, 151] on div "Environmental Input-Output Analysis" at bounding box center [341, 152] width 232 height 16
click at [225, 142] on input "c. Environmental Input-Output Analysis" at bounding box center [225, 139] width 0 height 5
click at [406, 151] on div "Environmental Input-Output Analysis" at bounding box center [341, 152] width 232 height 16
click at [225, 142] on input "c. Environmental Input-Output Analysis" at bounding box center [225, 139] width 0 height 5
click at [407, 151] on div "Environmental Input-Output Analysis" at bounding box center [341, 152] width 232 height 16
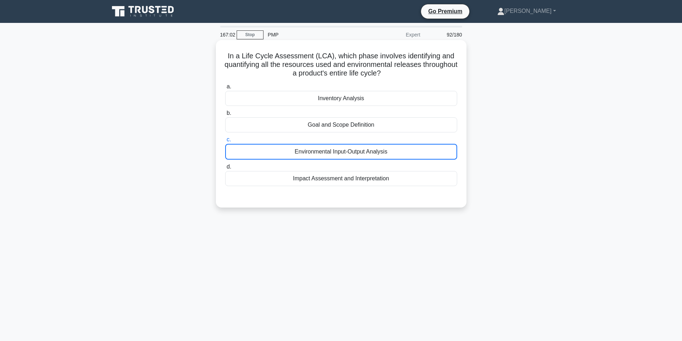
click at [225, 142] on input "c. Environmental Input-Output Analysis" at bounding box center [225, 139] width 0 height 5
click at [407, 151] on div "Environmental Input-Output Analysis" at bounding box center [341, 152] width 232 height 16
click at [225, 142] on input "c. Environmental Input-Output Analysis" at bounding box center [225, 139] width 0 height 5
click at [407, 151] on div "Environmental Input-Output Analysis" at bounding box center [341, 152] width 232 height 16
click at [225, 142] on input "c. Environmental Input-Output Analysis" at bounding box center [225, 139] width 0 height 5
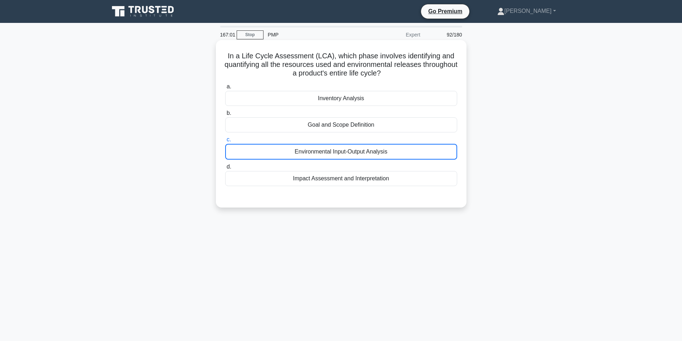
click at [407, 151] on div "Environmental Input-Output Analysis" at bounding box center [341, 152] width 232 height 16
click at [225, 142] on input "c. Environmental Input-Output Analysis" at bounding box center [225, 139] width 0 height 5
click at [407, 151] on div "Environmental Input-Output Analysis" at bounding box center [341, 152] width 232 height 16
click at [225, 142] on input "c. Environmental Input-Output Analysis" at bounding box center [225, 139] width 0 height 5
click at [407, 151] on div "Environmental Input-Output Analysis" at bounding box center [341, 152] width 232 height 16
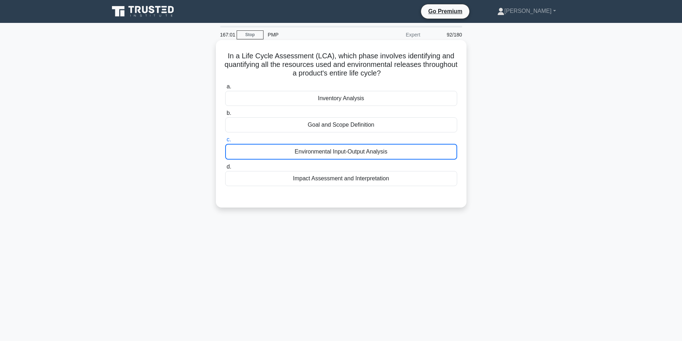
click at [225, 142] on input "c. Environmental Input-Output Analysis" at bounding box center [225, 139] width 0 height 5
click at [406, 153] on div "Environmental Input-Output Analysis" at bounding box center [341, 152] width 232 height 16
click at [225, 142] on input "c. Environmental Input-Output Analysis" at bounding box center [225, 139] width 0 height 5
click at [406, 156] on div "Environmental Input-Output Analysis" at bounding box center [341, 152] width 232 height 16
click at [225, 142] on input "c. Environmental Input-Output Analysis" at bounding box center [225, 139] width 0 height 5
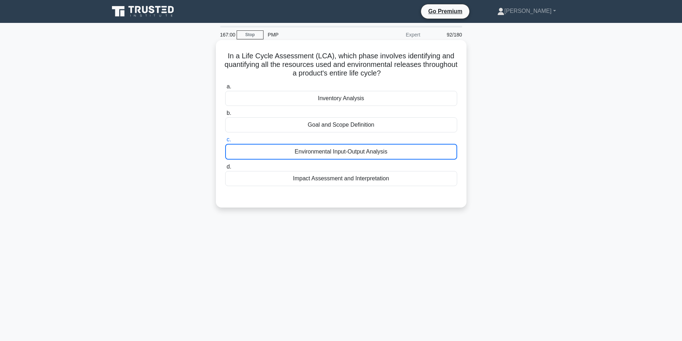
click at [407, 155] on div "Environmental Input-Output Analysis" at bounding box center [341, 152] width 232 height 16
click at [225, 142] on input "c. Environmental Input-Output Analysis" at bounding box center [225, 139] width 0 height 5
click at [407, 153] on div "Environmental Input-Output Analysis" at bounding box center [341, 152] width 232 height 16
click at [225, 142] on input "c. Environmental Input-Output Analysis" at bounding box center [225, 139] width 0 height 5
click at [363, 152] on div "Environmental Input-Output Analysis" at bounding box center [341, 152] width 232 height 16
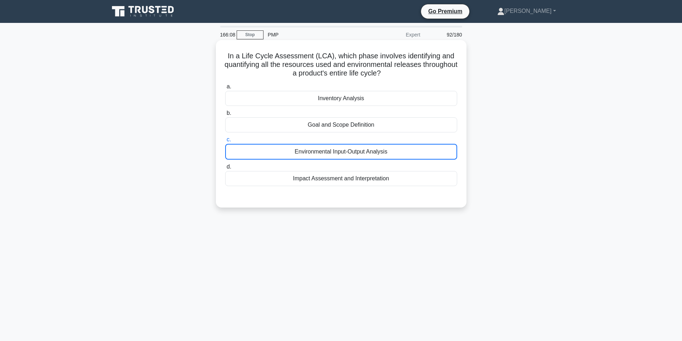
click at [225, 142] on input "c. Environmental Input-Output Analysis" at bounding box center [225, 139] width 0 height 5
click at [363, 152] on div "Environmental Input-Output Analysis" at bounding box center [341, 152] width 232 height 16
click at [225, 142] on input "c. Environmental Input-Output Analysis" at bounding box center [225, 139] width 0 height 5
click at [363, 152] on div "Environmental Input-Output Analysis" at bounding box center [341, 152] width 232 height 16
click at [225, 142] on input "c. Environmental Input-Output Analysis" at bounding box center [225, 139] width 0 height 5
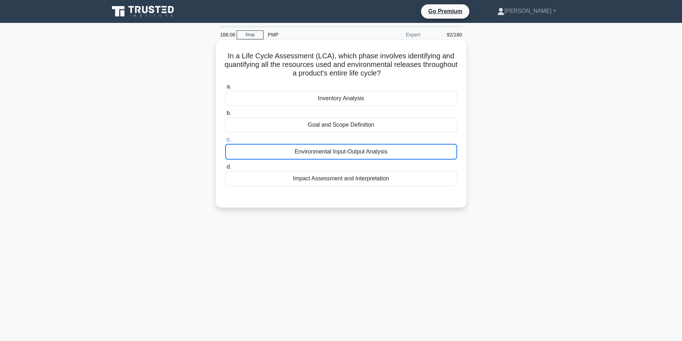
drag, startPoint x: 377, startPoint y: 178, endPoint x: 375, endPoint y: 172, distance: 6.0
click at [377, 177] on div "Impact Assessment and Interpretation" at bounding box center [341, 178] width 232 height 15
click at [225, 169] on input "d. Impact Assessment and Interpretation" at bounding box center [225, 167] width 0 height 5
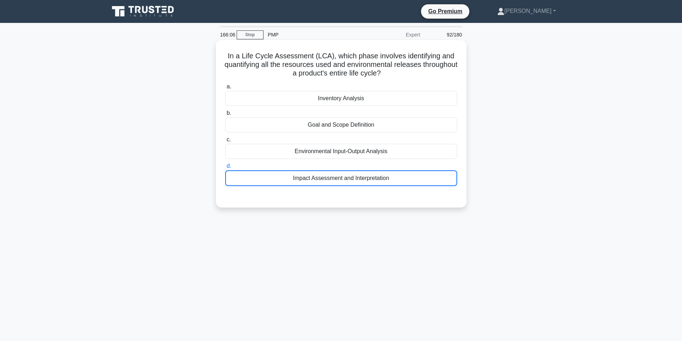
click at [374, 158] on div "Environmental Input-Output Analysis" at bounding box center [341, 151] width 232 height 15
click at [225, 142] on input "c. Environmental Input-Output Analysis" at bounding box center [225, 139] width 0 height 5
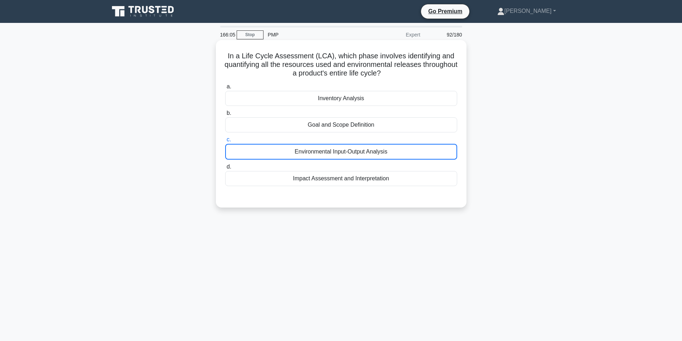
click at [374, 156] on div "Environmental Input-Output Analysis" at bounding box center [341, 152] width 232 height 16
click at [225, 142] on input "c. Environmental Input-Output Analysis" at bounding box center [225, 139] width 0 height 5
click at [374, 156] on div "Environmental Input-Output Analysis" at bounding box center [341, 152] width 232 height 16
click at [225, 142] on input "c. Environmental Input-Output Analysis" at bounding box center [225, 139] width 0 height 5
click at [374, 156] on div "Environmental Input-Output Analysis" at bounding box center [341, 152] width 232 height 16
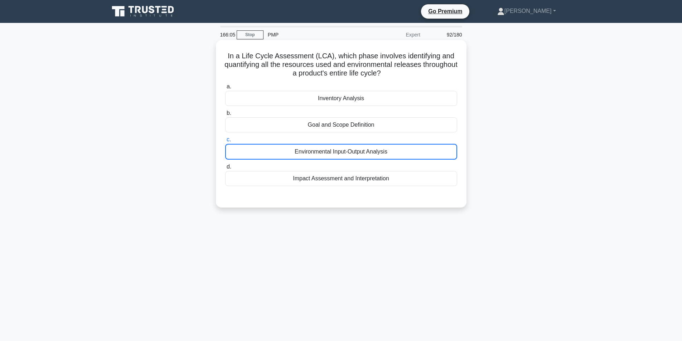
click at [225, 142] on input "c. Environmental Input-Output Analysis" at bounding box center [225, 139] width 0 height 5
click at [374, 156] on div "Environmental Input-Output Analysis" at bounding box center [341, 152] width 232 height 16
click at [225, 142] on input "c. Environmental Input-Output Analysis" at bounding box center [225, 139] width 0 height 5
click at [410, 149] on div "Environmental Input-Output Analysis" at bounding box center [341, 152] width 232 height 16
click at [225, 142] on input "c. Environmental Input-Output Analysis" at bounding box center [225, 139] width 0 height 5
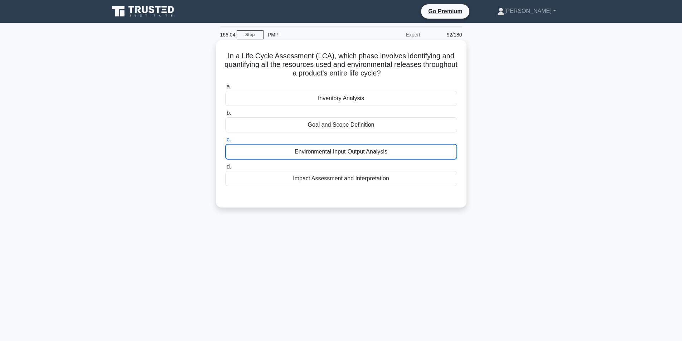
click at [410, 150] on div "Environmental Input-Output Analysis" at bounding box center [341, 152] width 232 height 16
click at [225, 142] on input "c. Environmental Input-Output Analysis" at bounding box center [225, 139] width 0 height 5
click at [410, 150] on div "Environmental Input-Output Analysis" at bounding box center [341, 152] width 232 height 16
click at [225, 142] on input "c. Environmental Input-Output Analysis" at bounding box center [225, 139] width 0 height 5
click at [410, 150] on div "Environmental Input-Output Analysis" at bounding box center [341, 152] width 232 height 16
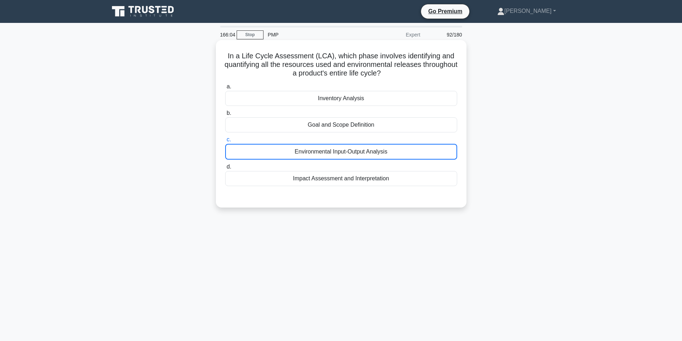
click at [225, 142] on input "c. Environmental Input-Output Analysis" at bounding box center [225, 139] width 0 height 5
click at [410, 150] on div "Environmental Input-Output Analysis" at bounding box center [341, 152] width 232 height 16
click at [225, 142] on input "c. Environmental Input-Output Analysis" at bounding box center [225, 139] width 0 height 5
click at [410, 150] on div "Environmental Input-Output Analysis" at bounding box center [341, 152] width 232 height 16
click at [225, 142] on input "c. Environmental Input-Output Analysis" at bounding box center [225, 139] width 0 height 5
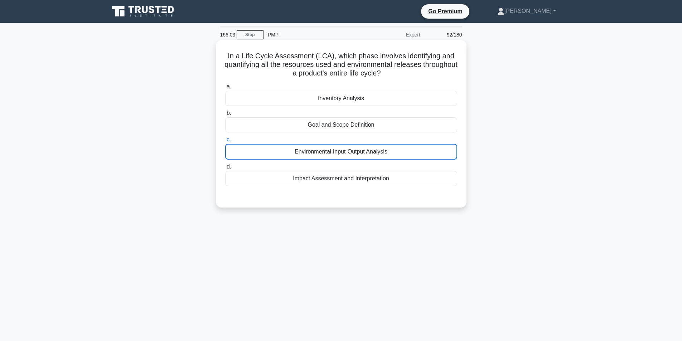
click at [409, 150] on div "Environmental Input-Output Analysis" at bounding box center [341, 152] width 232 height 16
click at [225, 142] on input "c. Environmental Input-Output Analysis" at bounding box center [225, 139] width 0 height 5
click at [409, 150] on div "Environmental Input-Output Analysis" at bounding box center [341, 152] width 232 height 16
click at [225, 142] on input "c. Environmental Input-Output Analysis" at bounding box center [225, 139] width 0 height 5
click at [409, 150] on div "Environmental Input-Output Analysis" at bounding box center [341, 152] width 232 height 16
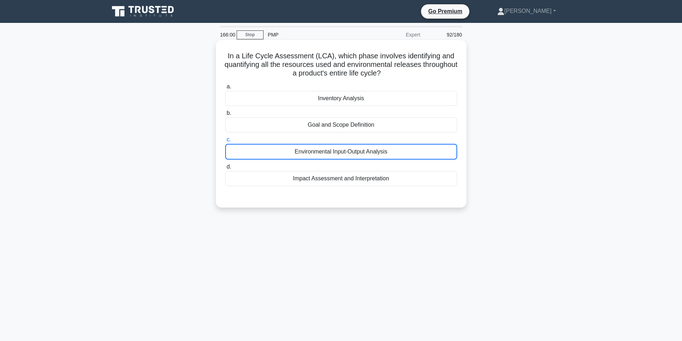
click at [225, 142] on input "c. Environmental Input-Output Analysis" at bounding box center [225, 139] width 0 height 5
click at [408, 150] on div "Environmental Input-Output Analysis" at bounding box center [341, 152] width 232 height 16
click at [225, 142] on input "c. Environmental Input-Output Analysis" at bounding box center [225, 139] width 0 height 5
click at [407, 151] on div "Environmental Input-Output Analysis" at bounding box center [341, 152] width 232 height 16
click at [225, 142] on input "c. Environmental Input-Output Analysis" at bounding box center [225, 139] width 0 height 5
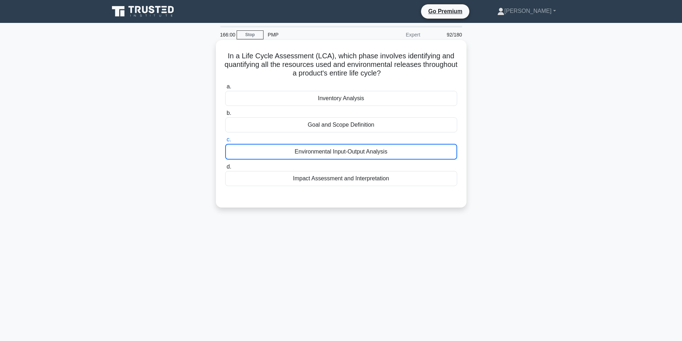
click at [406, 151] on div "Environmental Input-Output Analysis" at bounding box center [341, 152] width 232 height 16
click at [225, 142] on input "c. Environmental Input-Output Analysis" at bounding box center [225, 139] width 0 height 5
click at [405, 151] on div "Environmental Input-Output Analysis" at bounding box center [341, 152] width 232 height 16
click at [225, 142] on input "c. Environmental Input-Output Analysis" at bounding box center [225, 139] width 0 height 5
click at [405, 151] on div "Environmental Input-Output Analysis" at bounding box center [341, 152] width 232 height 16
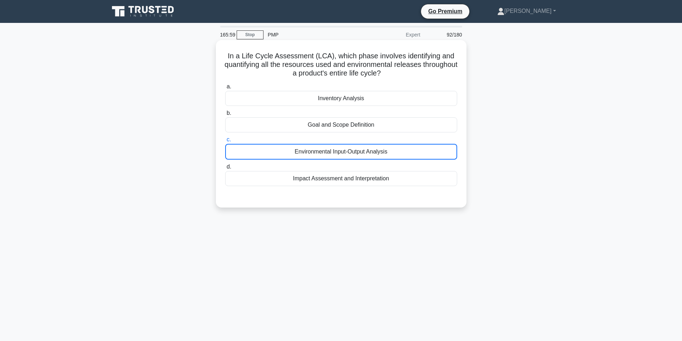
click at [225, 142] on input "c. Environmental Input-Output Analysis" at bounding box center [225, 139] width 0 height 5
click at [402, 60] on h5 "In a Life Cycle Assessment (LCA), which phase involves identifying and quantify…" at bounding box center [340, 65] width 233 height 26
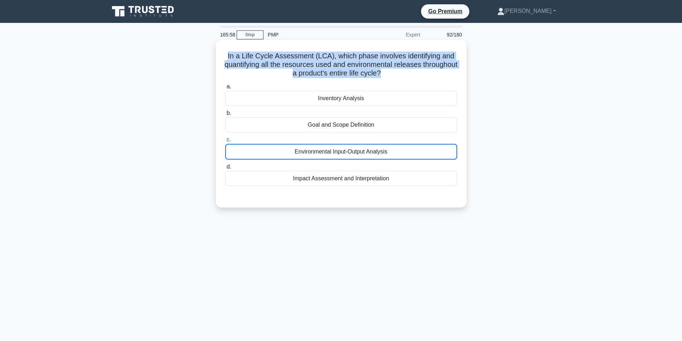
click at [401, 60] on h5 "In a Life Cycle Assessment (LCA), which phase involves identifying and quantify…" at bounding box center [340, 65] width 233 height 26
click at [401, 65] on h5 "In a Life Cycle Assessment (LCA), which phase involves identifying and quantify…" at bounding box center [340, 65] width 233 height 26
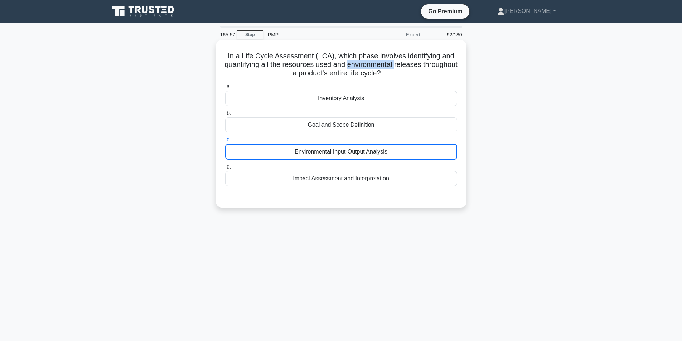
click at [401, 65] on h5 "In a Life Cycle Assessment (LCA), which phase involves identifying and quantify…" at bounding box center [340, 65] width 233 height 26
click at [401, 153] on div "Environmental Input-Output Analysis" at bounding box center [341, 152] width 232 height 16
click at [225, 142] on input "c. Environmental Input-Output Analysis" at bounding box center [225, 139] width 0 height 5
click at [401, 153] on div "Environmental Input-Output Analysis" at bounding box center [341, 152] width 232 height 16
click at [225, 142] on input "c. Environmental Input-Output Analysis" at bounding box center [225, 139] width 0 height 5
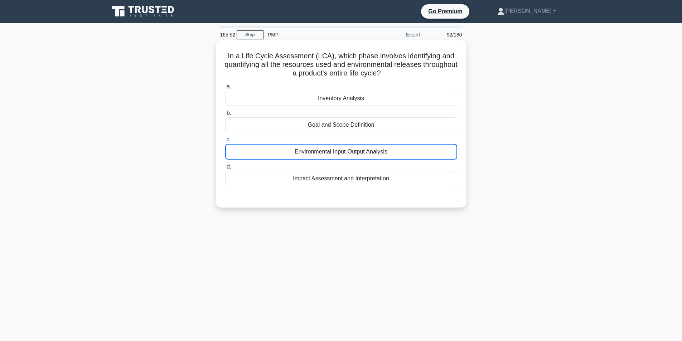
drag, startPoint x: 383, startPoint y: 182, endPoint x: 378, endPoint y: 165, distance: 18.0
click at [383, 182] on div "Impact Assessment and Interpretation" at bounding box center [341, 178] width 232 height 15
click at [225, 169] on input "d. Impact Assessment and Interpretation" at bounding box center [225, 167] width 0 height 5
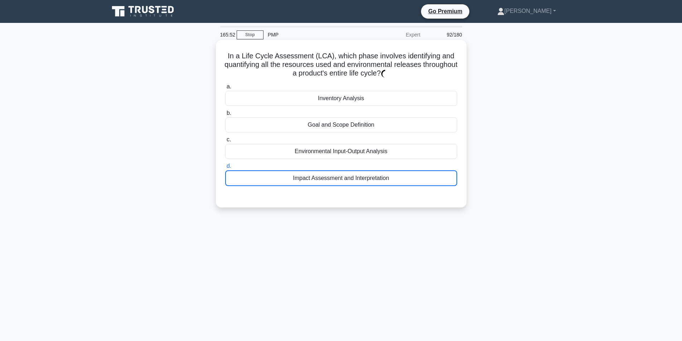
click at [375, 153] on div "Environmental Input-Output Analysis" at bounding box center [341, 151] width 232 height 15
click at [225, 142] on input "c. Environmental Input-Output Analysis" at bounding box center [225, 139] width 0 height 5
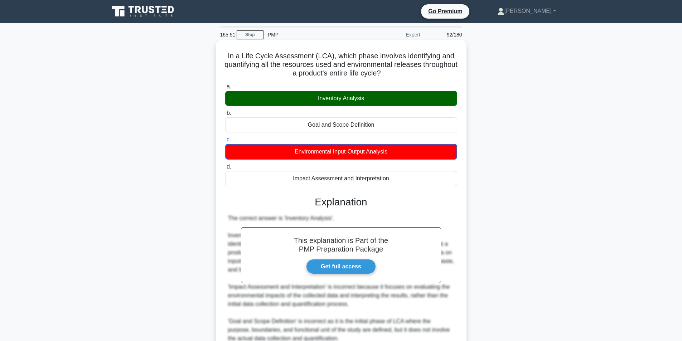
click at [375, 153] on div "Environmental Input-Output Analysis" at bounding box center [341, 152] width 232 height 16
click at [225, 142] on input "c. Environmental Input-Output Analysis" at bounding box center [225, 139] width 0 height 5
click at [375, 153] on div "Environmental Input-Output Analysis" at bounding box center [341, 152] width 232 height 16
click at [225, 142] on input "c. Environmental Input-Output Analysis" at bounding box center [225, 139] width 0 height 5
click at [386, 95] on div "Inventory Analysis" at bounding box center [341, 98] width 232 height 15
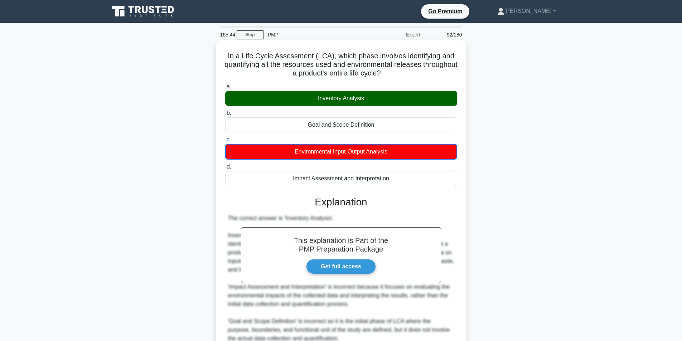
click at [225, 89] on input "a. Inventory Analysis" at bounding box center [225, 86] width 0 height 5
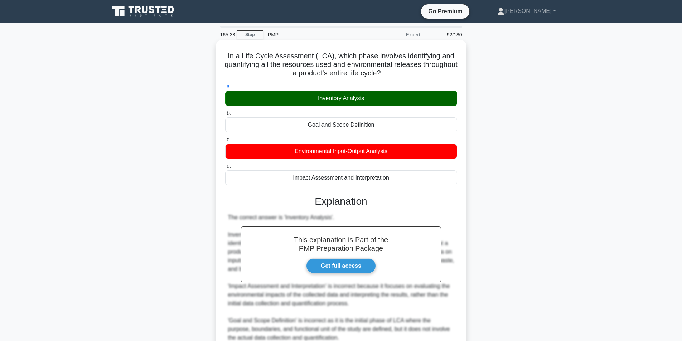
click at [384, 97] on div "Inventory Analysis" at bounding box center [341, 98] width 232 height 15
click at [225, 89] on input "a. Inventory Analysis" at bounding box center [225, 86] width 0 height 5
click at [384, 97] on div "Inventory Analysis" at bounding box center [341, 98] width 232 height 15
click at [225, 89] on input "a. Inventory Analysis" at bounding box center [225, 86] width 0 height 5
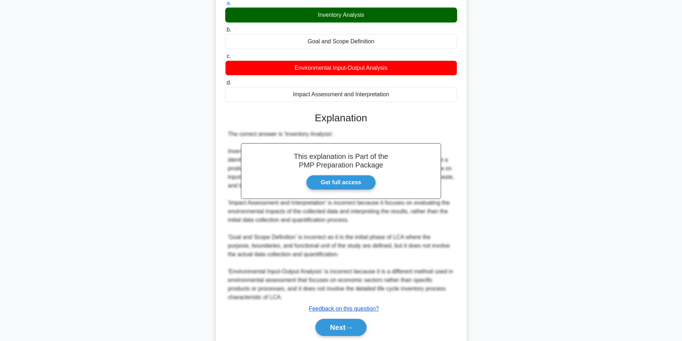
scroll to position [109, 0]
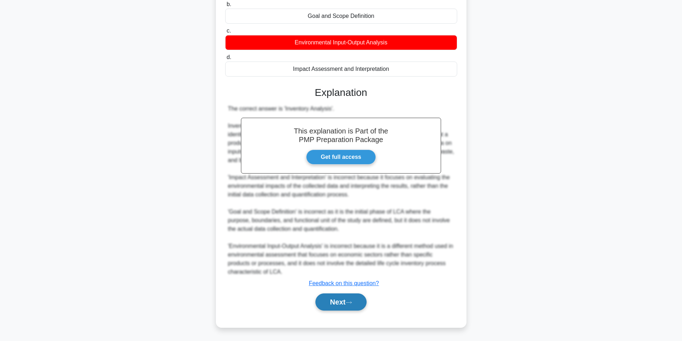
click at [344, 305] on button "Next" at bounding box center [340, 302] width 51 height 17
click at [341, 302] on button "Next" at bounding box center [340, 302] width 51 height 17
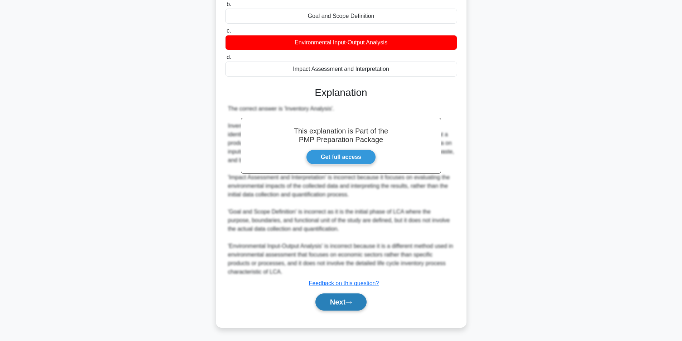
click at [341, 302] on button "Next" at bounding box center [340, 302] width 51 height 17
click at [343, 303] on button "Next" at bounding box center [340, 302] width 51 height 17
click at [343, 304] on button "Next" at bounding box center [340, 302] width 51 height 17
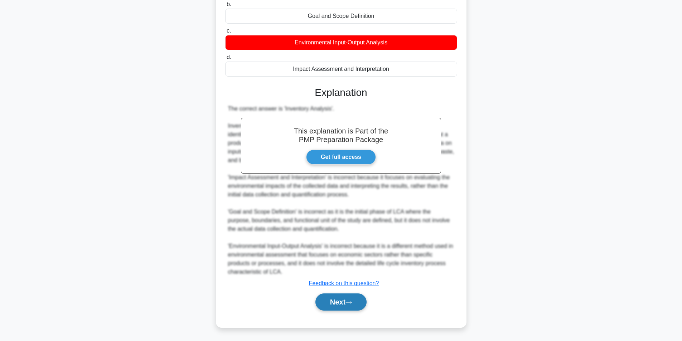
click at [343, 304] on button "Next" at bounding box center [340, 302] width 51 height 17
click at [343, 305] on button "Next" at bounding box center [340, 302] width 51 height 17
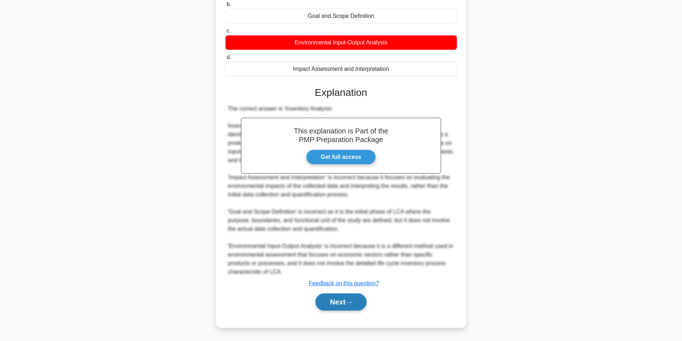
click at [343, 305] on button "Next" at bounding box center [340, 302] width 51 height 17
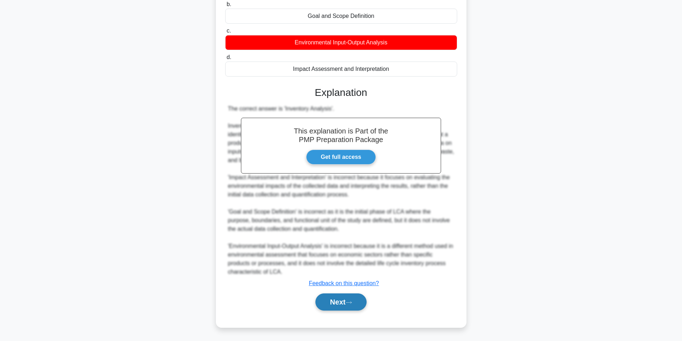
click at [343, 305] on button "Next" at bounding box center [340, 302] width 51 height 17
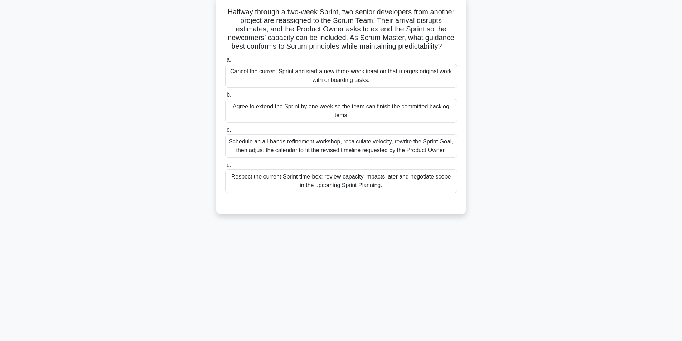
scroll to position [45, 0]
click at [365, 185] on div "Respect the current Sprint time-box; review capacity impacts later and negotiat…" at bounding box center [341, 180] width 232 height 24
click at [225, 166] on input "d. Respect the current Sprint time-box; review capacity impacts later and negot…" at bounding box center [225, 163] width 0 height 5
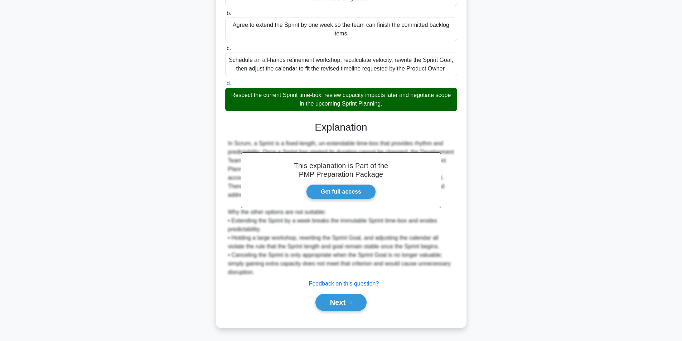
scroll to position [126, 0]
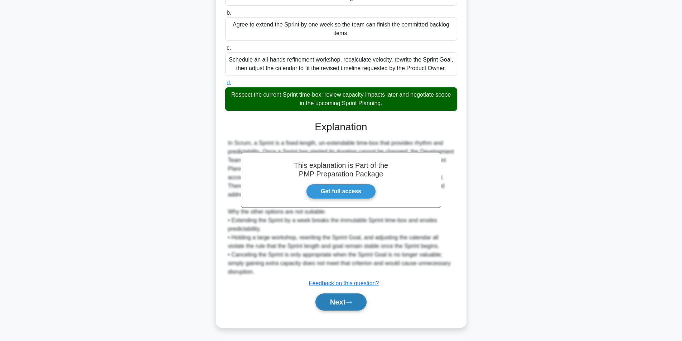
click at [334, 300] on button "Next" at bounding box center [340, 302] width 51 height 17
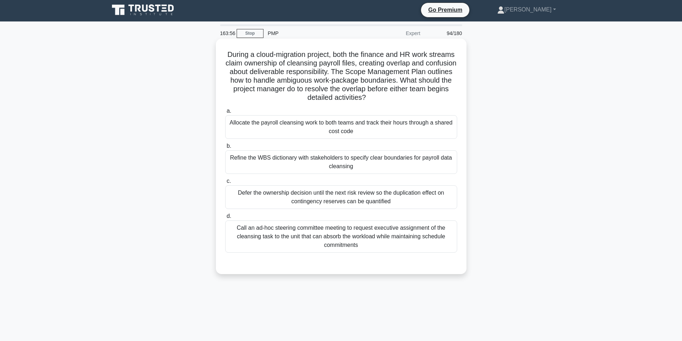
scroll to position [0, 0]
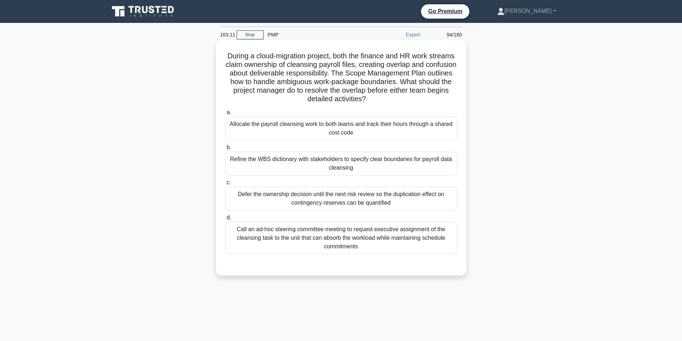
click at [315, 161] on div "Refine the WBS dictionary with stakeholders to specify clear boundaries for pay…" at bounding box center [341, 164] width 232 height 24
click at [225, 150] on input "b. Refine the WBS dictionary with stakeholders to specify clear boundaries for …" at bounding box center [225, 147] width 0 height 5
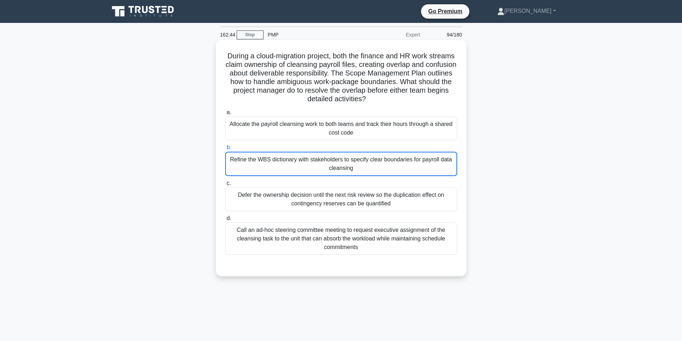
click at [422, 154] on div "Refine the WBS dictionary with stakeholders to specify clear boundaries for pay…" at bounding box center [341, 164] width 232 height 24
click at [225, 150] on input "b. Refine the WBS dictionary with stakeholders to specify clear boundaries for …" at bounding box center [225, 147] width 0 height 5
click at [422, 154] on div "Refine the WBS dictionary with stakeholders to specify clear boundaries for pay…" at bounding box center [341, 164] width 232 height 24
click at [225, 150] on input "b. Refine the WBS dictionary with stakeholders to specify clear boundaries for …" at bounding box center [225, 147] width 0 height 5
click at [393, 160] on div "Refine the WBS dictionary with stakeholders to specify clear boundaries for pay…" at bounding box center [341, 164] width 232 height 24
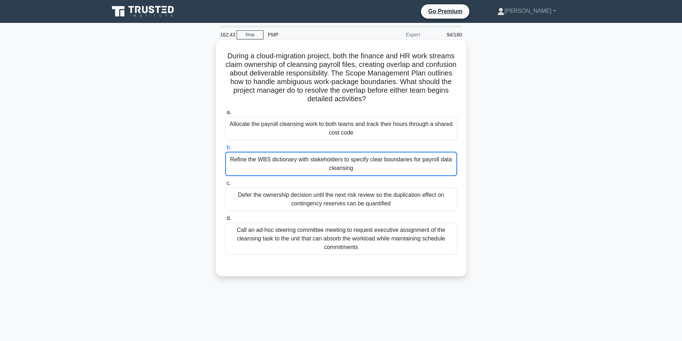
click at [225, 150] on input "b. Refine the WBS dictionary with stakeholders to specify clear boundaries for …" at bounding box center [225, 147] width 0 height 5
click at [393, 160] on div "Refine the WBS dictionary with stakeholders to specify clear boundaries for pay…" at bounding box center [341, 164] width 232 height 24
click at [225, 150] on input "b. Refine the WBS dictionary with stakeholders to specify clear boundaries for …" at bounding box center [225, 147] width 0 height 5
click at [393, 160] on div "Refine the WBS dictionary with stakeholders to specify clear boundaries for pay…" at bounding box center [341, 164] width 232 height 24
click at [225, 150] on input "b. Refine the WBS dictionary with stakeholders to specify clear boundaries for …" at bounding box center [225, 147] width 0 height 5
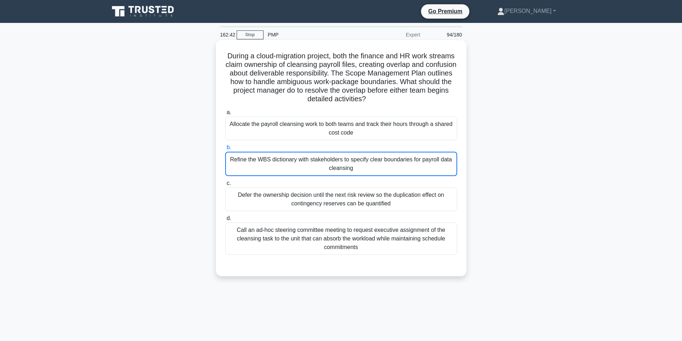
click at [393, 162] on div "Refine the WBS dictionary with stakeholders to specify clear boundaries for pay…" at bounding box center [341, 164] width 232 height 24
click at [225, 150] on input "b. Refine the WBS dictionary with stakeholders to specify clear boundaries for …" at bounding box center [225, 147] width 0 height 5
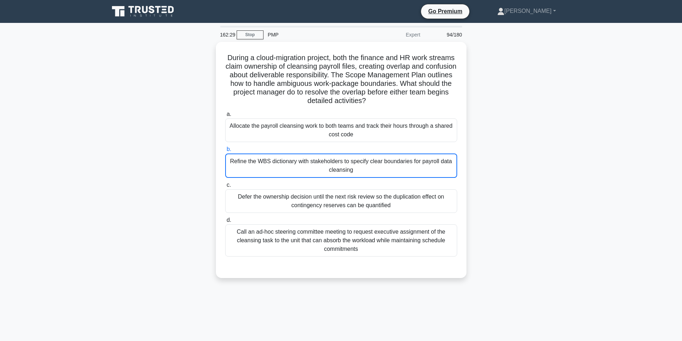
click at [503, 302] on div "162:29 Stop PMP Expert 94/180 During a cloud-migration project, both the financ…" at bounding box center [341, 205] width 473 height 358
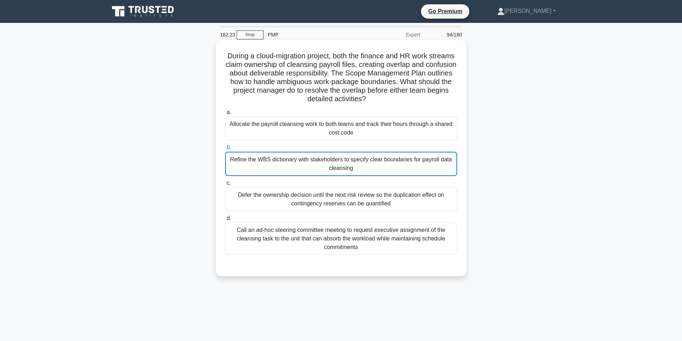
click at [345, 167] on div "Refine the WBS dictionary with stakeholders to specify clear boundaries for pay…" at bounding box center [341, 164] width 232 height 24
click at [225, 150] on input "b. Refine the WBS dictionary with stakeholders to specify clear boundaries for …" at bounding box center [225, 147] width 0 height 5
click at [345, 167] on div "Refine the WBS dictionary with stakeholders to specify clear boundaries for pay…" at bounding box center [341, 164] width 232 height 24
click at [225, 150] on input "b. Refine the WBS dictionary with stakeholders to specify clear boundaries for …" at bounding box center [225, 147] width 0 height 5
click at [345, 167] on div "Refine the WBS dictionary with stakeholders to specify clear boundaries for pay…" at bounding box center [341, 164] width 232 height 24
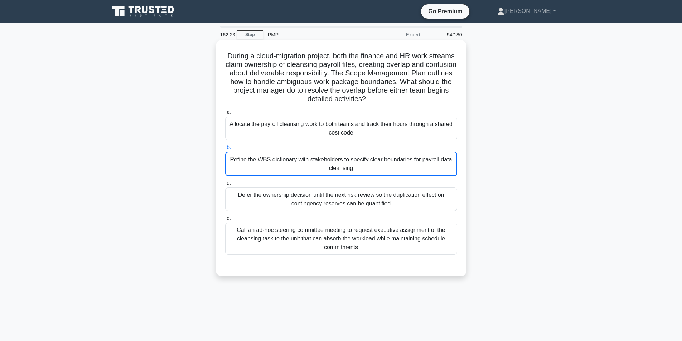
click at [225, 150] on input "b. Refine the WBS dictionary with stakeholders to specify clear boundaries for …" at bounding box center [225, 147] width 0 height 5
click at [344, 167] on div "Refine the WBS dictionary with stakeholders to specify clear boundaries for pay…" at bounding box center [341, 164] width 232 height 24
click at [225, 150] on input "b. Refine the WBS dictionary with stakeholders to specify clear boundaries for …" at bounding box center [225, 147] width 0 height 5
click at [344, 167] on div "Refine the WBS dictionary with stakeholders to specify clear boundaries for pay…" at bounding box center [341, 164] width 232 height 24
click at [225, 150] on input "b. Refine the WBS dictionary with stakeholders to specify clear boundaries for …" at bounding box center [225, 147] width 0 height 5
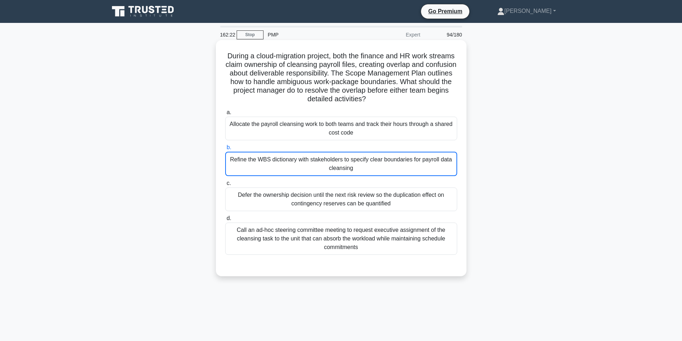
click at [344, 167] on div "Refine the WBS dictionary with stakeholders to specify clear boundaries for pay…" at bounding box center [341, 164] width 232 height 24
click at [225, 150] on input "b. Refine the WBS dictionary with stakeholders to specify clear boundaries for …" at bounding box center [225, 147] width 0 height 5
click at [344, 167] on div "Refine the WBS dictionary with stakeholders to specify clear boundaries for pay…" at bounding box center [341, 164] width 232 height 24
click at [225, 150] on input "b. Refine the WBS dictionary with stakeholders to specify clear boundaries for …" at bounding box center [225, 147] width 0 height 5
click at [387, 172] on div "Refine the WBS dictionary with stakeholders to specify clear boundaries for pay…" at bounding box center [341, 164] width 232 height 24
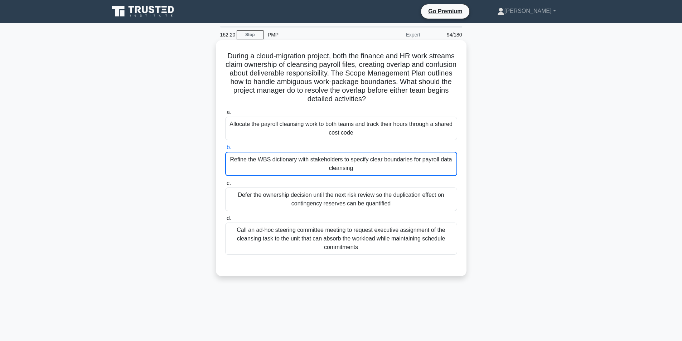
click at [225, 150] on input "b. Refine the WBS dictionary with stakeholders to specify clear boundaries for …" at bounding box center [225, 147] width 0 height 5
click at [387, 172] on div "Refine the WBS dictionary with stakeholders to specify clear boundaries for pay…" at bounding box center [341, 164] width 232 height 24
click at [225, 150] on input "b. Refine the WBS dictionary with stakeholders to specify clear boundaries for …" at bounding box center [225, 147] width 0 height 5
click at [387, 172] on div "Refine the WBS dictionary with stakeholders to specify clear boundaries for pay…" at bounding box center [341, 164] width 232 height 24
click at [225, 150] on input "b. Refine the WBS dictionary with stakeholders to specify clear boundaries for …" at bounding box center [225, 147] width 0 height 5
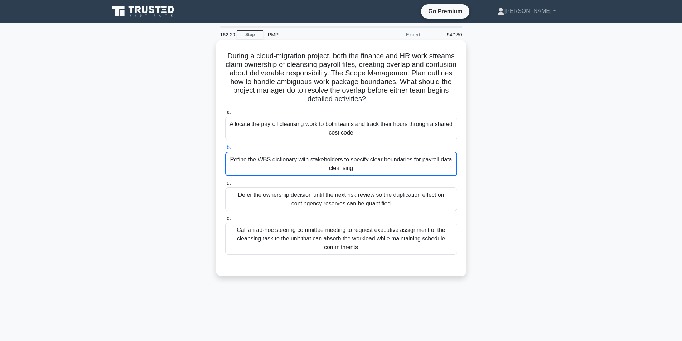
click at [387, 172] on div "Refine the WBS dictionary with stakeholders to specify clear boundaries for pay…" at bounding box center [341, 164] width 232 height 24
click at [225, 150] on input "b. Refine the WBS dictionary with stakeholders to specify clear boundaries for …" at bounding box center [225, 147] width 0 height 5
click at [387, 172] on div "Refine the WBS dictionary with stakeholders to specify clear boundaries for pay…" at bounding box center [341, 164] width 232 height 24
click at [225, 150] on input "b. Refine the WBS dictionary with stakeholders to specify clear boundaries for …" at bounding box center [225, 147] width 0 height 5
click at [372, 168] on div "Refine the WBS dictionary with stakeholders to specify clear boundaries for pay…" at bounding box center [341, 164] width 232 height 24
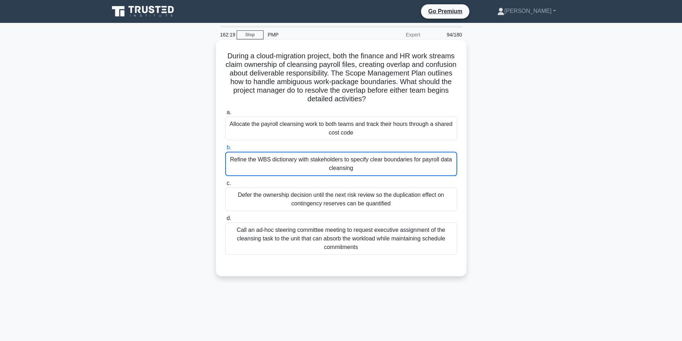
click at [225, 150] on input "b. Refine the WBS dictionary with stakeholders to specify clear boundaries for …" at bounding box center [225, 147] width 0 height 5
click at [371, 167] on div "Refine the WBS dictionary with stakeholders to specify clear boundaries for pay…" at bounding box center [341, 164] width 232 height 24
click at [225, 150] on input "b. Refine the WBS dictionary with stakeholders to specify clear boundaries for …" at bounding box center [225, 147] width 0 height 5
click at [370, 168] on div "Refine the WBS dictionary with stakeholders to specify clear boundaries for pay…" at bounding box center [341, 164] width 232 height 24
click at [225, 150] on input "b. Refine the WBS dictionary with stakeholders to specify clear boundaries for …" at bounding box center [225, 147] width 0 height 5
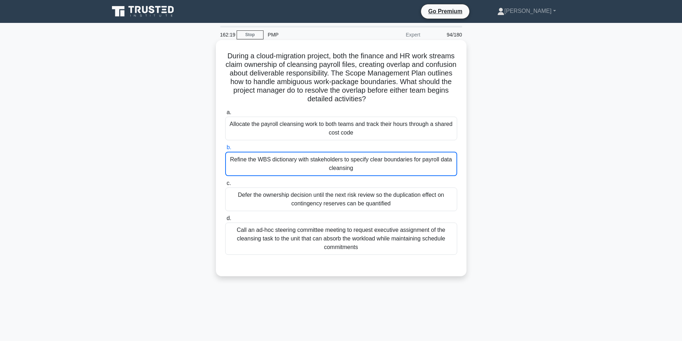
click at [367, 169] on div "Refine the WBS dictionary with stakeholders to specify clear boundaries for pay…" at bounding box center [341, 164] width 232 height 24
click at [225, 150] on input "b. Refine the WBS dictionary with stakeholders to specify clear boundaries for …" at bounding box center [225, 147] width 0 height 5
click at [366, 169] on div "Refine the WBS dictionary with stakeholders to specify clear boundaries for pay…" at bounding box center [341, 164] width 232 height 24
click at [225, 150] on input "b. Refine the WBS dictionary with stakeholders to specify clear boundaries for …" at bounding box center [225, 147] width 0 height 5
click at [366, 170] on div "Refine the WBS dictionary with stakeholders to specify clear boundaries for pay…" at bounding box center [341, 164] width 232 height 24
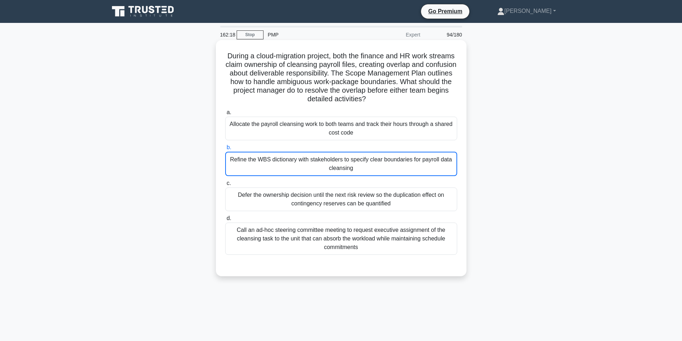
click at [225, 150] on input "b. Refine the WBS dictionary with stakeholders to specify clear boundaries for …" at bounding box center [225, 147] width 0 height 5
click at [367, 170] on div "Refine the WBS dictionary with stakeholders to specify clear boundaries for pay…" at bounding box center [341, 164] width 232 height 24
click at [225, 150] on input "b. Refine the WBS dictionary with stakeholders to specify clear boundaries for …" at bounding box center [225, 147] width 0 height 5
click at [367, 170] on div "Refine the WBS dictionary with stakeholders to specify clear boundaries for pay…" at bounding box center [341, 164] width 232 height 24
click at [225, 150] on input "b. Refine the WBS dictionary with stakeholders to specify clear boundaries for …" at bounding box center [225, 147] width 0 height 5
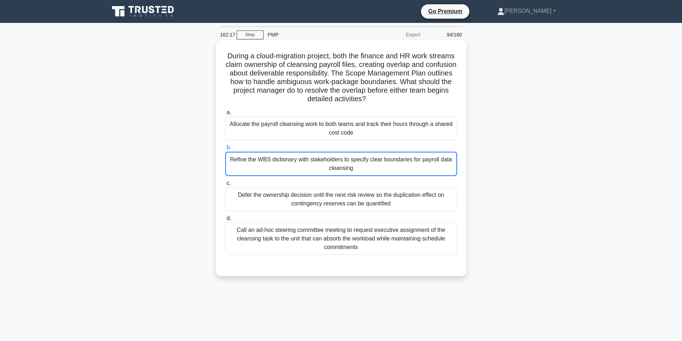
click at [365, 171] on div "Refine the WBS dictionary with stakeholders to specify clear boundaries for pay…" at bounding box center [341, 164] width 232 height 24
click at [225, 150] on input "b. Refine the WBS dictionary with stakeholders to specify clear boundaries for …" at bounding box center [225, 147] width 0 height 5
click at [365, 172] on div "Refine the WBS dictionary with stakeholders to specify clear boundaries for pay…" at bounding box center [341, 164] width 232 height 24
click at [225, 150] on input "b. Refine the WBS dictionary with stakeholders to specify clear boundaries for …" at bounding box center [225, 147] width 0 height 5
click at [365, 173] on div "Refine the WBS dictionary with stakeholders to specify clear boundaries for pay…" at bounding box center [341, 164] width 232 height 24
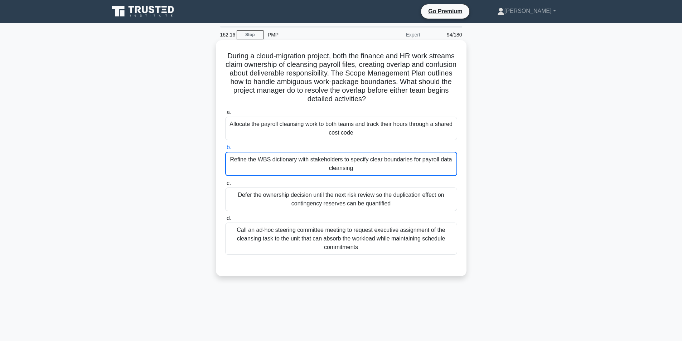
click at [225, 150] on input "b. Refine the WBS dictionary with stakeholders to specify clear boundaries for …" at bounding box center [225, 147] width 0 height 5
click at [365, 173] on div "Refine the WBS dictionary with stakeholders to specify clear boundaries for pay…" at bounding box center [341, 164] width 232 height 24
click at [225, 150] on input "b. Refine the WBS dictionary with stakeholders to specify clear boundaries for …" at bounding box center [225, 147] width 0 height 5
click at [365, 173] on div "Refine the WBS dictionary with stakeholders to specify clear boundaries for pay…" at bounding box center [341, 164] width 232 height 24
click at [225, 150] on input "b. Refine the WBS dictionary with stakeholders to specify clear boundaries for …" at bounding box center [225, 147] width 0 height 5
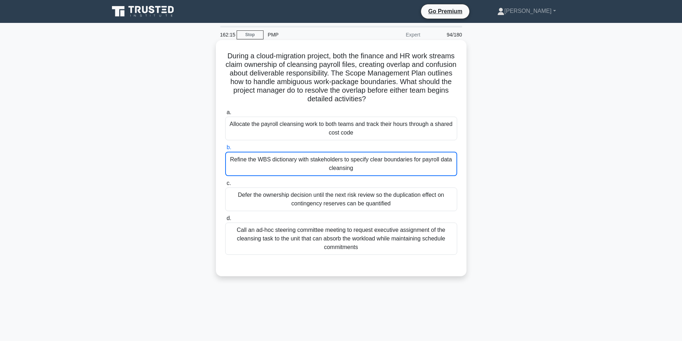
click at [365, 174] on div "Refine the WBS dictionary with stakeholders to specify clear boundaries for pay…" at bounding box center [341, 164] width 232 height 24
click at [225, 150] on input "b. Refine the WBS dictionary with stakeholders to specify clear boundaries for …" at bounding box center [225, 147] width 0 height 5
click at [365, 174] on div "Refine the WBS dictionary with stakeholders to specify clear boundaries for pay…" at bounding box center [341, 164] width 232 height 24
click at [225, 150] on input "b. Refine the WBS dictionary with stakeholders to specify clear boundaries for …" at bounding box center [225, 147] width 0 height 5
click at [310, 95] on h5 "During a cloud-migration project, both the finance and HR work streams claim ow…" at bounding box center [340, 78] width 233 height 52
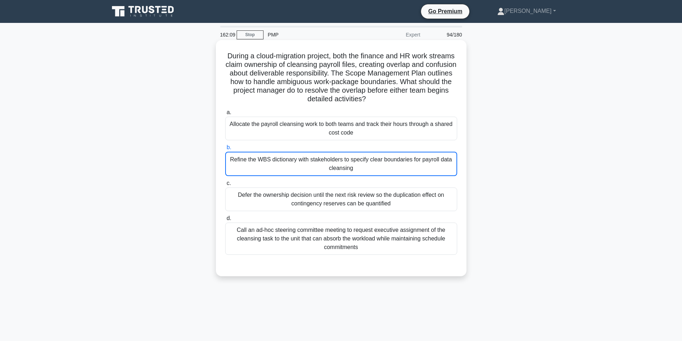
click at [299, 125] on div "Allocate the payroll cleansing work to both teams and track their hours through…" at bounding box center [341, 129] width 232 height 24
click at [225, 115] on input "a. Allocate the payroll cleansing work to both teams and track their hours thro…" at bounding box center [225, 112] width 0 height 5
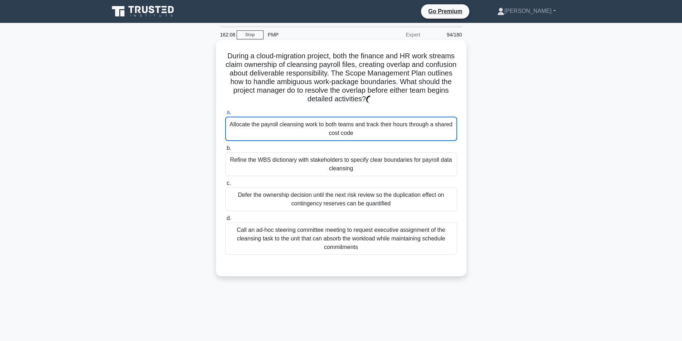
click at [301, 166] on div "Refine the WBS dictionary with stakeholders to specify clear boundaries for pay…" at bounding box center [341, 164] width 232 height 24
click at [225, 151] on input "b. Refine the WBS dictionary with stakeholders to specify clear boundaries for …" at bounding box center [225, 148] width 0 height 5
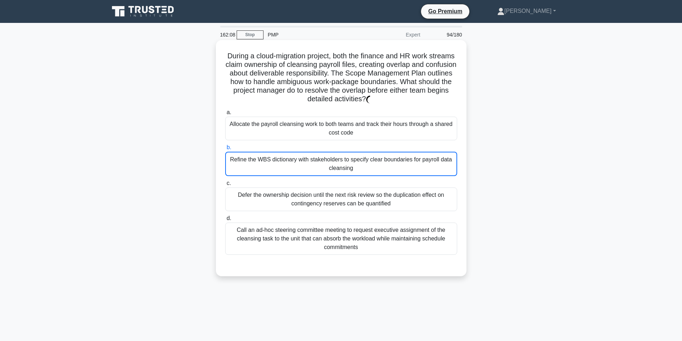
click at [301, 166] on div "Refine the WBS dictionary with stakeholders to specify clear boundaries for pay…" at bounding box center [341, 164] width 232 height 24
click at [225, 150] on input "b. Refine the WBS dictionary with stakeholders to specify clear boundaries for …" at bounding box center [225, 147] width 0 height 5
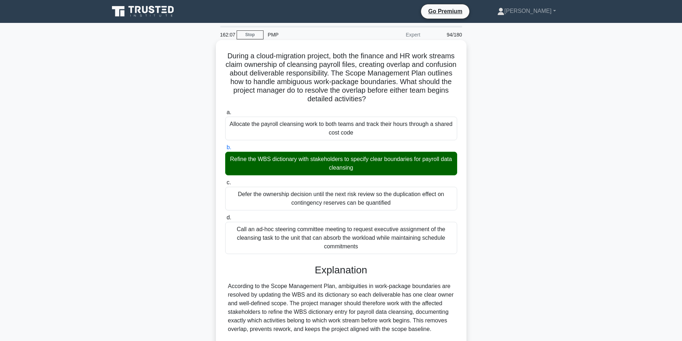
click at [301, 166] on div "Refine the WBS dictionary with stakeholders to specify clear boundaries for pay…" at bounding box center [341, 164] width 232 height 24
click at [225, 150] on input "b. Refine the WBS dictionary with stakeholders to specify clear boundaries for …" at bounding box center [225, 147] width 0 height 5
click at [301, 166] on div "Refine the WBS dictionary with stakeholders to specify clear boundaries for pay…" at bounding box center [341, 164] width 232 height 24
click at [225, 150] on input "b. Refine the WBS dictionary with stakeholders to specify clear boundaries for …" at bounding box center [225, 147] width 0 height 5
click at [301, 166] on div "Refine the WBS dictionary with stakeholders to specify clear boundaries for pay…" at bounding box center [341, 164] width 232 height 24
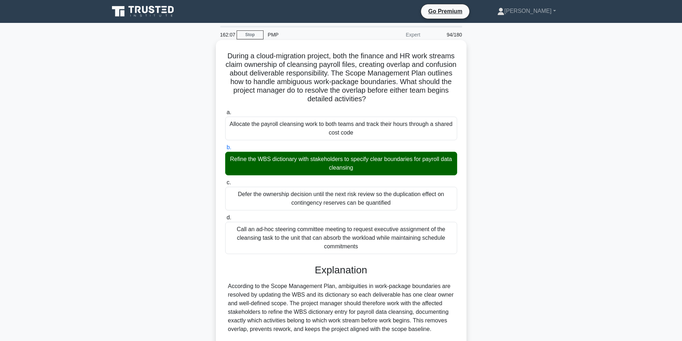
click at [225, 150] on input "b. Refine the WBS dictionary with stakeholders to specify clear boundaries for …" at bounding box center [225, 147] width 0 height 5
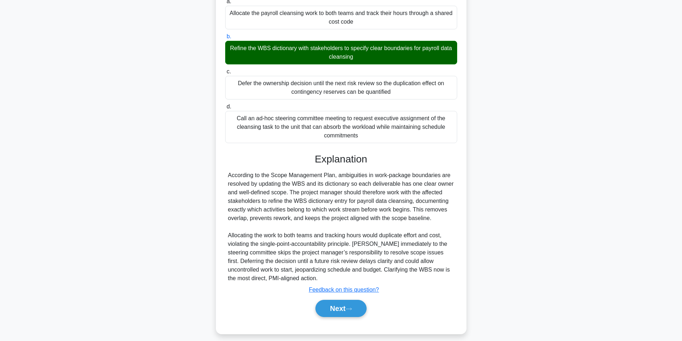
scroll to position [118, 0]
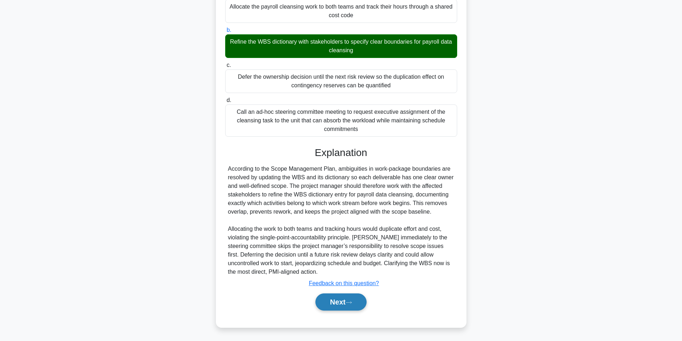
click at [356, 300] on button "Next" at bounding box center [340, 302] width 51 height 17
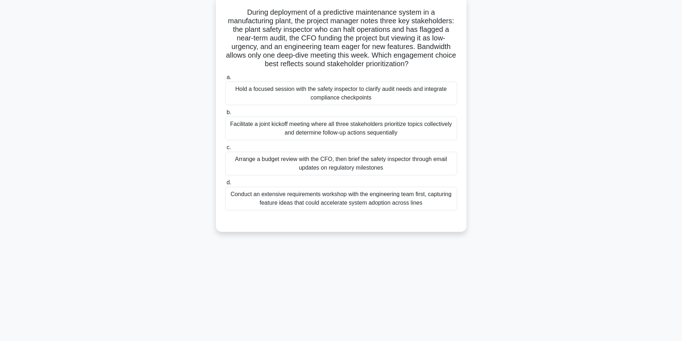
scroll to position [45, 0]
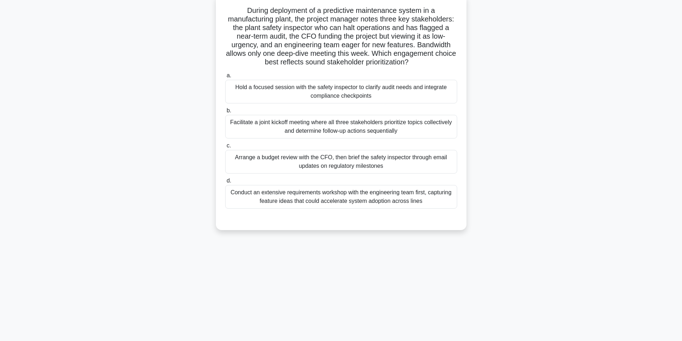
click at [331, 123] on div "Facilitate a joint kickoff meeting where all three stakeholders prioritize topi…" at bounding box center [341, 127] width 232 height 24
click at [225, 113] on input "b. Facilitate a joint kickoff meeting where all three stakeholders prioritize t…" at bounding box center [225, 110] width 0 height 5
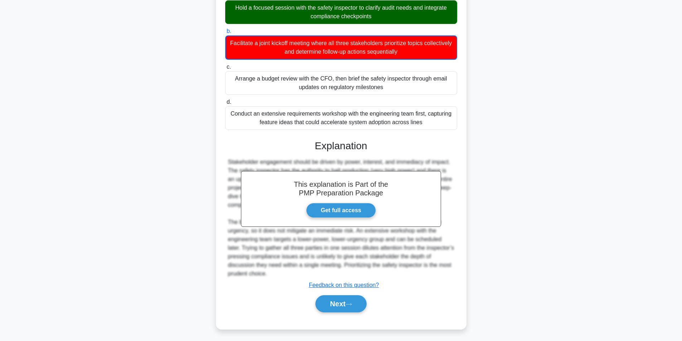
scroll to position [127, 0]
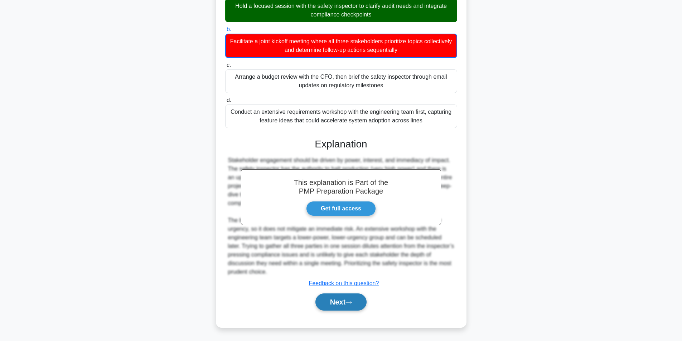
click at [323, 304] on button "Next" at bounding box center [340, 302] width 51 height 17
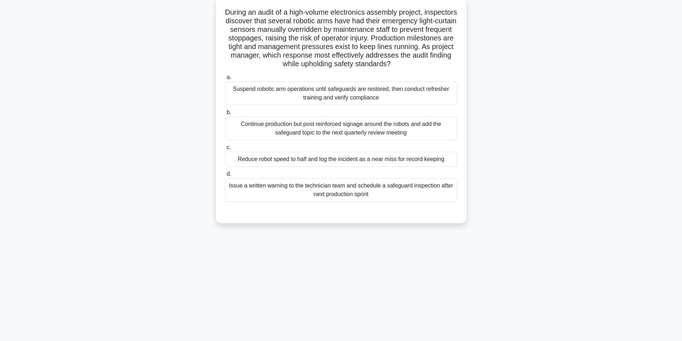
scroll to position [45, 0]
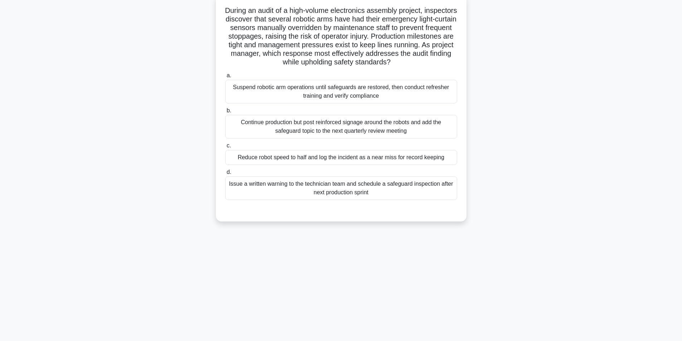
click at [337, 103] on div "Suspend robotic arm operations until safeguards are restored, then conduct refr…" at bounding box center [341, 92] width 232 height 24
click at [225, 78] on input "a. Suspend robotic arm operations until safeguards are restored, then conduct r…" at bounding box center [225, 75] width 0 height 5
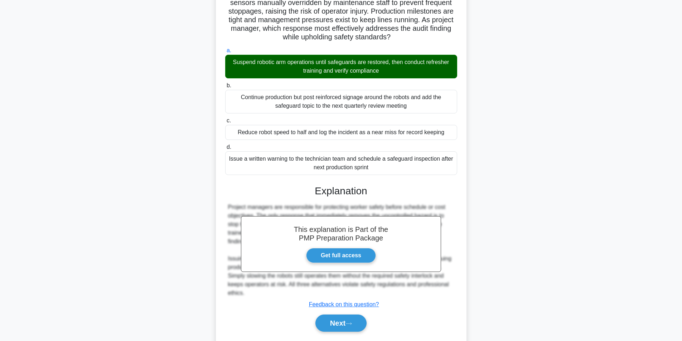
scroll to position [101, 0]
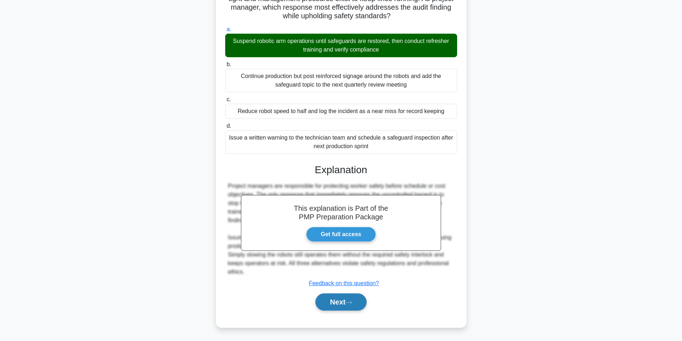
click at [347, 302] on button "Next" at bounding box center [340, 302] width 51 height 17
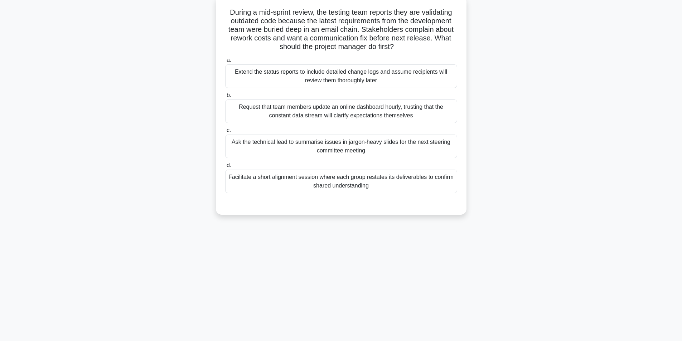
scroll to position [45, 0]
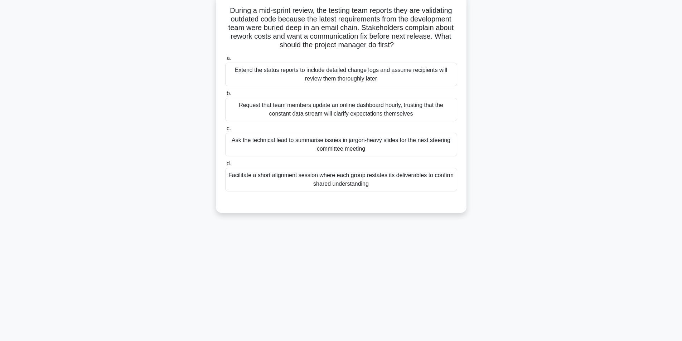
click at [319, 183] on div "Facilitate a short alignment session where each group restates its deliverables…" at bounding box center [341, 180] width 232 height 24
click at [225, 166] on input "d. Facilitate a short alignment session where each group restates its deliverab…" at bounding box center [225, 163] width 0 height 5
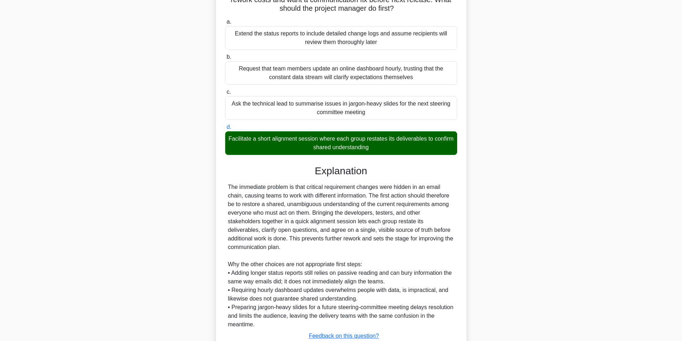
scroll to position [126, 0]
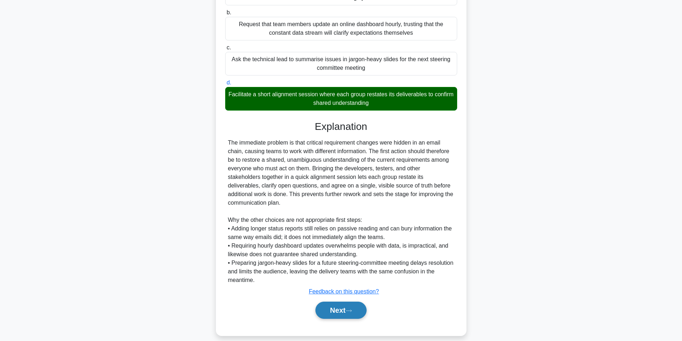
click at [334, 302] on button "Next" at bounding box center [340, 310] width 51 height 17
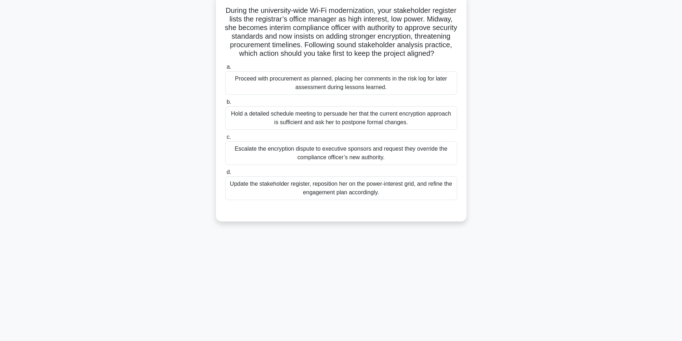
click at [307, 196] on div "Update the stakeholder register, reposition her on the power-interest grid, and…" at bounding box center [341, 188] width 232 height 24
click at [225, 175] on input "d. Update the stakeholder register, reposition her on the power-interest grid, …" at bounding box center [225, 172] width 0 height 5
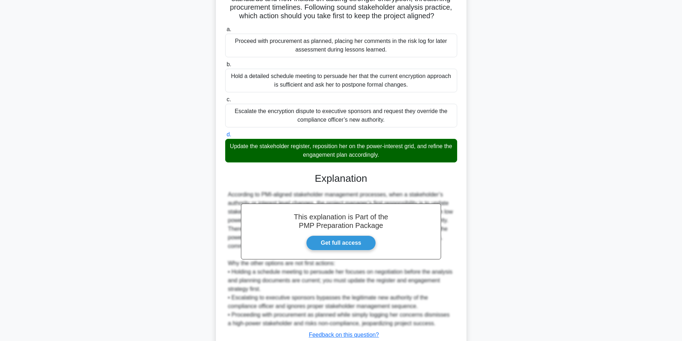
scroll to position [144, 0]
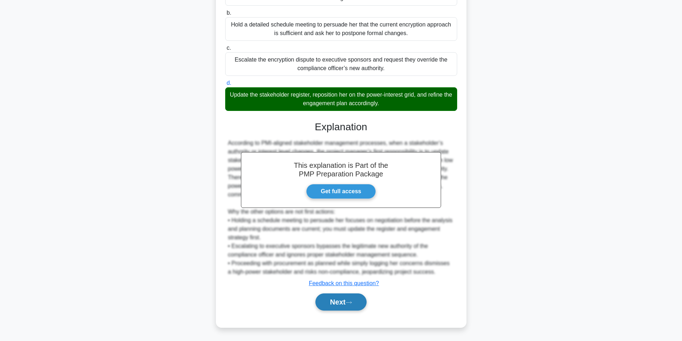
click at [333, 304] on button "Next" at bounding box center [340, 302] width 51 height 17
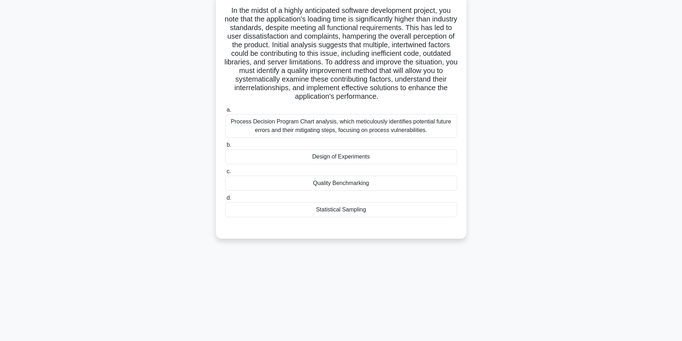
click at [366, 133] on div "Process Decision Program Chart analysis, which meticulously identifies potentia…" at bounding box center [341, 126] width 232 height 24
click at [225, 112] on input "a. Process Decision Program Chart analysis, which meticulously identifies poten…" at bounding box center [225, 110] width 0 height 5
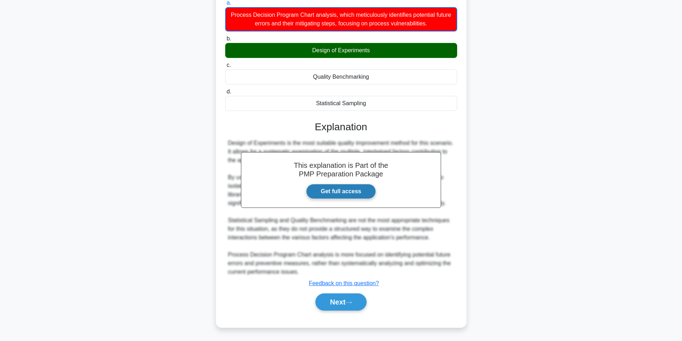
scroll to position [161, 0]
click at [325, 302] on button "Next" at bounding box center [340, 302] width 51 height 17
click at [333, 301] on button "Next" at bounding box center [340, 302] width 51 height 17
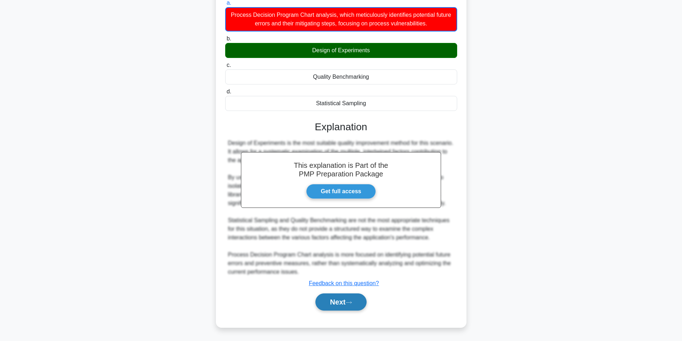
click at [333, 301] on button "Next" at bounding box center [340, 302] width 51 height 17
click at [346, 302] on button "Next" at bounding box center [340, 302] width 51 height 17
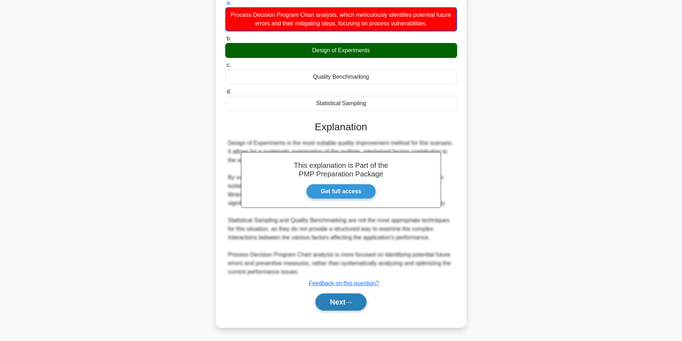
click at [345, 302] on button "Next" at bounding box center [340, 302] width 51 height 17
click at [346, 302] on button "Next" at bounding box center [340, 302] width 51 height 17
click at [346, 303] on button "Next" at bounding box center [340, 302] width 51 height 17
click at [346, 304] on button "Next" at bounding box center [340, 302] width 51 height 17
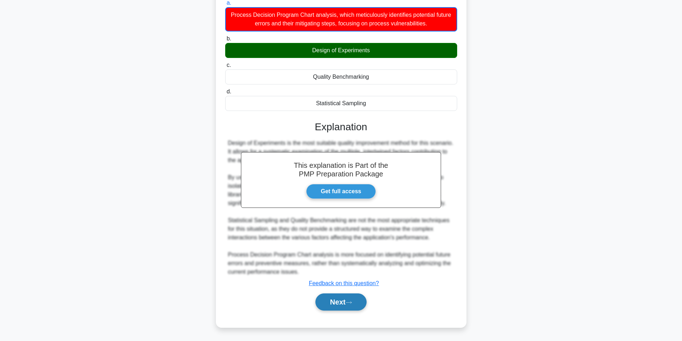
click at [346, 304] on button "Next" at bounding box center [340, 302] width 51 height 17
click at [342, 48] on div "Design of Experiments" at bounding box center [341, 50] width 232 height 15
click at [225, 41] on input "b. Design of Experiments" at bounding box center [225, 39] width 0 height 5
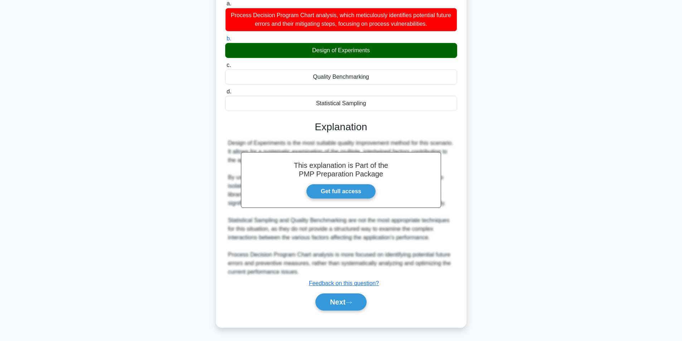
scroll to position [161, 0]
click at [343, 48] on div "Design of Experiments" at bounding box center [341, 50] width 232 height 15
click at [225, 41] on input "b. Design of Experiments" at bounding box center [225, 39] width 0 height 5
click at [343, 48] on div "Design of Experiments" at bounding box center [341, 50] width 232 height 15
click at [225, 41] on input "b. Design of Experiments" at bounding box center [225, 39] width 0 height 5
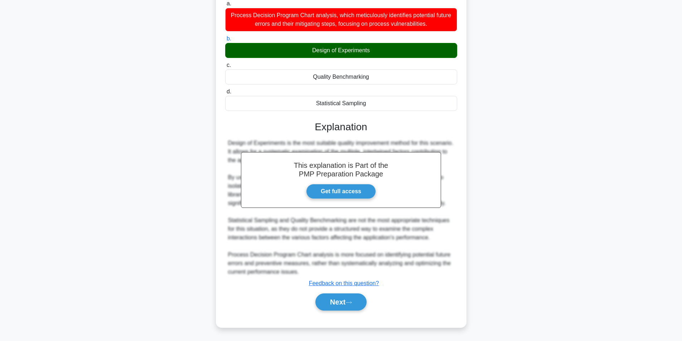
click at [341, 48] on div "Design of Experiments" at bounding box center [341, 50] width 232 height 15
click at [225, 41] on input "b. Design of Experiments" at bounding box center [225, 39] width 0 height 5
click at [339, 301] on button "Next" at bounding box center [340, 302] width 51 height 17
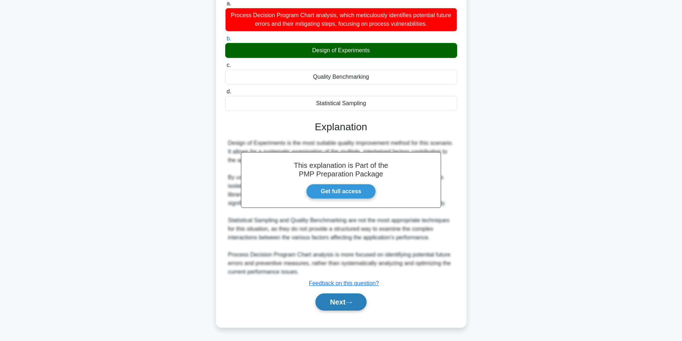
click at [329, 304] on button "Next" at bounding box center [340, 302] width 51 height 17
click at [328, 304] on button "Next" at bounding box center [340, 302] width 51 height 17
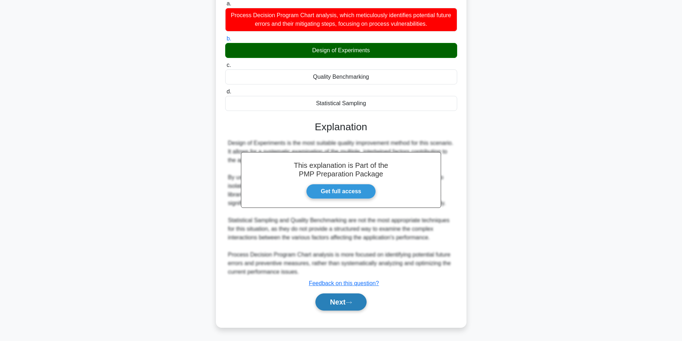
click at [349, 304] on icon at bounding box center [348, 303] width 6 height 4
click at [349, 304] on button "Next" at bounding box center [340, 302] width 51 height 17
click at [348, 304] on button "Next" at bounding box center [340, 302] width 51 height 17
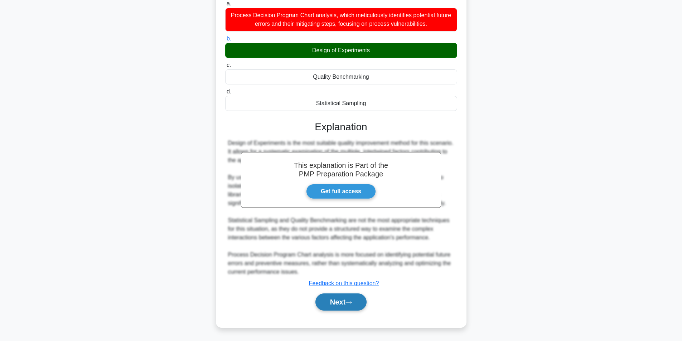
click at [348, 304] on button "Next" at bounding box center [340, 302] width 51 height 17
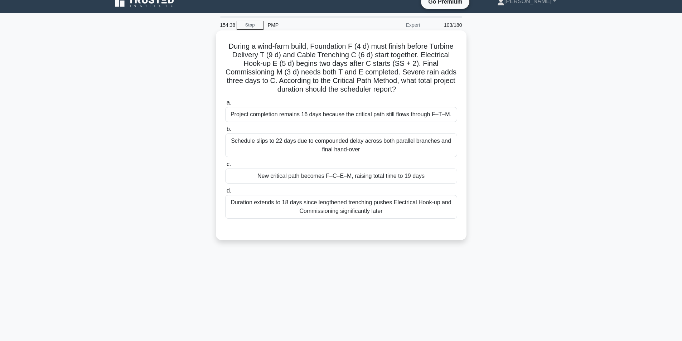
scroll to position [0, 0]
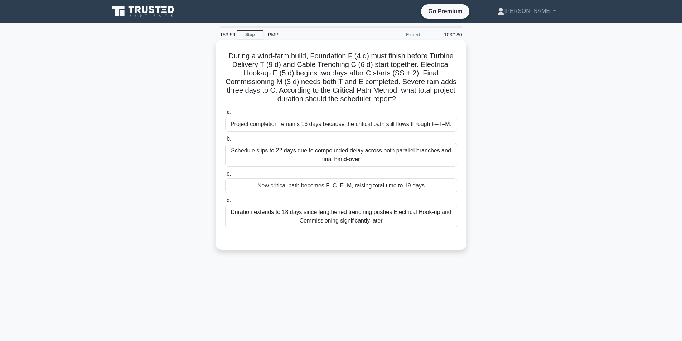
click at [310, 159] on div "Schedule slips to 22 days due to compounded delay across both parallel branches…" at bounding box center [341, 155] width 232 height 24
click at [225, 141] on input "b. Schedule slips to 22 days due to compounded delay across both parallel branc…" at bounding box center [225, 139] width 0 height 5
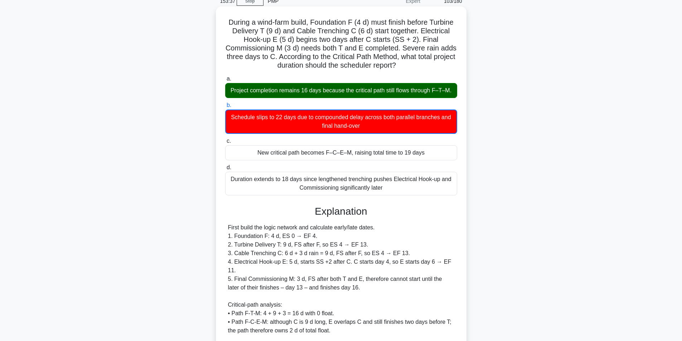
scroll to position [153, 0]
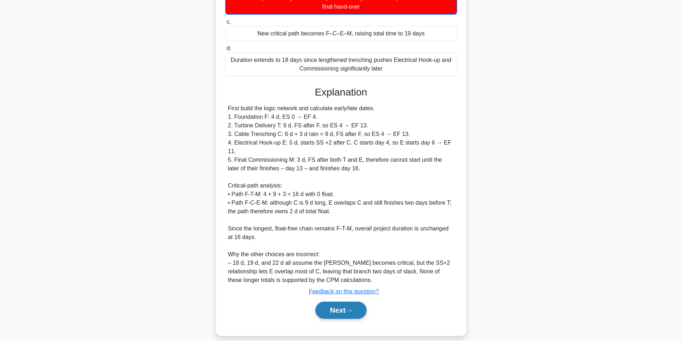
click at [344, 302] on button "Next" at bounding box center [340, 310] width 51 height 17
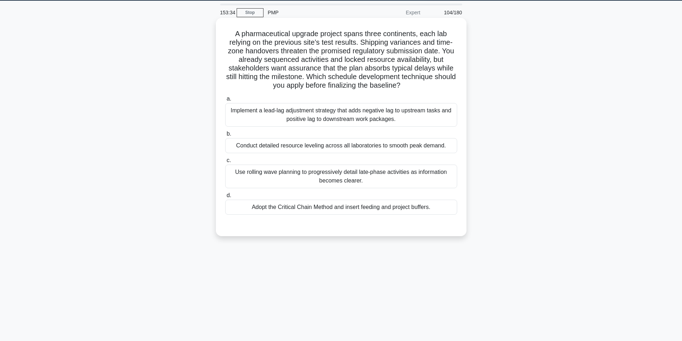
scroll to position [10, 0]
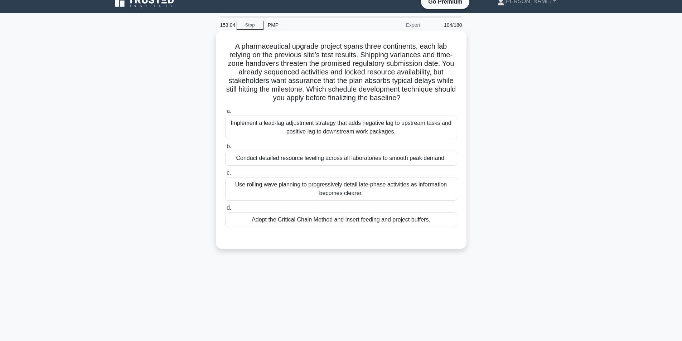
click at [325, 189] on div "Use rolling wave planning to progressively detail late-phase activities as info…" at bounding box center [341, 189] width 232 height 24
click at [225, 175] on input "c. Use rolling wave planning to progressively detail late-phase activities as i…" at bounding box center [225, 173] width 0 height 5
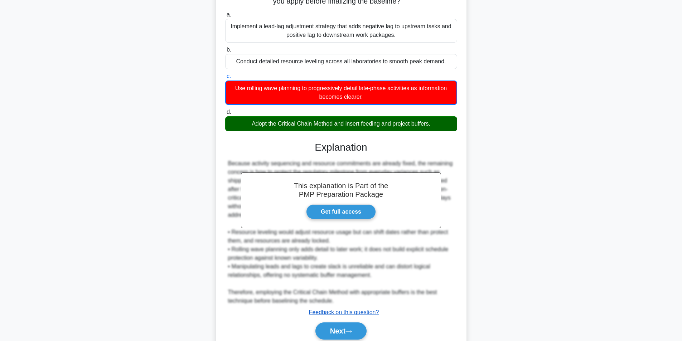
scroll to position [136, 0]
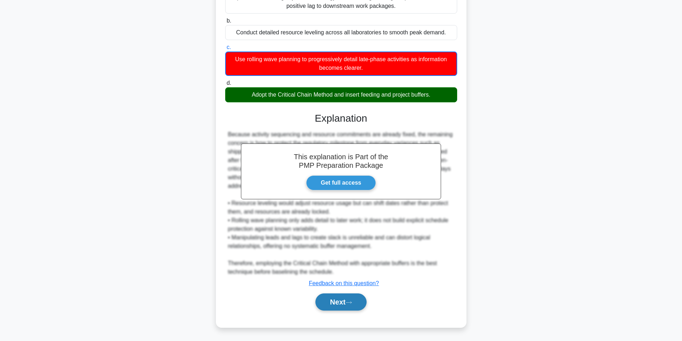
click at [338, 302] on button "Next" at bounding box center [340, 302] width 51 height 17
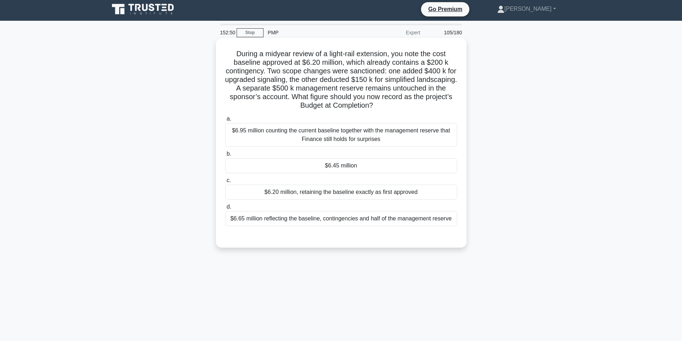
scroll to position [0, 0]
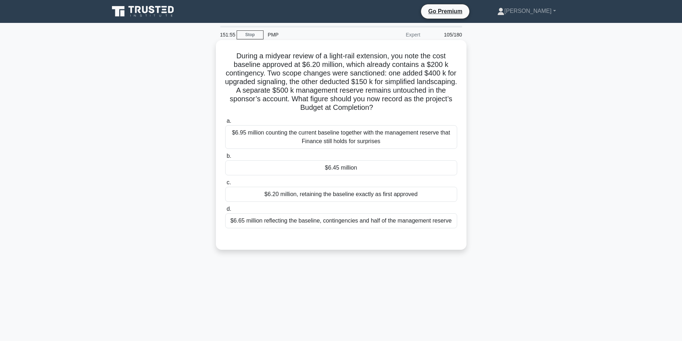
click at [326, 172] on div "$6.45 million" at bounding box center [341, 167] width 232 height 15
click at [225, 159] on input "b. $6.45 million" at bounding box center [225, 156] width 0 height 5
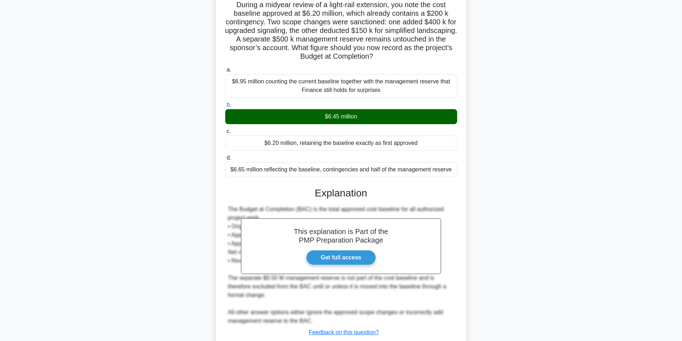
scroll to position [101, 0]
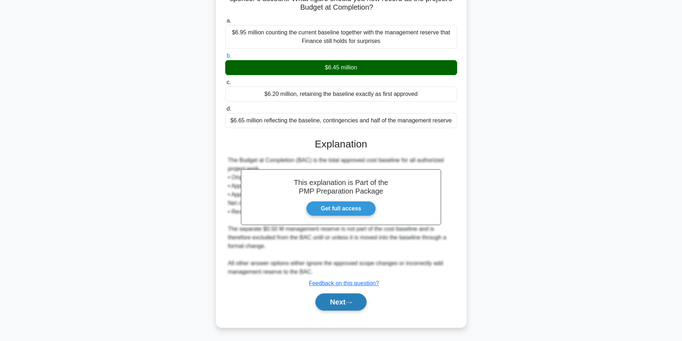
click at [331, 304] on button "Next" at bounding box center [340, 302] width 51 height 17
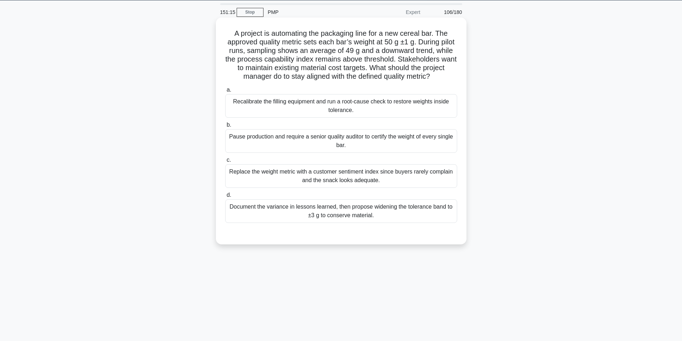
scroll to position [45, 0]
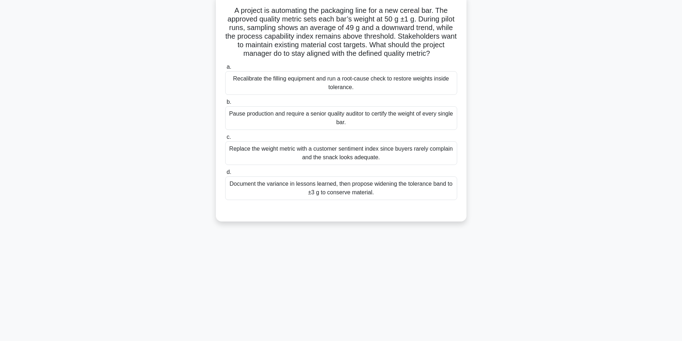
click at [314, 93] on div "Recalibrate the filling equipment and run a root-cause check to restore weights…" at bounding box center [341, 83] width 232 height 24
click at [225, 69] on input "a. Recalibrate the filling equipment and run a root-cause check to restore weig…" at bounding box center [225, 67] width 0 height 5
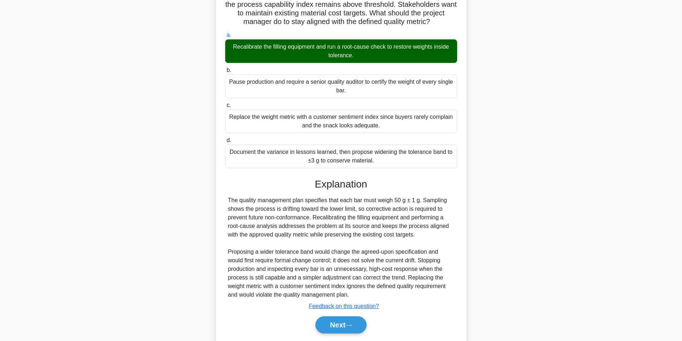
scroll to position [109, 0]
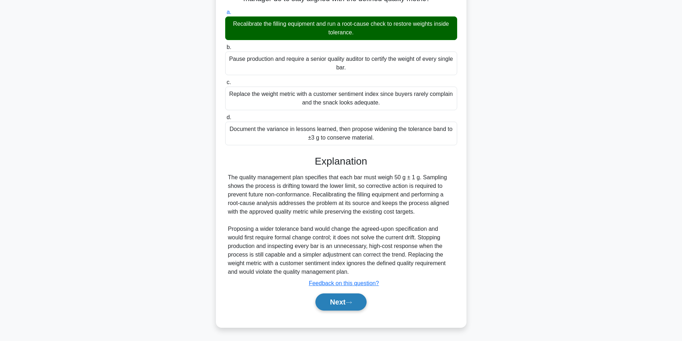
click at [349, 299] on button "Next" at bounding box center [340, 302] width 51 height 17
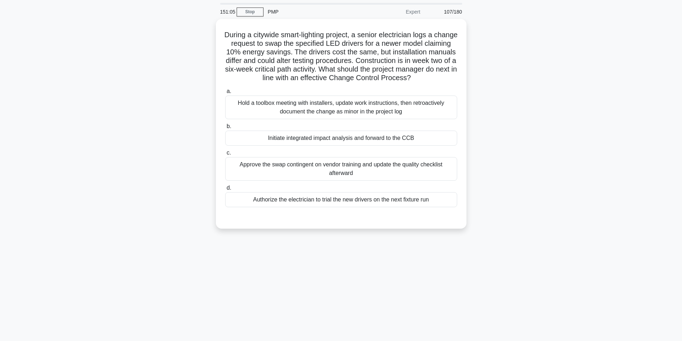
scroll to position [0, 0]
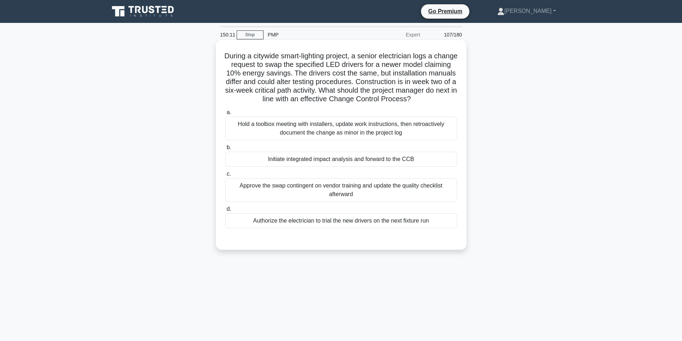
click at [357, 161] on div "Initiate integrated impact analysis and forward to the CCB" at bounding box center [341, 159] width 232 height 15
click at [225, 150] on input "b. Initiate integrated impact analysis and forward to the CCB" at bounding box center [225, 147] width 0 height 5
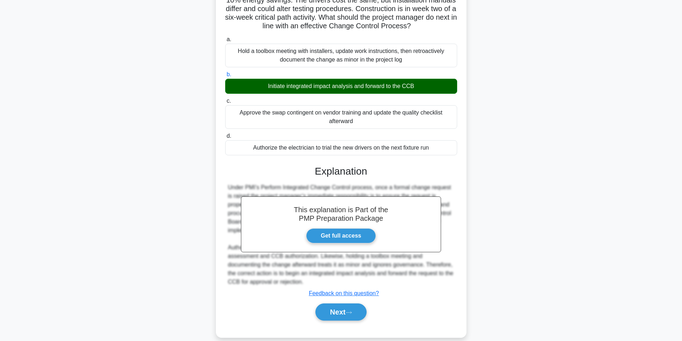
scroll to position [83, 0]
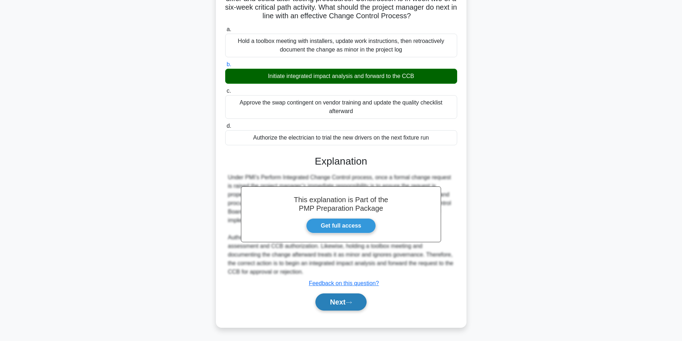
click at [345, 306] on button "Next" at bounding box center [340, 302] width 51 height 17
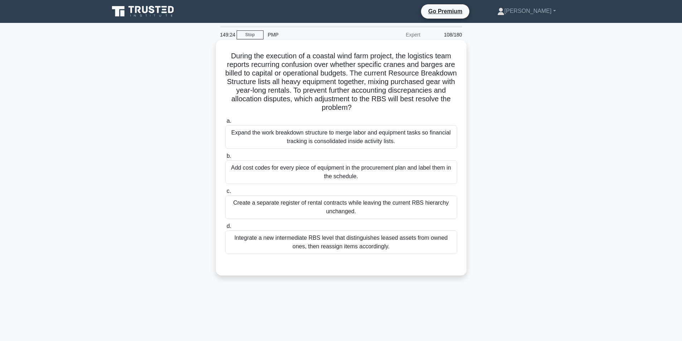
scroll to position [36, 0]
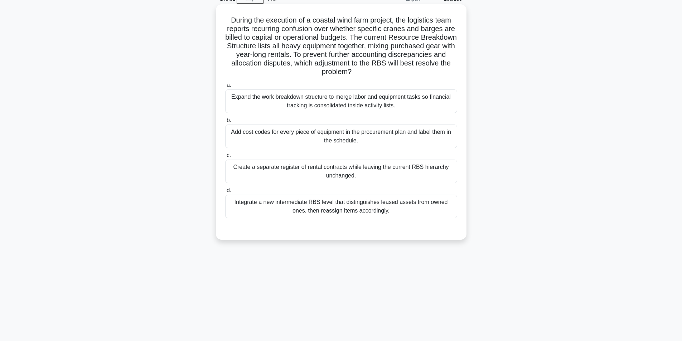
click at [365, 141] on div "Add cost codes for every piece of equipment in the procurement plan and label t…" at bounding box center [341, 137] width 232 height 24
click at [225, 123] on input "b. Add cost codes for every piece of equipment in the procurement plan and labe…" at bounding box center [225, 120] width 0 height 5
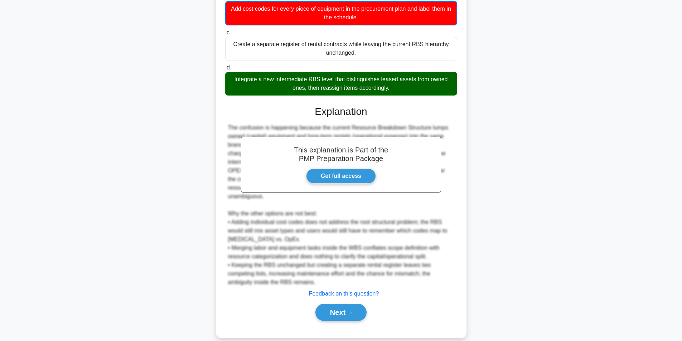
scroll to position [161, 0]
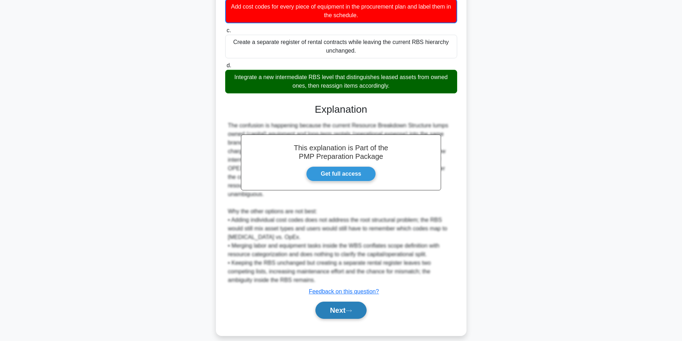
click at [329, 302] on button "Next" at bounding box center [340, 310] width 51 height 17
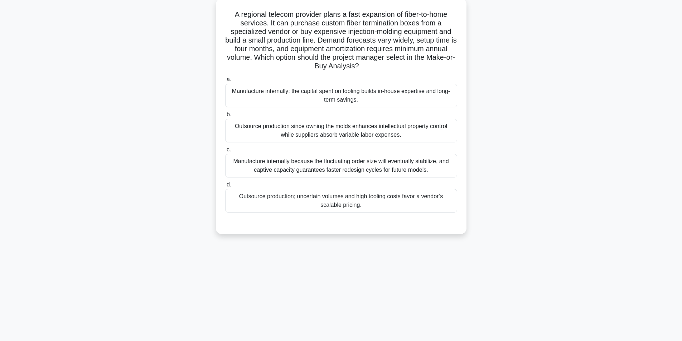
scroll to position [45, 0]
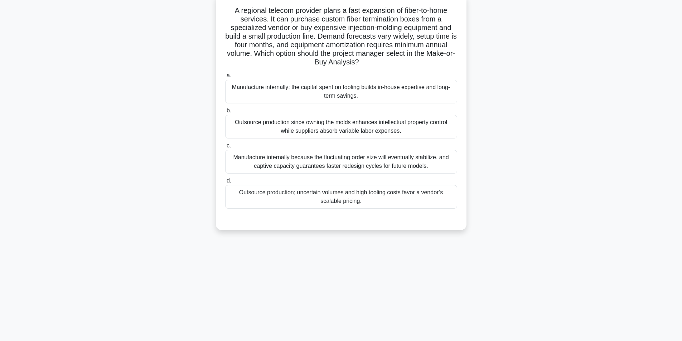
click at [349, 94] on div "Manufacture internally; the capital spent on tooling builds in-house expertise …" at bounding box center [341, 92] width 232 height 24
click at [225, 78] on input "a. Manufacture internally; the capital spent on tooling builds in-house experti…" at bounding box center [225, 75] width 0 height 5
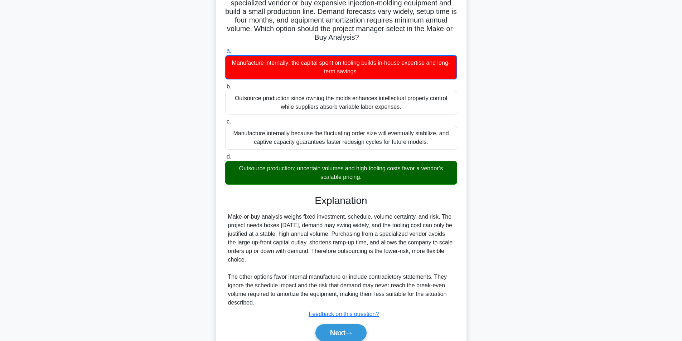
scroll to position [101, 0]
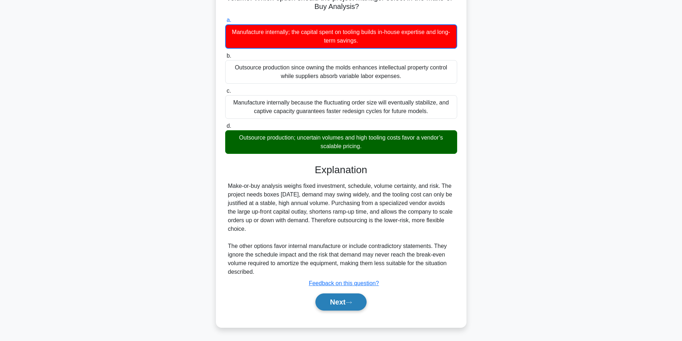
click at [331, 301] on button "Next" at bounding box center [340, 302] width 51 height 17
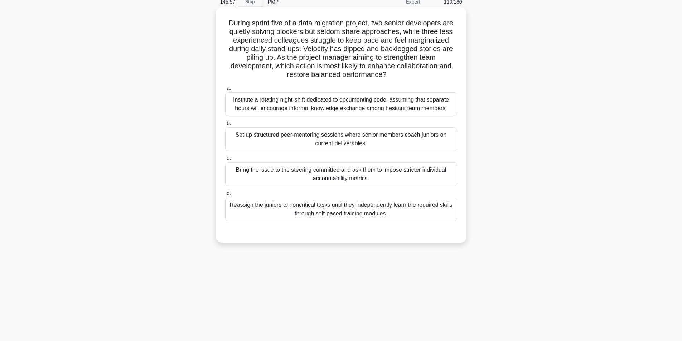
scroll to position [45, 0]
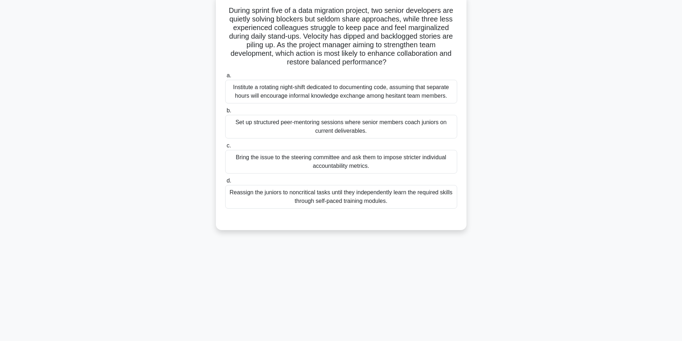
click at [323, 129] on div "Set up structured peer-mentoring sessions where senior members coach juniors on…" at bounding box center [341, 127] width 232 height 24
click at [225, 113] on input "b. Set up structured peer-mentoring sessions where senior members coach juniors…" at bounding box center [225, 110] width 0 height 5
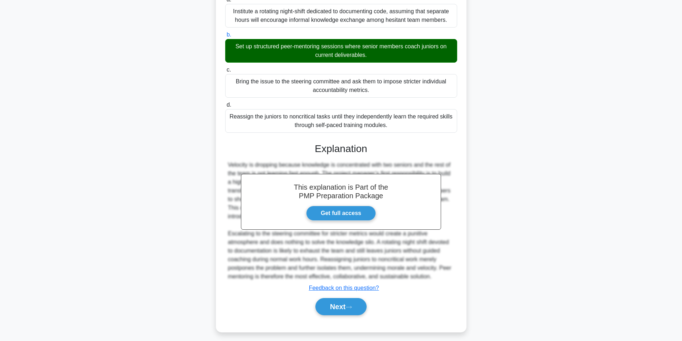
scroll to position [126, 0]
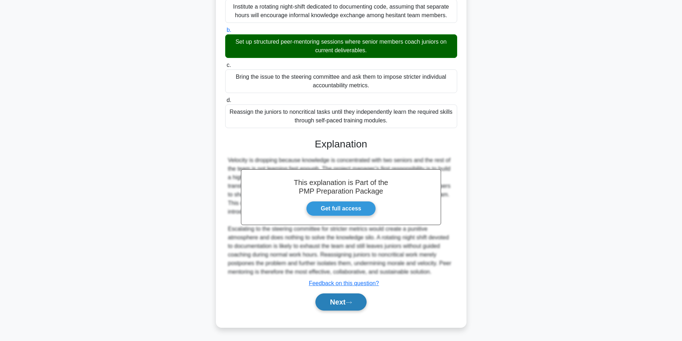
click at [346, 302] on button "Next" at bounding box center [340, 302] width 51 height 17
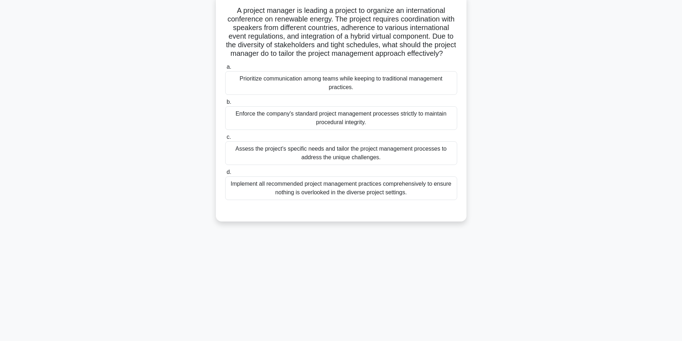
click at [398, 165] on div "Assess the project's specific needs and tailor the project management processes…" at bounding box center [341, 153] width 232 height 24
click at [225, 140] on input "c. Assess the project's specific needs and tailor the project management proces…" at bounding box center [225, 137] width 0 height 5
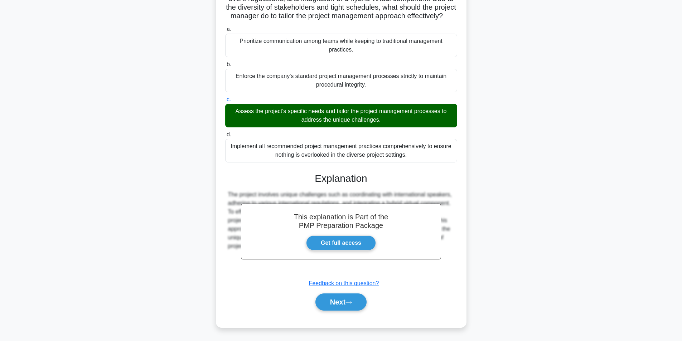
scroll to position [92, 0]
click at [343, 297] on button "Next" at bounding box center [340, 302] width 51 height 17
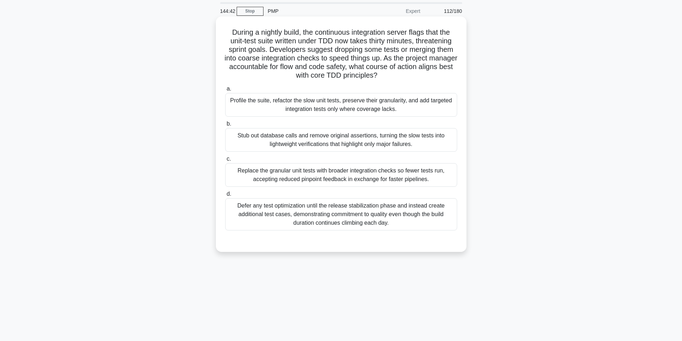
scroll to position [0, 0]
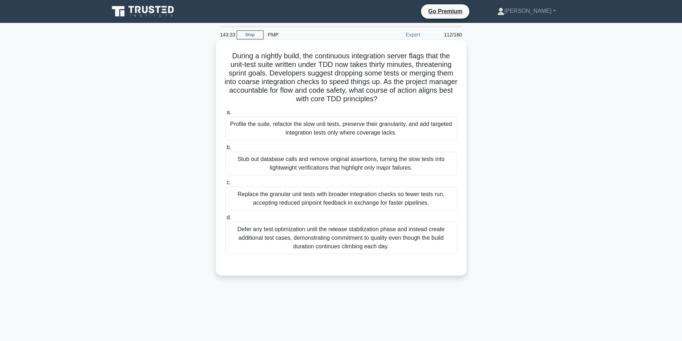
click at [425, 130] on div "Profile the suite, refactor the slow unit tests, preserve their granularity, an…" at bounding box center [341, 129] width 232 height 24
click at [225, 115] on input "a. Profile the suite, refactor the slow unit tests, preserve their granularity,…" at bounding box center [225, 112] width 0 height 5
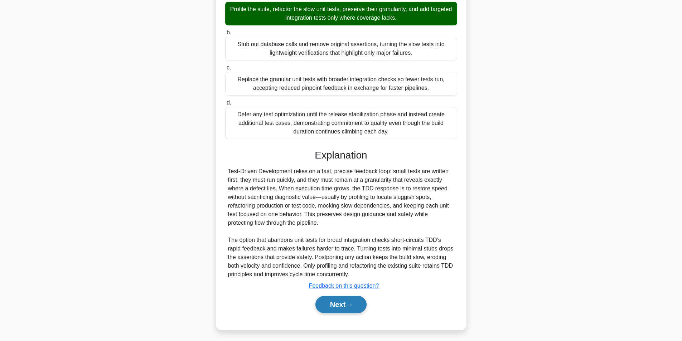
scroll to position [118, 0]
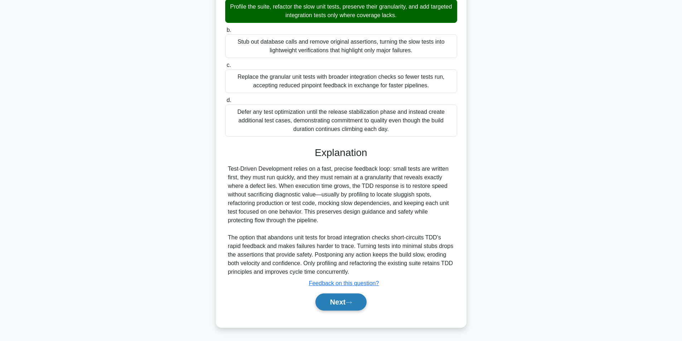
click at [344, 301] on button "Next" at bounding box center [340, 302] width 51 height 17
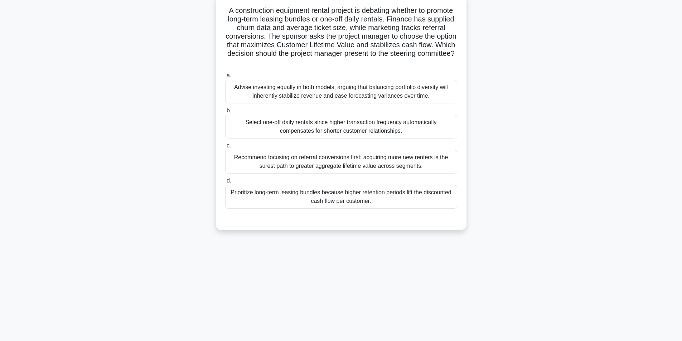
click at [368, 200] on div "Prioritize long-term leasing bundles because higher retention periods lift the …" at bounding box center [341, 197] width 232 height 24
click at [225, 183] on input "d. Prioritize long-term leasing bundles because higher retention periods lift t…" at bounding box center [225, 181] width 0 height 5
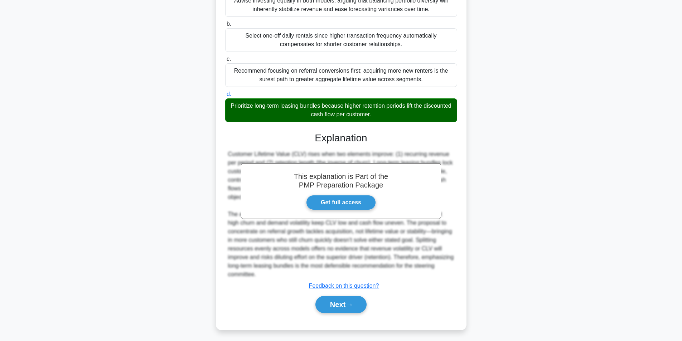
scroll to position [135, 0]
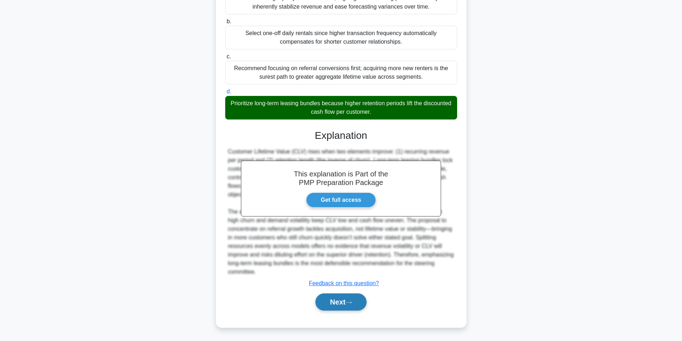
click at [342, 303] on button "Next" at bounding box center [340, 302] width 51 height 17
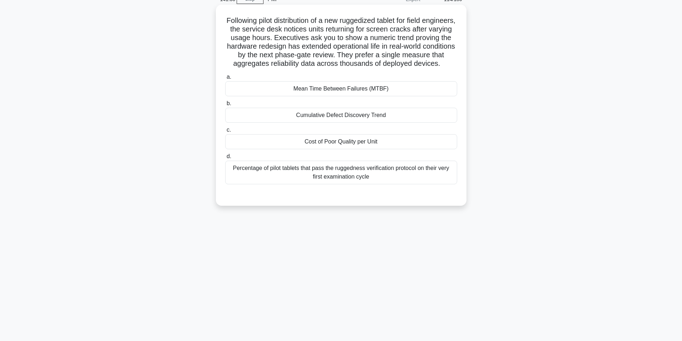
scroll to position [36, 0]
click at [372, 96] on div "Mean Time Between Failures (MTBF)" at bounding box center [341, 88] width 232 height 15
click at [225, 79] on input "a. Mean Time Between Failures (MTBF)" at bounding box center [225, 76] width 0 height 5
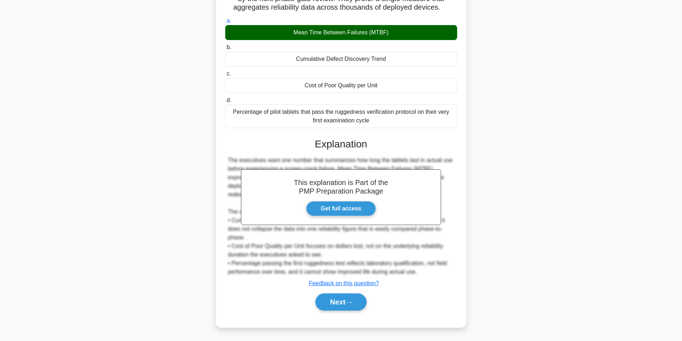
scroll to position [101, 0]
click at [351, 299] on button "Next" at bounding box center [340, 302] width 51 height 17
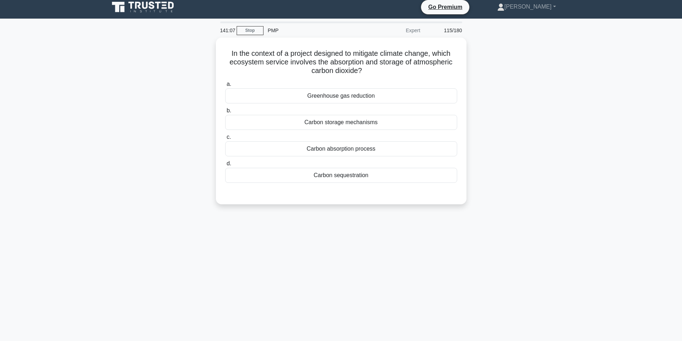
scroll to position [0, 0]
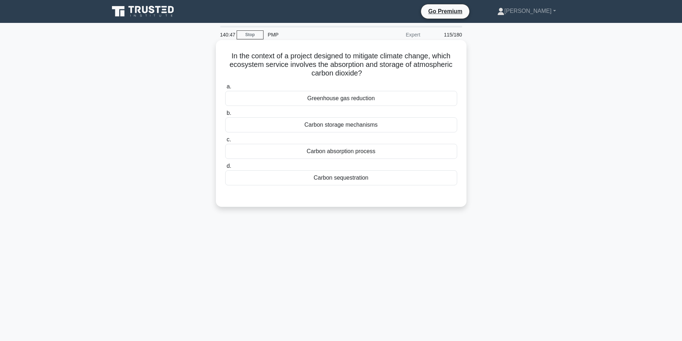
click at [361, 101] on div "Greenhouse gas reduction" at bounding box center [341, 98] width 232 height 15
click at [225, 89] on input "a. Greenhouse gas reduction" at bounding box center [225, 86] width 0 height 5
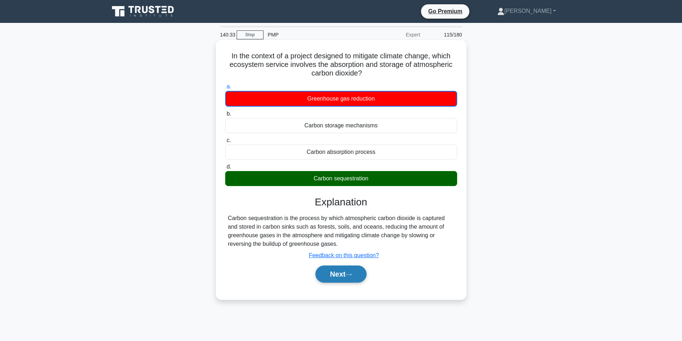
click at [333, 273] on button "Next" at bounding box center [340, 274] width 51 height 17
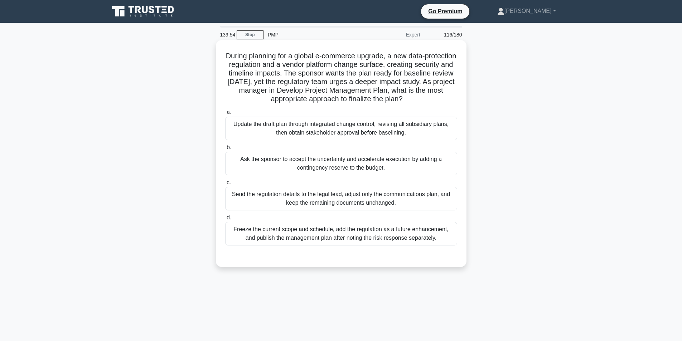
click at [358, 135] on div "Update the draft plan through integrated change control, revising all subsidiar…" at bounding box center [341, 129] width 232 height 24
click at [225, 115] on input "a. Update the draft plan through integrated change control, revising all subsid…" at bounding box center [225, 112] width 0 height 5
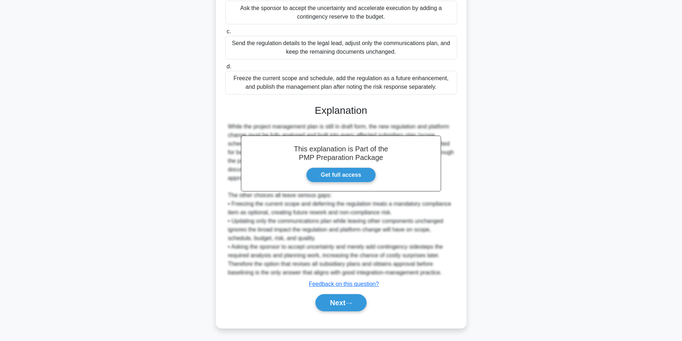
scroll to position [152, 0]
click at [341, 302] on button "Next" at bounding box center [340, 302] width 51 height 17
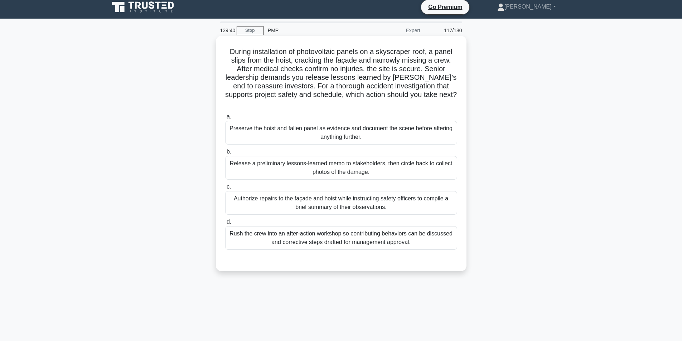
scroll to position [0, 0]
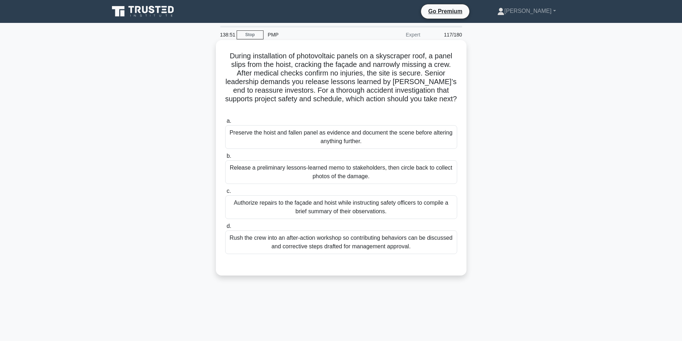
click at [413, 135] on div "Preserve the hoist and fallen panel as evidence and document the scene before a…" at bounding box center [341, 137] width 232 height 24
click at [225, 123] on input "a. Preserve the hoist and fallen panel as evidence and document the scene befor…" at bounding box center [225, 121] width 0 height 5
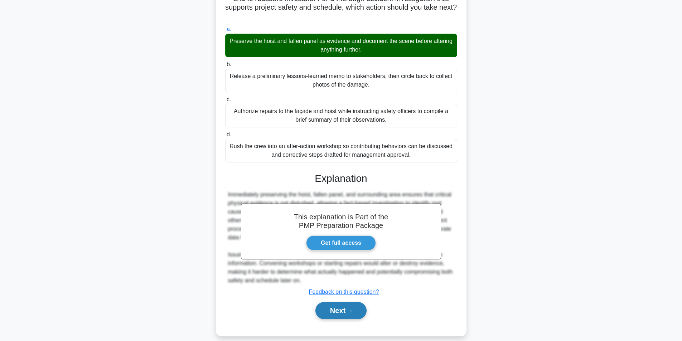
scroll to position [92, 0]
click at [342, 302] on button "Next" at bounding box center [340, 310] width 51 height 17
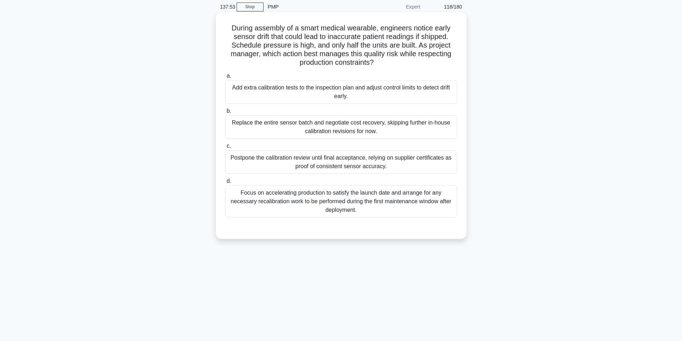
scroll to position [45, 0]
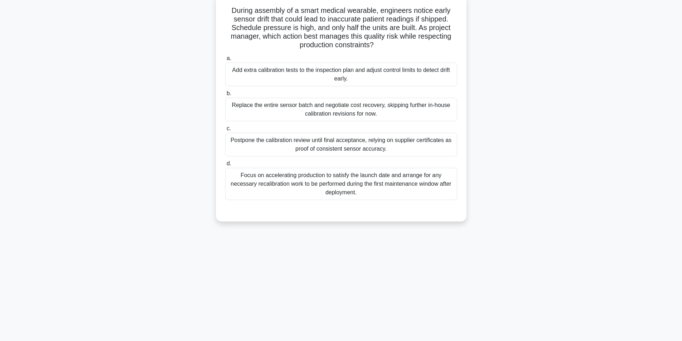
click at [325, 110] on div "Replace the entire sensor batch and negotiate cost recovery, skipping further i…" at bounding box center [341, 110] width 232 height 24
click at [225, 96] on input "b. Replace the entire sensor batch and negotiate cost recovery, skipping furthe…" at bounding box center [225, 93] width 0 height 5
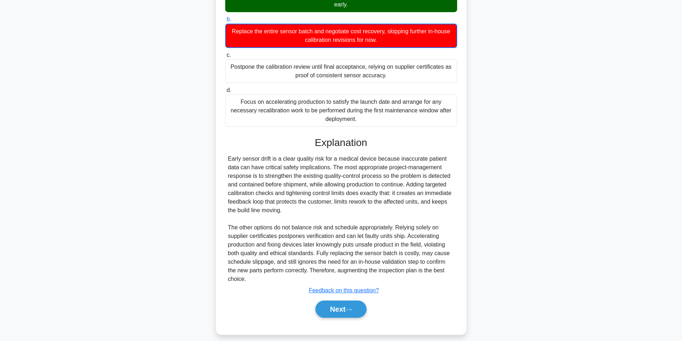
scroll to position [127, 0]
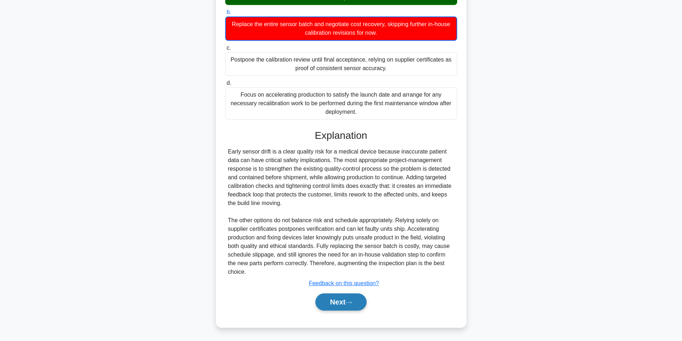
click at [356, 300] on button "Next" at bounding box center [340, 302] width 51 height 17
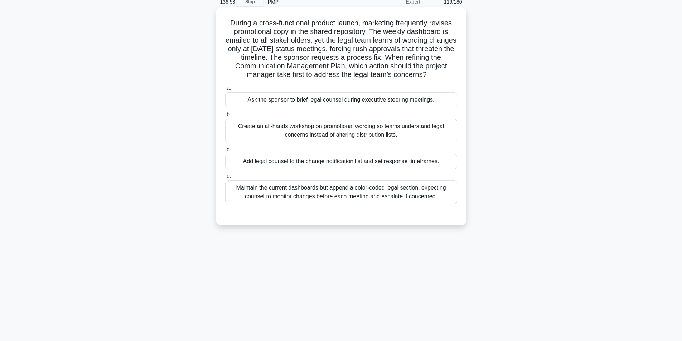
scroll to position [45, 0]
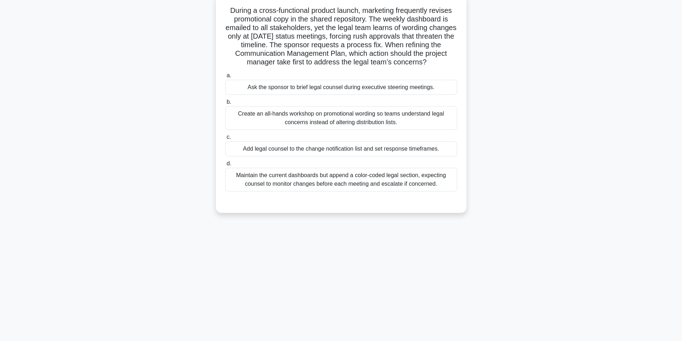
click at [342, 151] on div "Add legal counsel to the change notification list and set response timeframes." at bounding box center [341, 148] width 232 height 15
click at [225, 140] on input "c. Add legal counsel to the change notification list and set response timeframe…" at bounding box center [225, 137] width 0 height 5
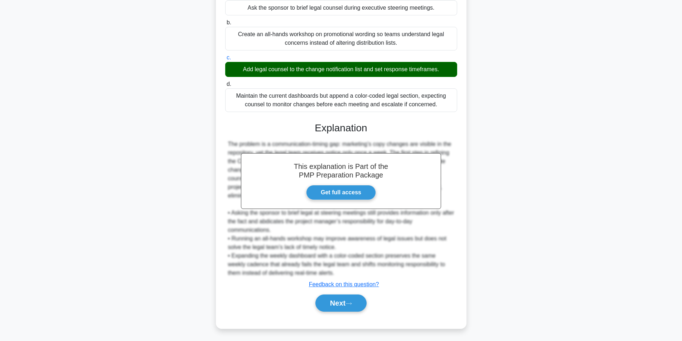
scroll to position [126, 0]
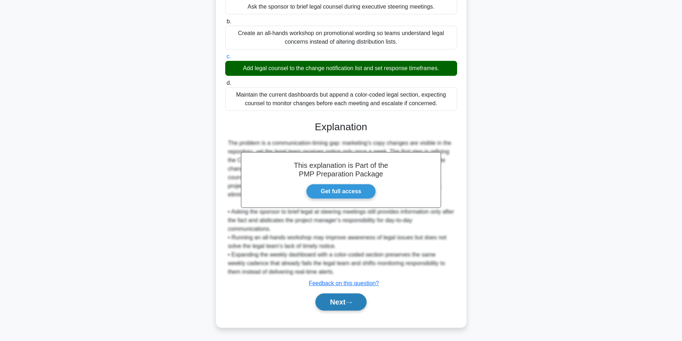
click at [325, 295] on button "Next" at bounding box center [340, 302] width 51 height 17
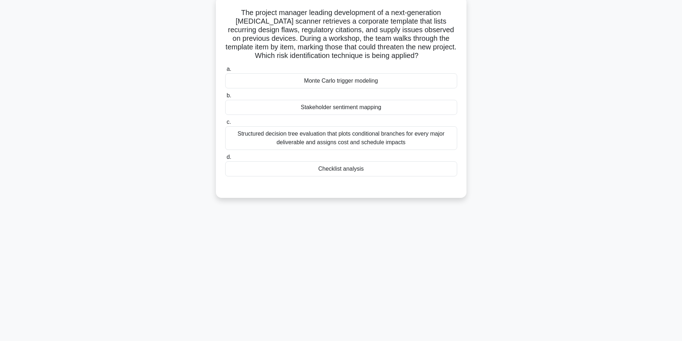
scroll to position [45, 0]
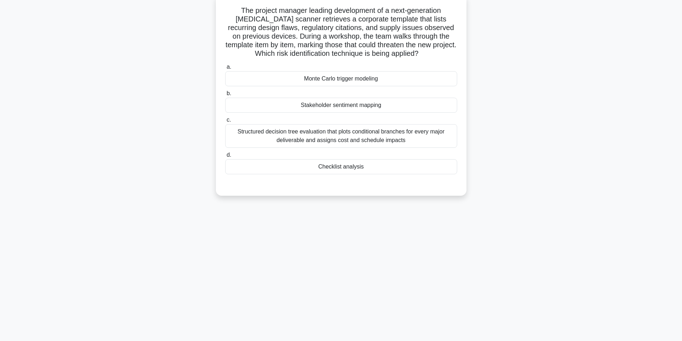
click at [358, 170] on div "Checklist analysis" at bounding box center [341, 166] width 232 height 15
click at [225, 158] on input "d. Checklist analysis" at bounding box center [225, 155] width 0 height 5
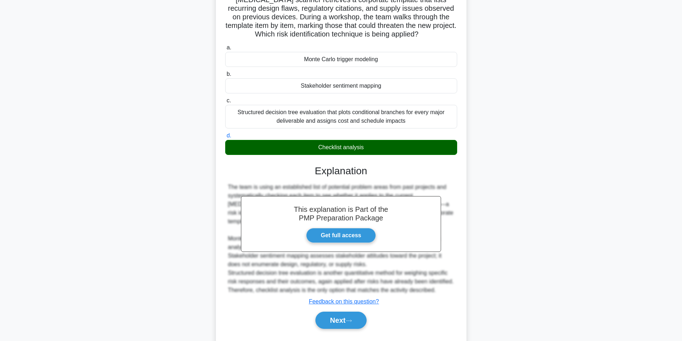
scroll to position [83, 0]
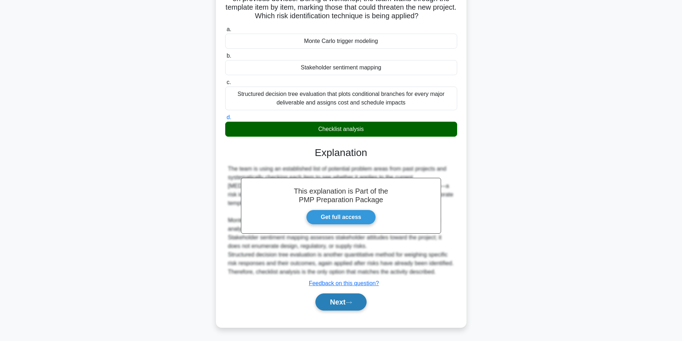
click at [338, 304] on button "Next" at bounding box center [340, 302] width 51 height 17
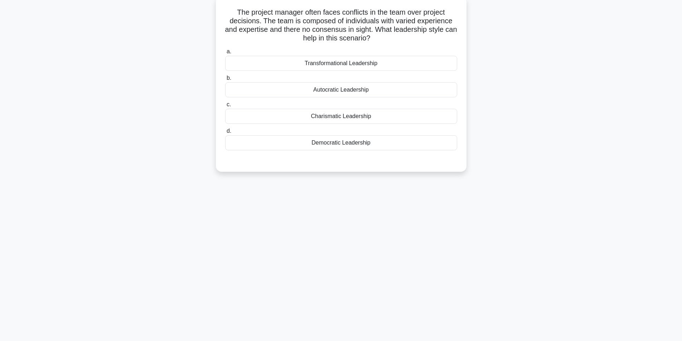
scroll to position [45, 0]
click at [352, 140] on div "Democratic Leadership" at bounding box center [341, 141] width 232 height 15
click at [225, 132] on input "d. Democratic Leadership" at bounding box center [225, 129] width 0 height 5
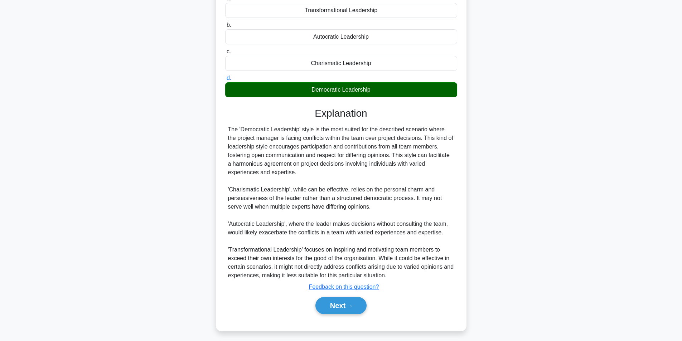
scroll to position [101, 0]
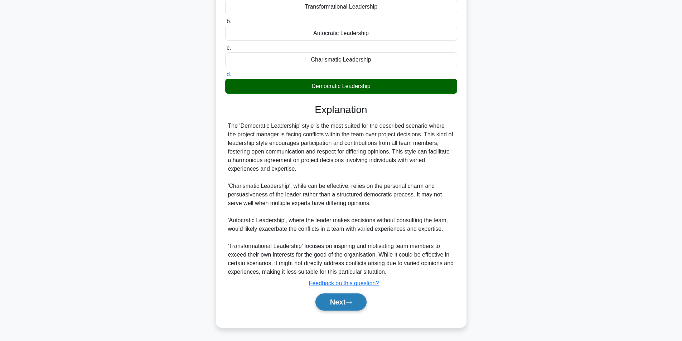
click at [344, 298] on button "Next" at bounding box center [340, 302] width 51 height 17
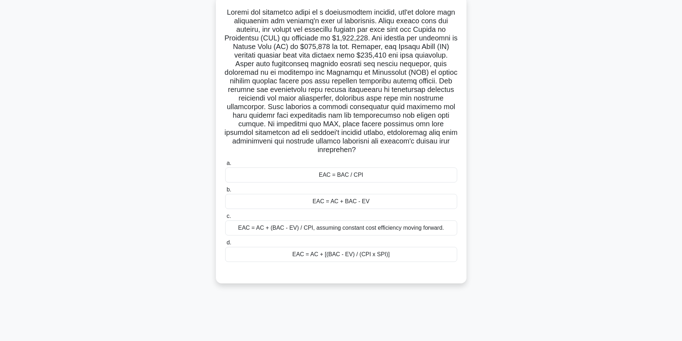
scroll to position [45, 0]
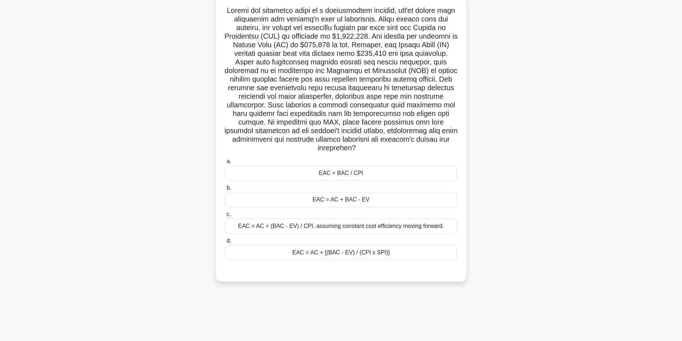
click at [355, 203] on div "EAC = AC + BAC - EV" at bounding box center [341, 199] width 232 height 15
click at [225, 190] on input "b. EAC = AC + BAC - EV" at bounding box center [225, 188] width 0 height 5
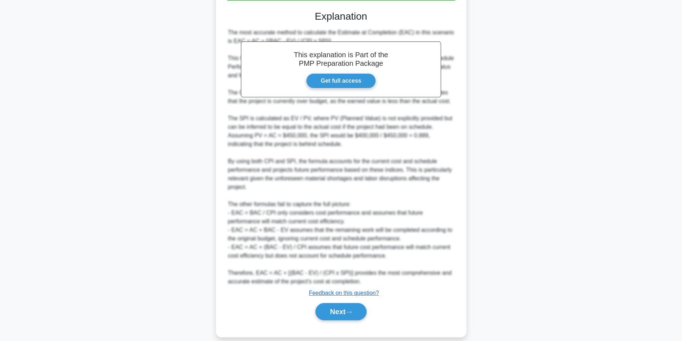
scroll to position [316, 0]
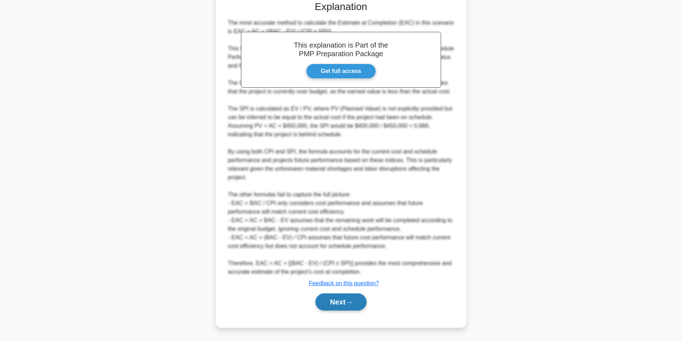
click at [336, 301] on button "Next" at bounding box center [340, 302] width 51 height 17
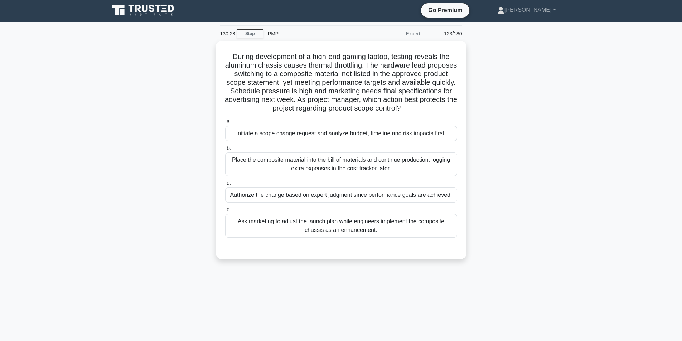
scroll to position [0, 0]
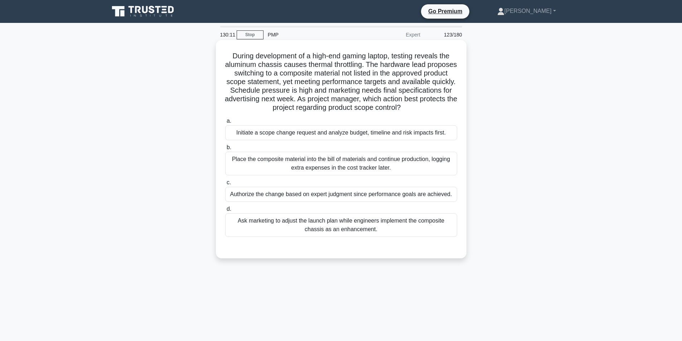
click at [302, 131] on div "Initiate a scope change request and analyze budget, timeline and risk impacts f…" at bounding box center [341, 132] width 232 height 15
click at [225, 123] on input "a. Initiate a scope change request and analyze budget, timeline and risk impact…" at bounding box center [225, 121] width 0 height 5
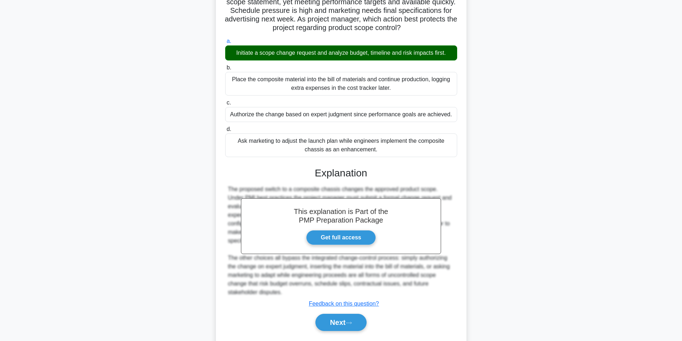
scroll to position [92, 0]
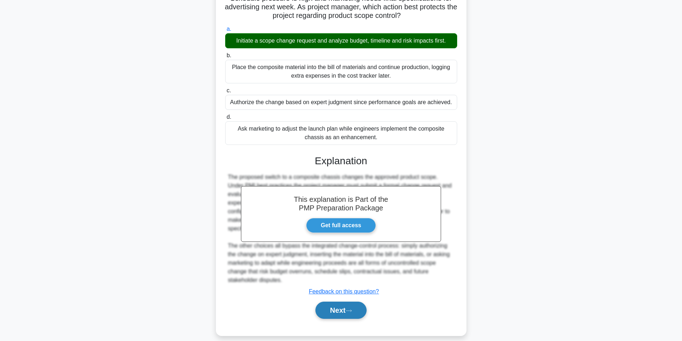
click at [334, 302] on button "Next" at bounding box center [340, 310] width 51 height 17
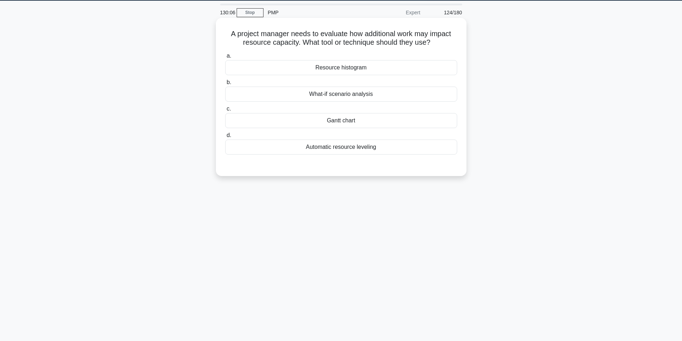
scroll to position [10, 0]
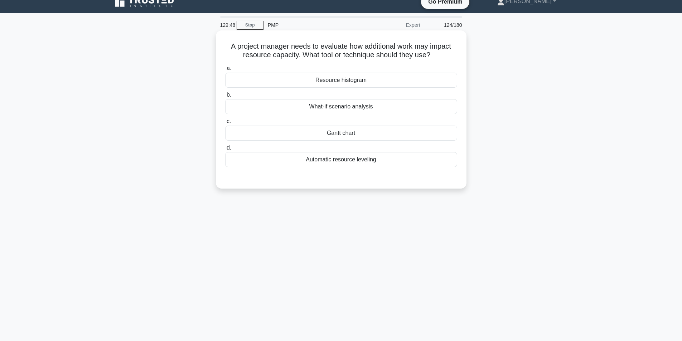
click at [366, 79] on div "Resource histogram" at bounding box center [341, 80] width 232 height 15
click at [225, 71] on input "a. Resource histogram" at bounding box center [225, 68] width 0 height 5
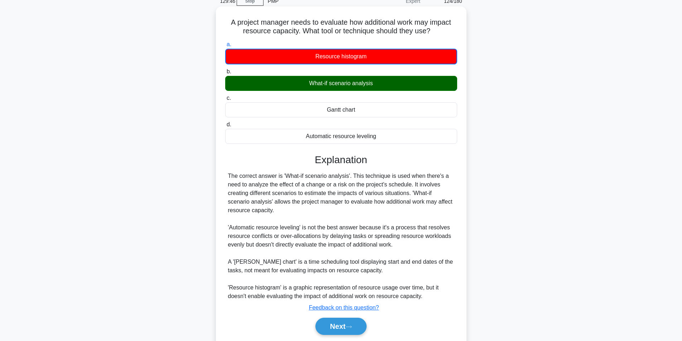
scroll to position [58, 0]
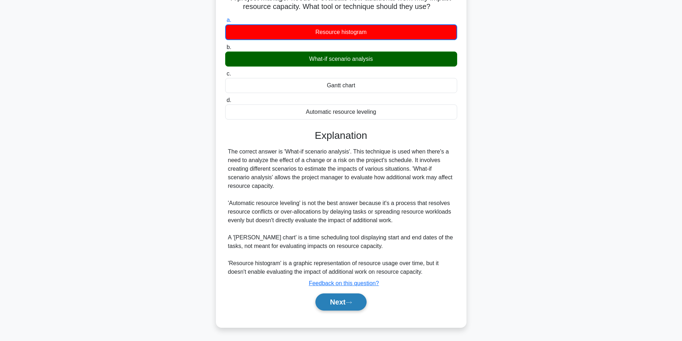
click at [340, 299] on button "Next" at bounding box center [340, 302] width 51 height 17
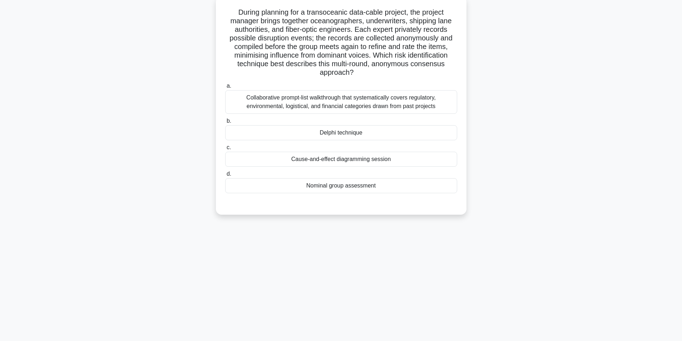
scroll to position [45, 0]
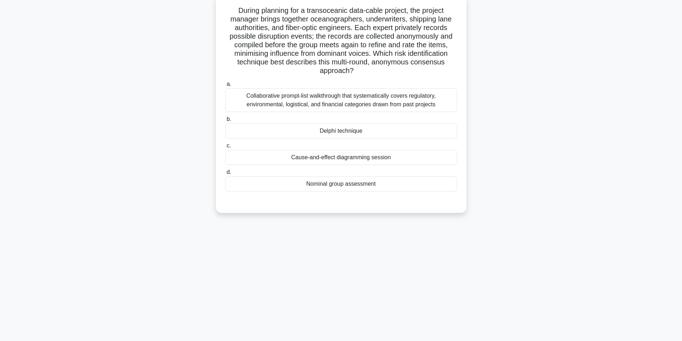
click at [347, 132] on div "Delphi technique" at bounding box center [341, 130] width 232 height 15
click at [225, 122] on input "b. Delphi technique" at bounding box center [225, 119] width 0 height 5
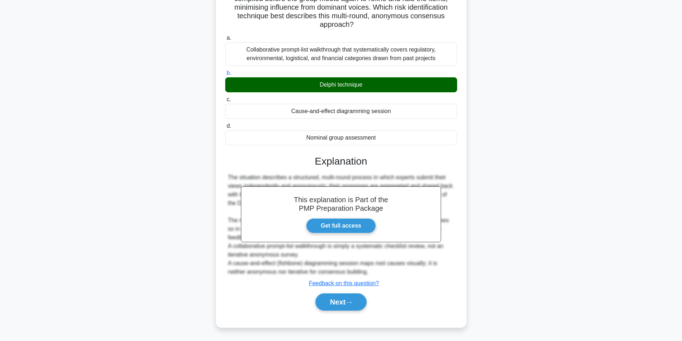
scroll to position [92, 0]
click at [321, 301] on button "Next" at bounding box center [340, 302] width 51 height 17
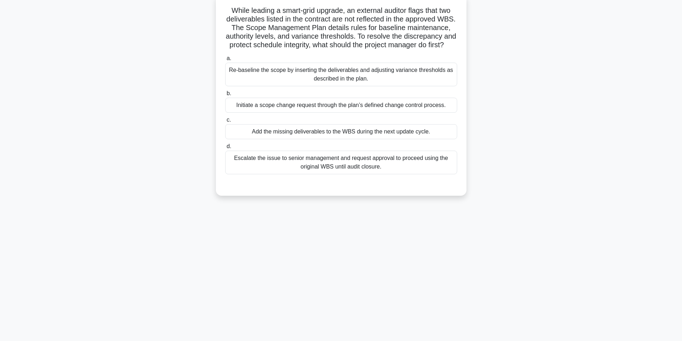
click at [337, 83] on div "Re-baseline the scope by inserting the deliverables and adjusting variance thre…" at bounding box center [341, 75] width 232 height 24
click at [225, 61] on input "a. Re-baseline the scope by inserting the deliverables and adjusting variance t…" at bounding box center [225, 58] width 0 height 5
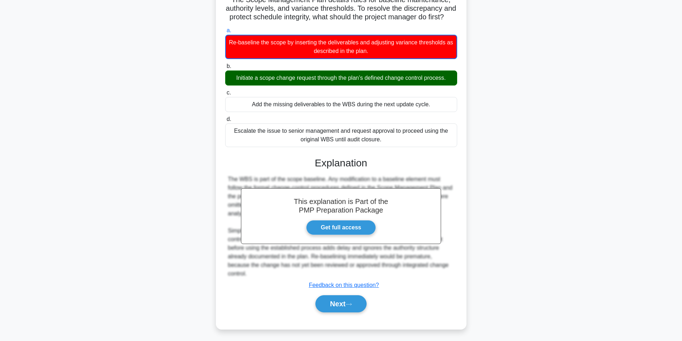
scroll to position [84, 0]
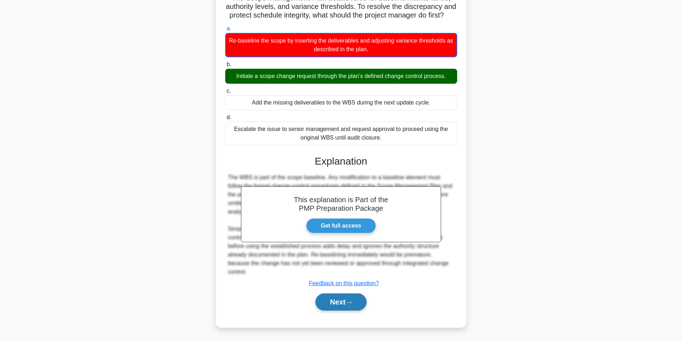
click at [333, 303] on button "Next" at bounding box center [340, 302] width 51 height 17
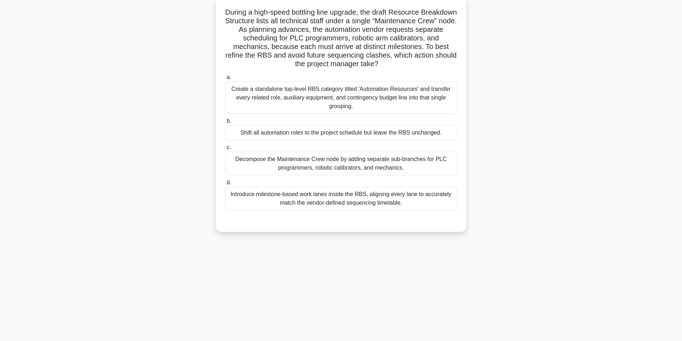
scroll to position [45, 0]
click at [383, 98] on div "Create a standalone top-level RBS category titled 'Automation Resources' and tr…" at bounding box center [341, 96] width 232 height 32
click at [225, 78] on input "a. Create a standalone top-level RBS category titled 'Automation Resources' and…" at bounding box center [225, 75] width 0 height 5
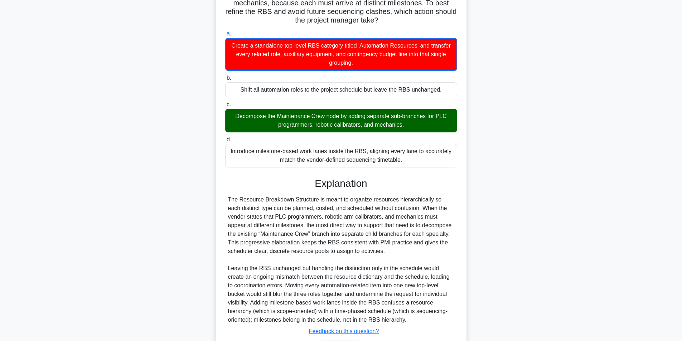
scroll to position [136, 0]
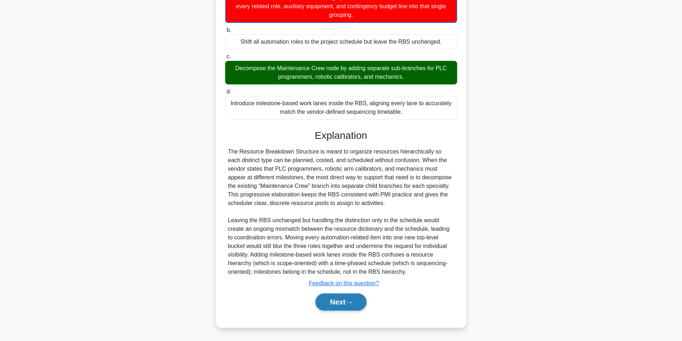
click at [334, 303] on button "Next" at bounding box center [340, 302] width 51 height 17
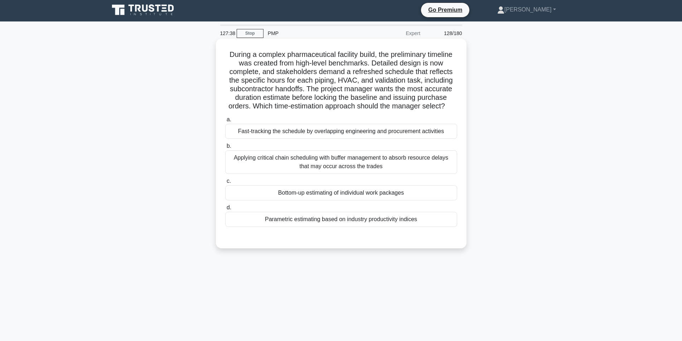
scroll to position [0, 0]
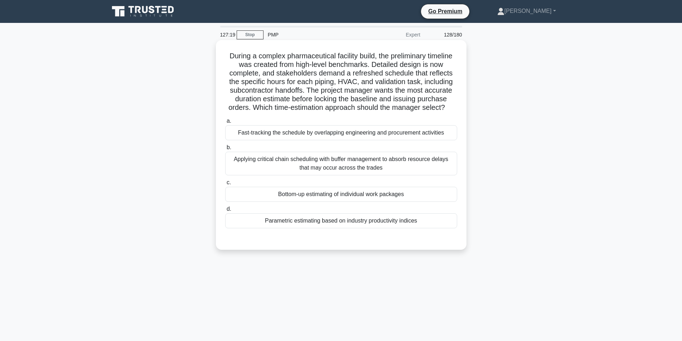
click at [355, 194] on div "Bottom-up estimating of individual work packages" at bounding box center [341, 194] width 232 height 15
click at [225, 185] on input "c. Bottom-up estimating of individual work packages" at bounding box center [225, 182] width 0 height 5
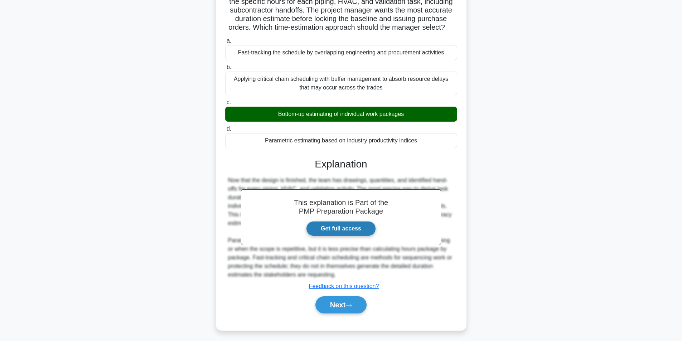
scroll to position [83, 0]
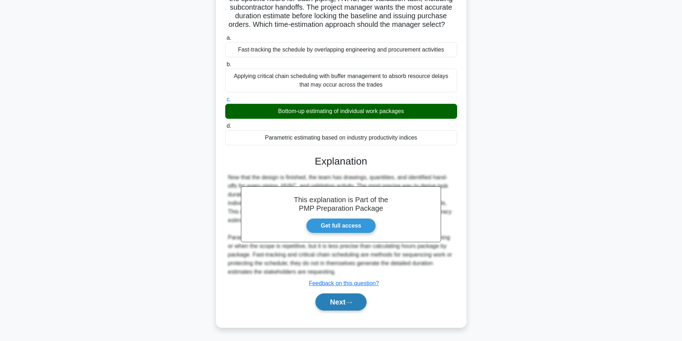
click at [341, 302] on button "Next" at bounding box center [340, 302] width 51 height 17
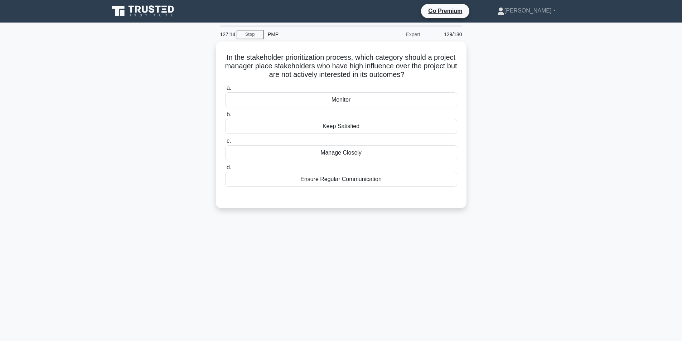
scroll to position [0, 0]
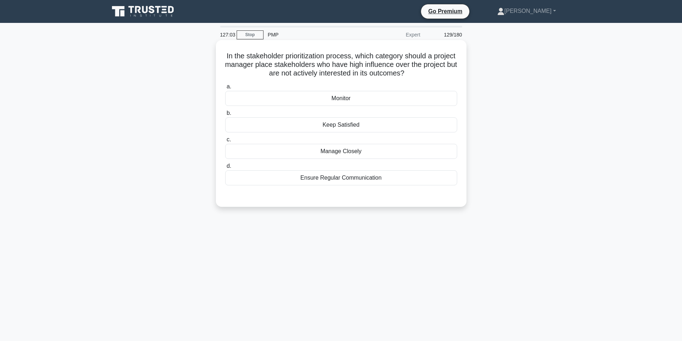
click at [356, 131] on div "Keep Satisfied" at bounding box center [341, 124] width 232 height 15
click at [225, 116] on input "b. Keep Satisfied" at bounding box center [225, 113] width 0 height 5
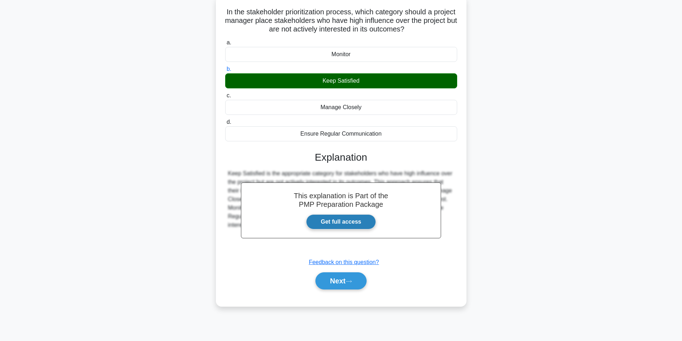
scroll to position [45, 0]
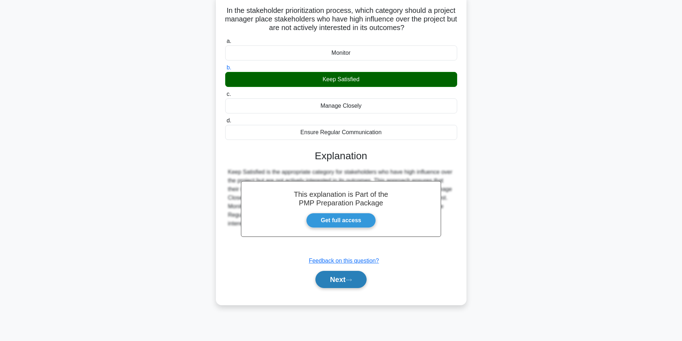
click at [335, 275] on button "Next" at bounding box center [340, 279] width 51 height 17
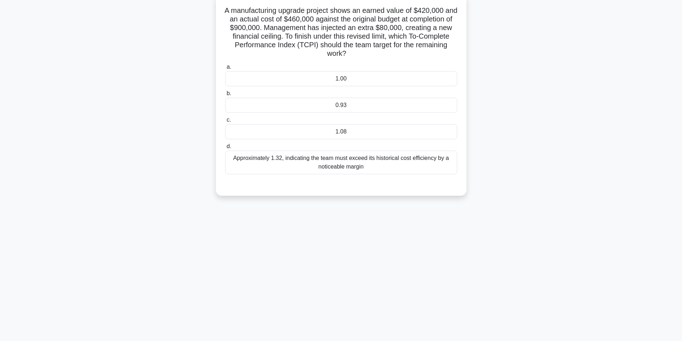
click at [366, 106] on div "0.93" at bounding box center [341, 105] width 232 height 15
click at [225, 96] on input "b. 0.93" at bounding box center [225, 93] width 0 height 5
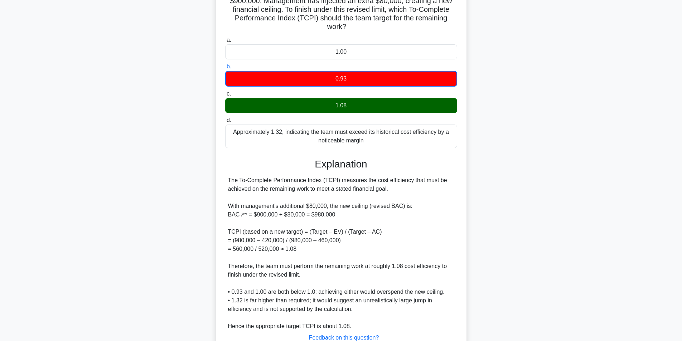
scroll to position [127, 0]
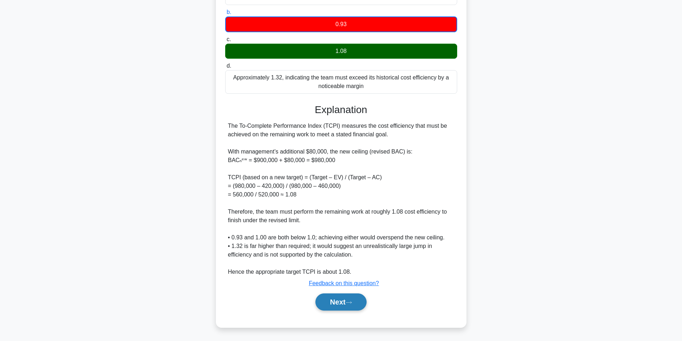
click at [339, 304] on button "Next" at bounding box center [340, 302] width 51 height 17
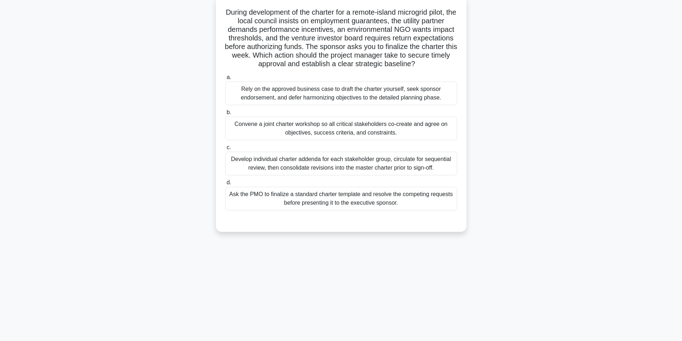
scroll to position [45, 0]
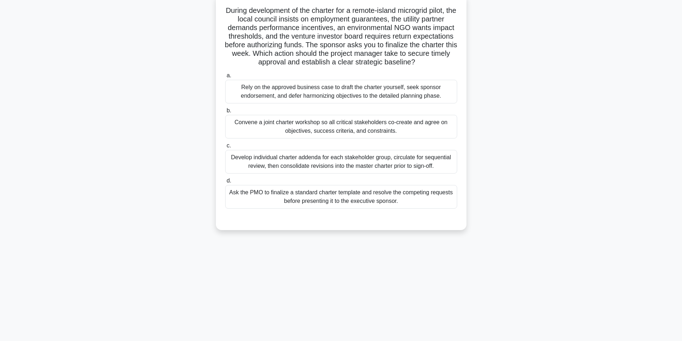
click at [343, 130] on div "Convene a joint charter workshop so all critical stakeholders co-create and agr…" at bounding box center [341, 127] width 232 height 24
click at [225, 113] on input "b. Convene a joint charter workshop so all critical stakeholders co-create and …" at bounding box center [225, 110] width 0 height 5
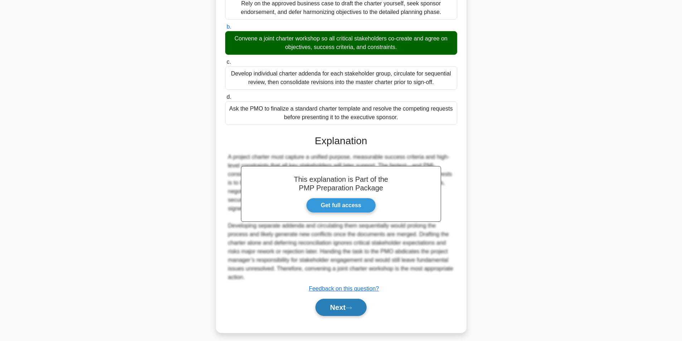
scroll to position [135, 0]
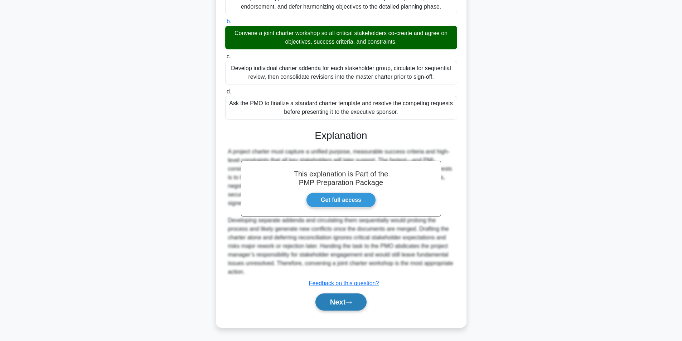
click at [350, 301] on icon at bounding box center [348, 303] width 6 height 4
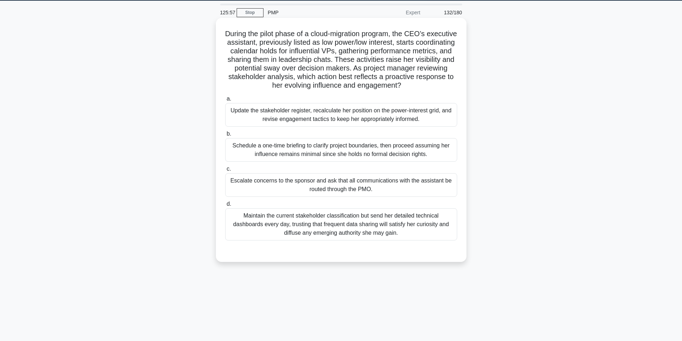
scroll to position [10, 0]
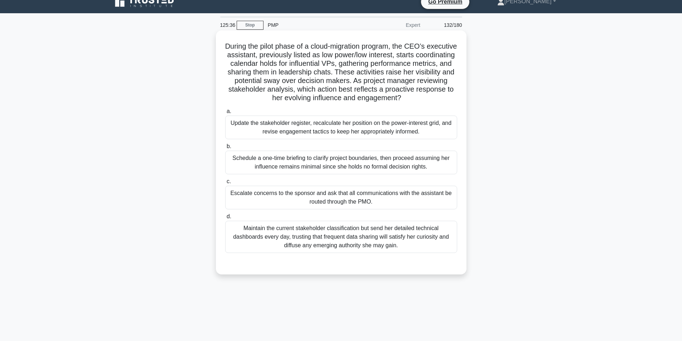
click at [324, 128] on div "Update the stakeholder register, recalculate her position on the power-interest…" at bounding box center [341, 128] width 232 height 24
click at [225, 114] on input "a. Update the stakeholder register, recalculate her position on the power-inter…" at bounding box center [225, 111] width 0 height 5
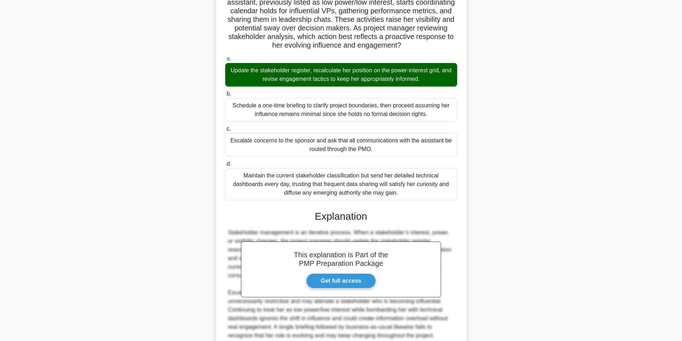
scroll to position [126, 0]
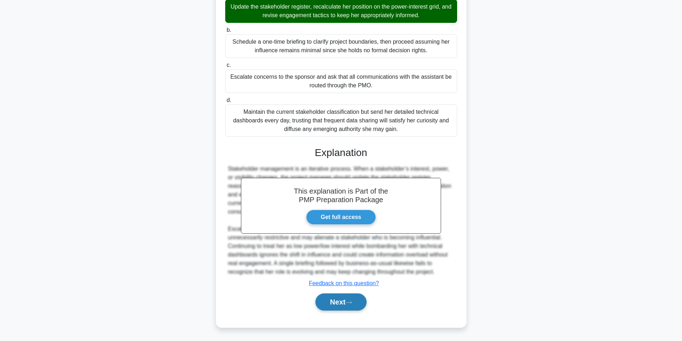
click at [334, 300] on button "Next" at bounding box center [340, 302] width 51 height 17
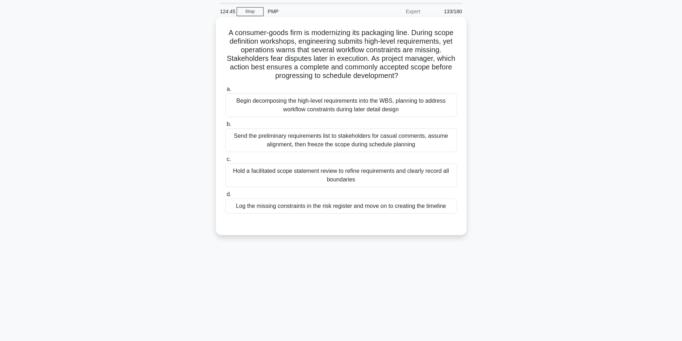
scroll to position [36, 0]
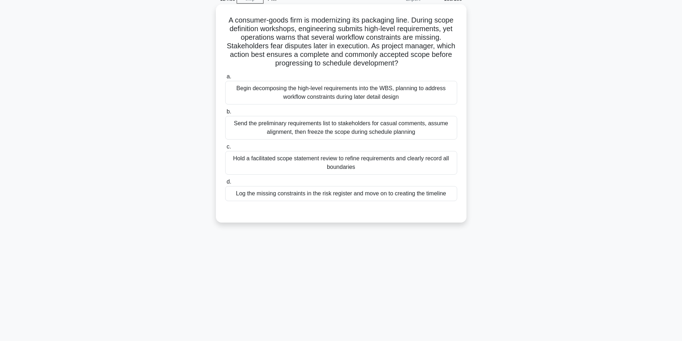
click at [362, 168] on div "Hold a facilitated scope statement review to refine requirements and clearly re…" at bounding box center [341, 163] width 232 height 24
click at [225, 149] on input "c. Hold a facilitated scope statement review to refine requirements and clearly…" at bounding box center [225, 147] width 0 height 5
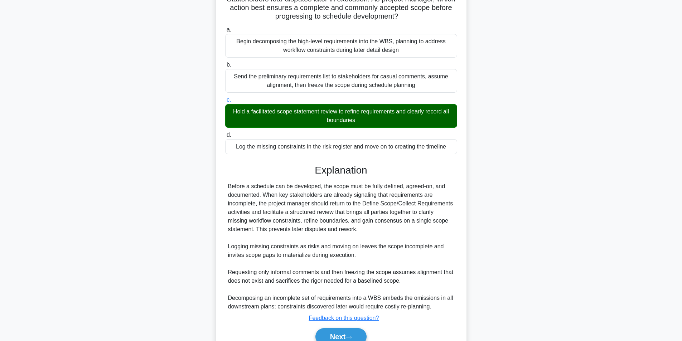
scroll to position [118, 0]
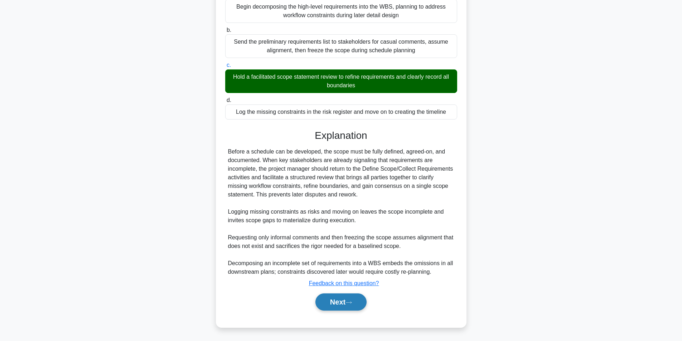
click at [338, 302] on button "Next" at bounding box center [340, 302] width 51 height 17
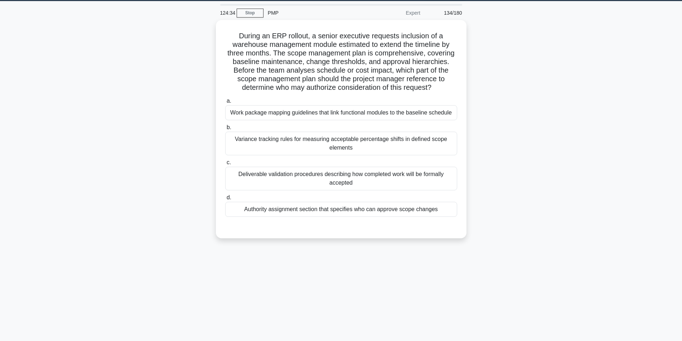
scroll to position [9, 0]
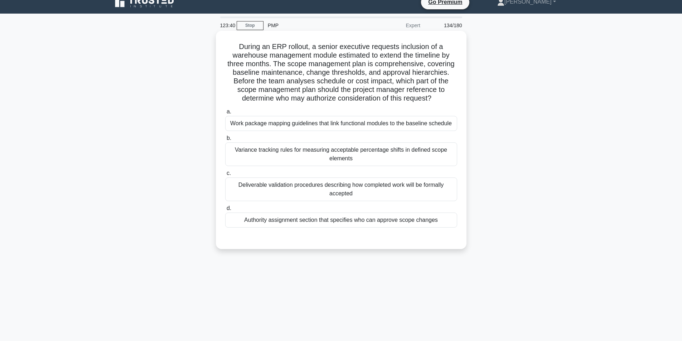
click at [329, 223] on div "Authority assignment section that specifies who can approve scope changes" at bounding box center [341, 220] width 232 height 15
click at [225, 211] on input "d. Authority assignment section that specifies who can approve scope changes" at bounding box center [225, 208] width 0 height 5
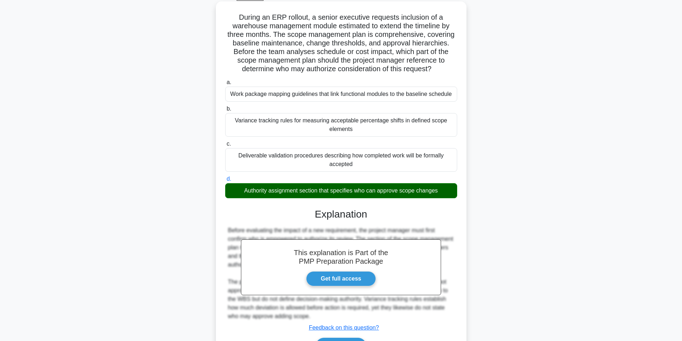
scroll to position [83, 0]
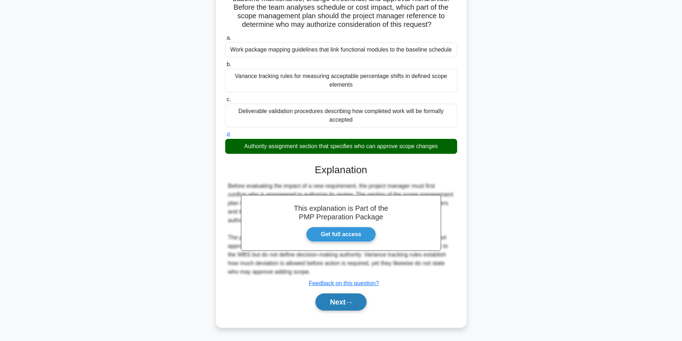
click at [339, 296] on button "Next" at bounding box center [340, 302] width 51 height 17
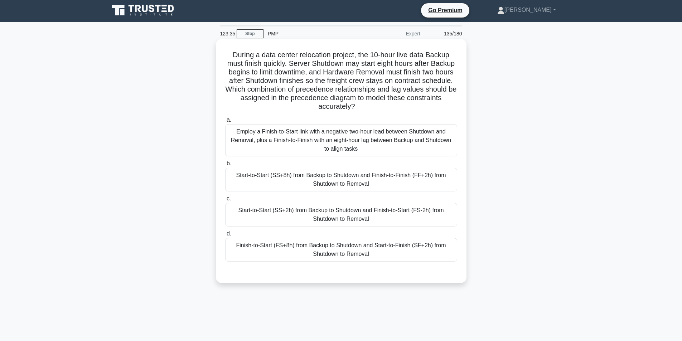
scroll to position [0, 0]
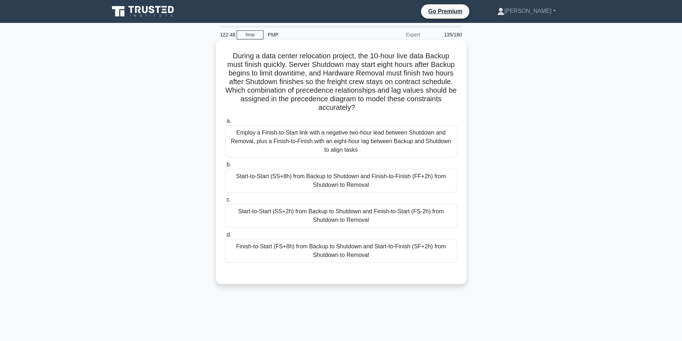
click at [345, 216] on div "Start-to-Start (SS+2h) from Backup to Shutdown and Finish-to-Start (FS-2h) from…" at bounding box center [341, 216] width 232 height 24
click at [225, 202] on input "c. Start-to-Start (SS+2h) from Backup to Shutdown and Finish-to-Start (FS-2h) f…" at bounding box center [225, 200] width 0 height 5
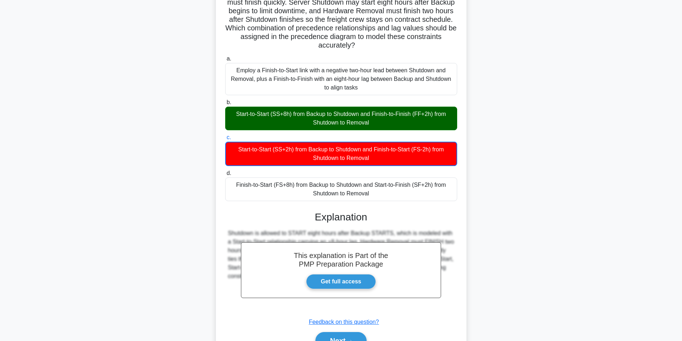
scroll to position [101, 0]
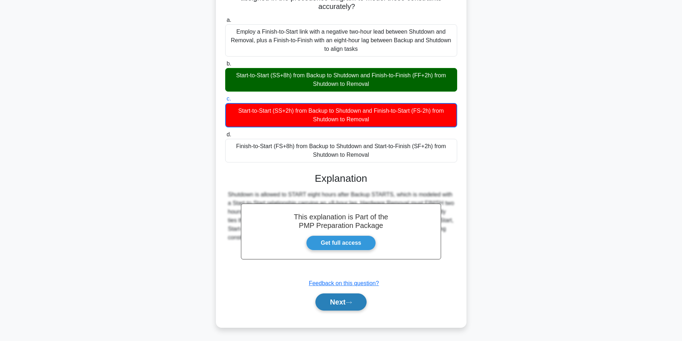
click at [342, 302] on button "Next" at bounding box center [340, 302] width 51 height 17
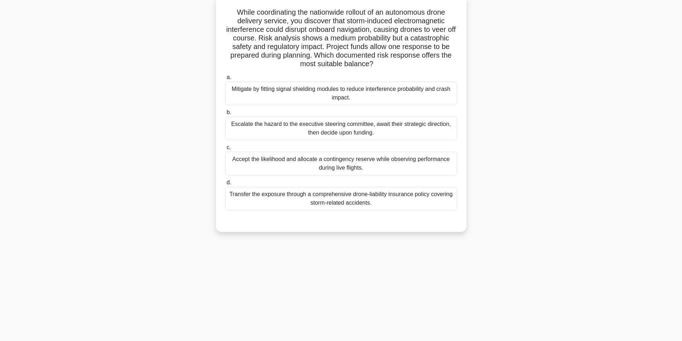
scroll to position [45, 0]
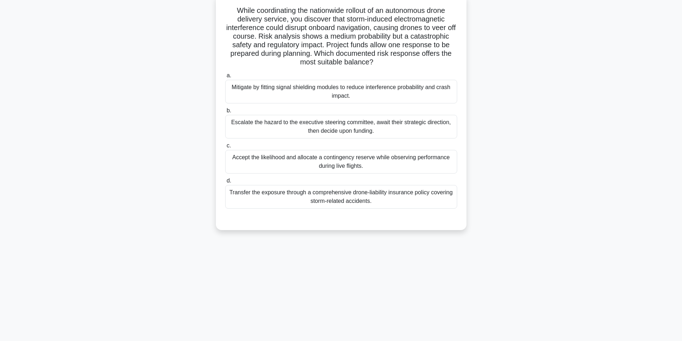
click at [347, 93] on div "Mitigate by fitting signal shielding modules to reduce interference probability…" at bounding box center [341, 92] width 232 height 24
click at [225, 78] on input "a. Mitigate by fitting signal shielding modules to reduce interference probabil…" at bounding box center [225, 75] width 0 height 5
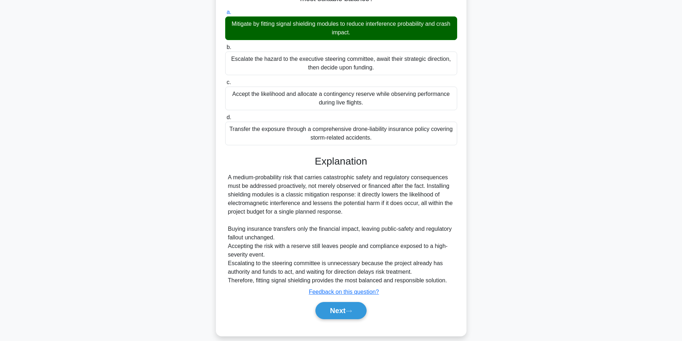
scroll to position [118, 0]
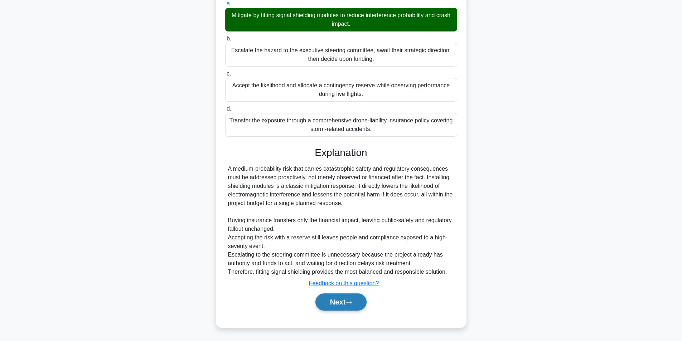
click at [340, 302] on button "Next" at bounding box center [340, 302] width 51 height 17
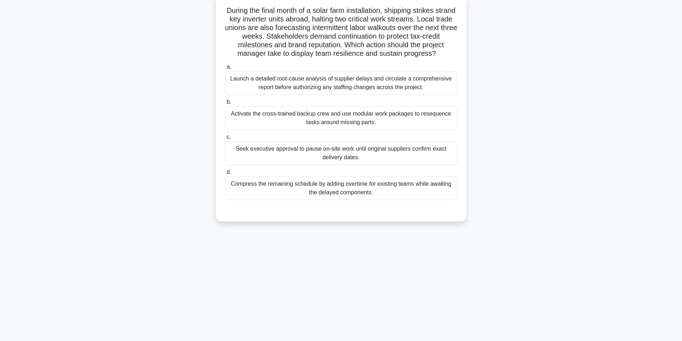
click at [350, 129] on div "Activate the cross-trained backup crew and use modular work packages to reseque…" at bounding box center [341, 118] width 232 height 24
click at [225, 105] on input "b. Activate the cross-trained backup crew and use modular work packages to rese…" at bounding box center [225, 102] width 0 height 5
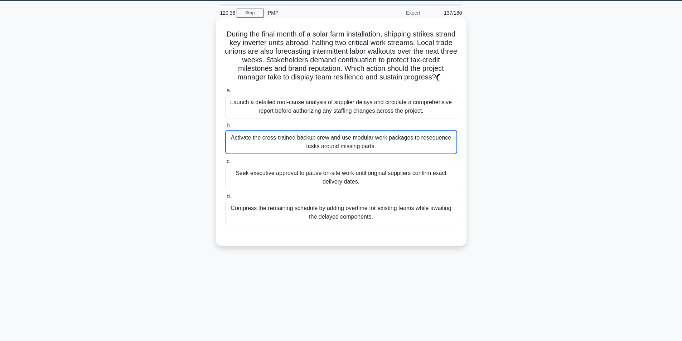
scroll to position [0, 0]
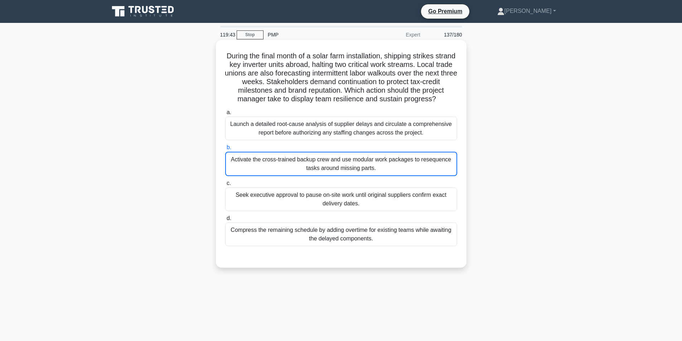
click at [281, 176] on div "Activate the cross-trained backup crew and use modular work packages to reseque…" at bounding box center [341, 164] width 232 height 24
click at [225, 150] on input "b. Activate the cross-trained backup crew and use modular work packages to rese…" at bounding box center [225, 147] width 0 height 5
click at [281, 176] on div "Activate the cross-trained backup crew and use modular work packages to reseque…" at bounding box center [341, 164] width 232 height 24
click at [225, 150] on input "b. Activate the cross-trained backup crew and use modular work packages to rese…" at bounding box center [225, 147] width 0 height 5
click at [281, 176] on div "Activate the cross-trained backup crew and use modular work packages to reseque…" at bounding box center [341, 164] width 232 height 24
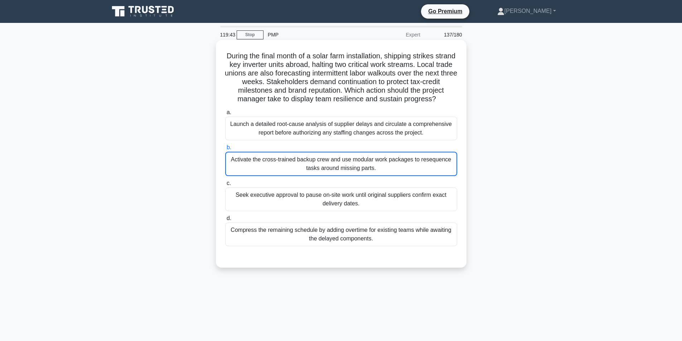
click at [225, 150] on input "b. Activate the cross-trained backup crew and use modular work packages to rese…" at bounding box center [225, 147] width 0 height 5
click at [283, 203] on div "Seek executive approval to pause on-site work until original suppliers confirm …" at bounding box center [341, 200] width 232 height 24
click at [225, 186] on input "c. Seek executive approval to pause on-site work until original suppliers confi…" at bounding box center [225, 183] width 0 height 5
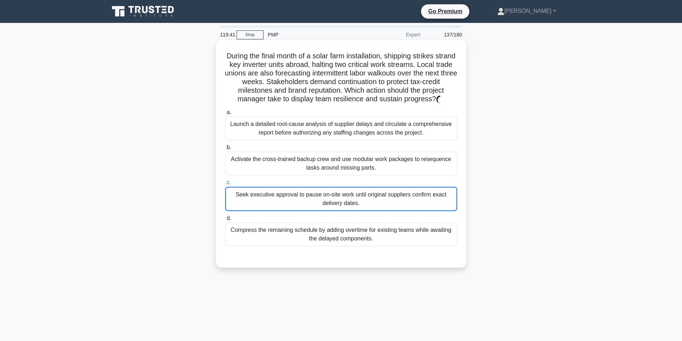
click at [282, 175] on div "Activate the cross-trained backup crew and use modular work packages to reseque…" at bounding box center [341, 164] width 232 height 24
click at [225, 150] on input "b. Activate the cross-trained backup crew and use modular work packages to rese…" at bounding box center [225, 147] width 0 height 5
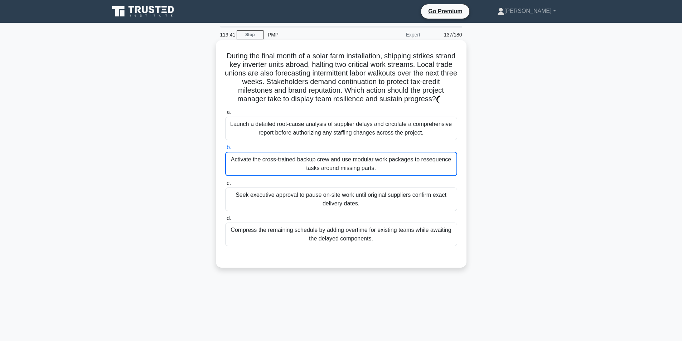
click at [282, 176] on div "Activate the cross-trained backup crew and use modular work packages to reseque…" at bounding box center [341, 164] width 232 height 24
click at [225, 150] on input "b. Activate the cross-trained backup crew and use modular work packages to rese…" at bounding box center [225, 147] width 0 height 5
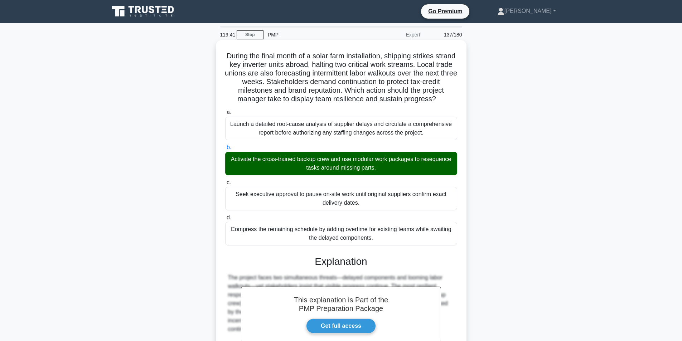
click at [281, 175] on div "Activate the cross-trained backup crew and use modular work packages to reseque…" at bounding box center [341, 164] width 232 height 24
click at [225, 150] on input "b. Activate the cross-trained backup crew and use modular work packages to rese…" at bounding box center [225, 147] width 0 height 5
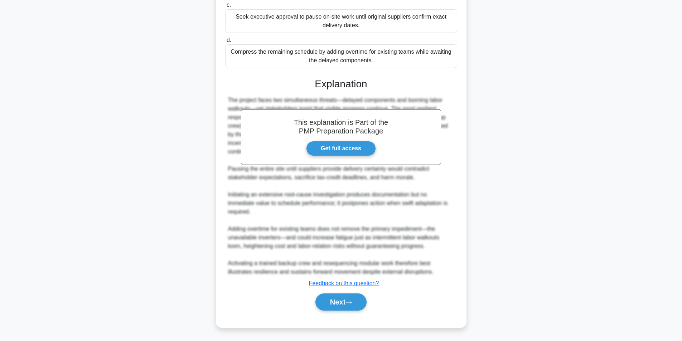
scroll to position [186, 0]
click at [335, 303] on button "Next" at bounding box center [340, 302] width 51 height 17
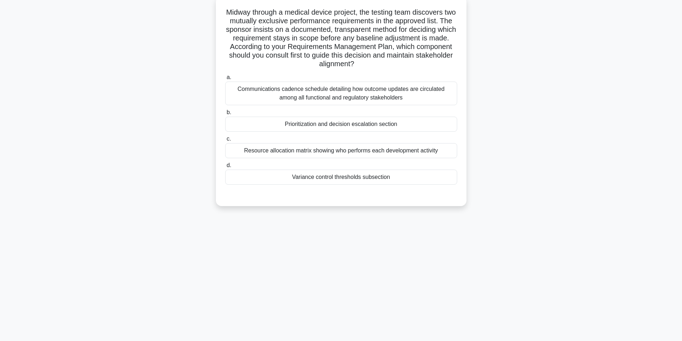
scroll to position [45, 0]
click at [364, 174] on div "Variance control thresholds subsection" at bounding box center [341, 175] width 232 height 15
click at [225, 166] on input "d. Variance control thresholds subsection" at bounding box center [225, 163] width 0 height 5
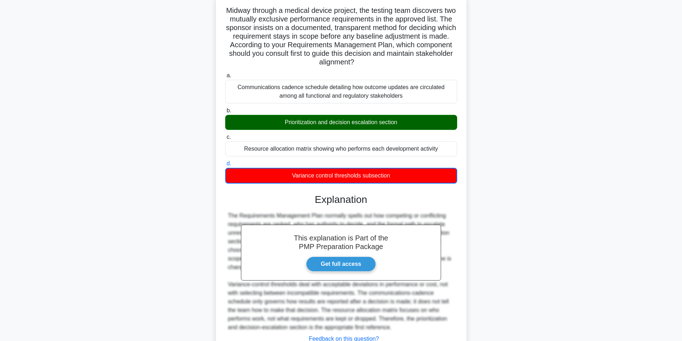
scroll to position [101, 0]
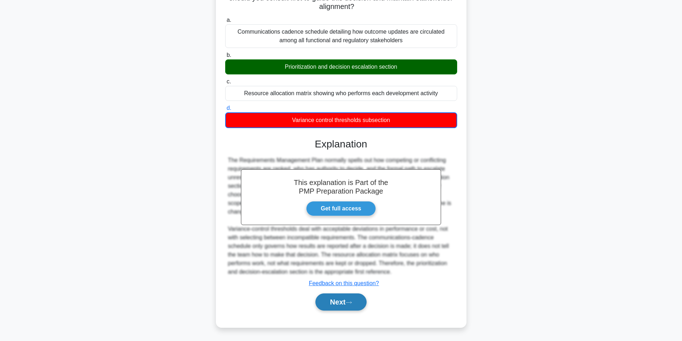
click at [324, 302] on button "Next" at bounding box center [340, 302] width 51 height 17
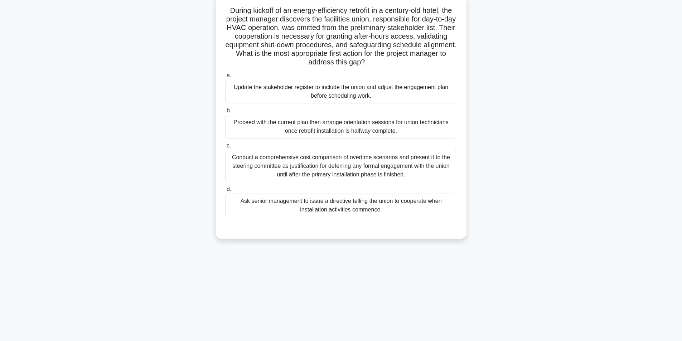
scroll to position [10, 0]
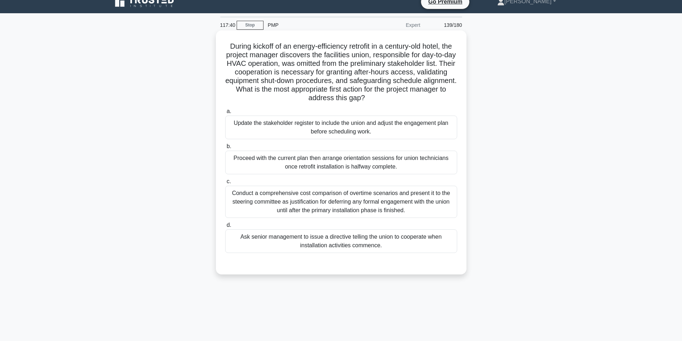
click at [318, 128] on div "Update the stakeholder register to include the union and adjust the engagement …" at bounding box center [341, 128] width 232 height 24
click at [225, 114] on input "a. Update the stakeholder register to include the union and adjust the engageme…" at bounding box center [225, 111] width 0 height 5
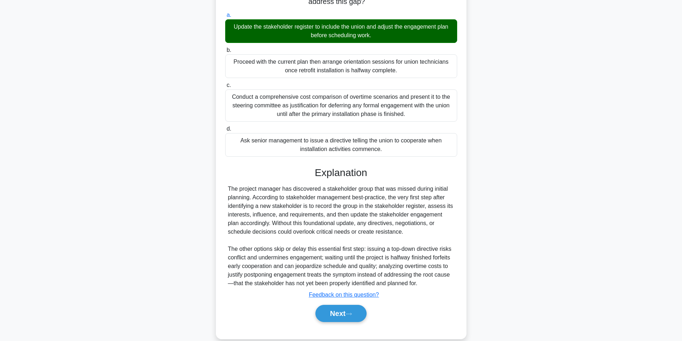
scroll to position [118, 0]
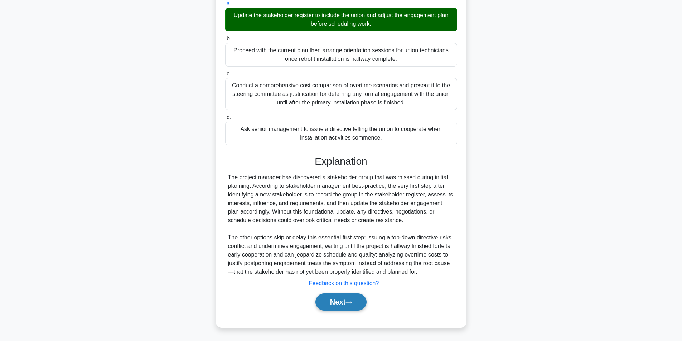
click at [333, 300] on button "Next" at bounding box center [340, 302] width 51 height 17
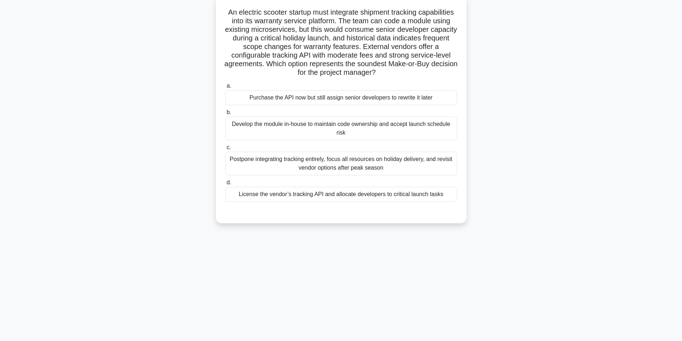
scroll to position [45, 0]
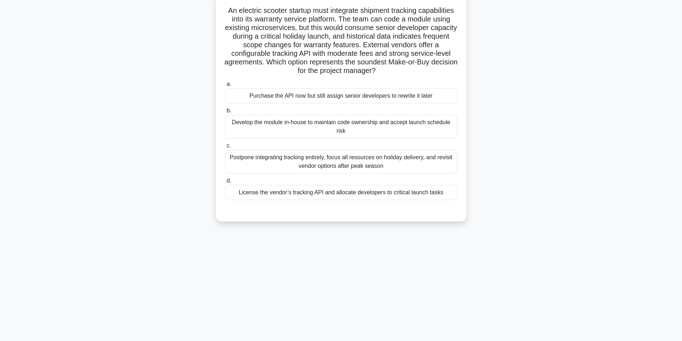
click at [344, 194] on div "License the vendor’s tracking API and allocate developers to critical launch ta…" at bounding box center [341, 192] width 232 height 15
click at [225, 183] on input "d. License the vendor’s tracking API and allocate developers to critical launch…" at bounding box center [225, 181] width 0 height 5
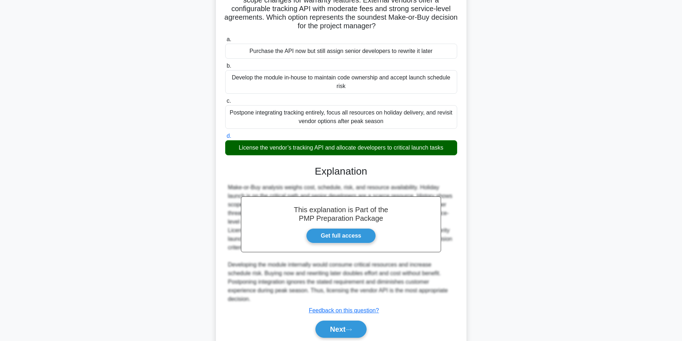
scroll to position [118, 0]
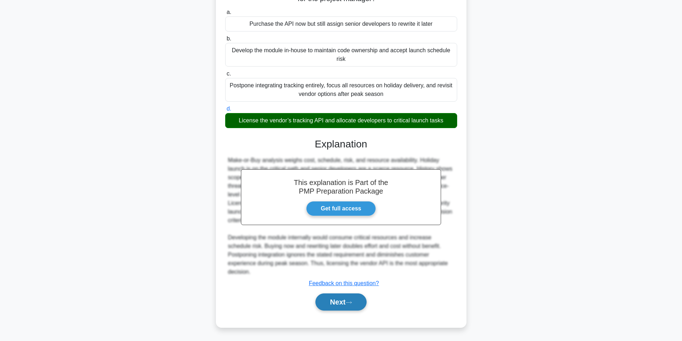
click at [325, 298] on button "Next" at bounding box center [340, 302] width 51 height 17
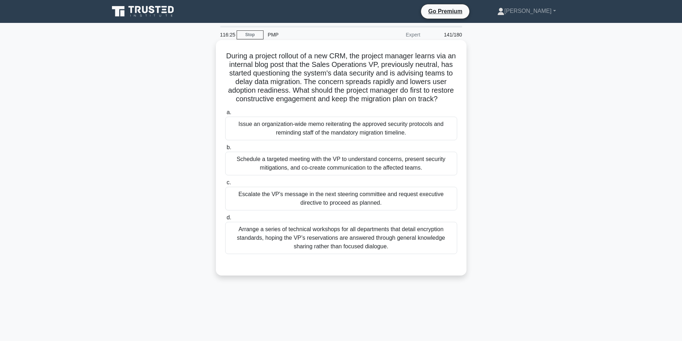
scroll to position [36, 0]
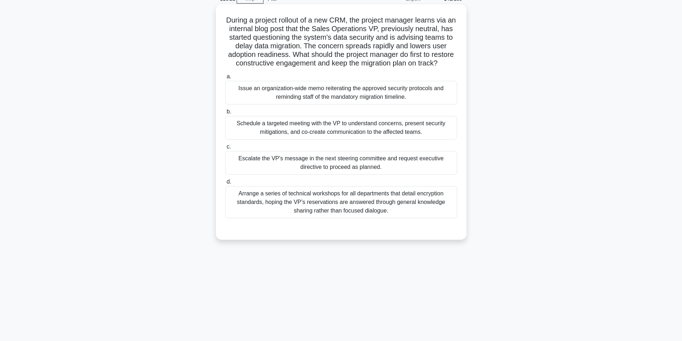
click at [304, 139] on div "Schedule a targeted meeting with the VP to understand concerns, present securit…" at bounding box center [341, 128] width 232 height 24
click at [225, 114] on input "b. Schedule a targeted meeting with the VP to understand concerns, present secu…" at bounding box center [225, 112] width 0 height 5
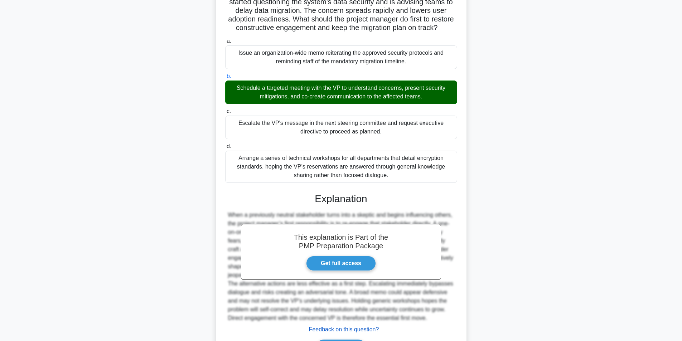
scroll to position [126, 0]
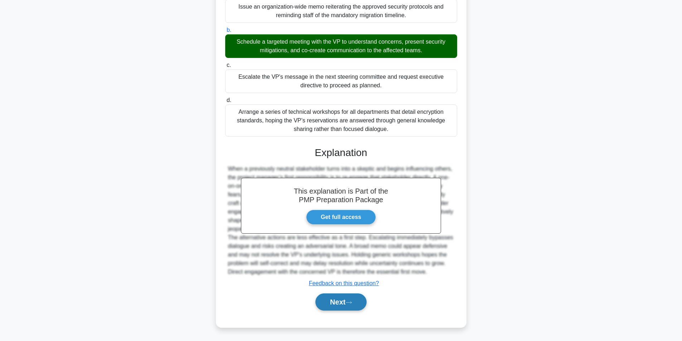
click at [330, 305] on button "Next" at bounding box center [340, 302] width 51 height 17
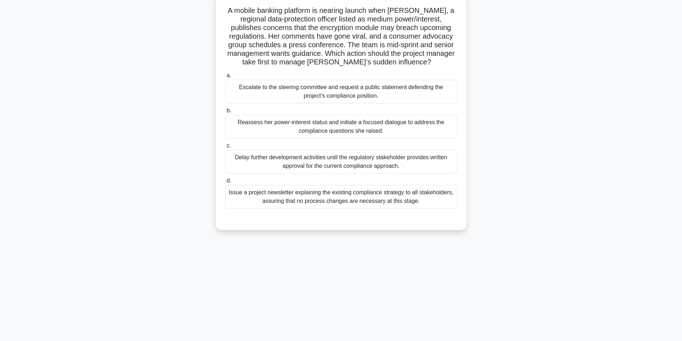
click at [339, 134] on div "Reassess her power-interest status and initiate a focused dialogue to address t…" at bounding box center [341, 127] width 232 height 24
click at [225, 113] on input "b. Reassess her power-interest status and initiate a focused dialogue to addres…" at bounding box center [225, 110] width 0 height 5
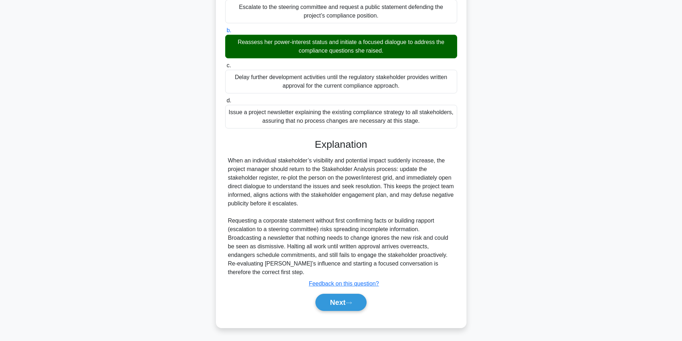
scroll to position [126, 0]
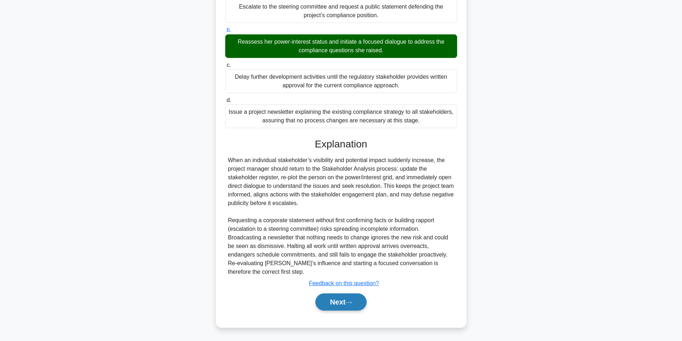
click at [337, 299] on button "Next" at bounding box center [340, 302] width 51 height 17
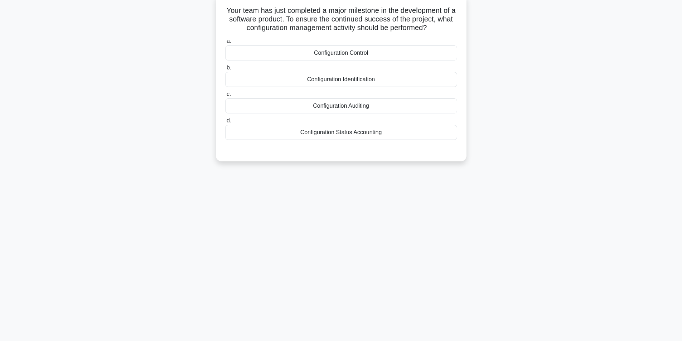
click at [358, 105] on div "Configuration Auditing" at bounding box center [341, 105] width 232 height 15
click at [225, 97] on input "c. Configuration Auditing" at bounding box center [225, 94] width 0 height 5
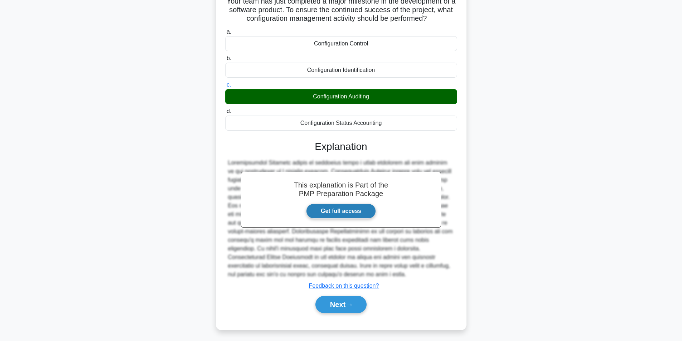
scroll to position [58, 0]
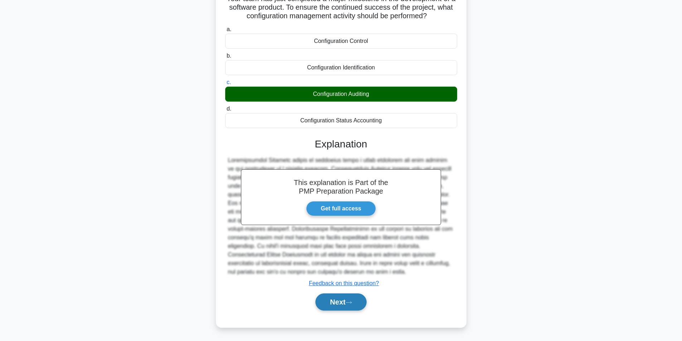
click at [335, 309] on button "Next" at bounding box center [340, 302] width 51 height 17
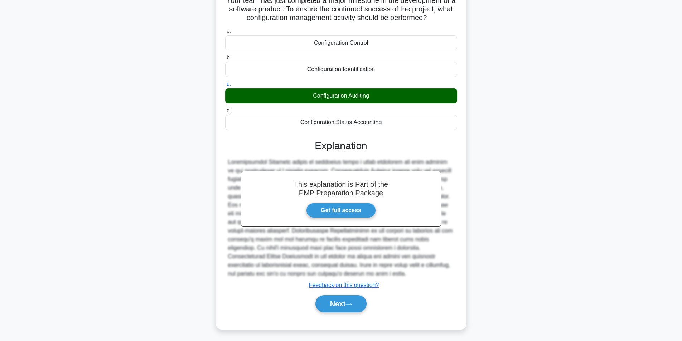
scroll to position [45, 0]
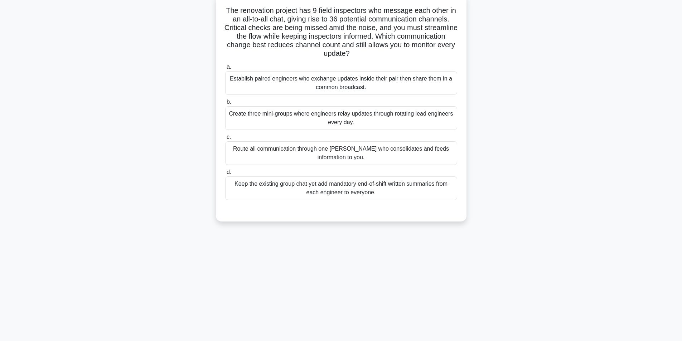
click at [370, 122] on div "Create three mini-groups where engineers relay updates through rotating lead en…" at bounding box center [341, 118] width 232 height 24
click at [225, 105] on input "b. Create three mini-groups where engineers relay updates through rotating lead…" at bounding box center [225, 102] width 0 height 5
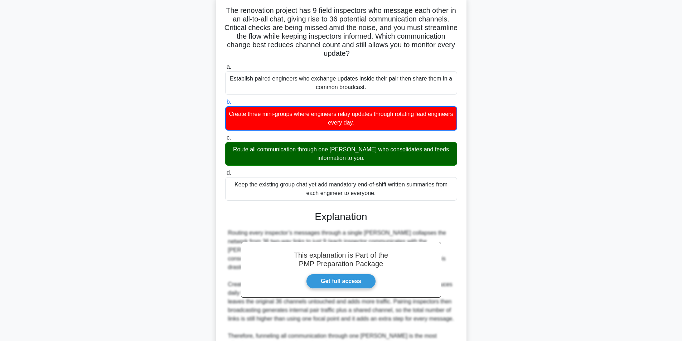
scroll to position [110, 0]
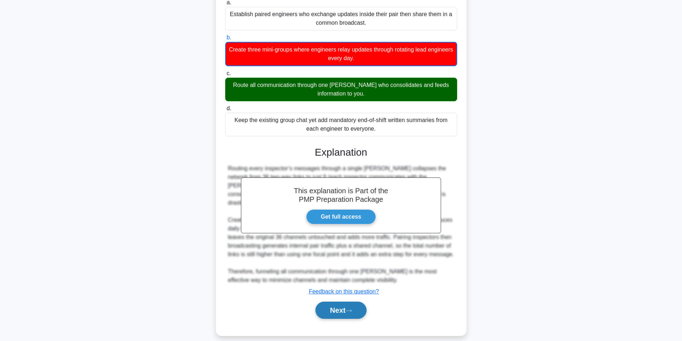
click at [337, 305] on button "Next" at bounding box center [340, 310] width 51 height 17
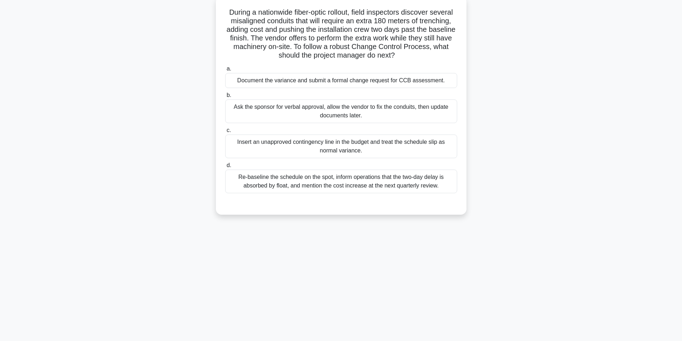
scroll to position [10, 0]
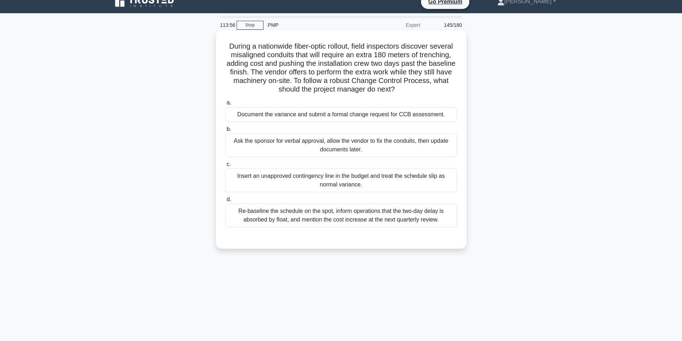
click at [349, 120] on div "Document the variance and submit a formal change request for CCB assessment." at bounding box center [341, 114] width 232 height 15
click at [225, 105] on input "a. Document the variance and submit a formal change request for CCB assessment." at bounding box center [225, 103] width 0 height 5
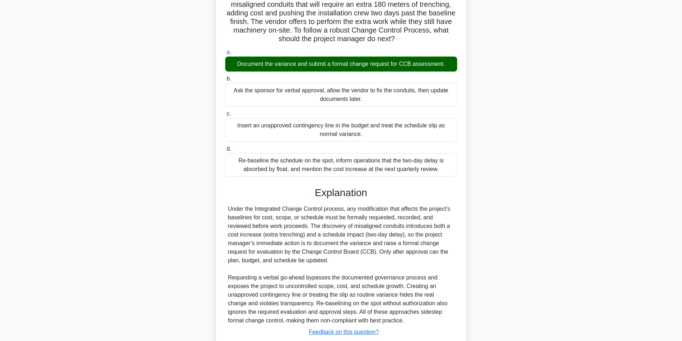
scroll to position [109, 0]
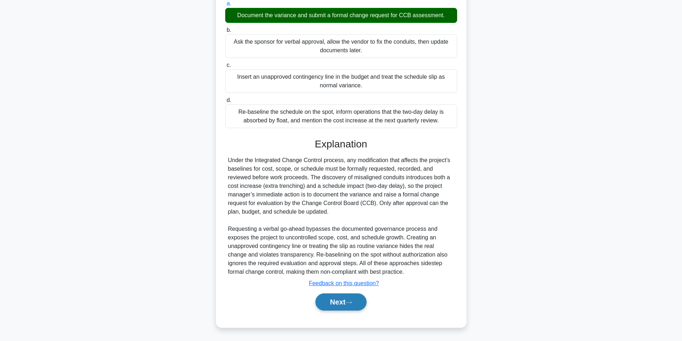
click at [338, 299] on button "Next" at bounding box center [340, 302] width 51 height 17
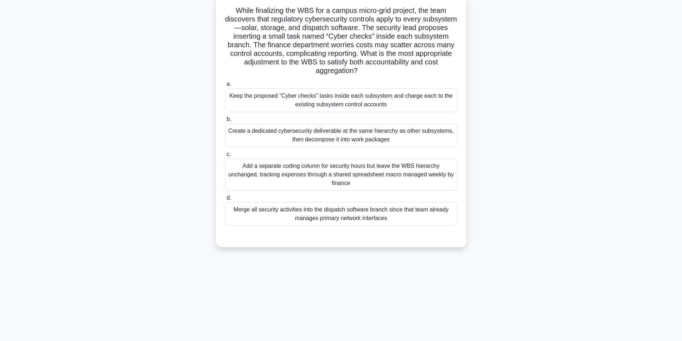
drag, startPoint x: 372, startPoint y: 95, endPoint x: 372, endPoint y: 101, distance: 5.7
click at [372, 99] on div "Keep the proposed “Cyber checks” tasks inside each subsystem and charge each to…" at bounding box center [341, 100] width 232 height 24
click at [225, 87] on input "a. Keep the proposed “Cyber checks” tasks inside each subsystem and charge each…" at bounding box center [225, 84] width 0 height 5
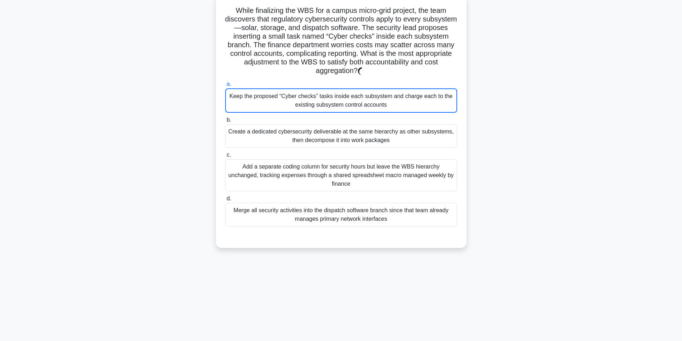
click at [340, 140] on div "Create a dedicated cybersecurity deliverable at the same hierarchy as other sub…" at bounding box center [341, 136] width 232 height 24
click at [225, 122] on input "b. Create a dedicated cybersecurity deliverable at the same hierarchy as other …" at bounding box center [225, 120] width 0 height 5
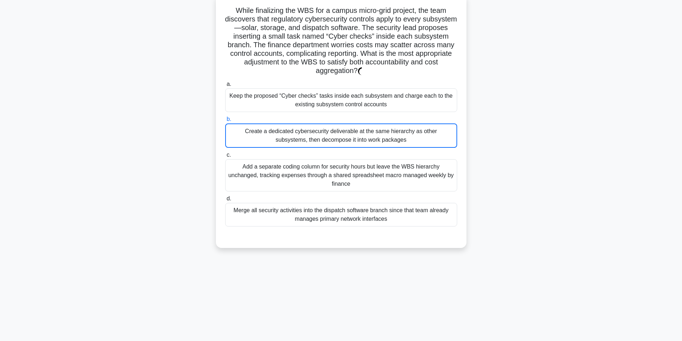
click at [340, 130] on div "Create a dedicated cybersecurity deliverable at the same hierarchy as other sub…" at bounding box center [341, 135] width 232 height 24
click at [225, 122] on input "b. Create a dedicated cybersecurity deliverable at the same hierarchy as other …" at bounding box center [225, 119] width 0 height 5
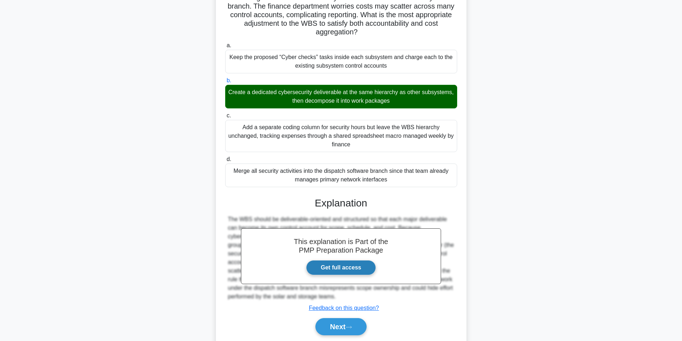
scroll to position [109, 0]
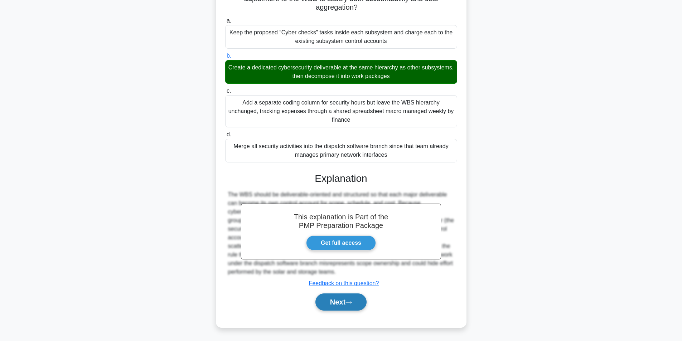
click at [345, 297] on button "Next" at bounding box center [340, 302] width 51 height 17
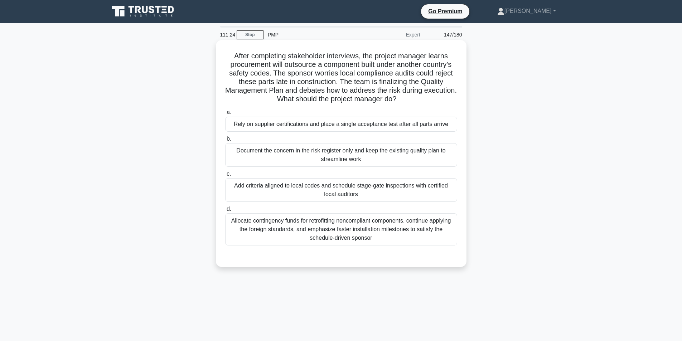
scroll to position [36, 0]
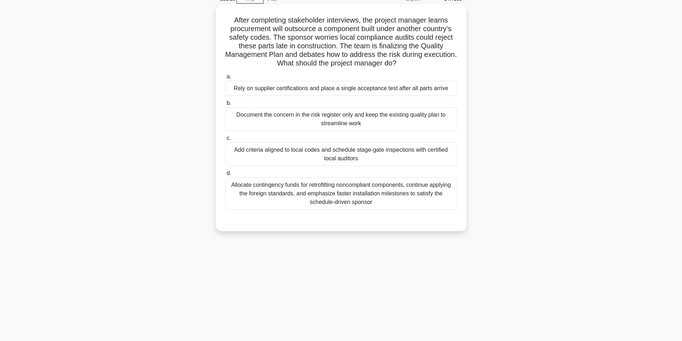
click at [360, 158] on div "Add criteria aligned to local codes and schedule stage-gate inspections with ce…" at bounding box center [341, 154] width 232 height 24
click at [225, 141] on input "c. Add criteria aligned to local codes and schedule stage-gate inspections with…" at bounding box center [225, 138] width 0 height 5
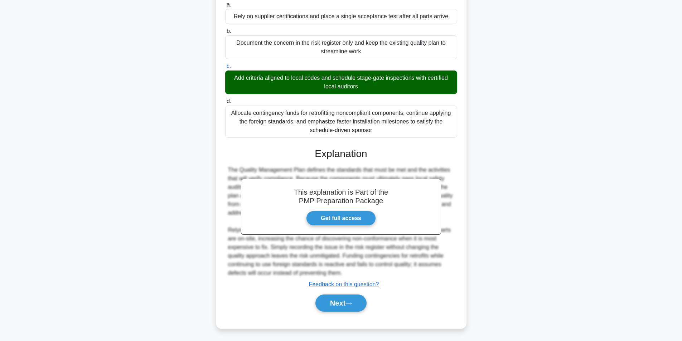
scroll to position [109, 0]
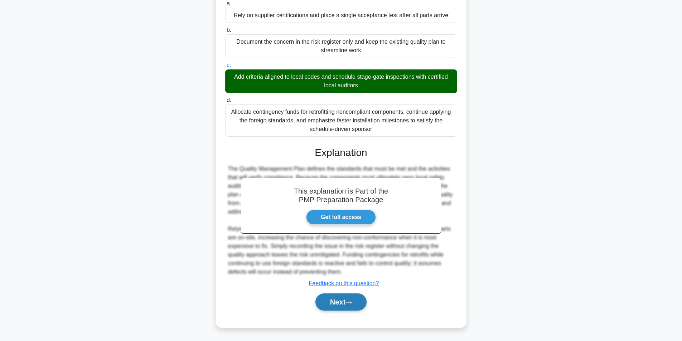
click at [338, 297] on button "Next" at bounding box center [340, 302] width 51 height 17
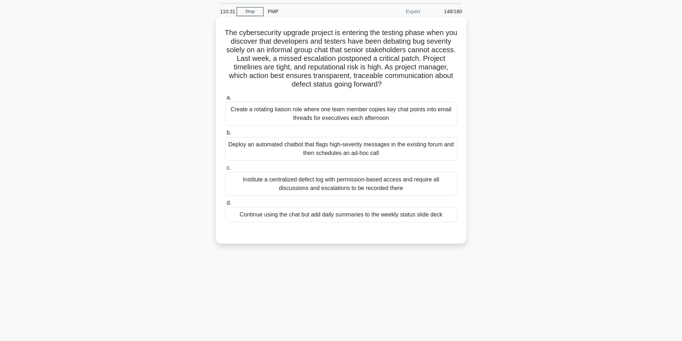
scroll to position [36, 0]
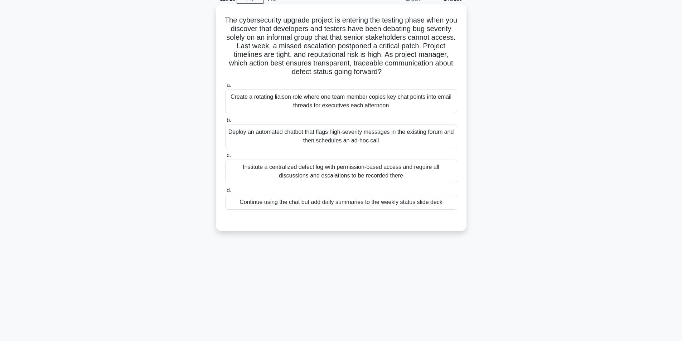
click at [322, 141] on div "Deploy an automated chatbot that flags high-severity messages in the existing f…" at bounding box center [341, 137] width 232 height 24
click at [225, 123] on input "b. Deploy an automated chatbot that flags high-severity messages in the existin…" at bounding box center [225, 120] width 0 height 5
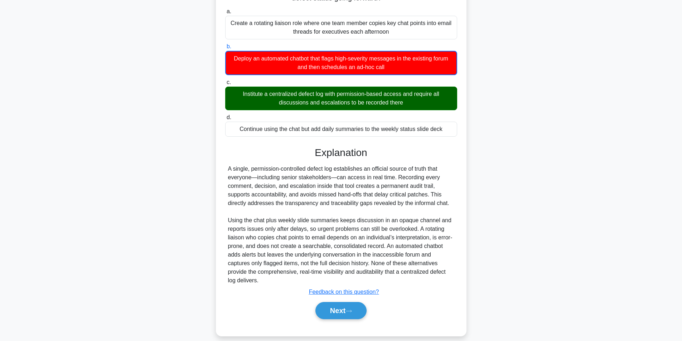
scroll to position [110, 0]
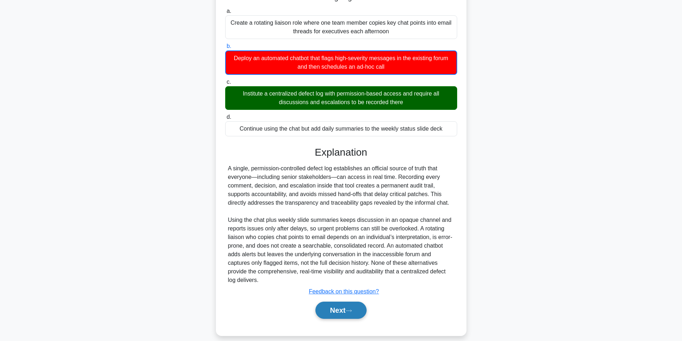
click at [329, 302] on button "Next" at bounding box center [340, 310] width 51 height 17
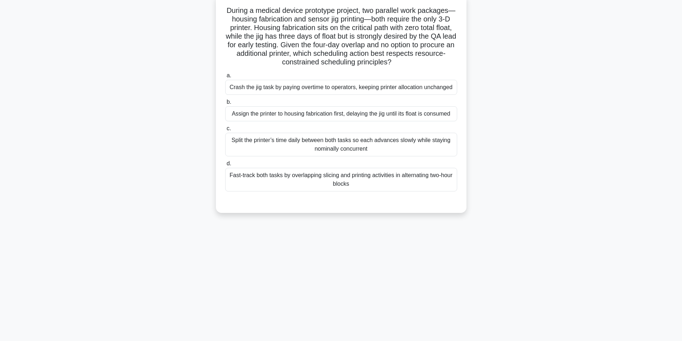
click at [323, 115] on div "Assign the printer to housing fabrication first, delaying the jig until its flo…" at bounding box center [341, 113] width 232 height 15
click at [225, 105] on input "b. Assign the printer to housing fabrication first, delaying the jig until its …" at bounding box center [225, 102] width 0 height 5
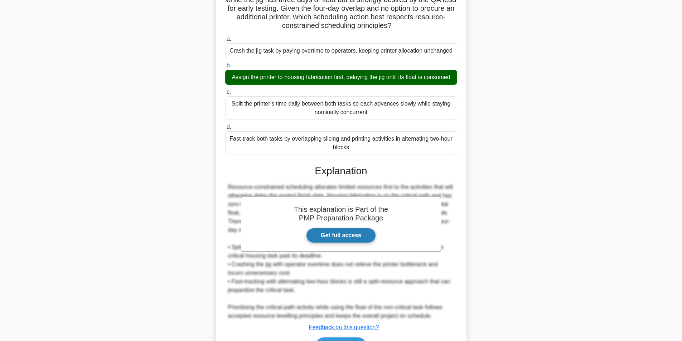
scroll to position [135, 0]
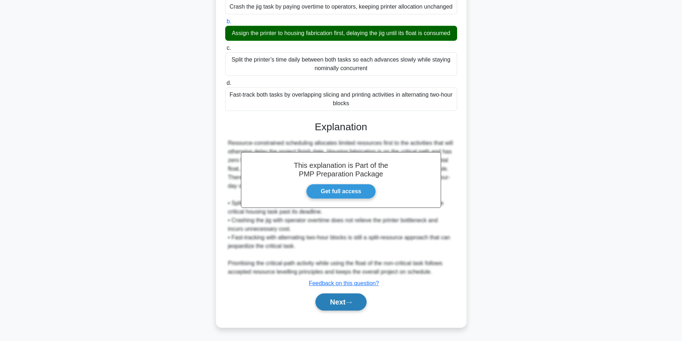
click at [341, 302] on button "Next" at bounding box center [340, 302] width 51 height 17
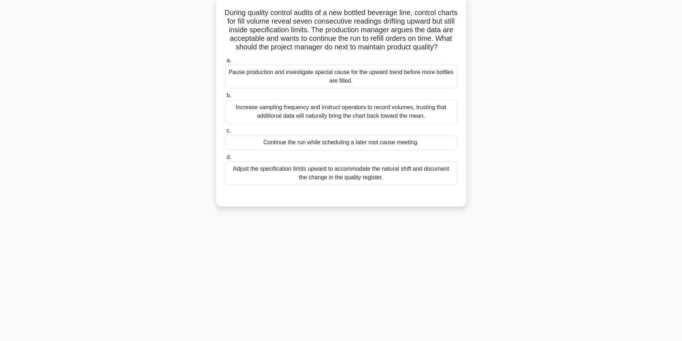
scroll to position [45, 0]
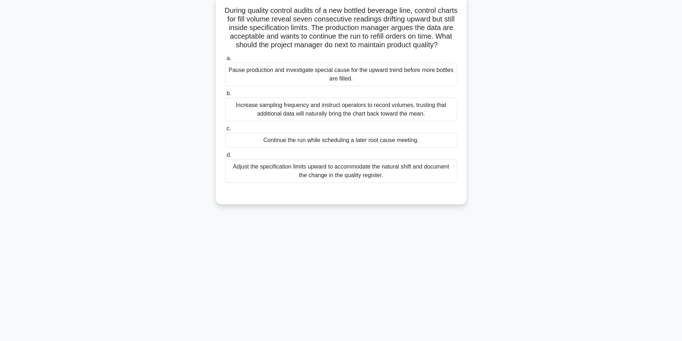
click at [330, 148] on div "Continue the run while scheduling a later root cause meeting." at bounding box center [341, 140] width 232 height 15
click at [225, 131] on input "c. Continue the run while scheduling a later root cause meeting." at bounding box center [225, 128] width 0 height 5
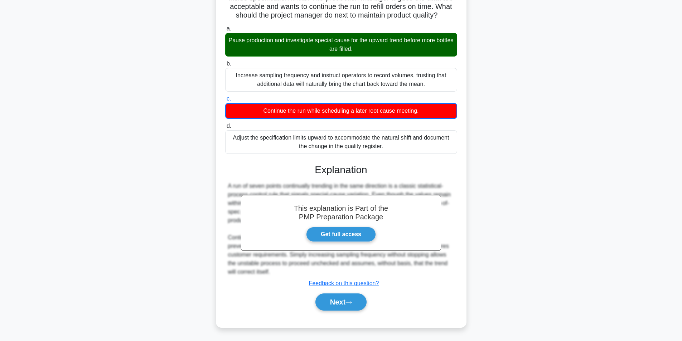
scroll to position [84, 0]
click at [333, 297] on button "Next" at bounding box center [340, 302] width 51 height 17
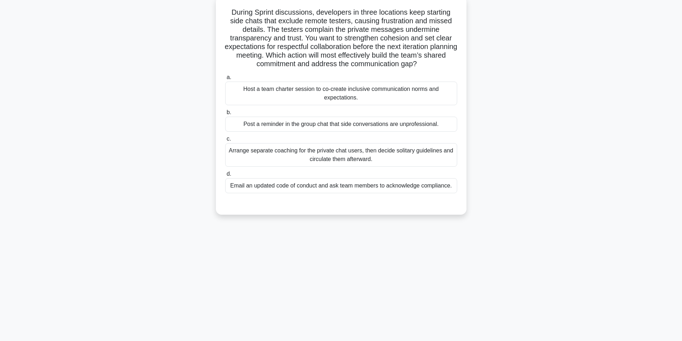
scroll to position [45, 0]
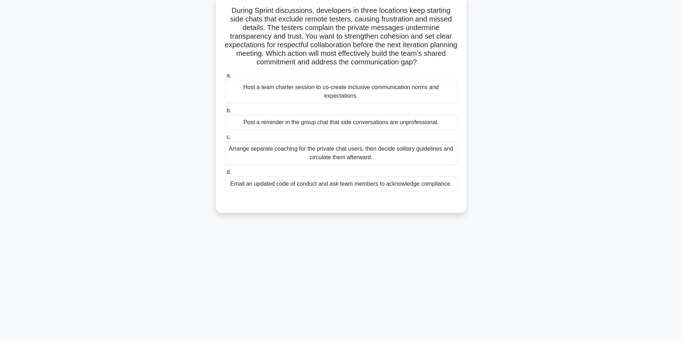
click at [355, 91] on div "Host a team charter session to co-create inclusive communication norms and expe…" at bounding box center [341, 92] width 232 height 24
click at [225, 78] on input "a. Host a team charter session to co-create inclusive communication norms and e…" at bounding box center [225, 75] width 0 height 5
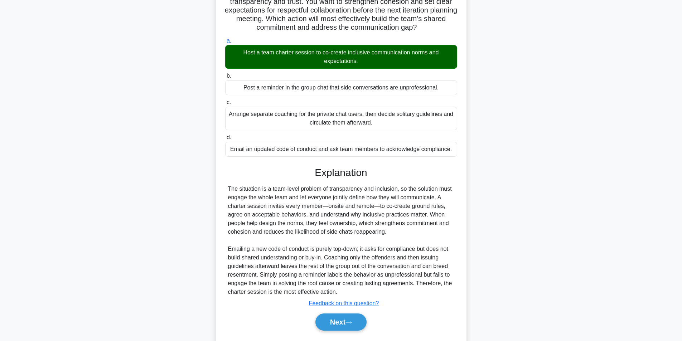
scroll to position [101, 0]
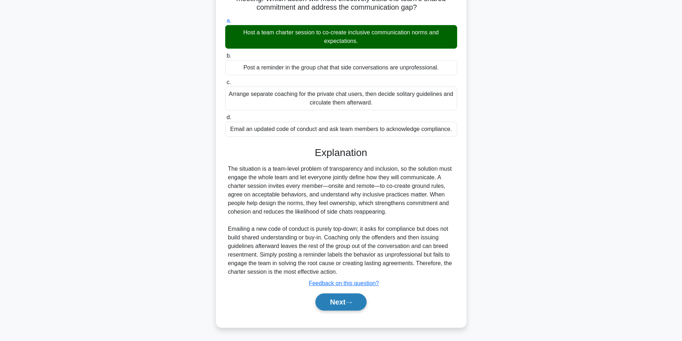
click at [334, 300] on button "Next" at bounding box center [340, 302] width 51 height 17
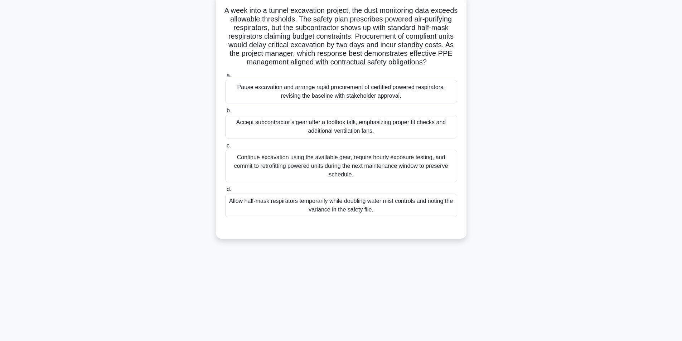
click at [338, 101] on div "Pause excavation and arrange rapid procurement of certified powered respirators…" at bounding box center [341, 92] width 232 height 24
click at [225, 78] on input "a. Pause excavation and arrange rapid procurement of certified powered respirat…" at bounding box center [225, 75] width 0 height 5
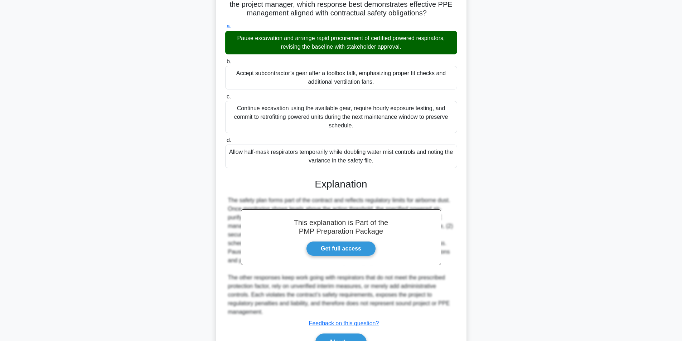
scroll to position [144, 0]
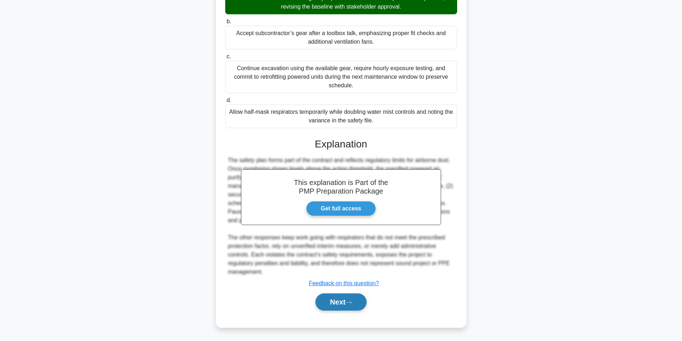
click at [333, 306] on button "Next" at bounding box center [340, 302] width 51 height 17
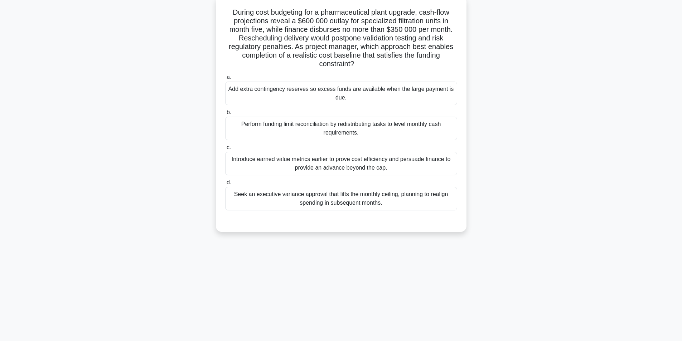
scroll to position [45, 0]
click at [376, 131] on div "Perform funding limit reconciliation by redistributing tasks to level monthly c…" at bounding box center [341, 127] width 232 height 24
click at [225, 113] on input "b. Perform funding limit reconciliation by redistributing tasks to level monthl…" at bounding box center [225, 110] width 0 height 5
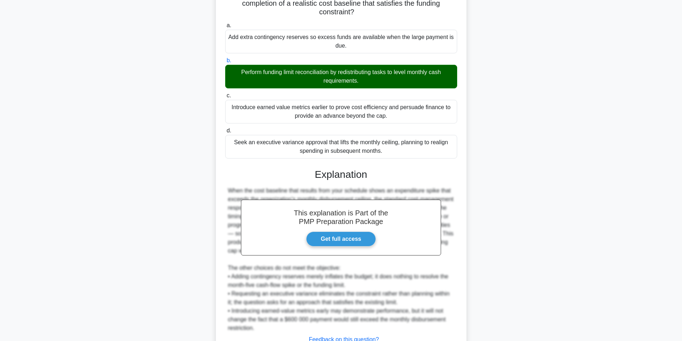
scroll to position [152, 0]
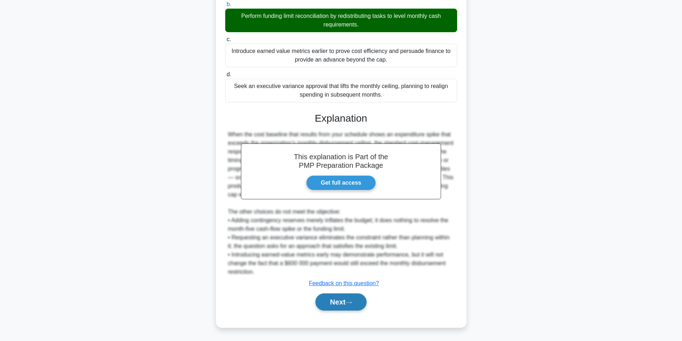
click at [333, 300] on button "Next" at bounding box center [340, 302] width 51 height 17
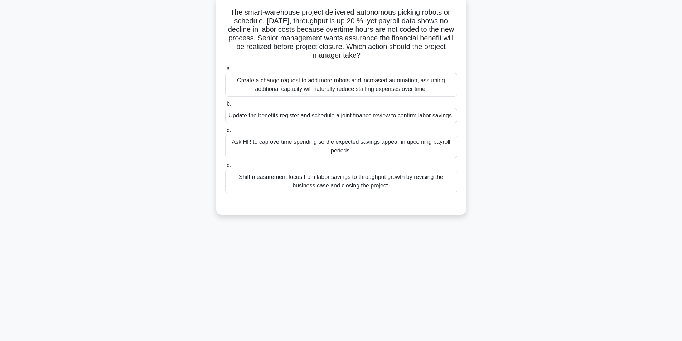
scroll to position [45, 0]
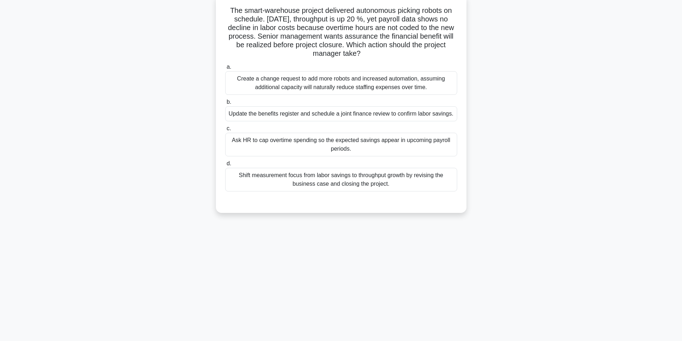
click at [349, 117] on div "Update the benefits register and schedule a joint finance review to confirm lab…" at bounding box center [341, 113] width 232 height 15
click at [225, 105] on input "b. Update the benefits register and schedule a joint finance review to confirm …" at bounding box center [225, 102] width 0 height 5
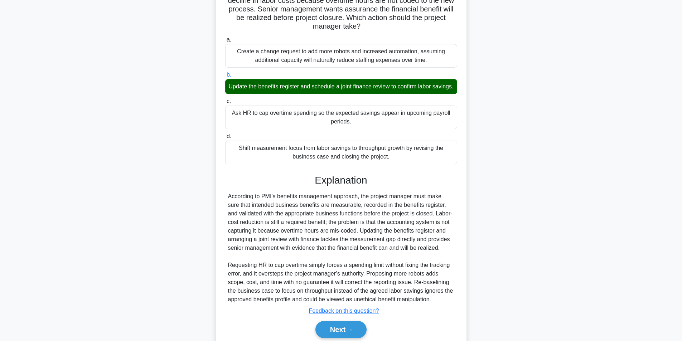
scroll to position [109, 0]
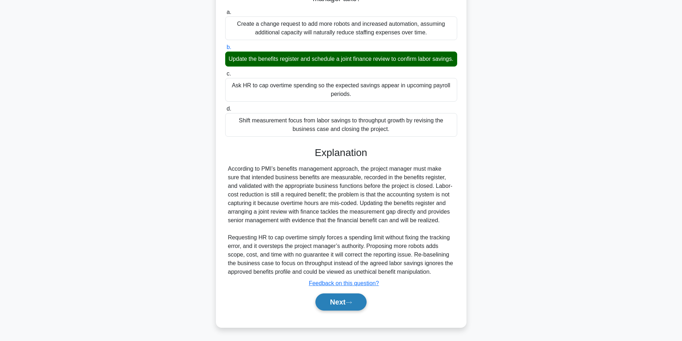
click at [335, 299] on button "Next" at bounding box center [340, 302] width 51 height 17
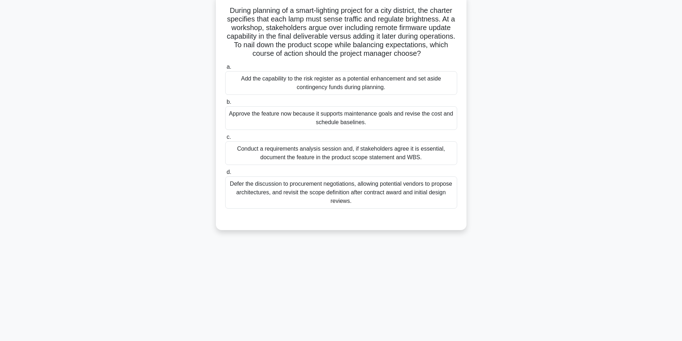
click at [350, 163] on div "Conduct a requirements analysis session and, if stakeholders agree it is essent…" at bounding box center [341, 153] width 232 height 24
click at [225, 140] on input "c. Conduct a requirements analysis session and, if stakeholders agree it is ess…" at bounding box center [225, 137] width 0 height 5
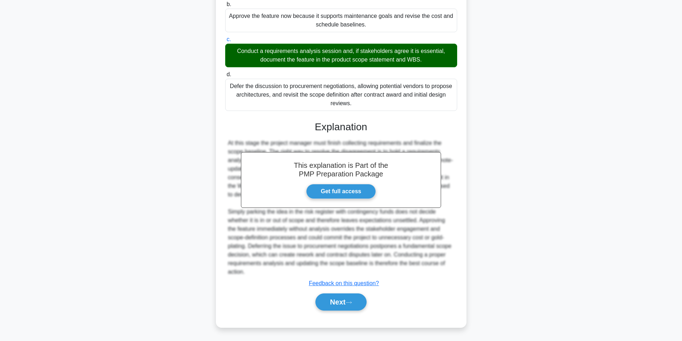
scroll to position [152, 0]
click at [333, 308] on button "Next" at bounding box center [340, 302] width 51 height 17
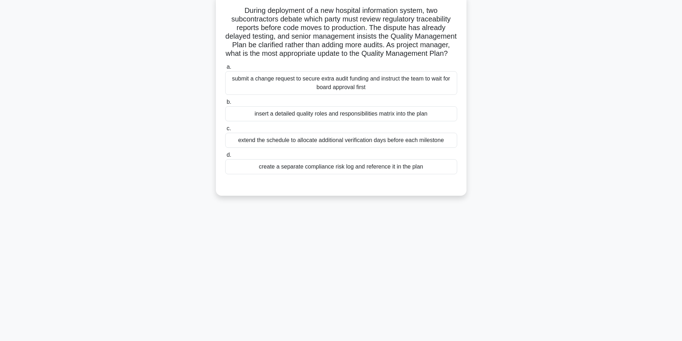
click at [326, 95] on div "submit a change request to secure extra audit funding and instruct the team to …" at bounding box center [341, 83] width 232 height 24
click at [225, 69] on input "a. submit a change request to secure extra audit funding and instruct the team …" at bounding box center [225, 67] width 0 height 5
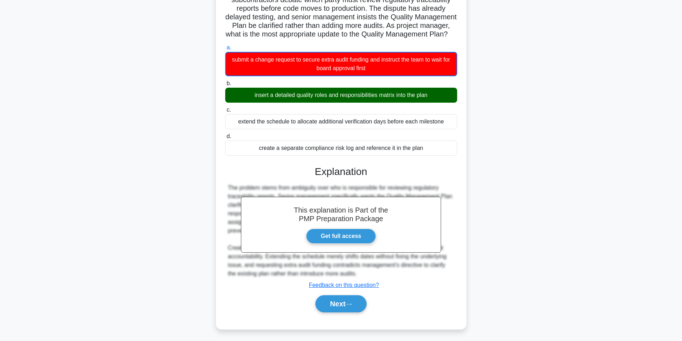
scroll to position [76, 0]
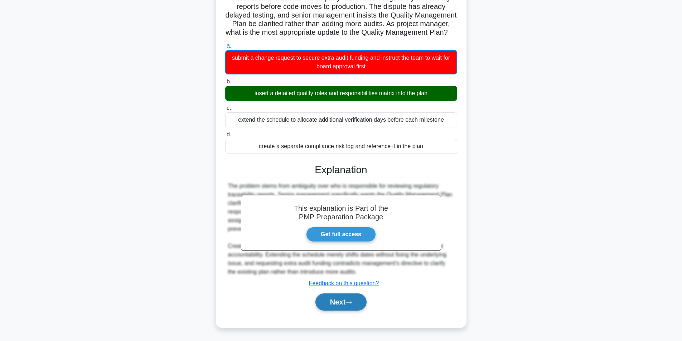
click at [336, 303] on button "Next" at bounding box center [340, 302] width 51 height 17
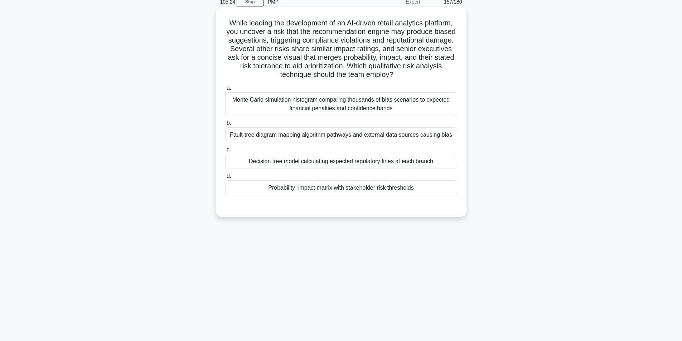
scroll to position [45, 0]
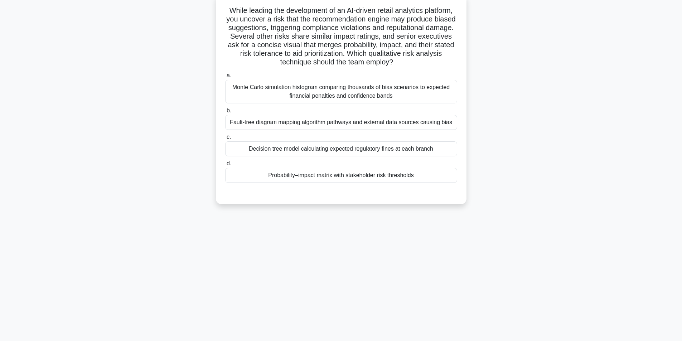
click at [329, 127] on div "Fault-tree diagram mapping algorithm pathways and external data sources causing…" at bounding box center [341, 122] width 232 height 15
click at [225, 113] on input "b. Fault-tree diagram mapping algorithm pathways and external data sources caus…" at bounding box center [225, 110] width 0 height 5
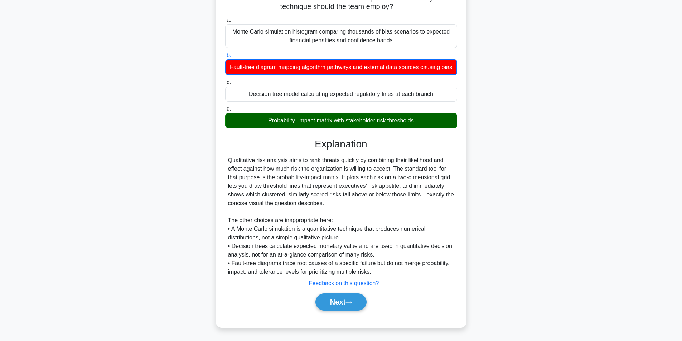
scroll to position [110, 0]
click at [357, 306] on button "Next" at bounding box center [340, 302] width 51 height 17
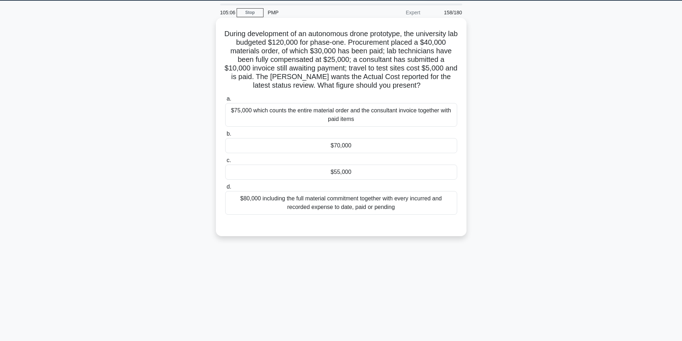
scroll to position [10, 0]
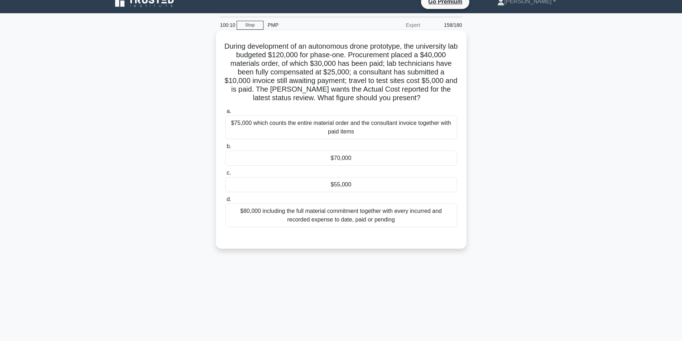
click at [353, 158] on div "$70,000" at bounding box center [341, 158] width 232 height 15
click at [225, 149] on input "b. $70,000" at bounding box center [225, 146] width 0 height 5
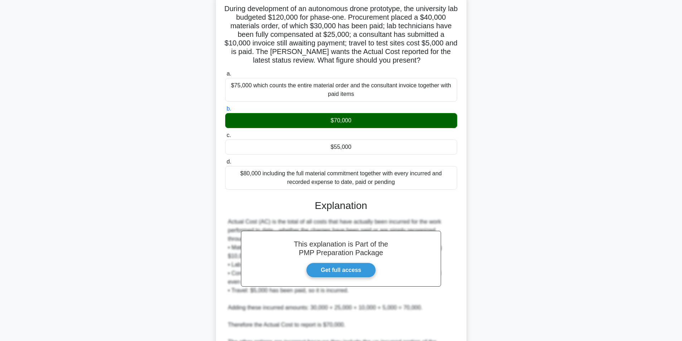
scroll to position [126, 0]
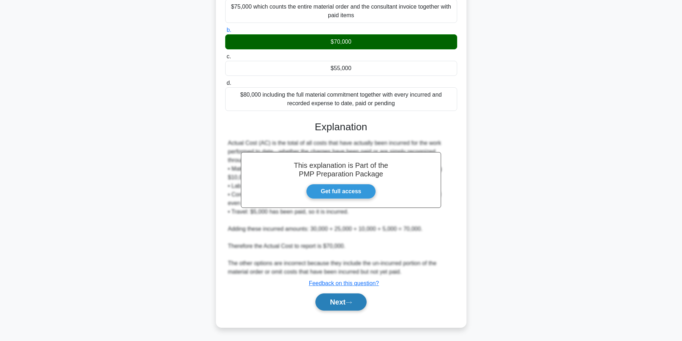
click at [338, 301] on button "Next" at bounding box center [340, 302] width 51 height 17
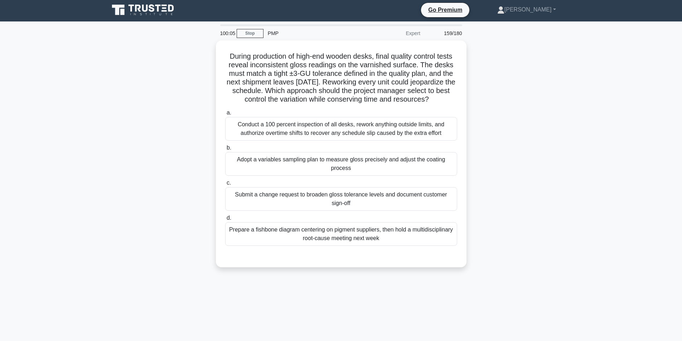
scroll to position [0, 0]
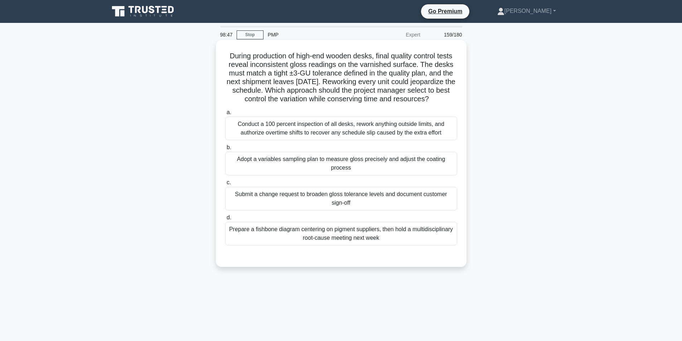
click at [333, 175] on div "Adopt a variables sampling plan to measure gloss precisely and adjust the coati…" at bounding box center [341, 164] width 232 height 24
click at [225, 150] on input "b. Adopt a variables sampling plan to measure gloss precisely and adjust the co…" at bounding box center [225, 147] width 0 height 5
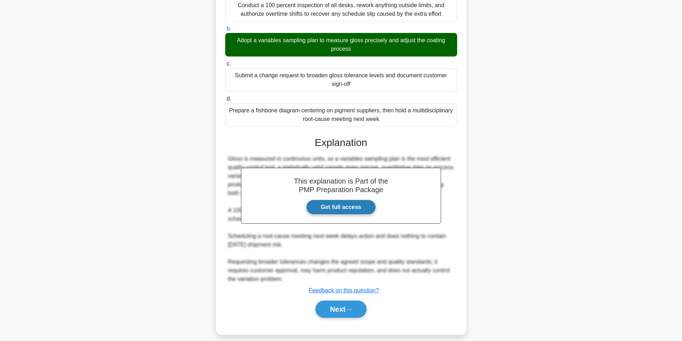
scroll to position [135, 0]
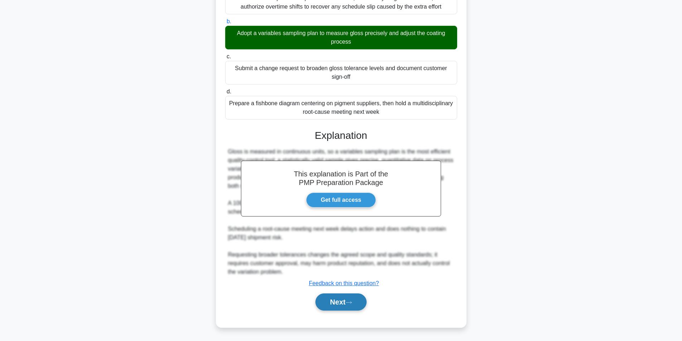
click at [337, 300] on button "Next" at bounding box center [340, 302] width 51 height 17
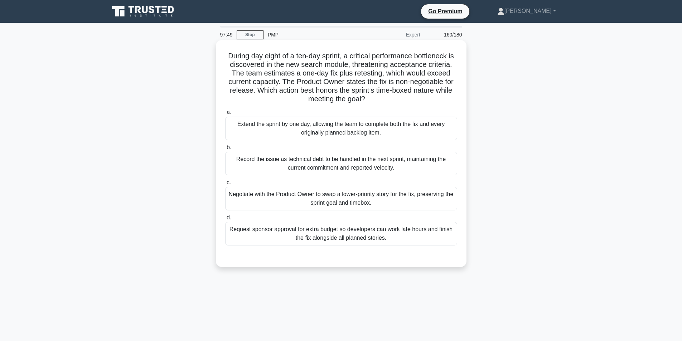
scroll to position [36, 0]
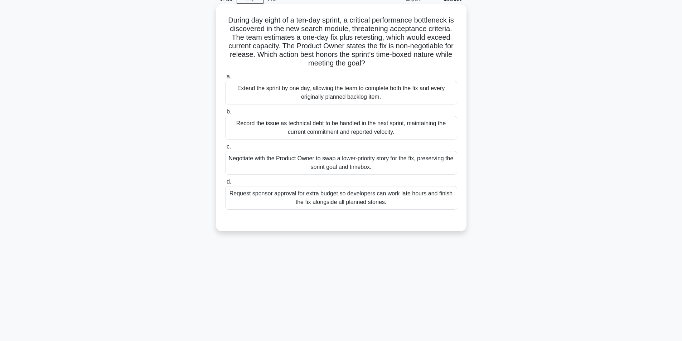
click at [349, 168] on div "Negotiate with the Product Owner to swap a lower-priority story for the fix, pr…" at bounding box center [341, 163] width 232 height 24
click at [225, 149] on input "c. Negotiate with the Product Owner to swap a lower-priority story for the fix,…" at bounding box center [225, 147] width 0 height 5
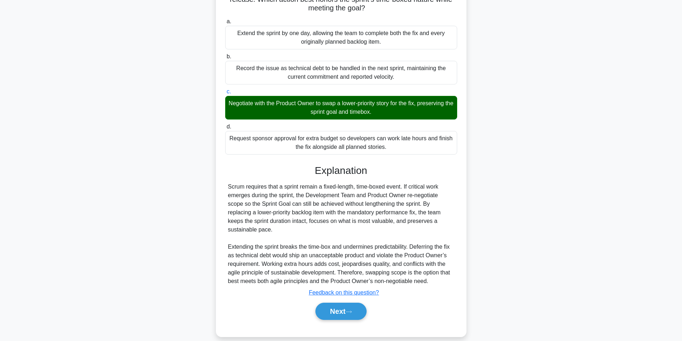
scroll to position [92, 0]
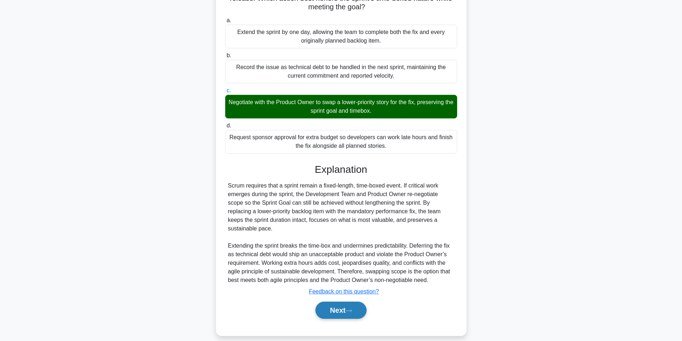
click at [321, 302] on button "Next" at bounding box center [340, 310] width 51 height 17
click at [333, 302] on button "Next" at bounding box center [340, 310] width 51 height 17
click at [340, 305] on button "Next" at bounding box center [340, 310] width 51 height 17
click at [339, 305] on button "Next" at bounding box center [340, 310] width 51 height 17
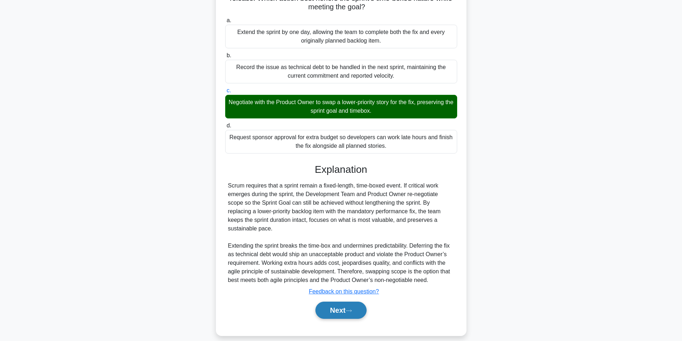
click at [339, 305] on button "Next" at bounding box center [340, 310] width 51 height 17
click at [339, 304] on button "Next" at bounding box center [340, 310] width 51 height 17
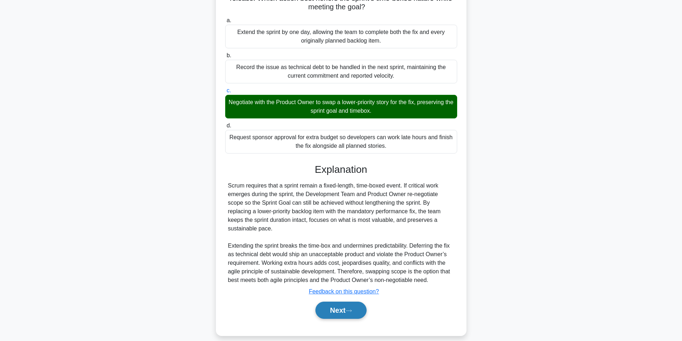
click at [339, 304] on button "Next" at bounding box center [340, 310] width 51 height 17
click at [338, 304] on button "Next" at bounding box center [340, 310] width 51 height 17
click at [330, 302] on button "Next" at bounding box center [340, 310] width 51 height 17
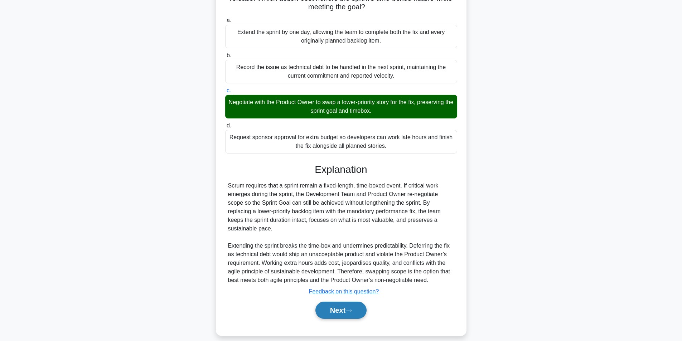
click at [330, 302] on button "Next" at bounding box center [340, 310] width 51 height 17
click at [329, 302] on button "Next" at bounding box center [340, 310] width 51 height 17
click at [328, 302] on button "Next" at bounding box center [340, 310] width 51 height 17
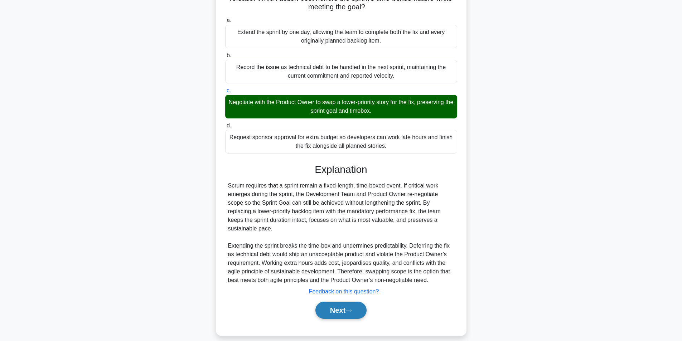
click at [328, 302] on button "Next" at bounding box center [340, 310] width 51 height 17
click at [329, 302] on button "Next" at bounding box center [340, 310] width 51 height 17
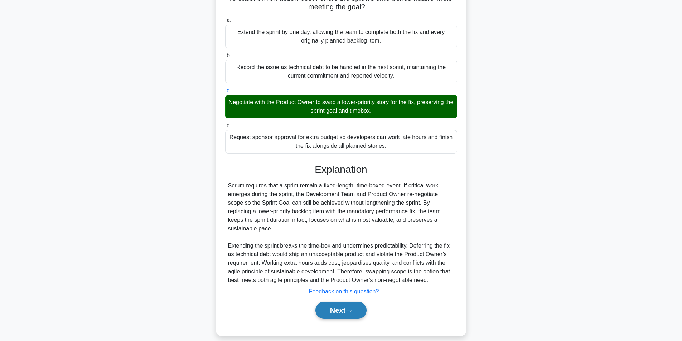
click at [329, 302] on button "Next" at bounding box center [340, 310] width 51 height 17
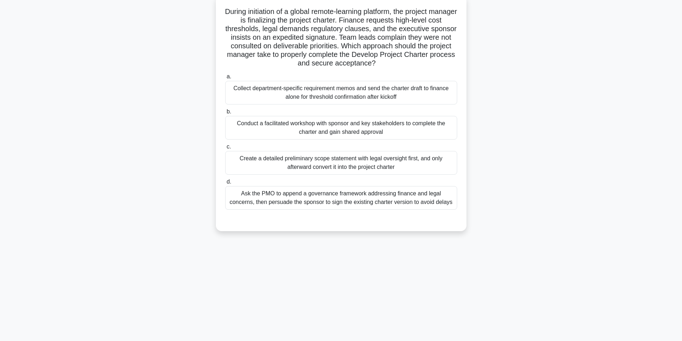
scroll to position [45, 0]
click at [324, 131] on div "Conduct a facilitated workshop with sponsor and key stakeholders to complete th…" at bounding box center [341, 127] width 232 height 24
click at [225, 113] on input "b. Conduct a facilitated workshop with sponsor and key stakeholders to complete…" at bounding box center [225, 110] width 0 height 5
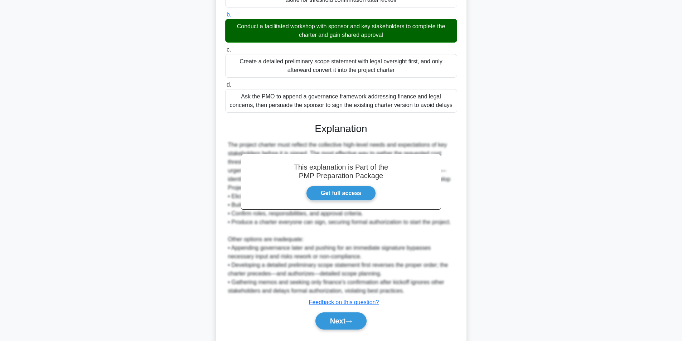
scroll to position [161, 0]
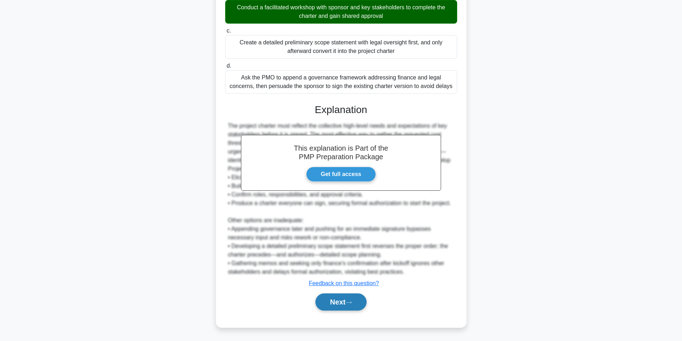
click at [344, 300] on button "Next" at bounding box center [340, 302] width 51 height 17
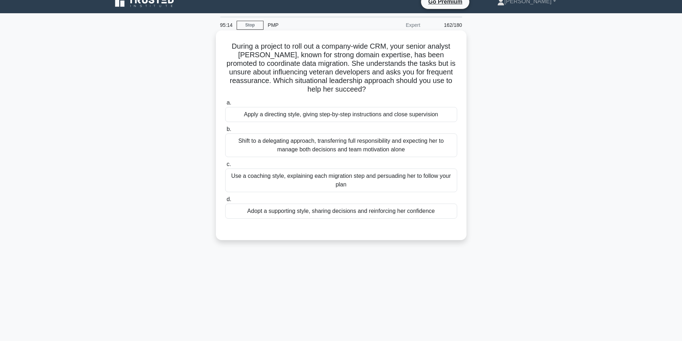
scroll to position [45, 0]
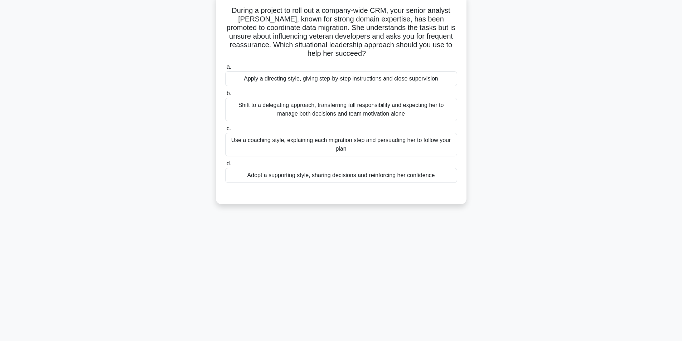
click at [307, 142] on div "Use a coaching style, explaining each migration step and persuading her to foll…" at bounding box center [341, 145] width 232 height 24
click at [225, 131] on input "c. Use a coaching style, explaining each migration step and persuading her to f…" at bounding box center [225, 128] width 0 height 5
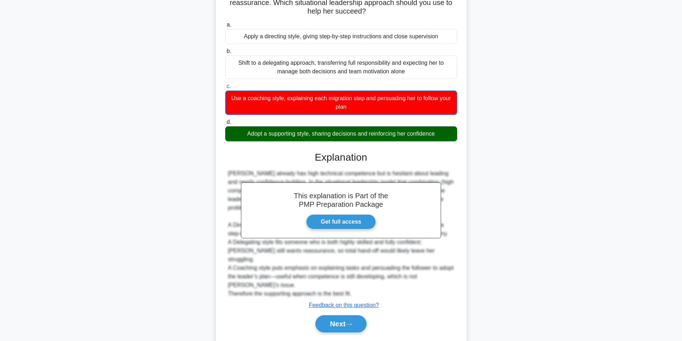
scroll to position [93, 0]
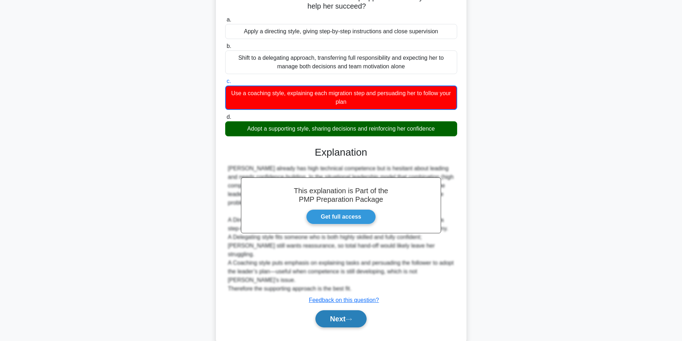
click at [339, 310] on button "Next" at bounding box center [340, 318] width 51 height 17
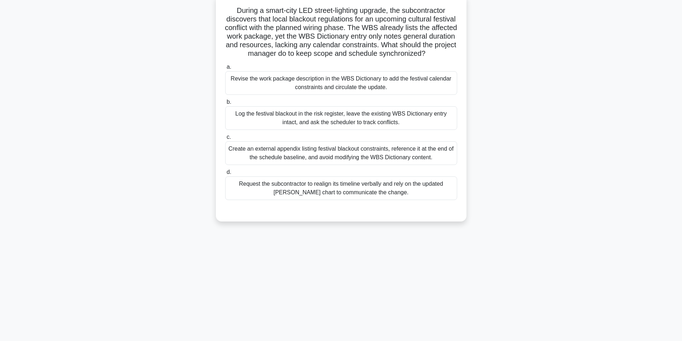
click at [323, 95] on div "Revise the work package description in the WBS Dictionary to add the festival c…" at bounding box center [341, 83] width 232 height 24
click at [225, 69] on input "a. Revise the work package description in the WBS Dictionary to add the festiva…" at bounding box center [225, 67] width 0 height 5
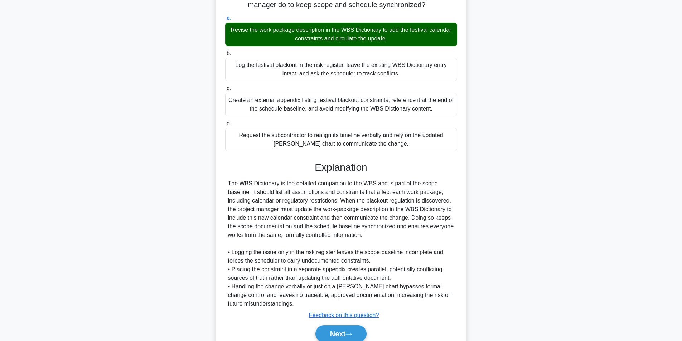
scroll to position [135, 0]
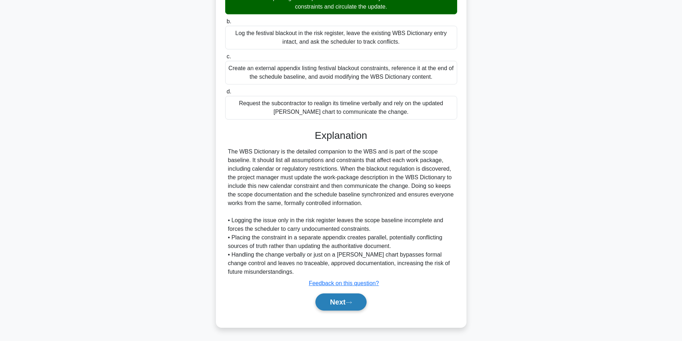
click at [328, 297] on button "Next" at bounding box center [340, 302] width 51 height 17
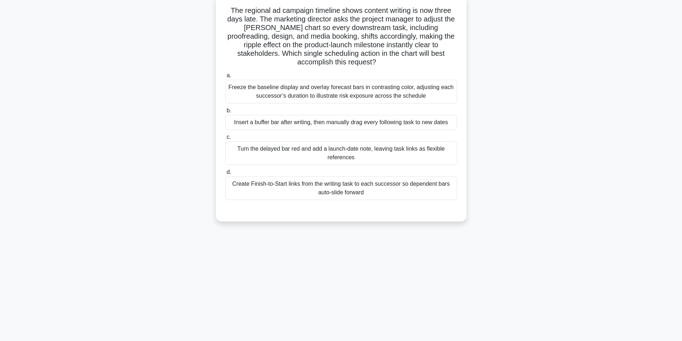
click at [310, 186] on div "Create Finish-to-Start links from the writing task to each successor so depende…" at bounding box center [341, 188] width 232 height 24
click at [225, 175] on input "d. Create Finish-to-Start links from the writing task to each successor so depe…" at bounding box center [225, 172] width 0 height 5
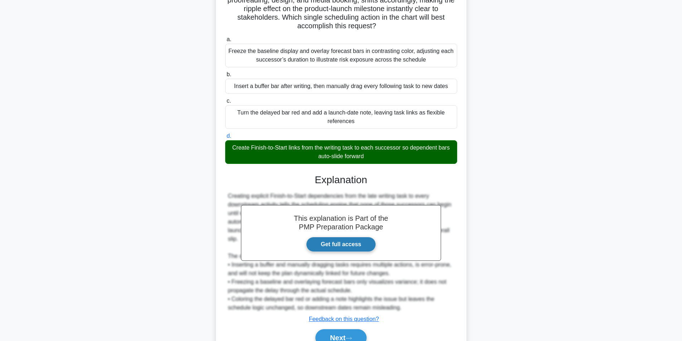
scroll to position [118, 0]
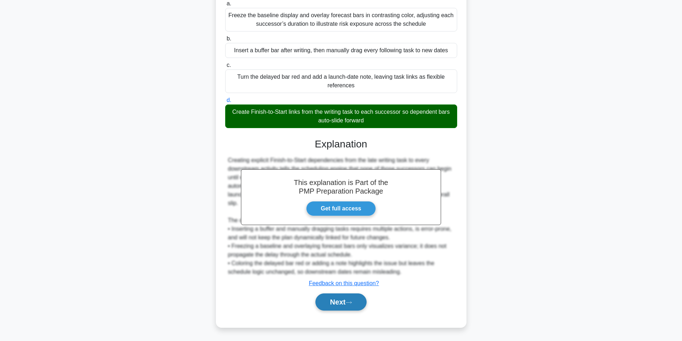
click at [338, 306] on button "Next" at bounding box center [340, 302] width 51 height 17
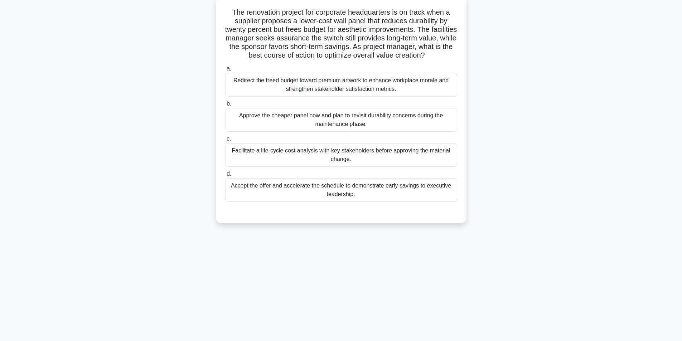
scroll to position [45, 0]
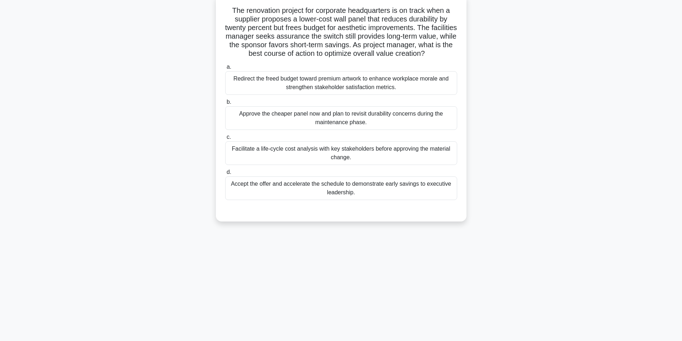
click at [316, 151] on div "Facilitate a life-cycle cost analysis with key stakeholders before approving th…" at bounding box center [341, 153] width 232 height 24
click at [225, 140] on input "c. Facilitate a life-cycle cost analysis with key stakeholders before approving…" at bounding box center [225, 137] width 0 height 5
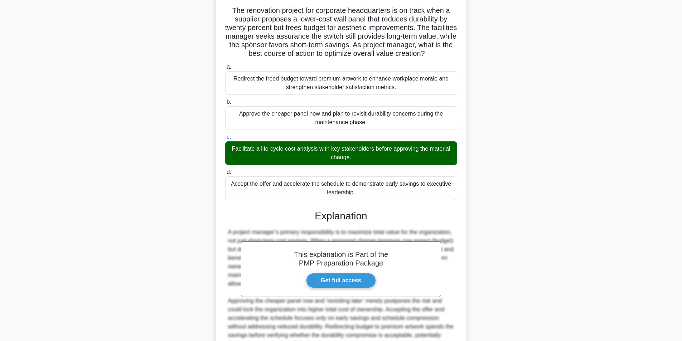
scroll to position [126, 0]
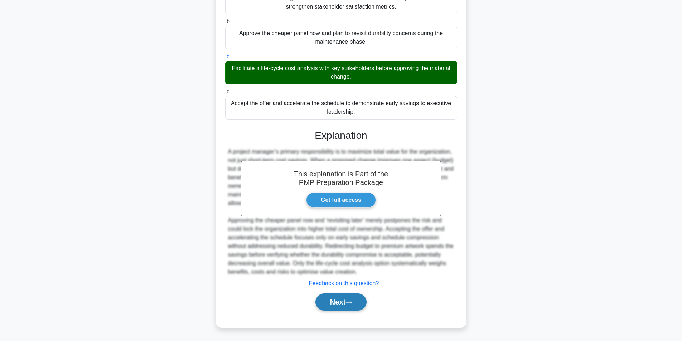
click at [331, 302] on button "Next" at bounding box center [340, 302] width 51 height 17
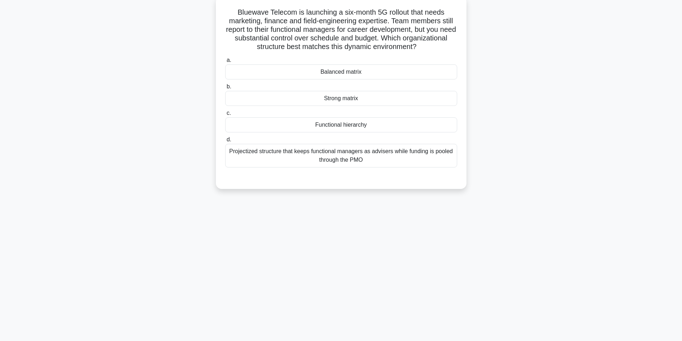
scroll to position [10, 0]
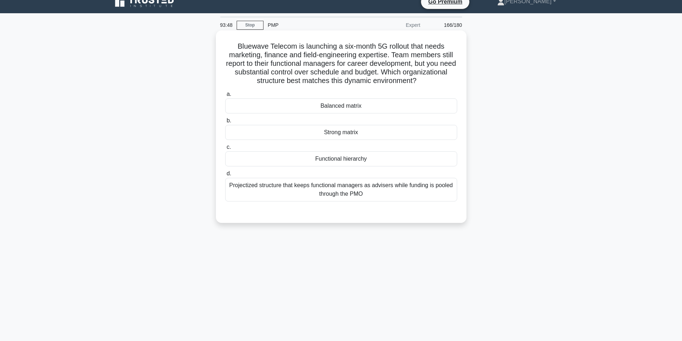
click at [349, 134] on div "Strong matrix" at bounding box center [341, 132] width 232 height 15
click at [225, 123] on input "b. Strong matrix" at bounding box center [225, 120] width 0 height 5
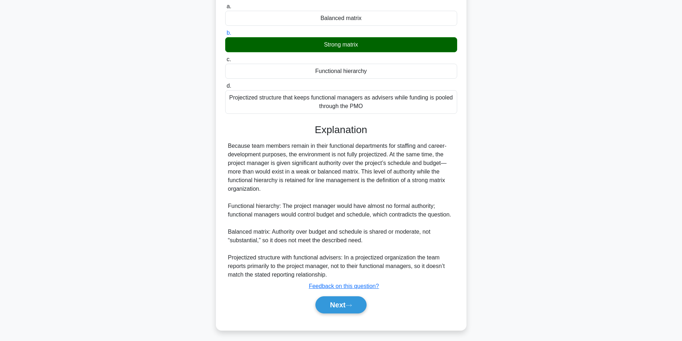
scroll to position [101, 0]
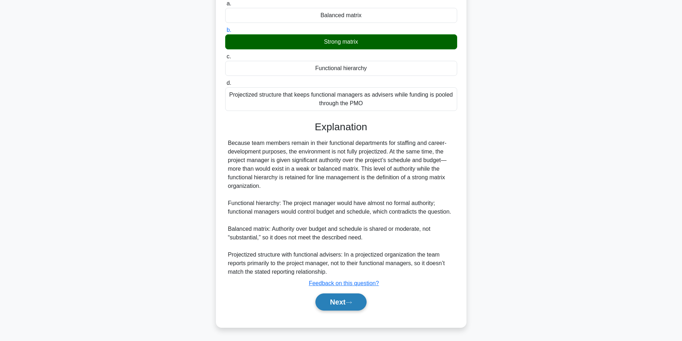
click at [341, 297] on button "Next" at bounding box center [340, 302] width 51 height 17
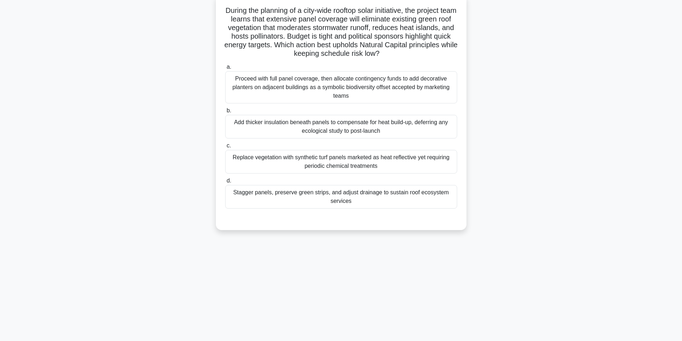
click at [321, 197] on div "Stagger panels, preserve green strips, and adjust drainage to sustain roof ecos…" at bounding box center [341, 197] width 232 height 24
click at [225, 183] on input "d. Stagger panels, preserve green strips, and adjust drainage to sustain roof e…" at bounding box center [225, 181] width 0 height 5
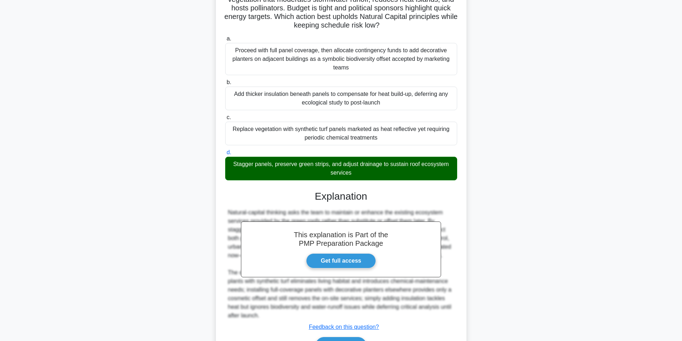
scroll to position [118, 0]
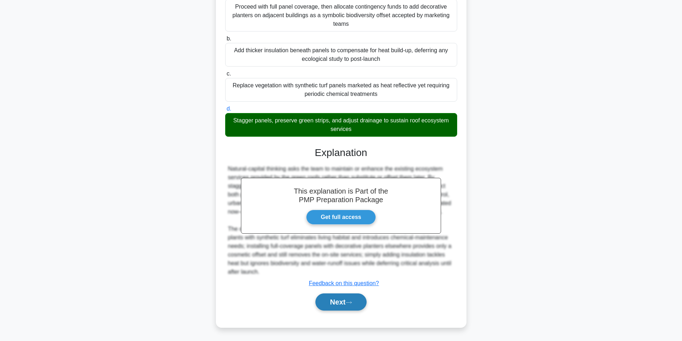
click at [335, 299] on button "Next" at bounding box center [340, 302] width 51 height 17
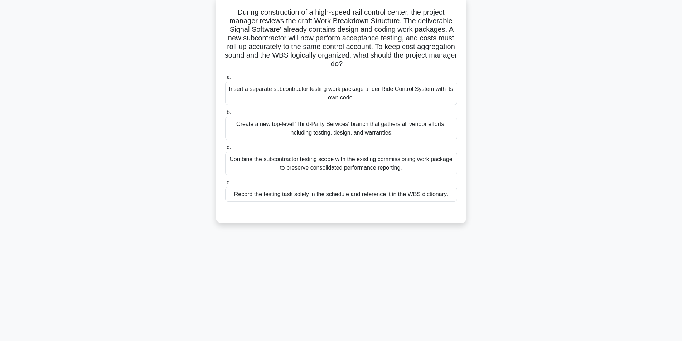
scroll to position [45, 0]
click at [359, 194] on div "Record the testing task solely in the schedule and reference it in the WBS dict…" at bounding box center [341, 192] width 232 height 15
click at [225, 183] on input "d. Record the testing task solely in the schedule and reference it in the WBS d…" at bounding box center [225, 181] width 0 height 5
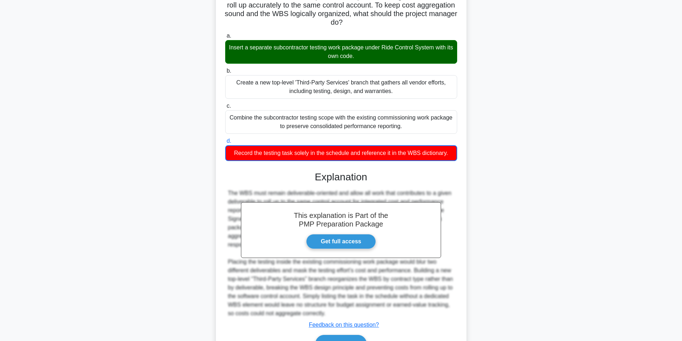
scroll to position [127, 0]
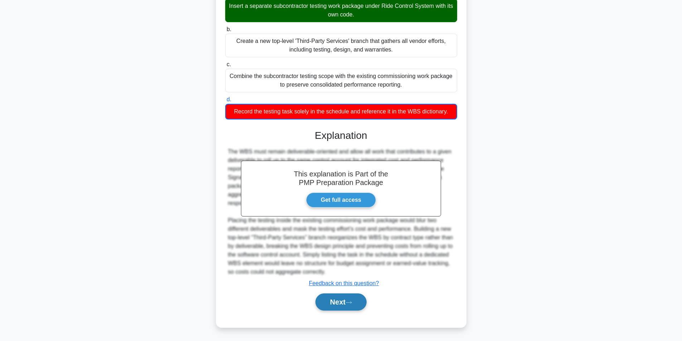
click at [334, 300] on button "Next" at bounding box center [340, 302] width 51 height 17
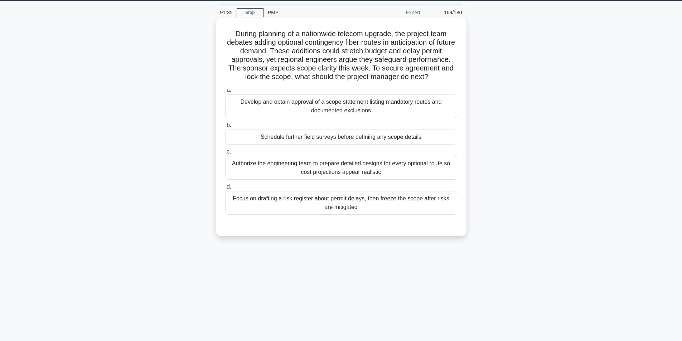
scroll to position [10, 0]
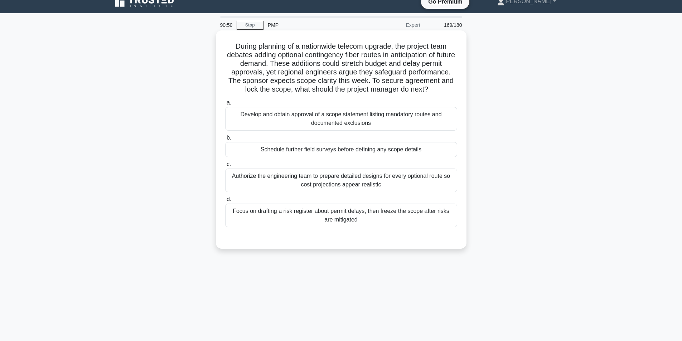
click at [388, 125] on div "Develop and obtain approval of a scope statement listing mandatory routes and d…" at bounding box center [341, 119] width 232 height 24
click at [225, 105] on input "a. Develop and obtain approval of a scope statement listing mandatory routes an…" at bounding box center [225, 103] width 0 height 5
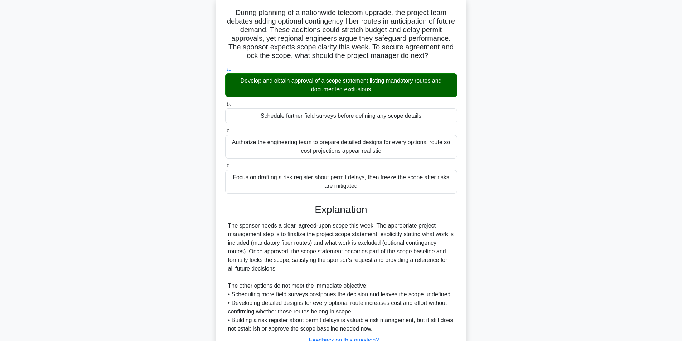
scroll to position [101, 0]
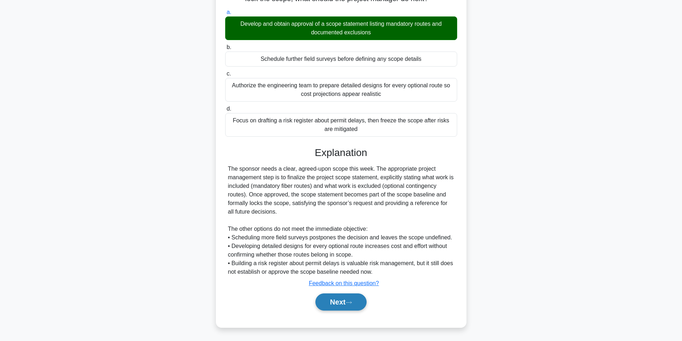
click at [338, 302] on button "Next" at bounding box center [340, 302] width 51 height 17
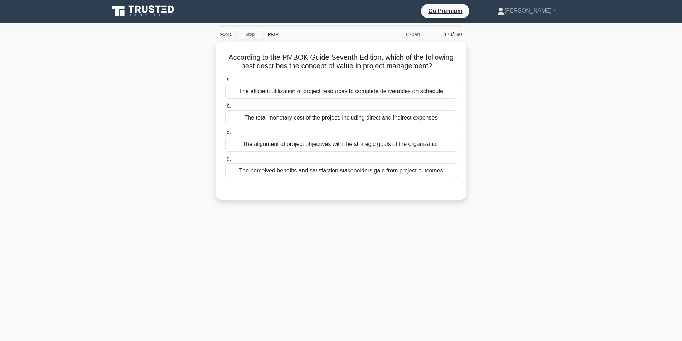
scroll to position [0, 0]
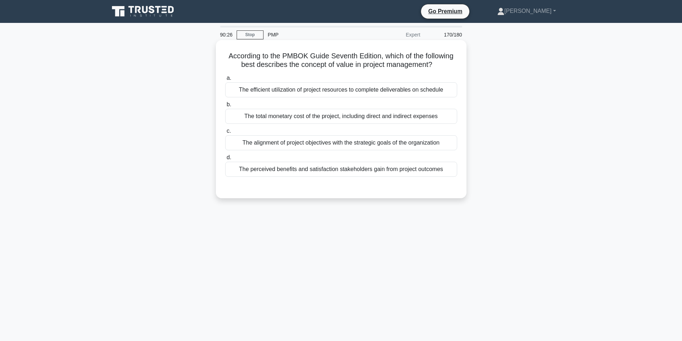
click at [331, 169] on div "The perceived benefits and satisfaction stakeholders gain from project outcomes" at bounding box center [341, 169] width 232 height 15
click at [225, 160] on input "d. The perceived benefits and satisfaction stakeholders gain from project outco…" at bounding box center [225, 157] width 0 height 5
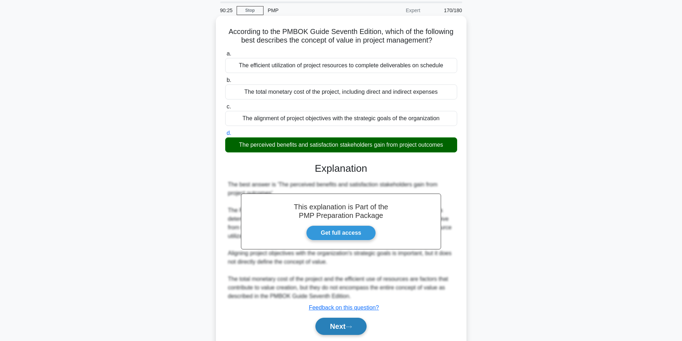
scroll to position [49, 0]
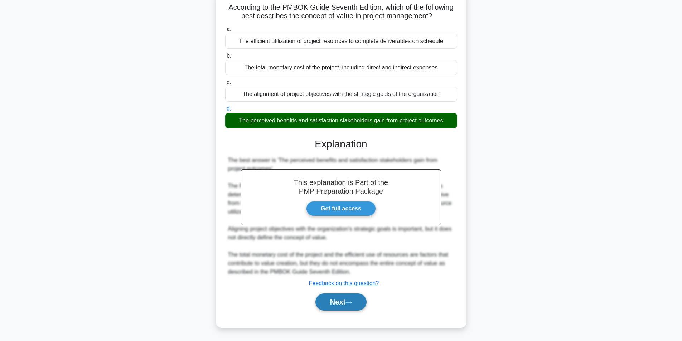
click at [330, 302] on button "Next" at bounding box center [340, 302] width 51 height 17
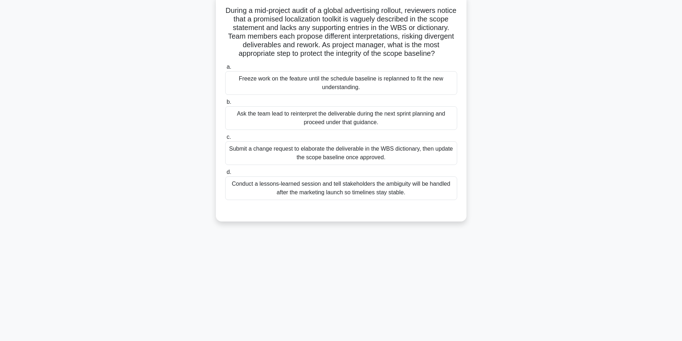
click at [340, 161] on div "Submit a change request to elaborate the deliverable in the WBS dictionary, the…" at bounding box center [341, 153] width 232 height 24
click at [225, 140] on input "c. Submit a change request to elaborate the deliverable in the WBS dictionary, …" at bounding box center [225, 137] width 0 height 5
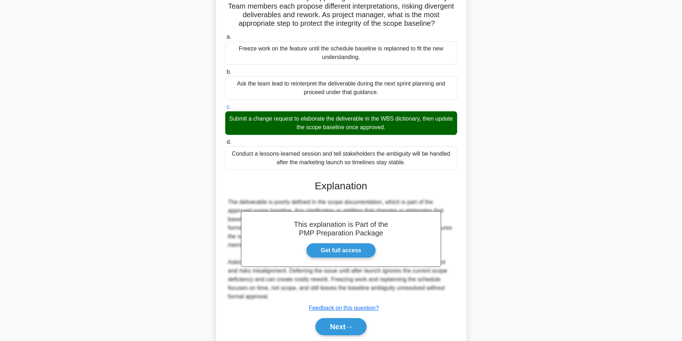
scroll to position [109, 0]
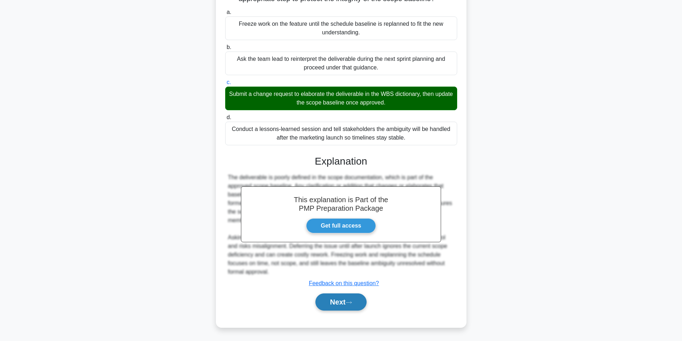
click at [335, 299] on button "Next" at bounding box center [340, 302] width 51 height 17
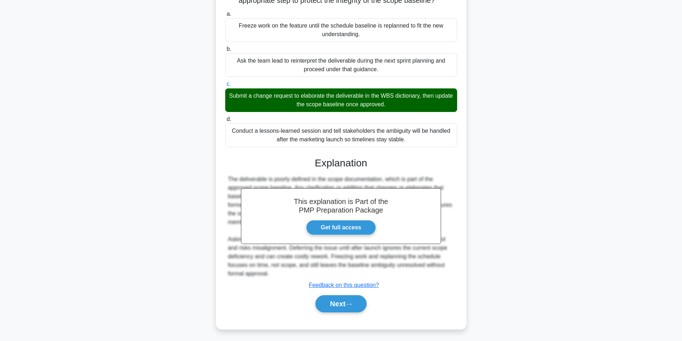
scroll to position [45, 0]
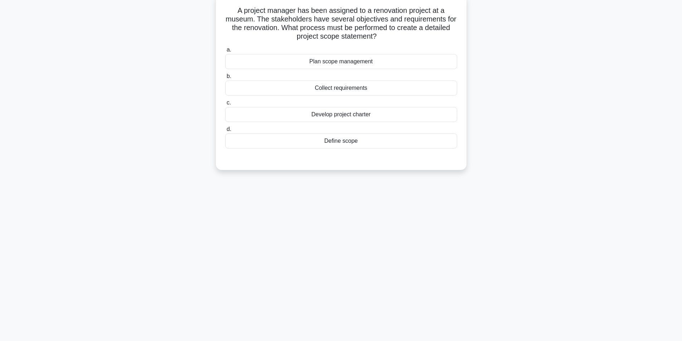
click at [350, 140] on div "Define scope" at bounding box center [341, 141] width 232 height 15
click at [225, 132] on input "d. Define scope" at bounding box center [225, 129] width 0 height 5
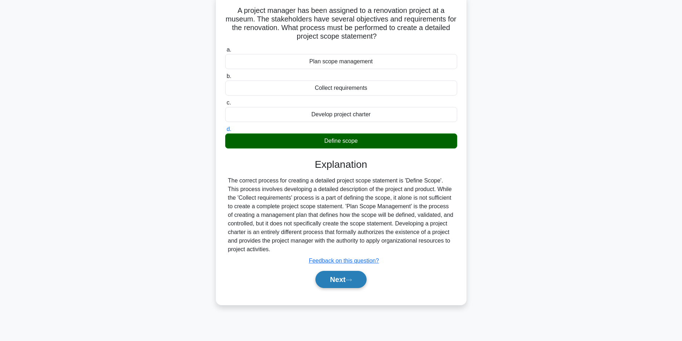
click at [331, 279] on button "Next" at bounding box center [340, 279] width 51 height 17
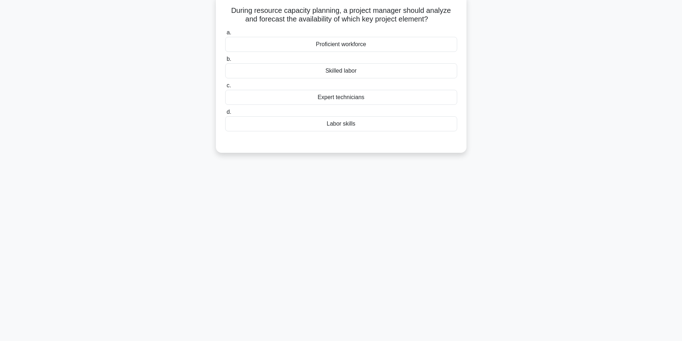
click at [347, 125] on div "Labor skills" at bounding box center [341, 123] width 232 height 15
click at [225, 115] on input "d. Labor skills" at bounding box center [225, 112] width 0 height 5
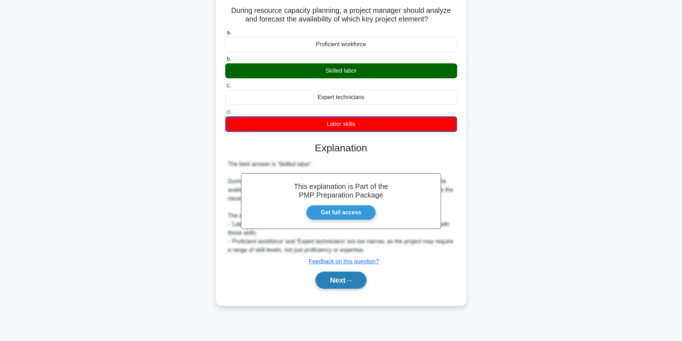
click at [340, 284] on button "Next" at bounding box center [340, 280] width 51 height 17
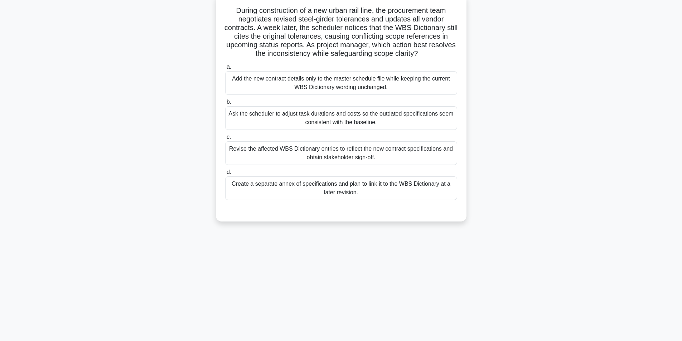
click at [333, 152] on div "Revise the affected WBS Dictionary entries to reflect the new contract specific…" at bounding box center [341, 153] width 232 height 24
click at [225, 140] on input "c. Revise the affected WBS Dictionary entries to reflect the new contract speci…" at bounding box center [225, 137] width 0 height 5
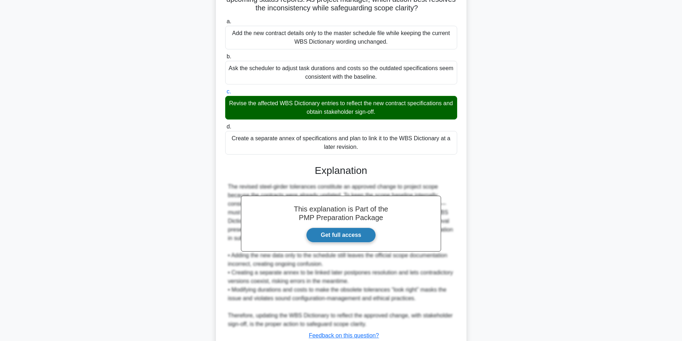
scroll to position [144, 0]
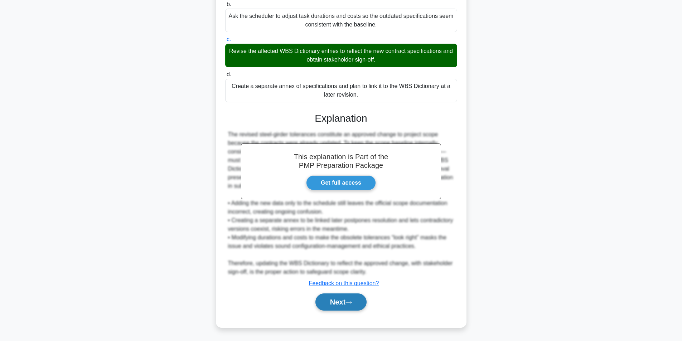
click at [333, 302] on button "Next" at bounding box center [340, 302] width 51 height 17
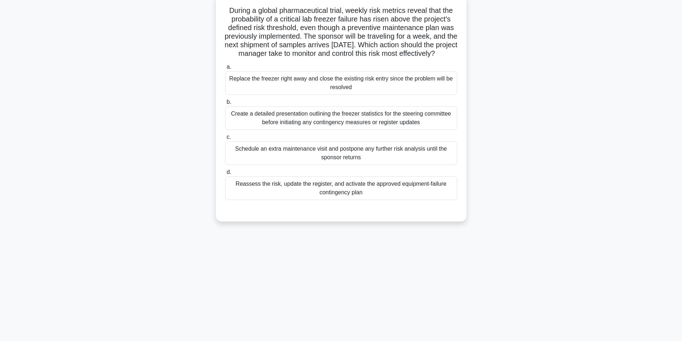
click at [304, 197] on div "Reassess the risk, update the register, and activate the approved equipment-fai…" at bounding box center [341, 188] width 232 height 24
click at [225, 175] on input "d. Reassess the risk, update the register, and activate the approved equipment-…" at bounding box center [225, 172] width 0 height 5
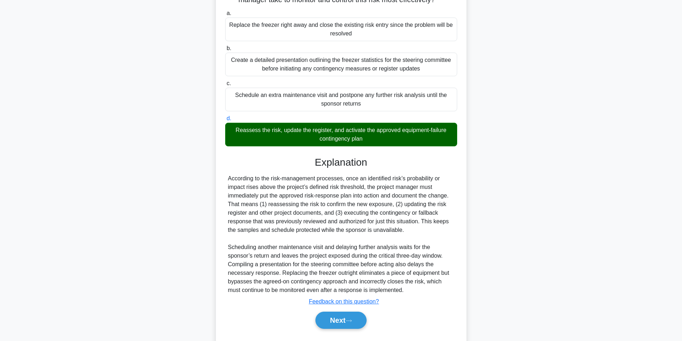
scroll to position [126, 0]
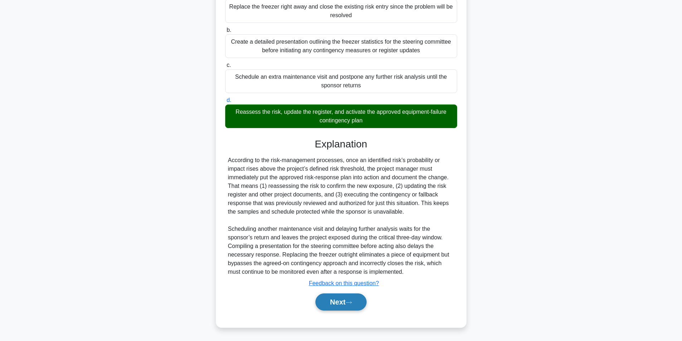
click at [321, 300] on button "Next" at bounding box center [340, 302] width 51 height 17
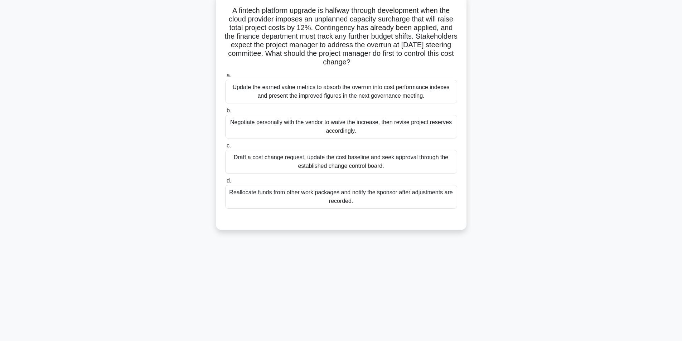
click at [309, 161] on div "Draft a cost change request, update the cost baseline and seek approval through…" at bounding box center [341, 162] width 232 height 24
click at [225, 148] on input "c. Draft a cost change request, update the cost baseline and seek approval thro…" at bounding box center [225, 146] width 0 height 5
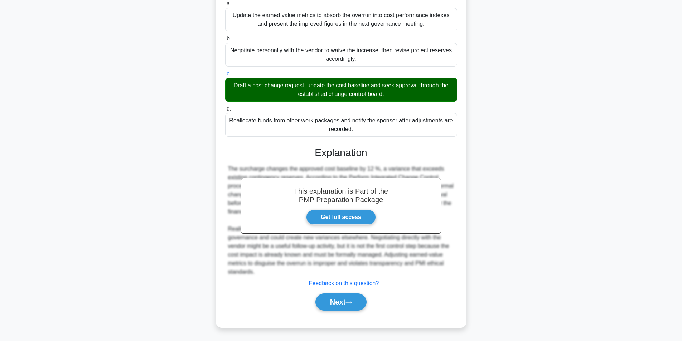
scroll to position [118, 0]
click at [335, 307] on button "Next" at bounding box center [340, 302] width 51 height 17
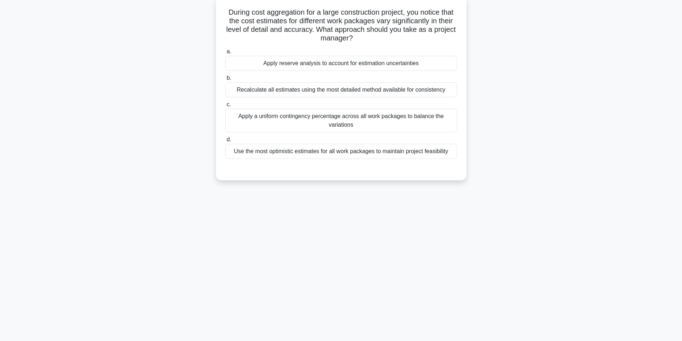
scroll to position [45, 0]
click at [328, 91] on div "Recalculate all estimates using the most detailed method available for consiste…" at bounding box center [341, 88] width 232 height 15
click at [225, 79] on input "b. Recalculate all estimates using the most detailed method available for consi…" at bounding box center [225, 76] width 0 height 5
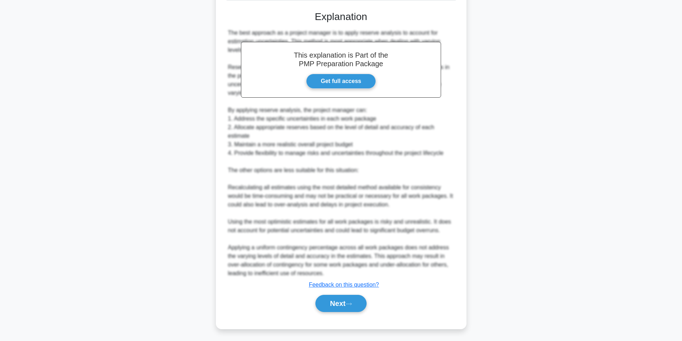
scroll to position [204, 0]
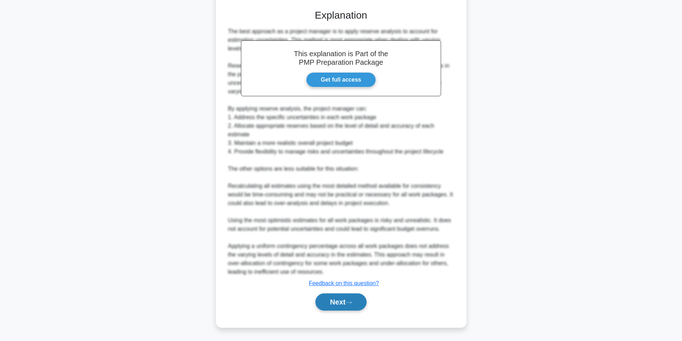
click at [331, 300] on button "Next" at bounding box center [340, 302] width 51 height 17
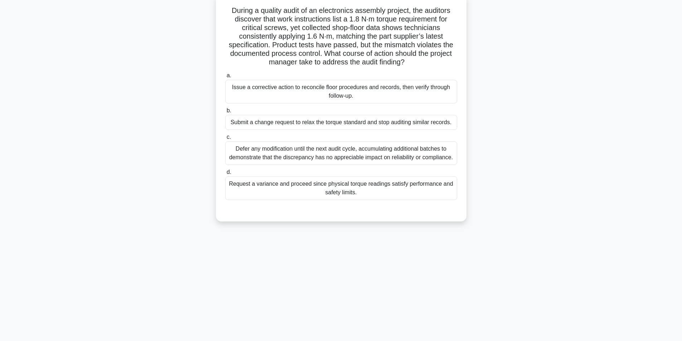
click at [293, 93] on div "Issue a corrective action to reconcile floor procedures and records, then verif…" at bounding box center [341, 92] width 232 height 24
click at [225, 78] on input "a. Issue a corrective action to reconcile floor procedures and records, then ve…" at bounding box center [225, 75] width 0 height 5
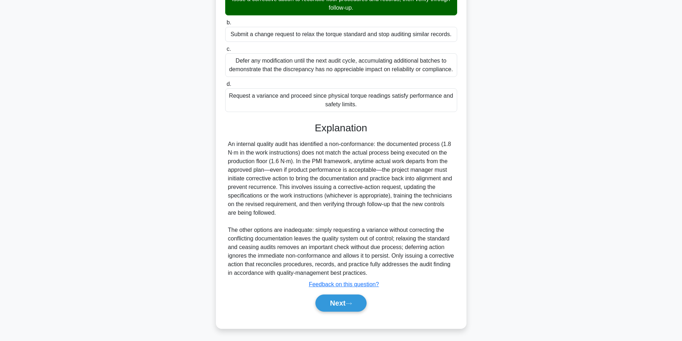
scroll to position [135, 0]
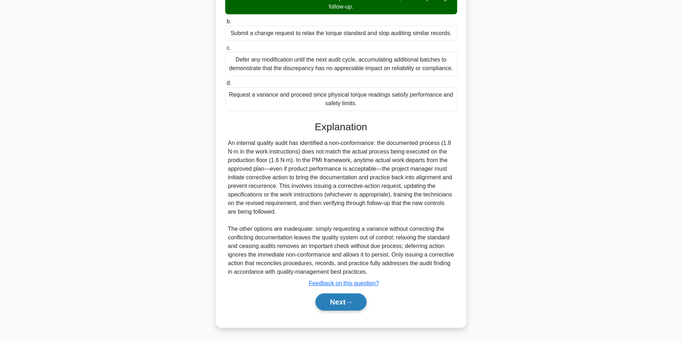
click at [322, 298] on button "Next" at bounding box center [340, 302] width 51 height 17
click at [335, 302] on button "Next" at bounding box center [340, 302] width 51 height 17
click at [333, 304] on button "Next" at bounding box center [340, 302] width 51 height 17
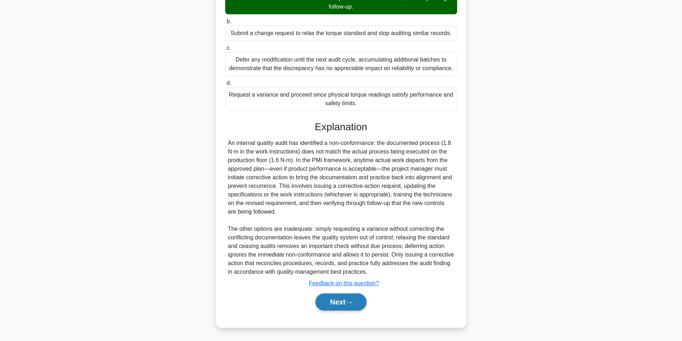
click at [333, 304] on button "Next" at bounding box center [340, 302] width 51 height 17
click at [340, 298] on button "Next" at bounding box center [340, 302] width 51 height 17
click at [339, 298] on button "Next" at bounding box center [340, 302] width 51 height 17
click at [339, 297] on button "Next" at bounding box center [340, 302] width 51 height 17
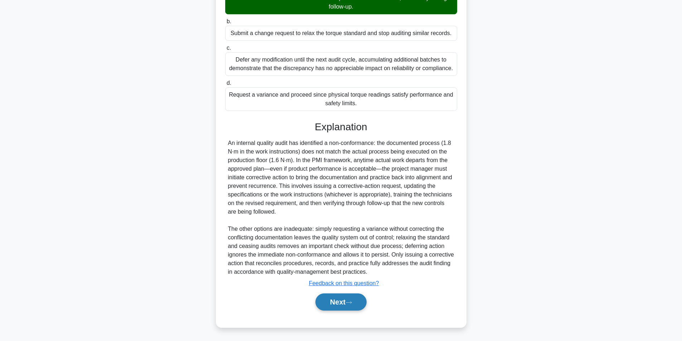
click at [339, 297] on button "Next" at bounding box center [340, 302] width 51 height 17
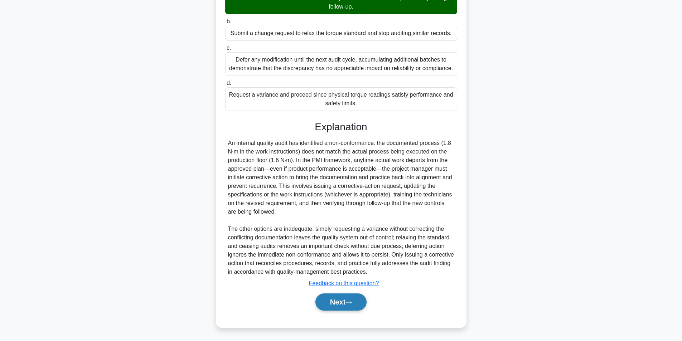
click at [360, 300] on button "Next" at bounding box center [340, 302] width 51 height 17
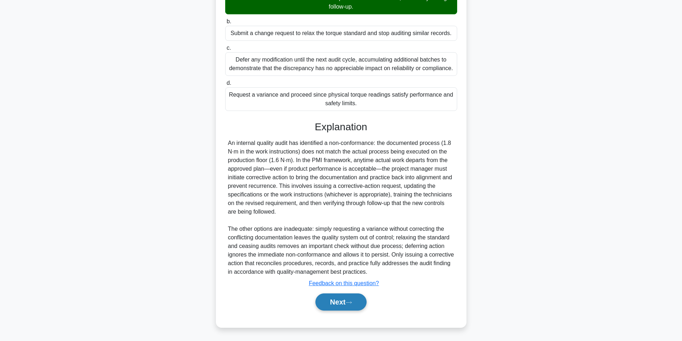
click at [360, 300] on button "Next" at bounding box center [340, 302] width 51 height 17
click at [359, 300] on button "Next" at bounding box center [340, 302] width 51 height 17
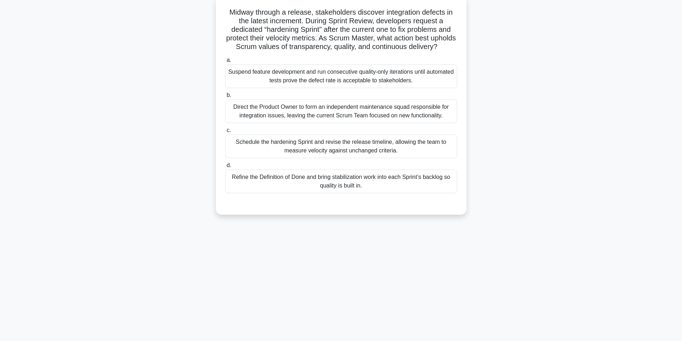
scroll to position [10, 0]
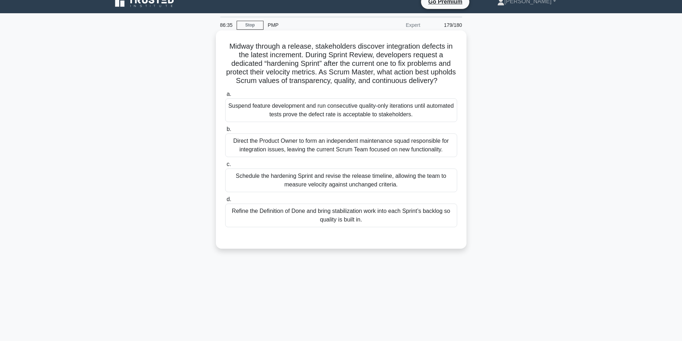
click at [314, 224] on div "Refine the Definition of Done and bring stabilization work into each Sprint’s b…" at bounding box center [341, 216] width 232 height 24
click at [225, 202] on input "d. Refine the Definition of Done and bring stabilization work into each Sprint’…" at bounding box center [225, 199] width 0 height 5
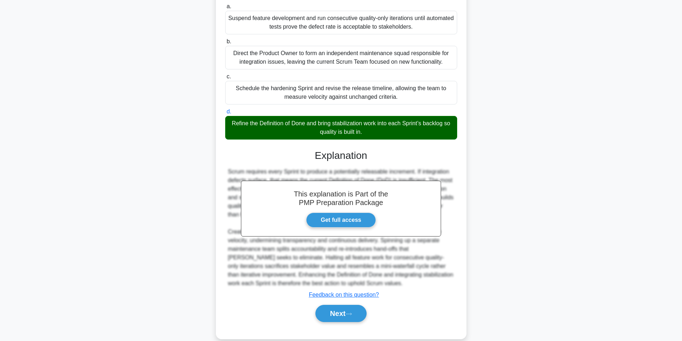
scroll to position [118, 0]
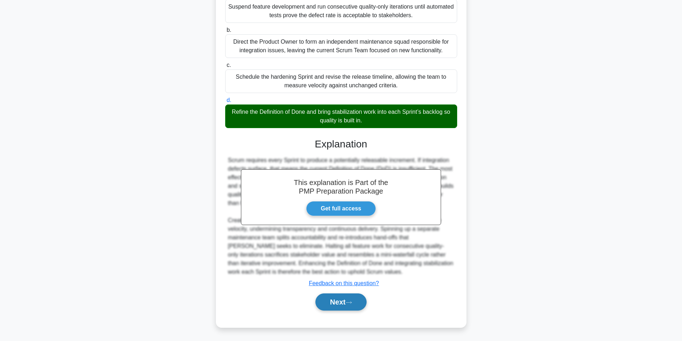
click at [338, 304] on button "Next" at bounding box center [340, 302] width 51 height 17
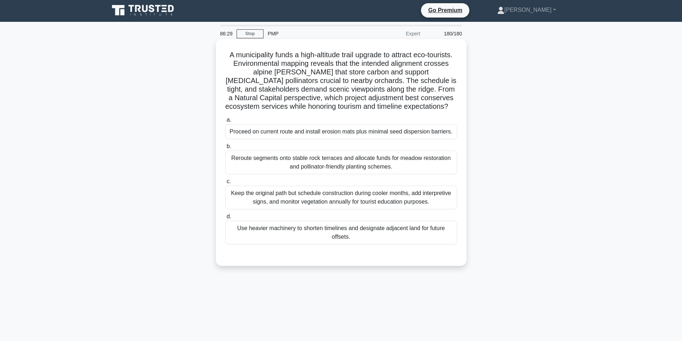
scroll to position [0, 0]
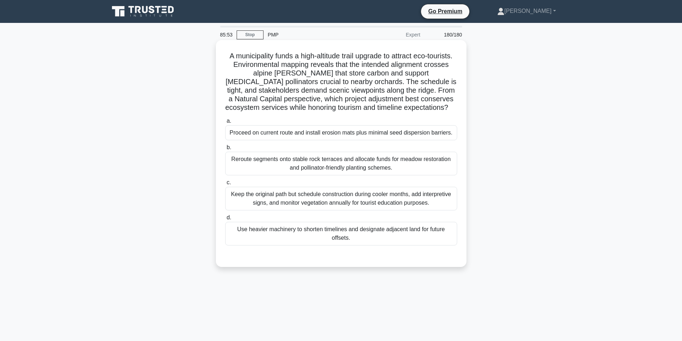
click at [330, 175] on div "Reroute segments onto stable rock terraces and allocate funds for meadow restor…" at bounding box center [341, 164] width 232 height 24
click at [225, 150] on input "b. Reroute segments onto stable rock terraces and allocate funds for meadow res…" at bounding box center [225, 147] width 0 height 5
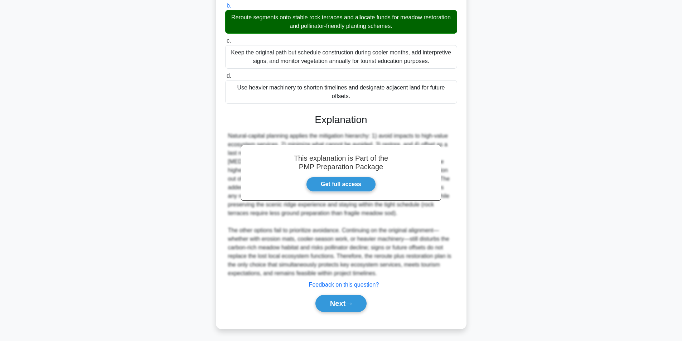
scroll to position [152, 0]
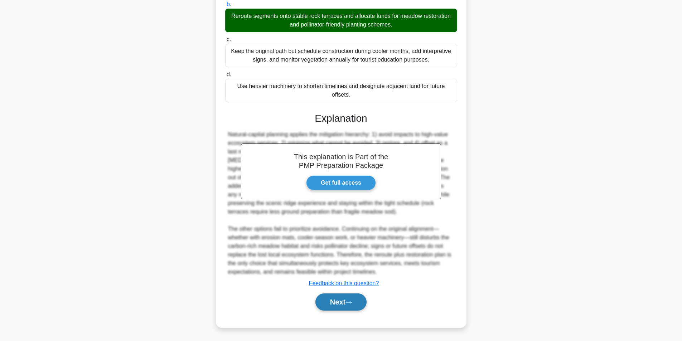
click at [344, 301] on button "Next" at bounding box center [340, 302] width 51 height 17
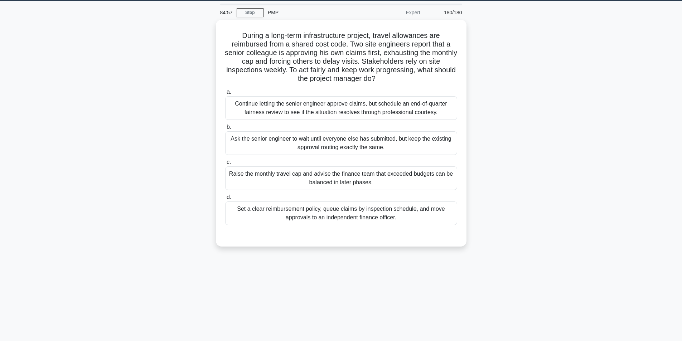
scroll to position [0, 0]
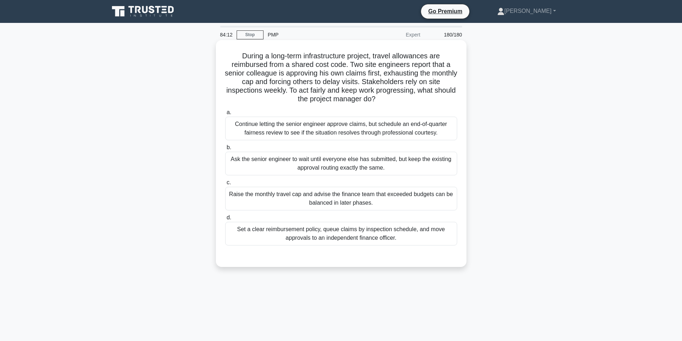
click at [363, 239] on div "Set a clear reimbursement policy, queue claims by inspection schedule, and move…" at bounding box center [341, 234] width 232 height 24
click at [225, 220] on input "d. Set a clear reimbursement policy, queue claims by inspection schedule, and m…" at bounding box center [225, 217] width 0 height 5
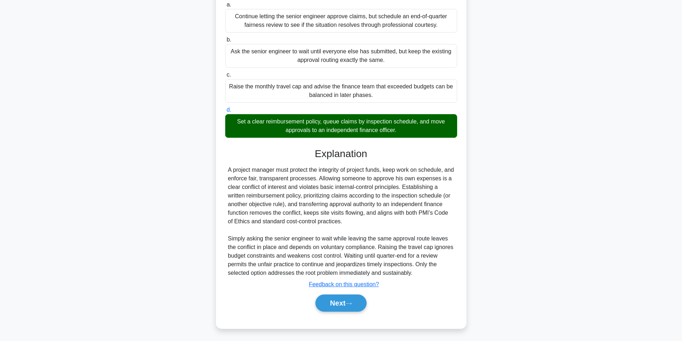
scroll to position [109, 0]
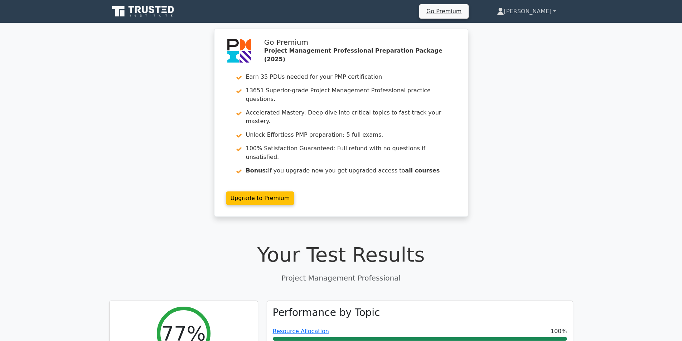
click at [553, 9] on link "[PERSON_NAME]" at bounding box center [526, 11] width 93 height 14
click at [519, 24] on link "Profile" at bounding box center [508, 28] width 57 height 11
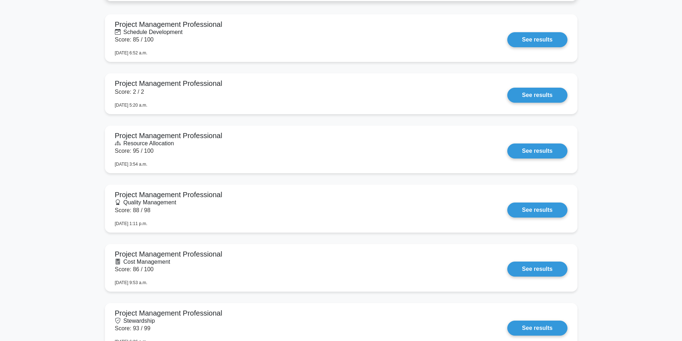
scroll to position [2215, 0]
